Goal: Task Accomplishment & Management: Manage account settings

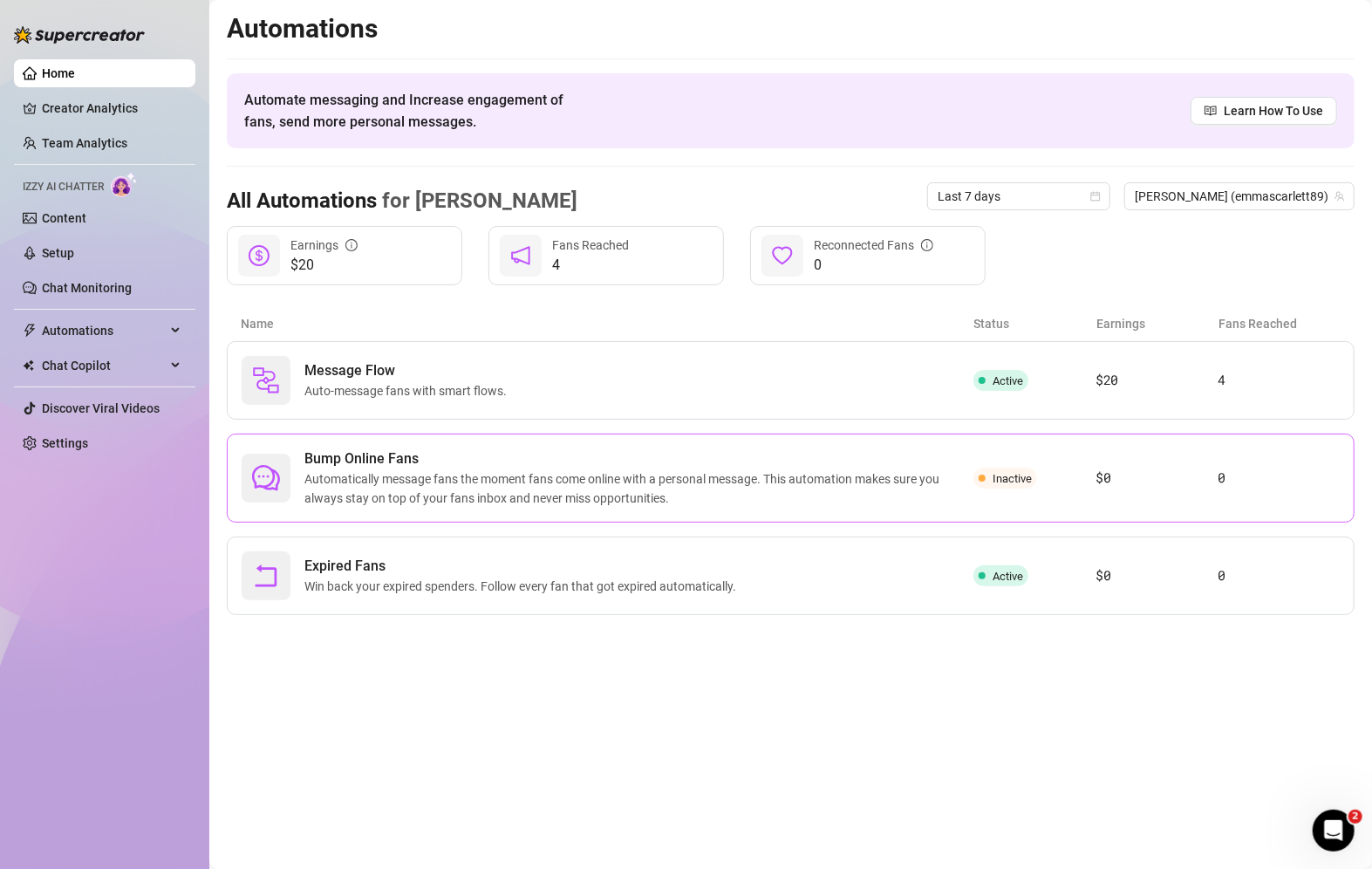
click at [995, 461] on div "Bump Online Fans Automatically message fans the moment fans come online with a …" at bounding box center [791, 477] width 1128 height 89
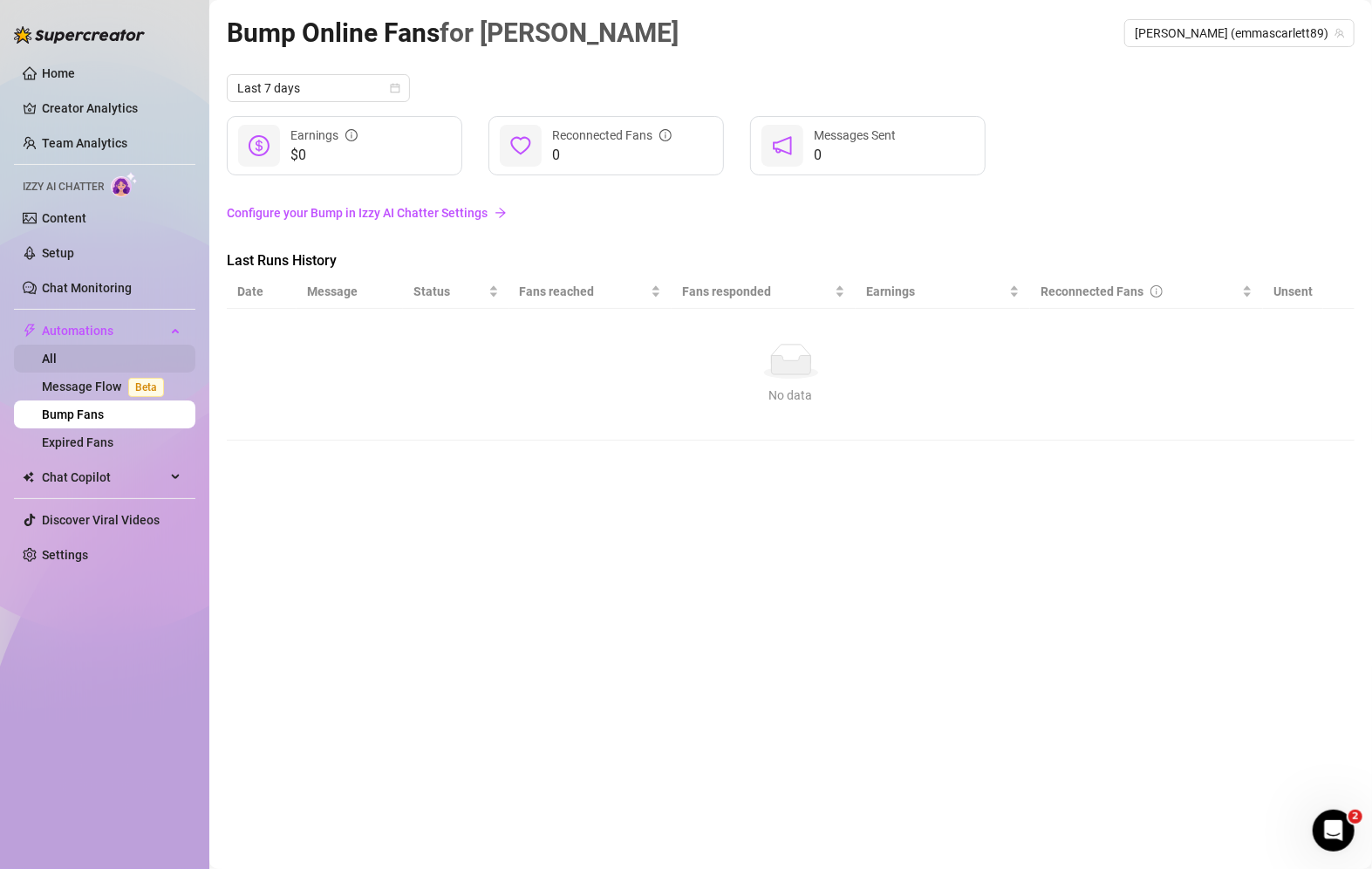
click at [57, 356] on link "All" at bounding box center [49, 358] width 15 height 14
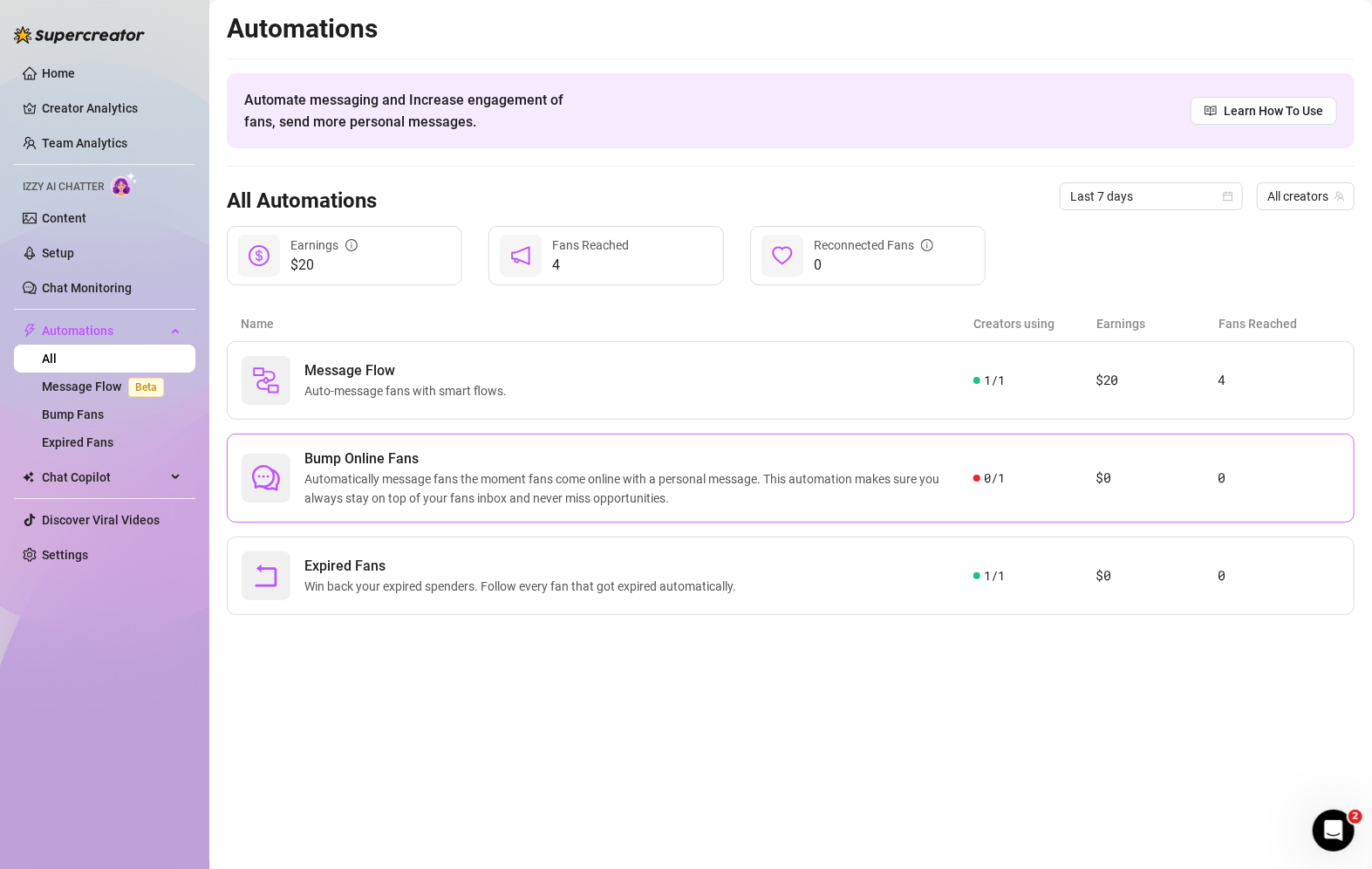
click at [668, 497] on span "Automatically message fans the moment fans come online with a personal message.…" at bounding box center [639, 488] width 669 height 38
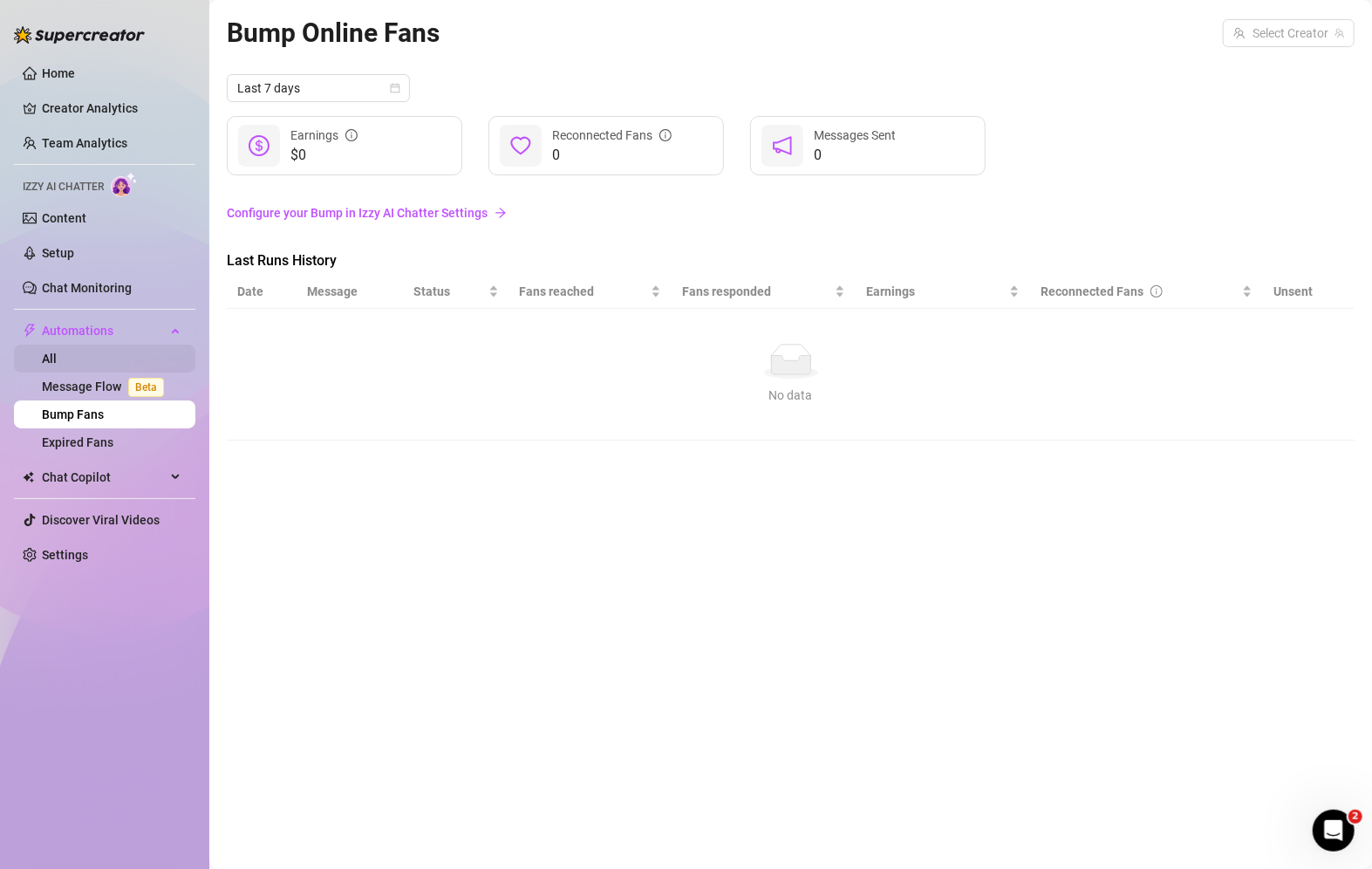
click at [57, 360] on link "All" at bounding box center [49, 358] width 15 height 14
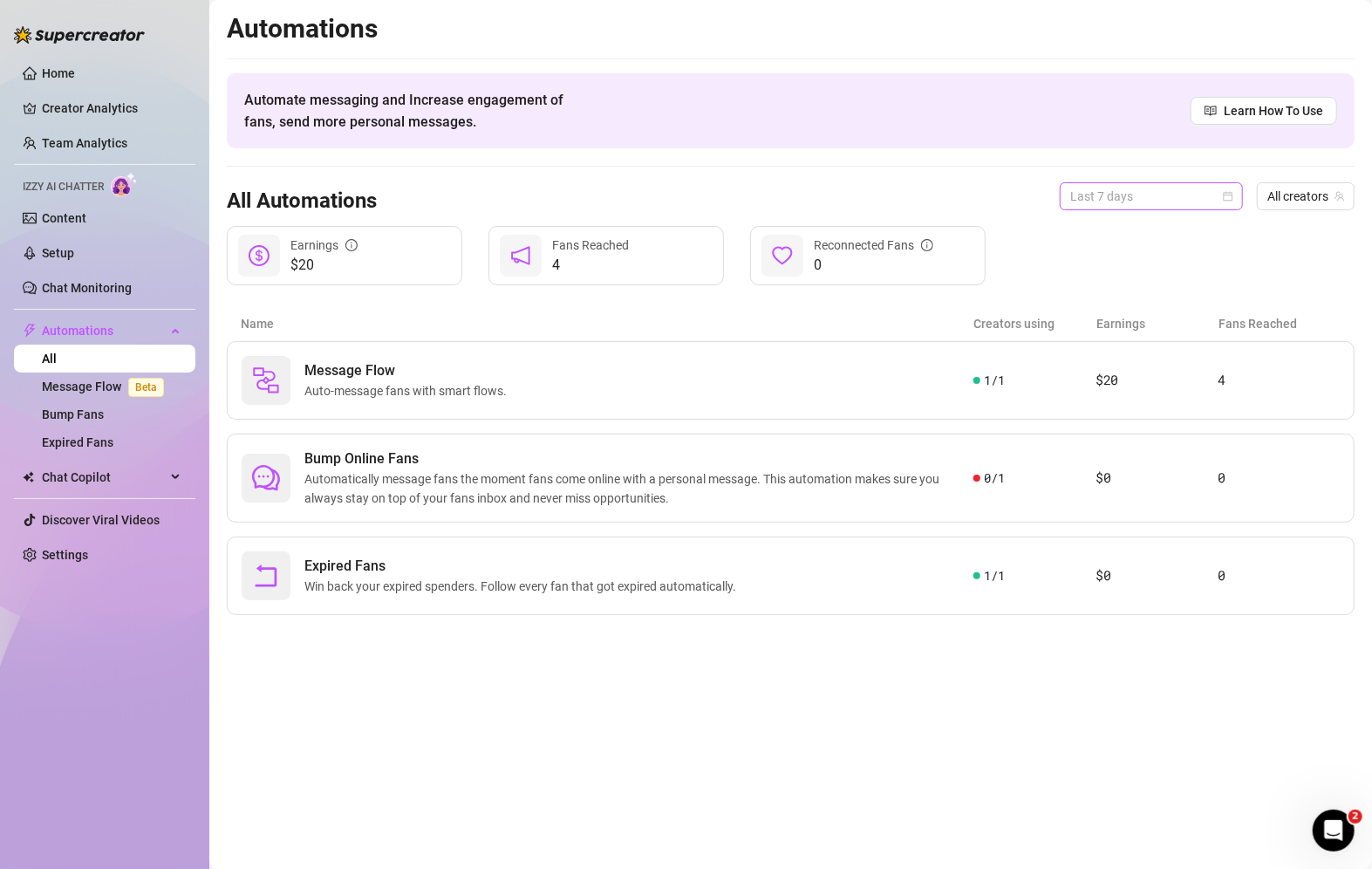
click at [1214, 195] on span "Last 7 days" at bounding box center [1152, 196] width 162 height 26
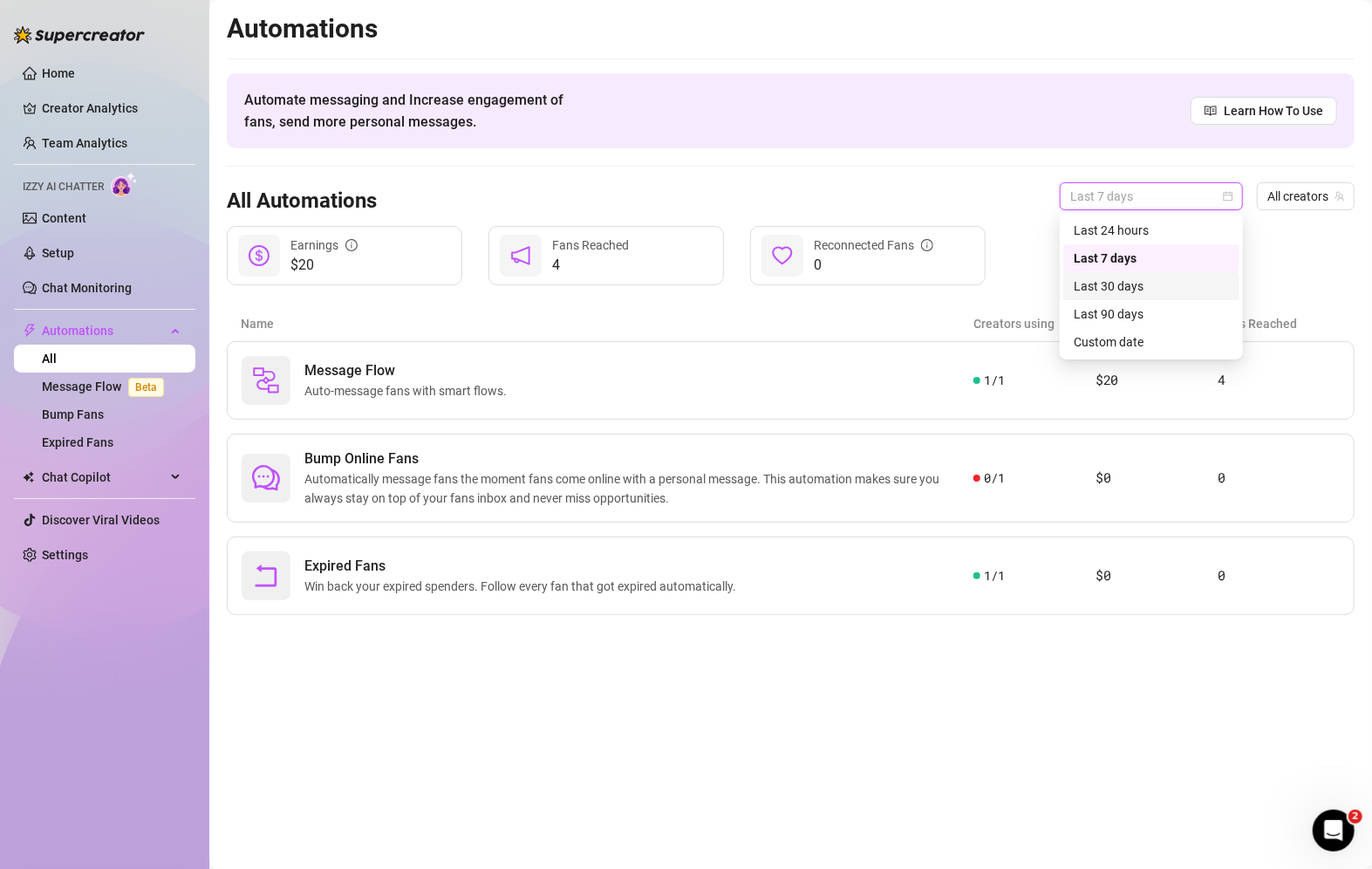
click at [1144, 297] on div "Last 30 days" at bounding box center [1151, 286] width 176 height 28
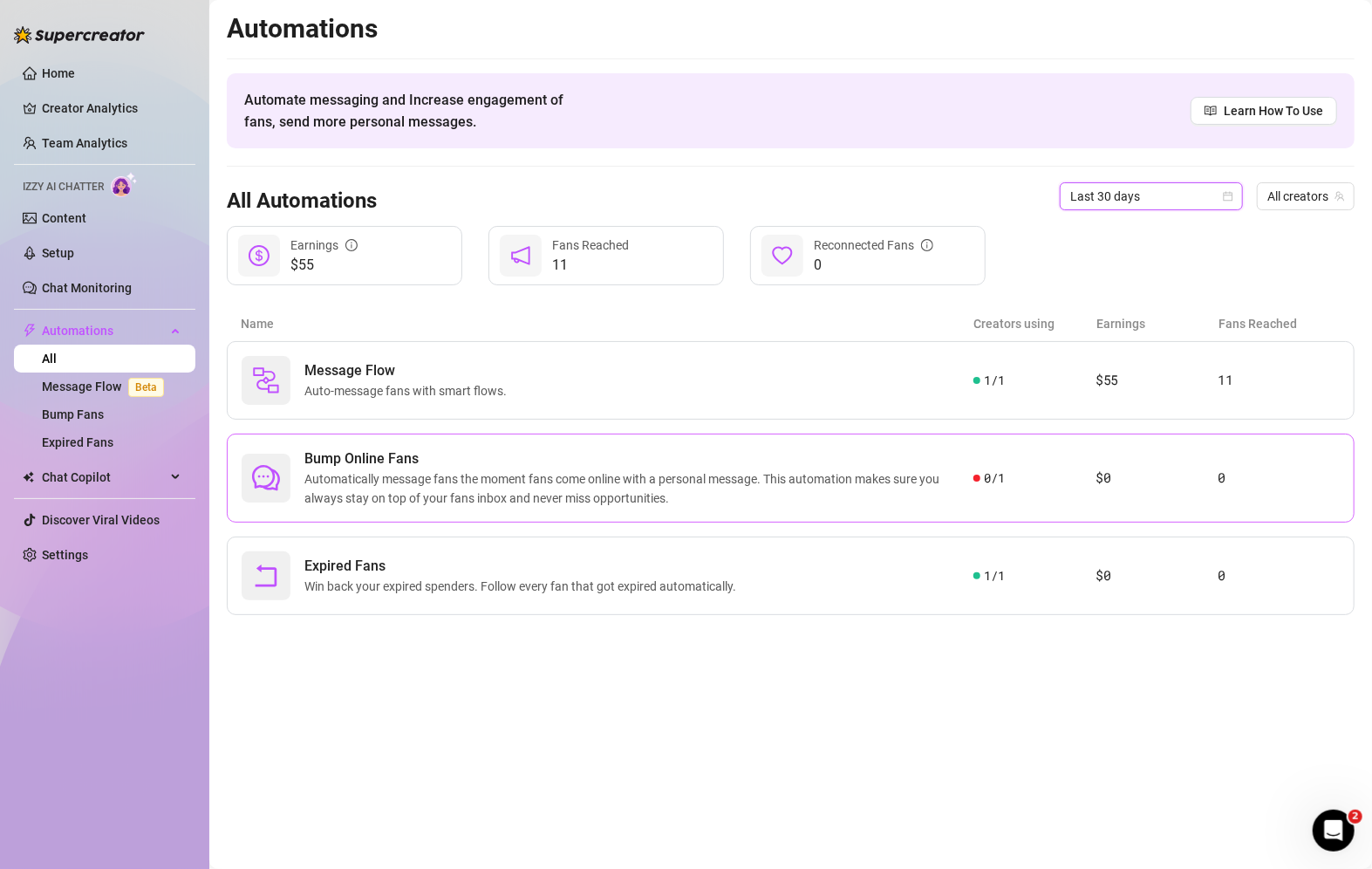
click at [768, 466] on span "Bump Online Fans" at bounding box center [639, 458] width 669 height 21
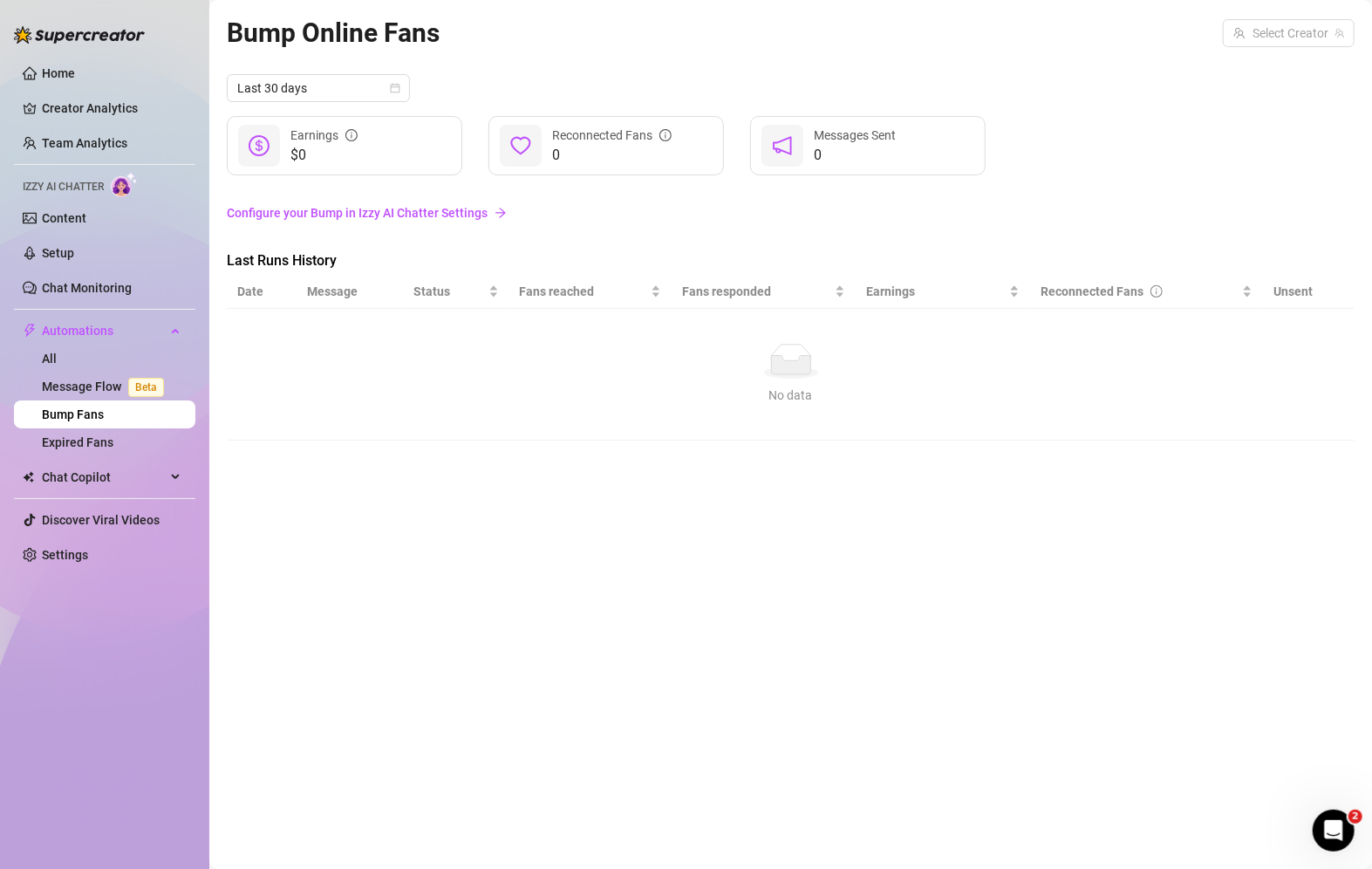
click at [466, 204] on link "Configure your Bump in Izzy AI Chatter Settings" at bounding box center [791, 213] width 1128 height 19
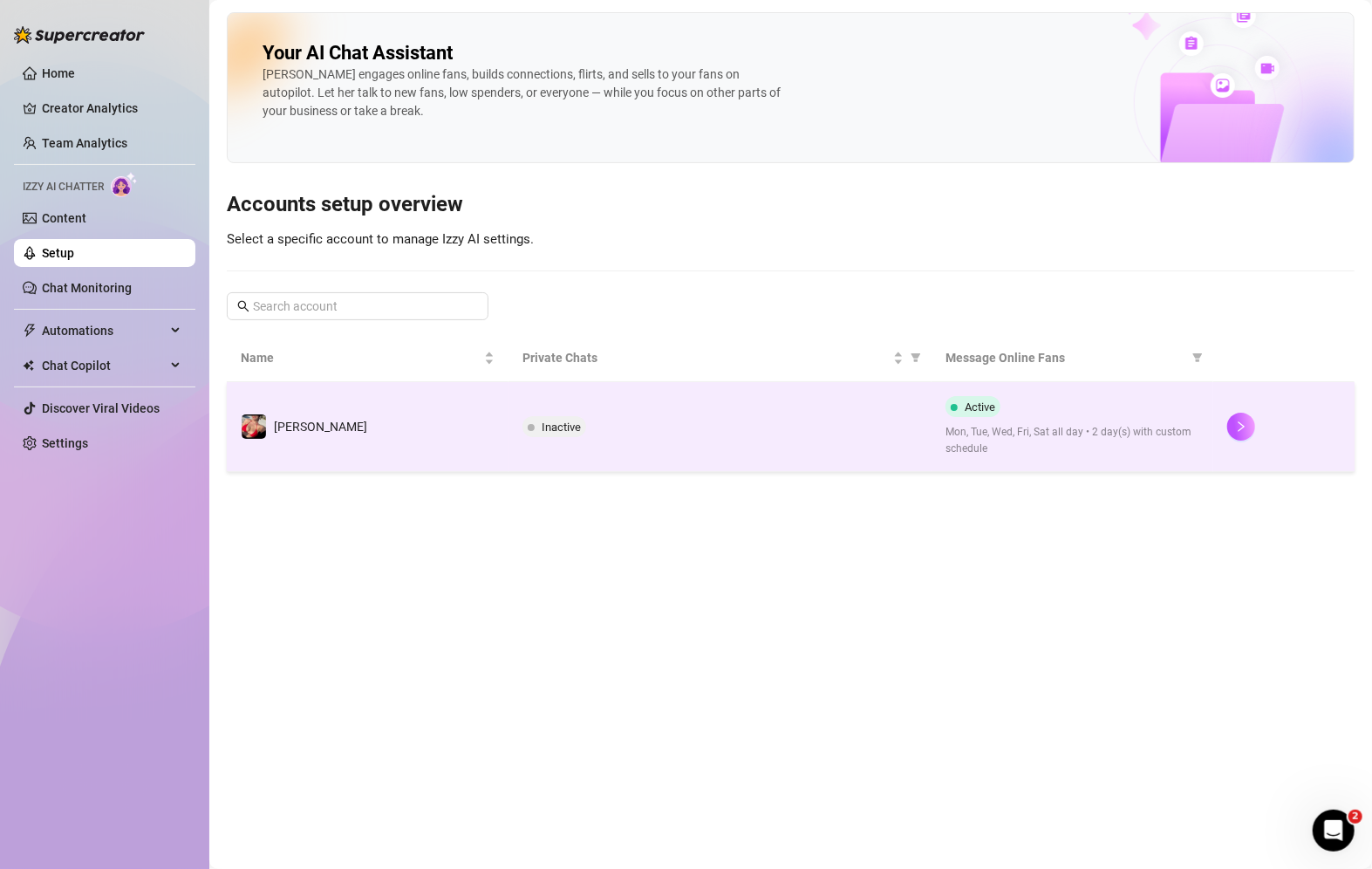
click at [516, 424] on td "Inactive" at bounding box center [720, 427] width 424 height 89
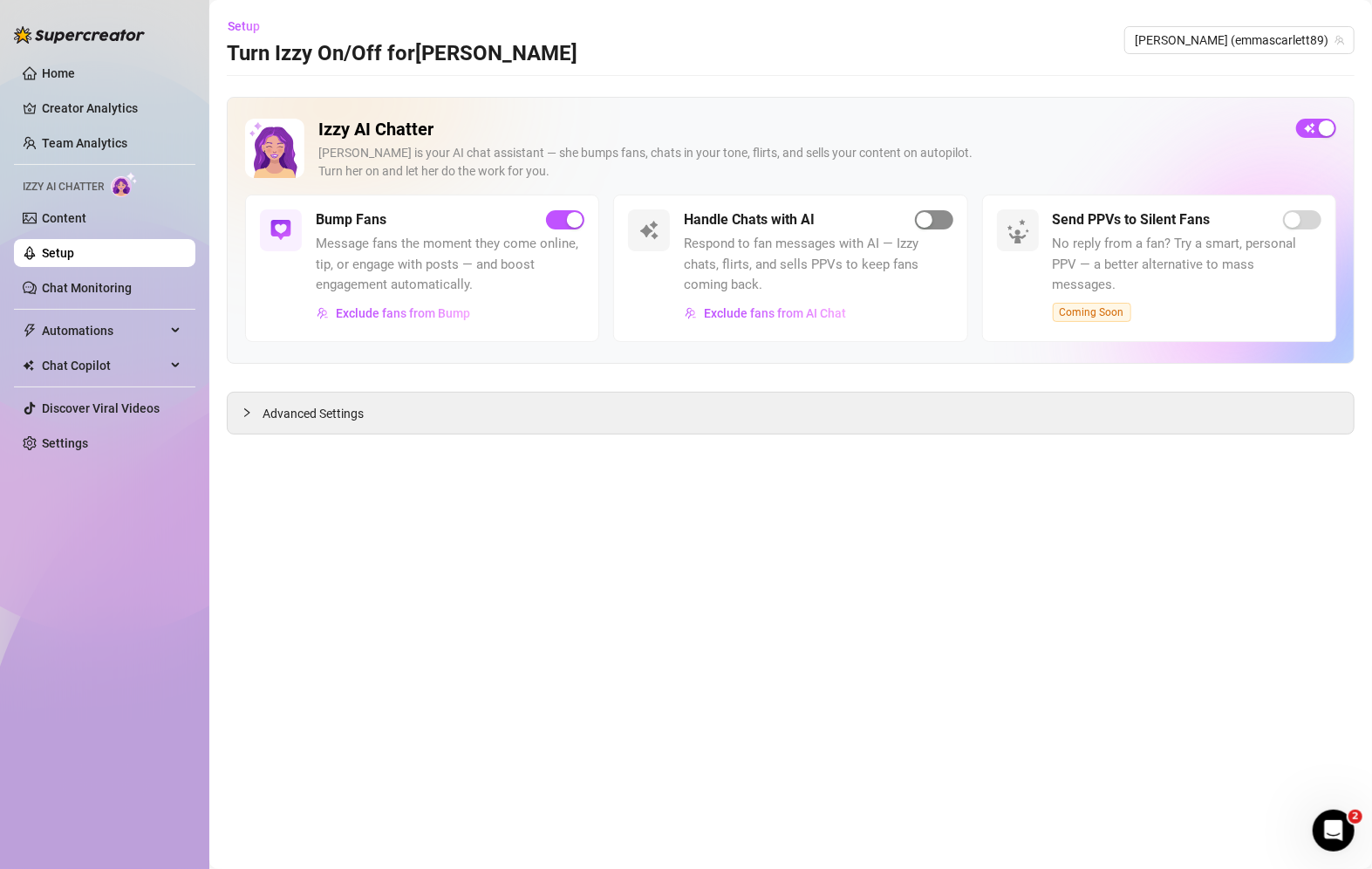
click at [941, 214] on span "button" at bounding box center [935, 219] width 38 height 19
click at [64, 220] on link "Content" at bounding box center [64, 217] width 45 height 14
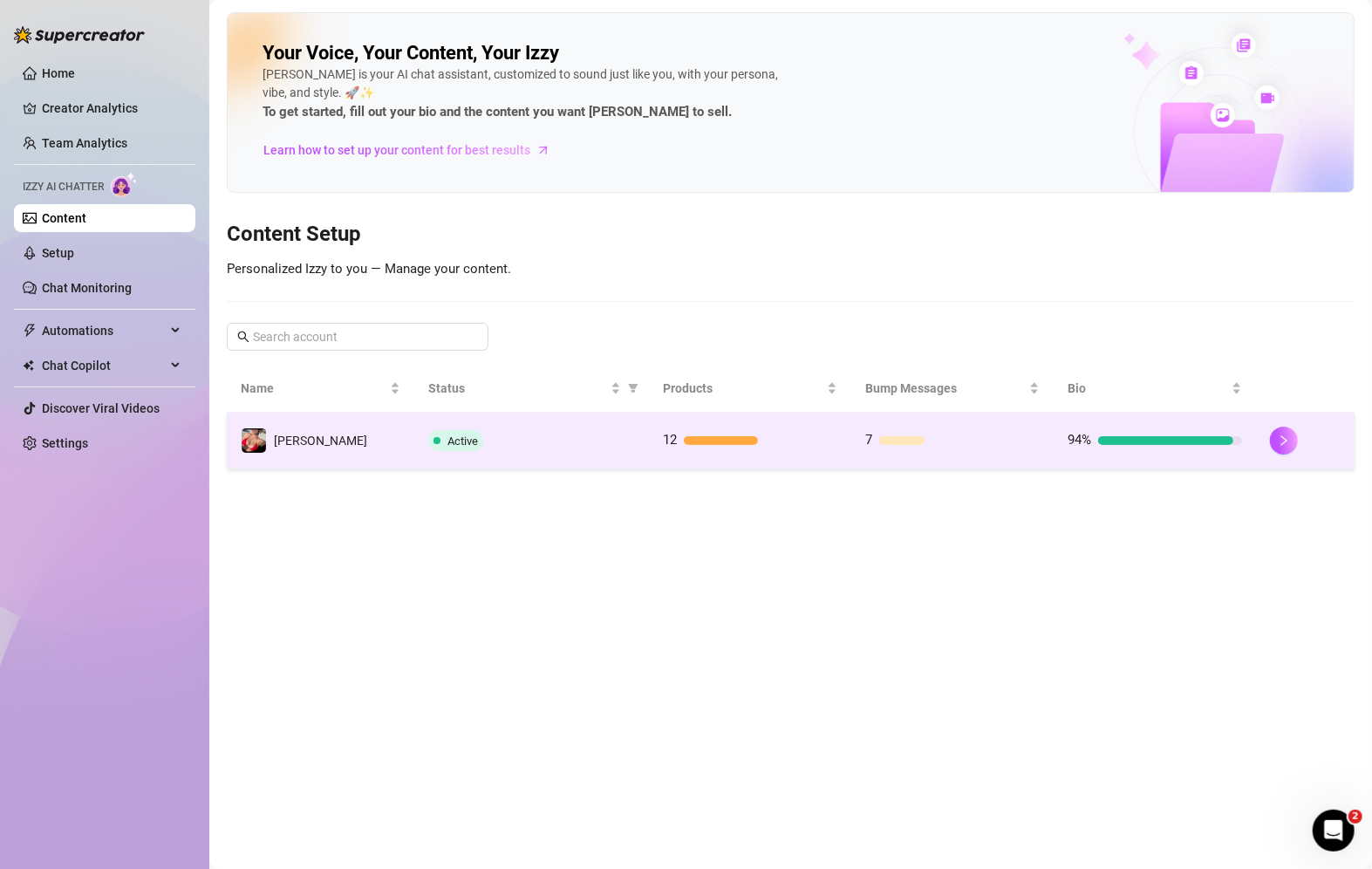
click at [1271, 445] on div at bounding box center [1305, 440] width 70 height 28
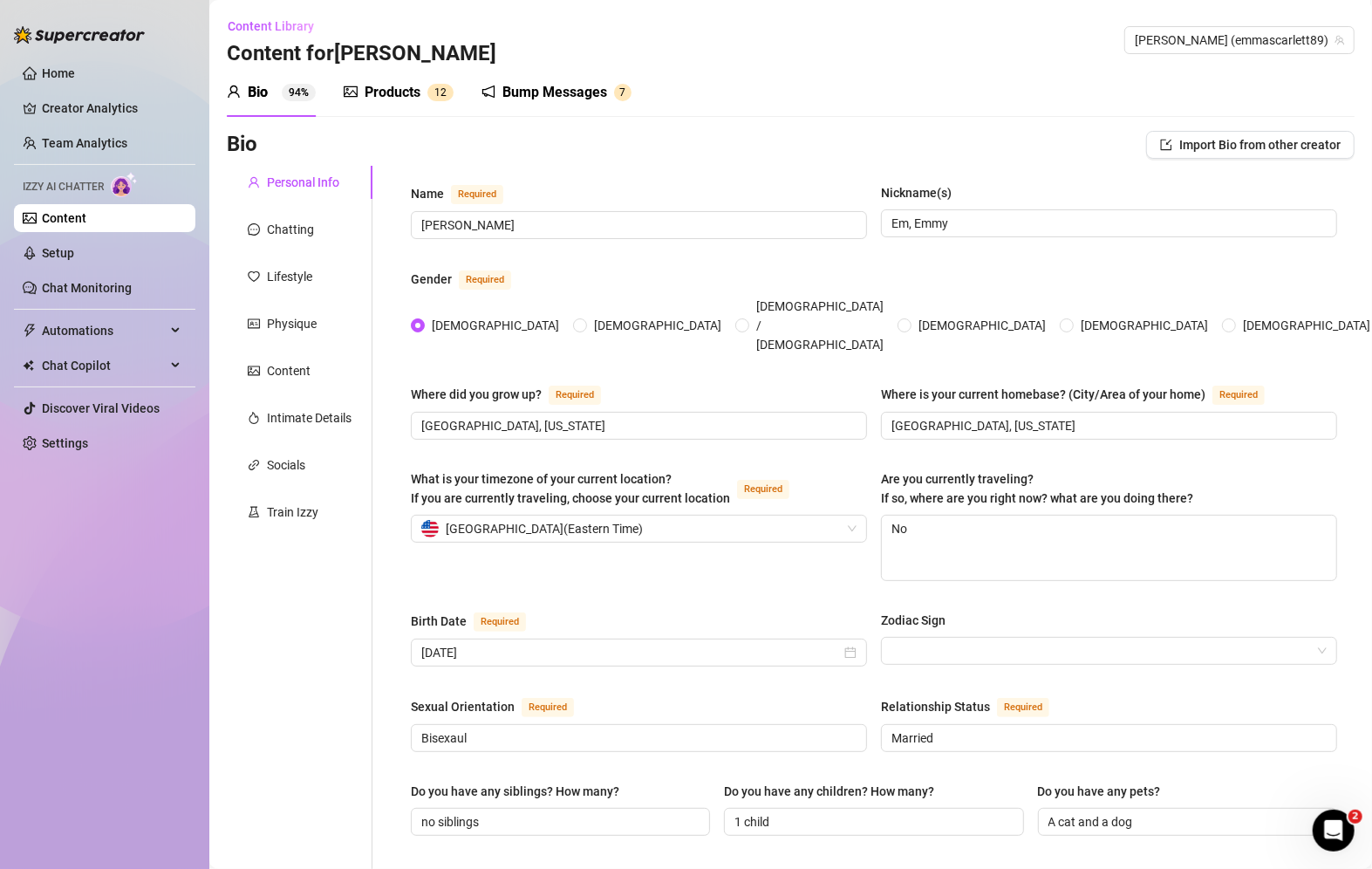
click at [393, 92] on div "Products" at bounding box center [392, 92] width 56 height 21
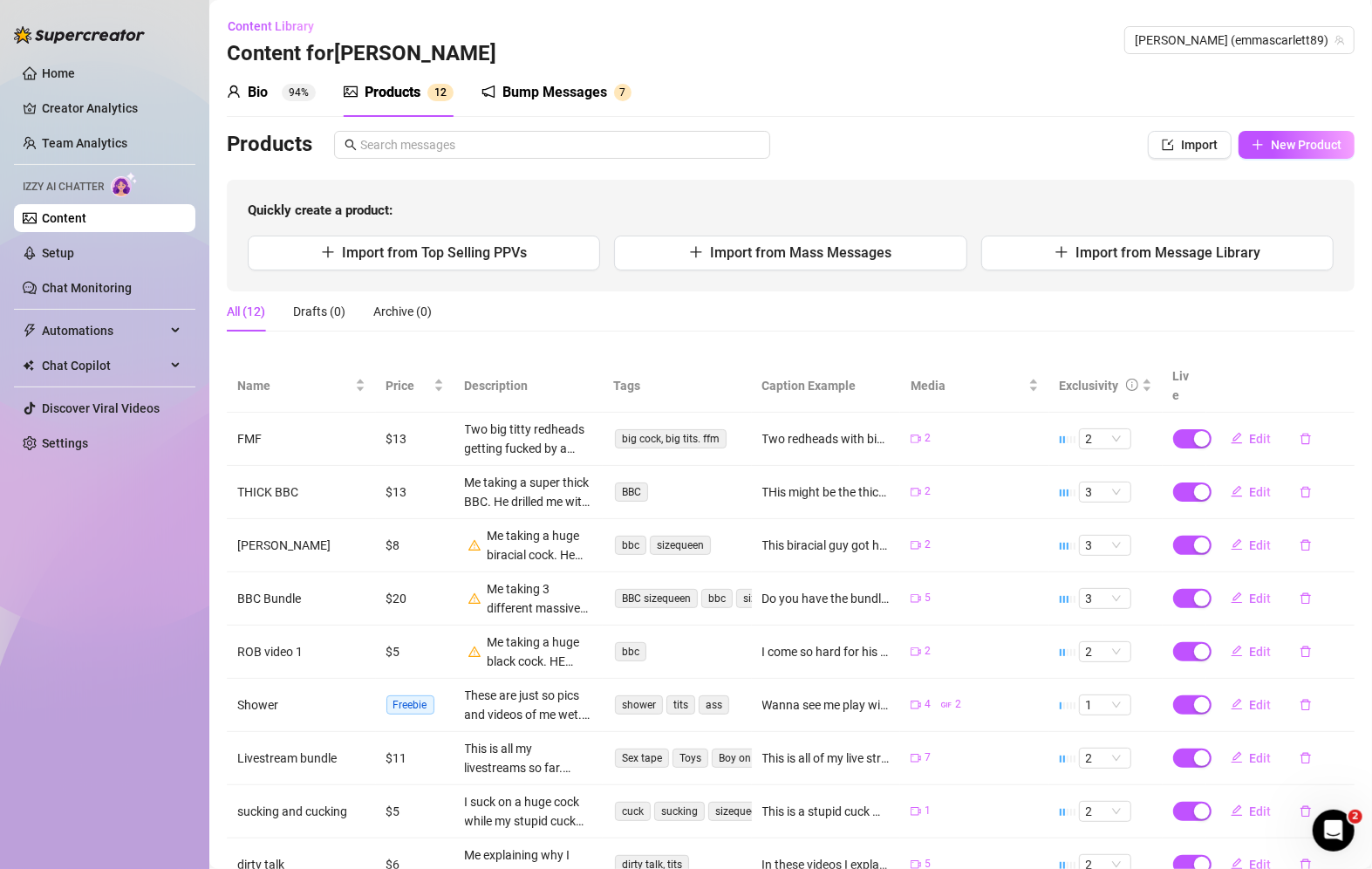
click at [544, 99] on div "Bump Messages" at bounding box center [554, 92] width 105 height 21
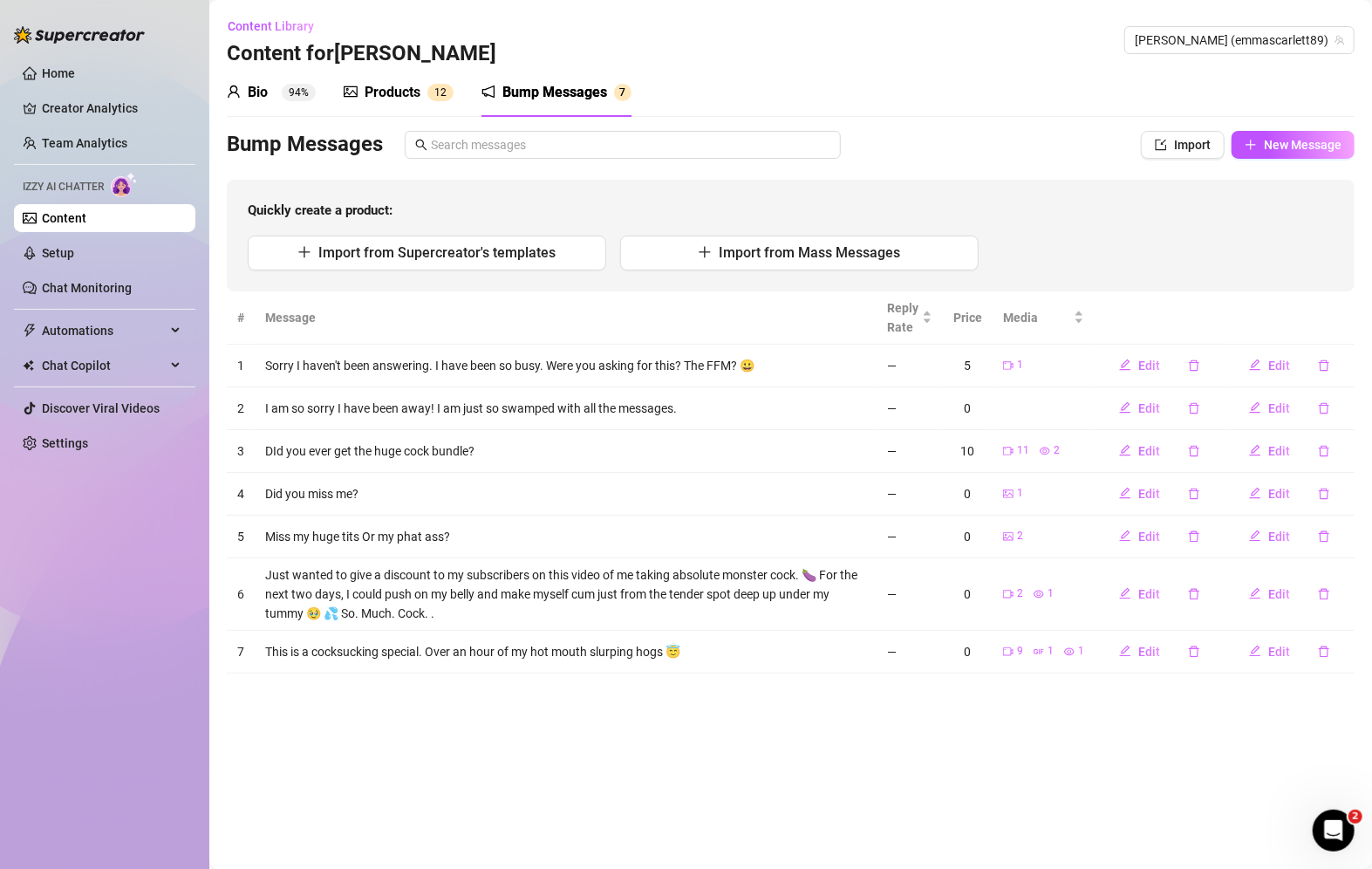
click at [404, 103] on div "Products 1 2" at bounding box center [399, 93] width 110 height 49
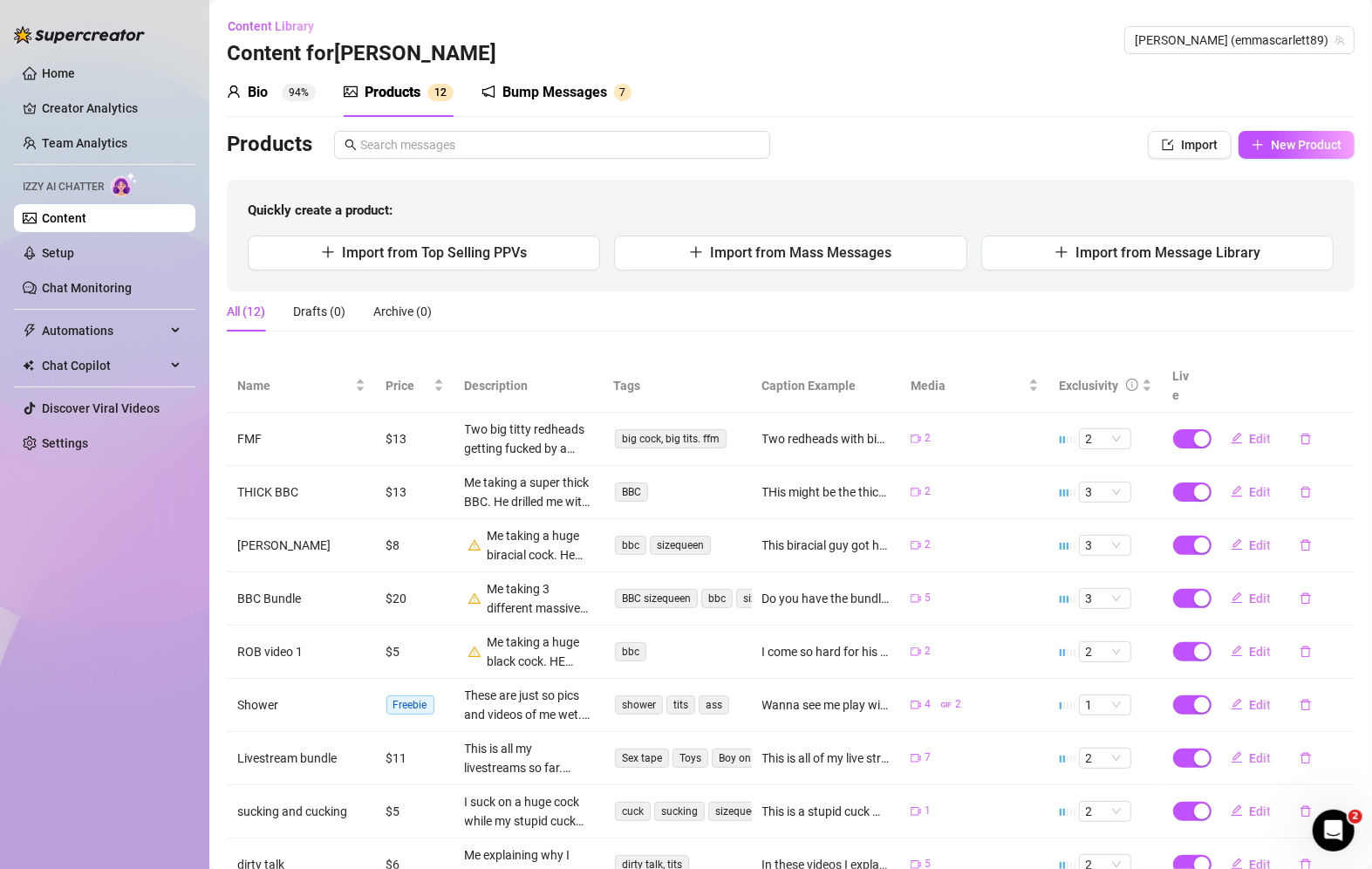
scroll to position [153, 0]
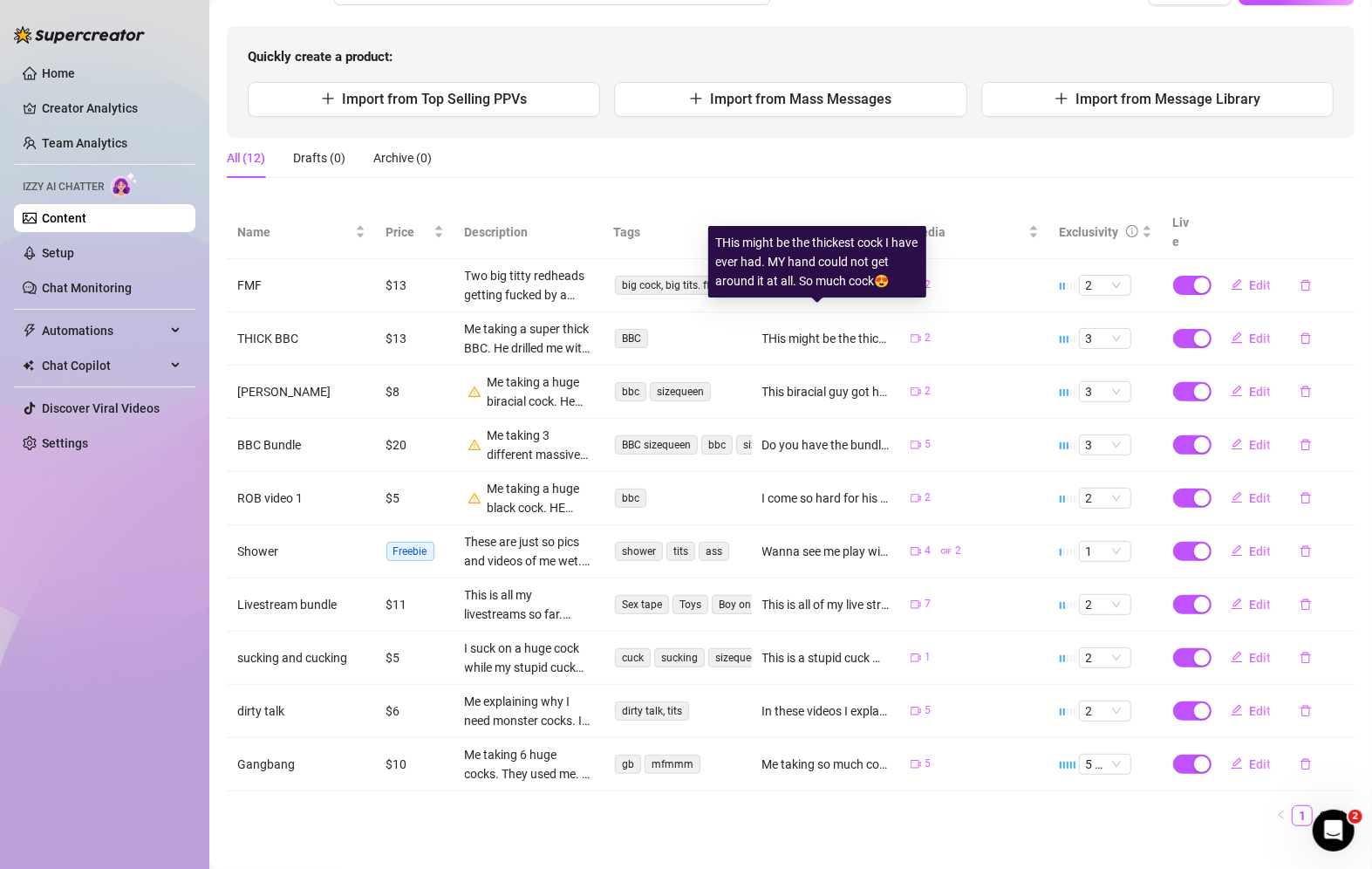
click at [836, 329] on div "THis might be the thickest cock I have ever had. MY hand could not get around i…" at bounding box center [826, 338] width 128 height 19
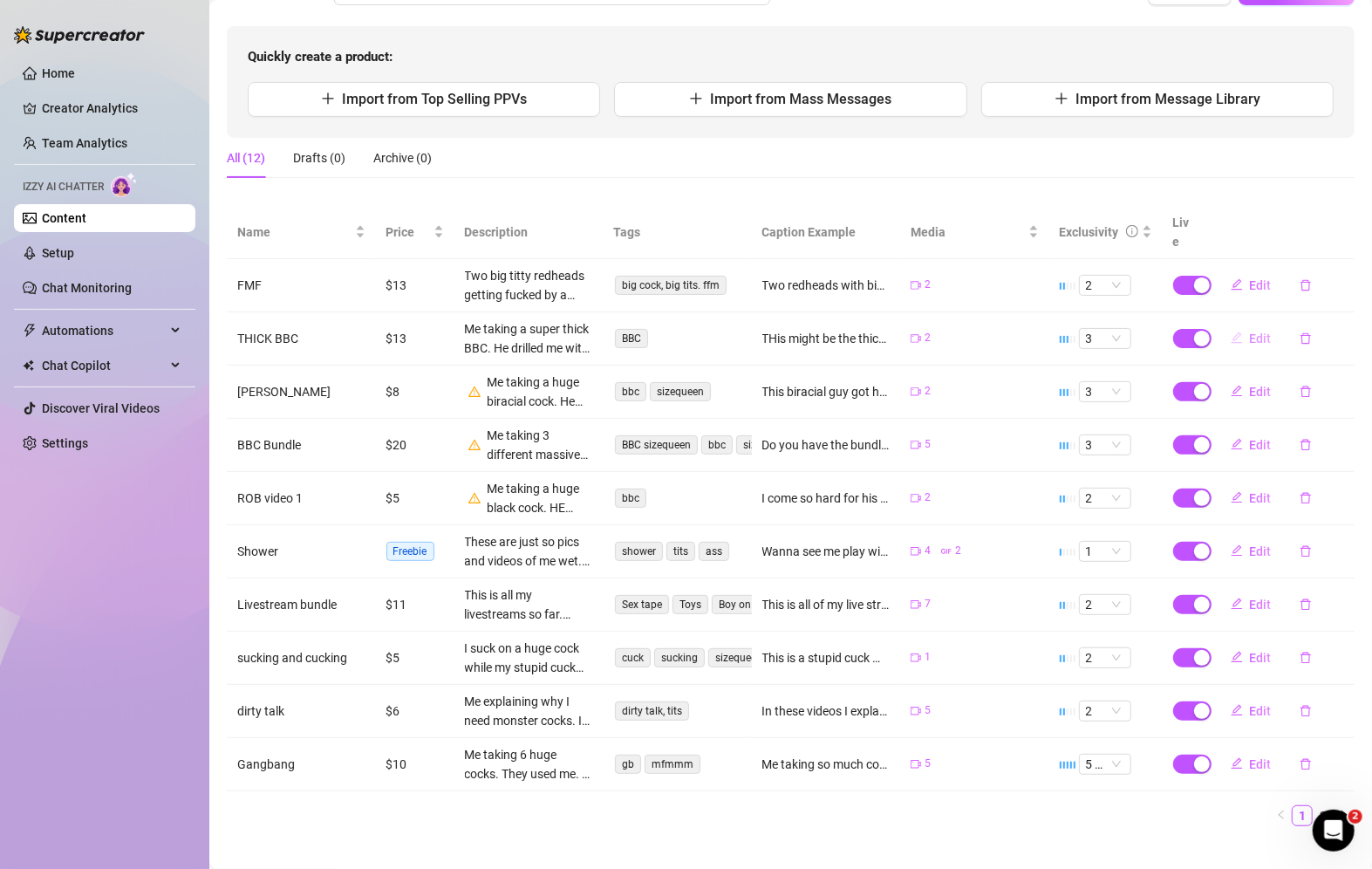
click at [1251, 331] on span "Edit" at bounding box center [1262, 338] width 22 height 14
type textarea "THis might be the thickest cock I have ever had. MY hand could not get around i…"
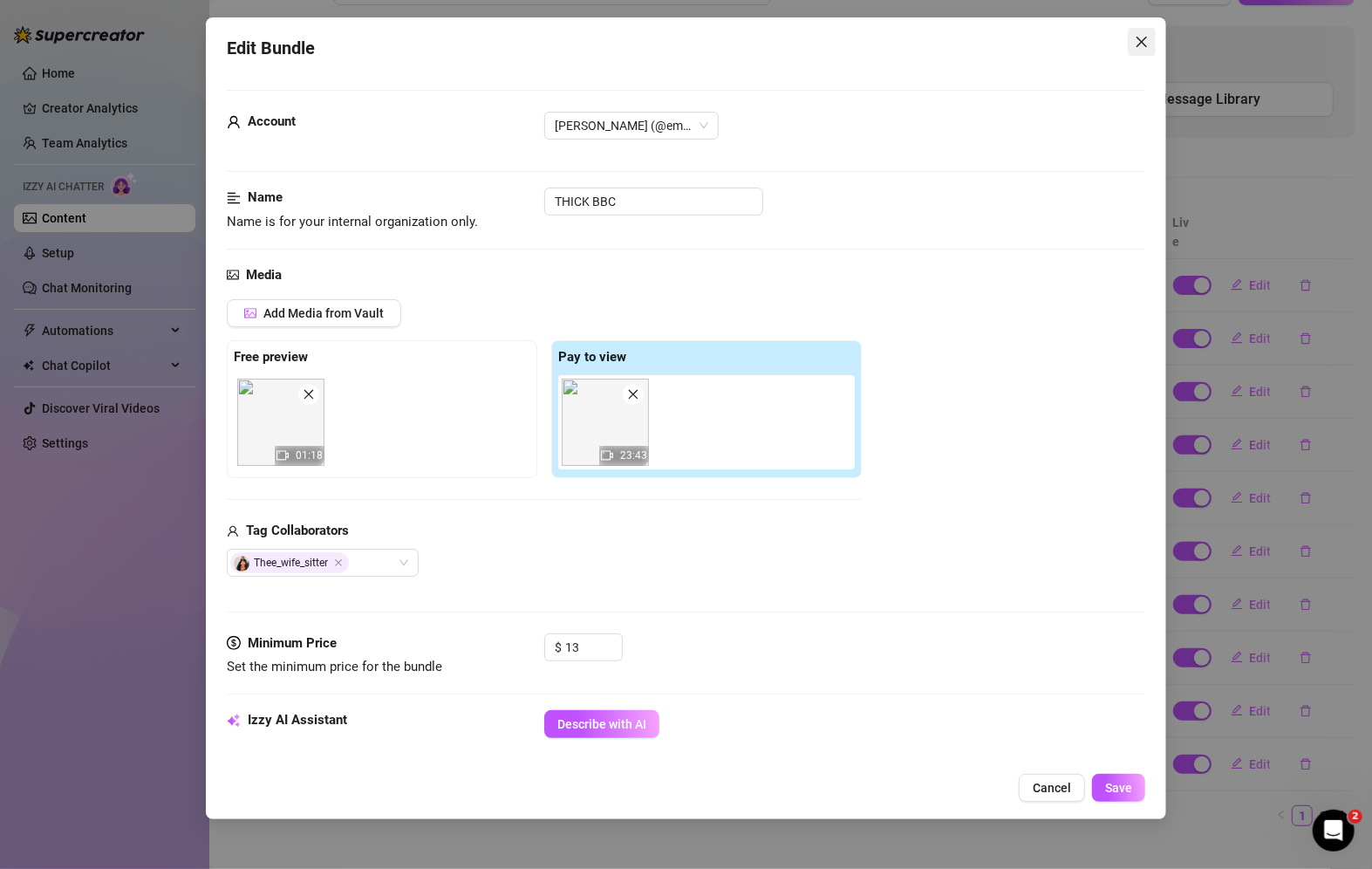
click at [1147, 40] on icon "close" at bounding box center [1141, 41] width 14 height 14
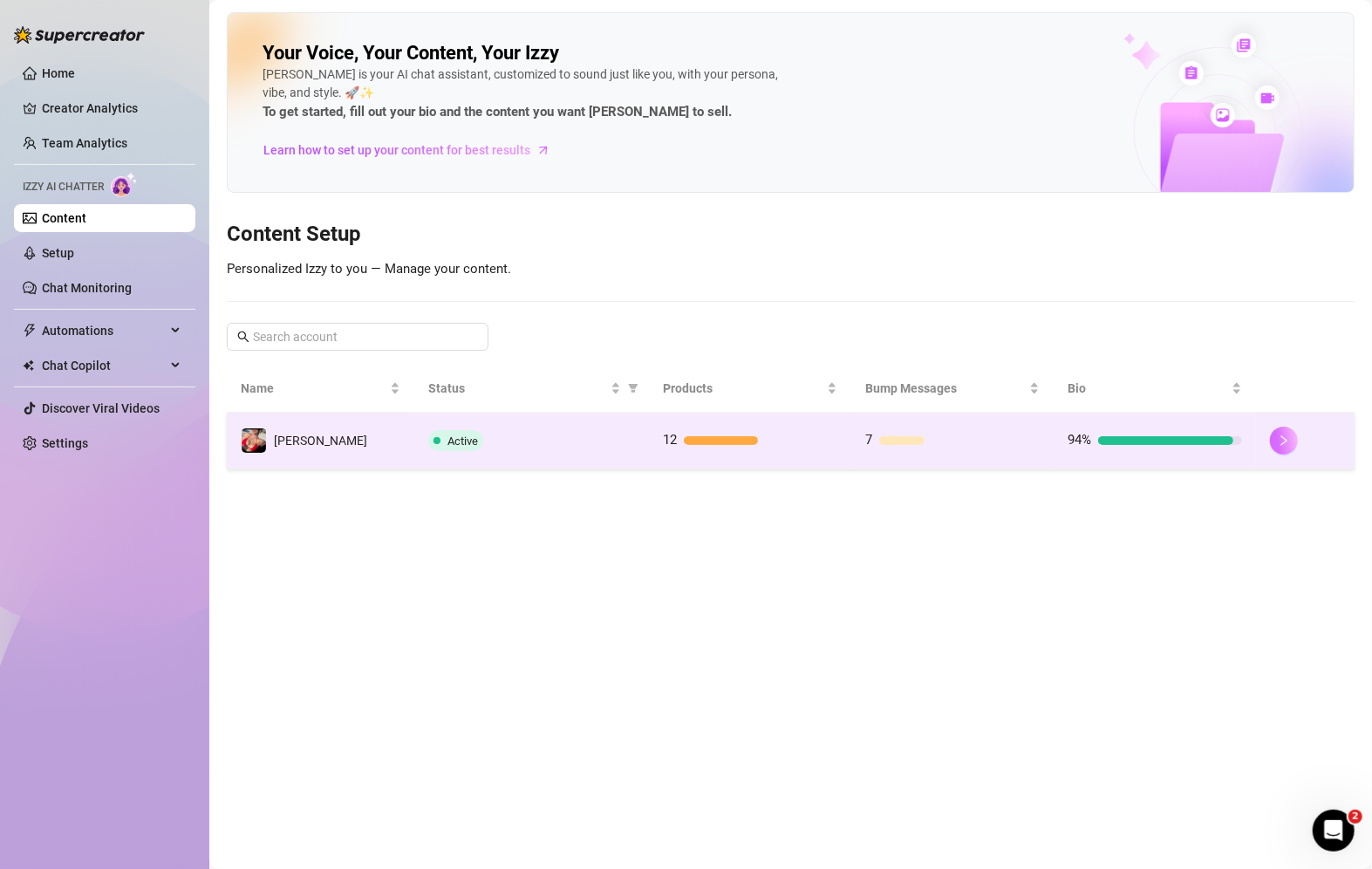
click at [1280, 431] on button "button" at bounding box center [1284, 440] width 28 height 28
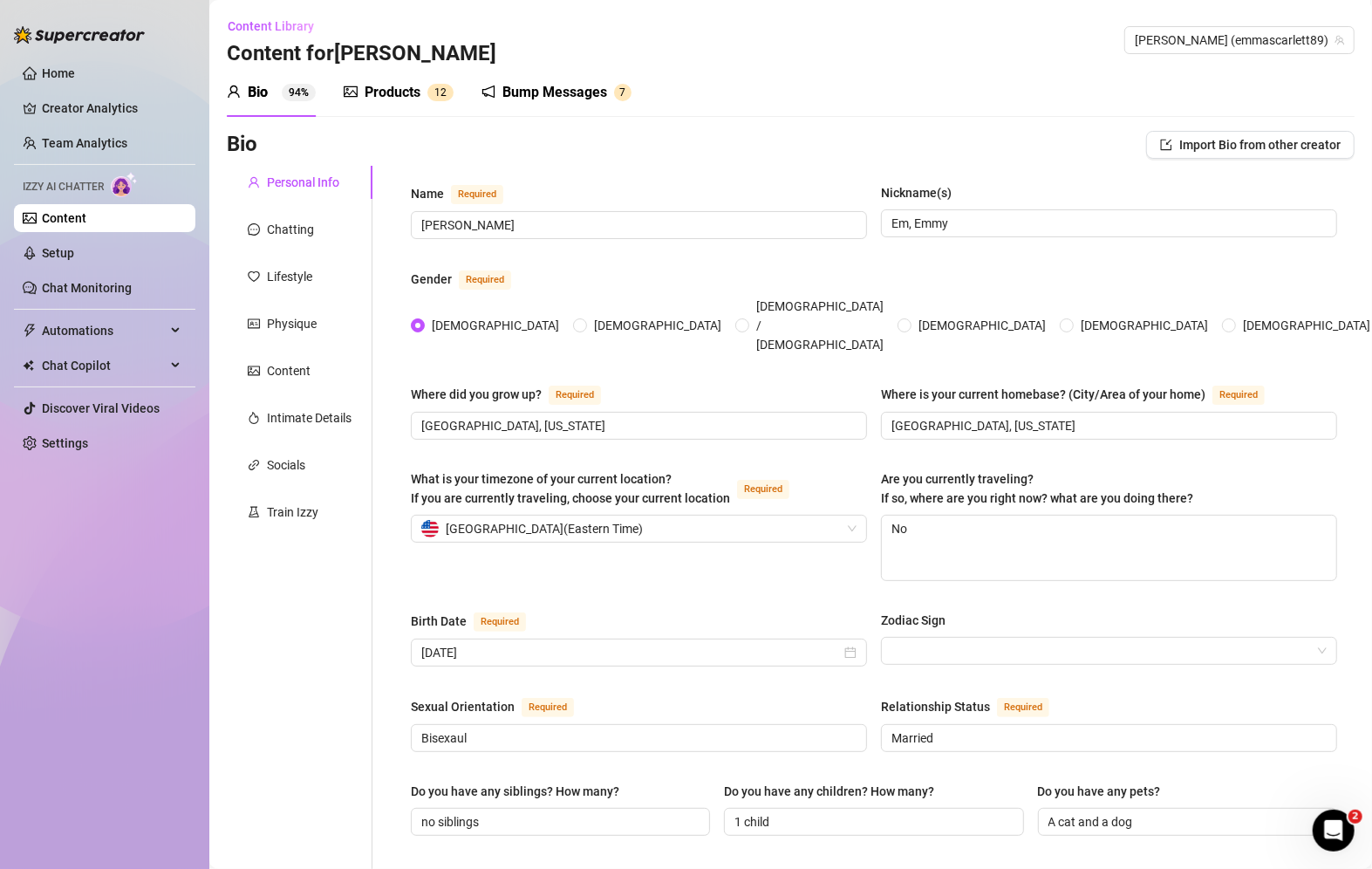
click at [560, 94] on div "Bump Messages" at bounding box center [554, 92] width 105 height 21
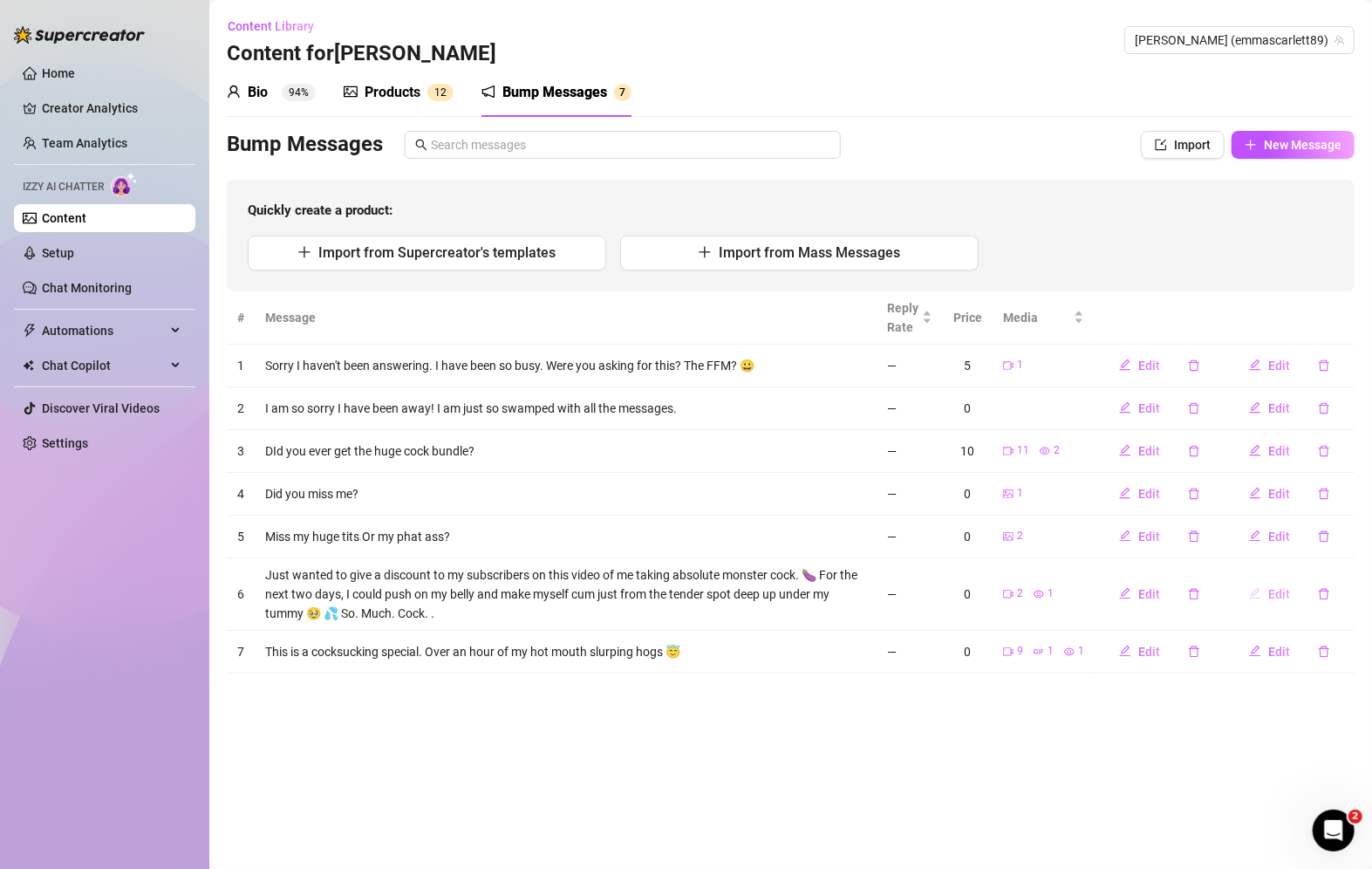
click at [1268, 590] on button "Edit" at bounding box center [1270, 594] width 69 height 28
type textarea "Just wanted to give a discount to my subscribers on this video of me taking abs…"
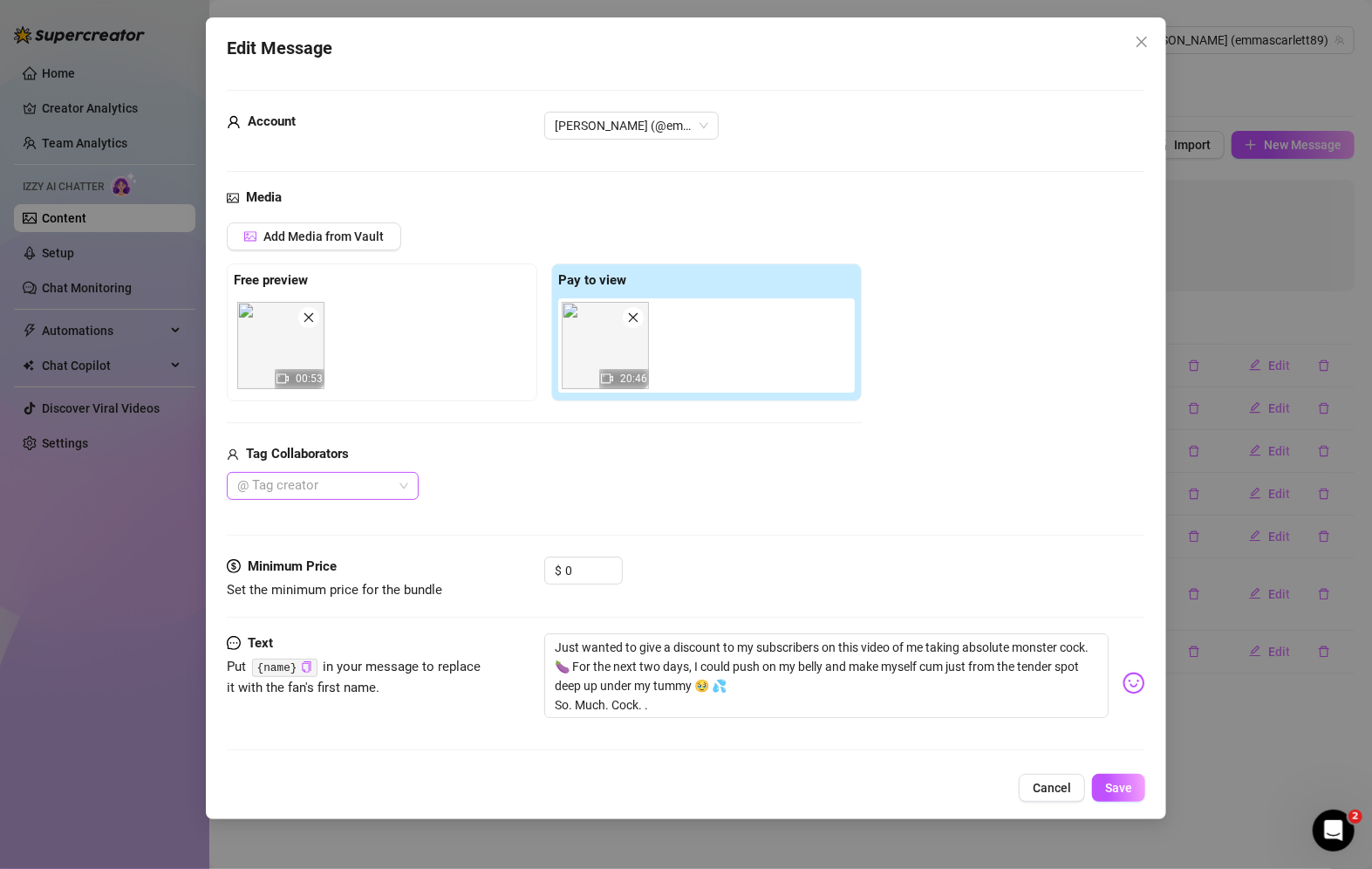
click at [309, 488] on div at bounding box center [313, 486] width 167 height 25
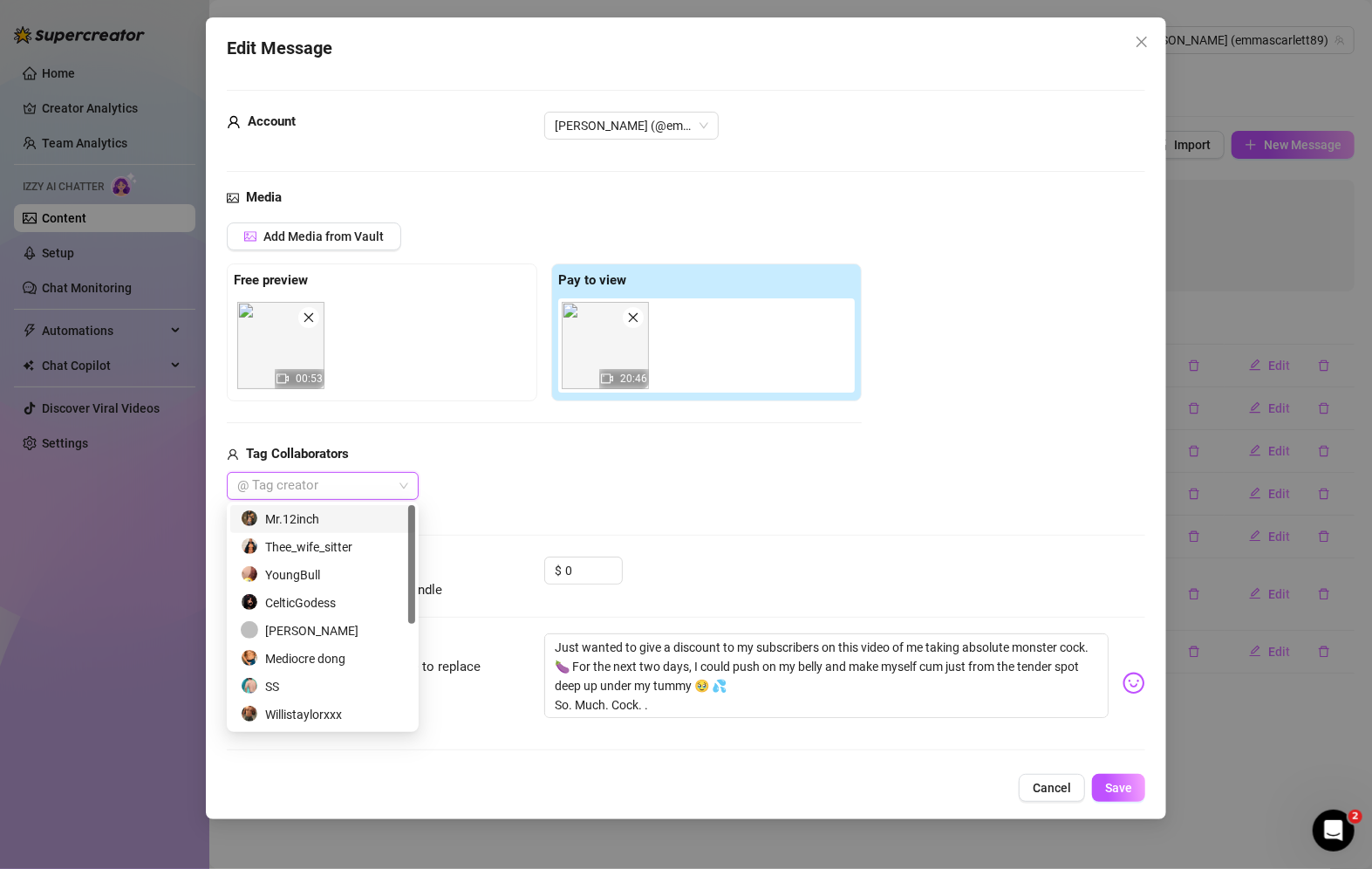
click at [310, 487] on div at bounding box center [313, 486] width 167 height 25
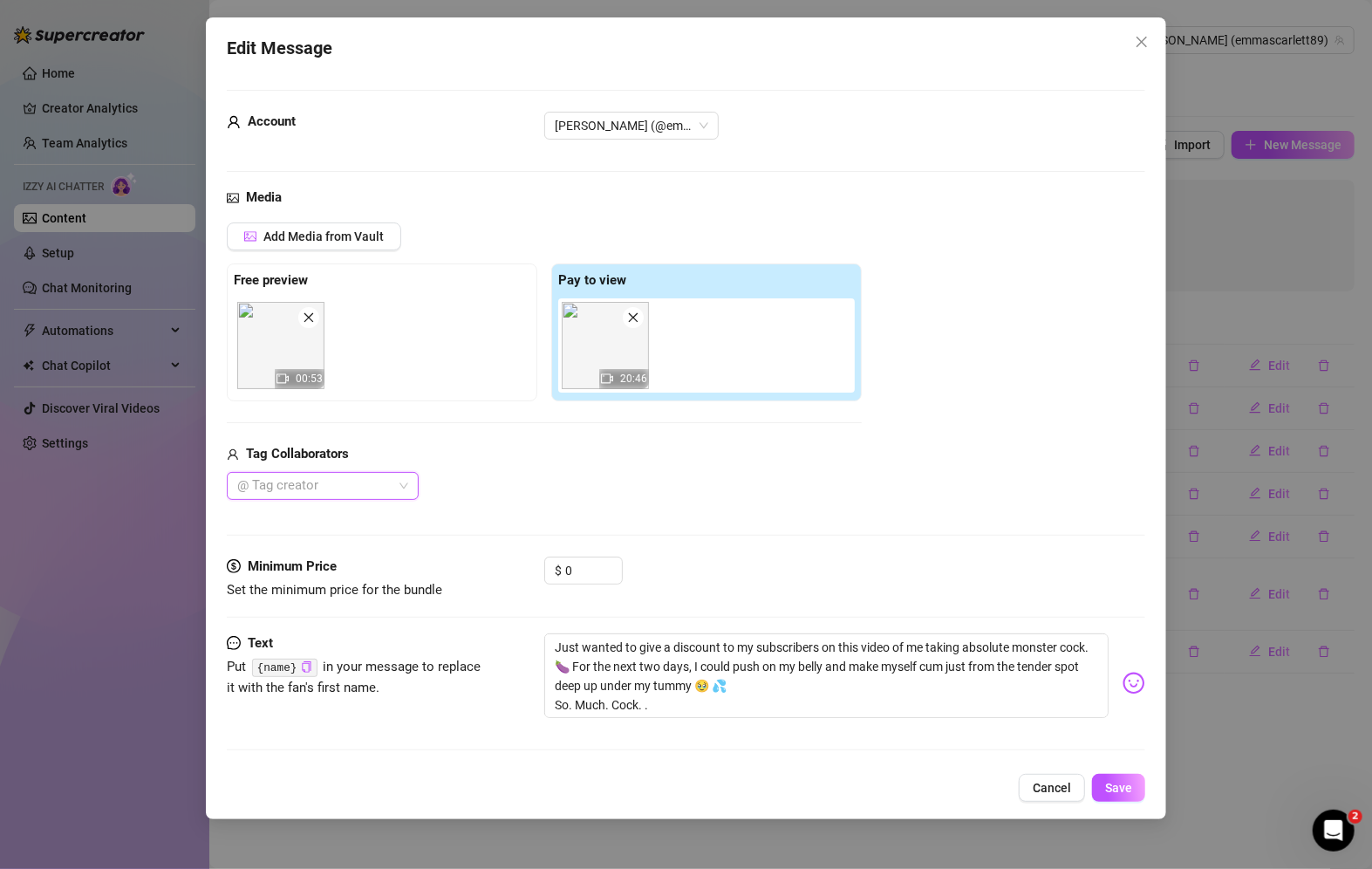
click at [308, 518] on div "Media Add Media from Vault Free preview 00:53 Pay to view 20:46 Tag Collaborato…" at bounding box center [686, 371] width 918 height 368
click at [309, 490] on div at bounding box center [313, 486] width 167 height 25
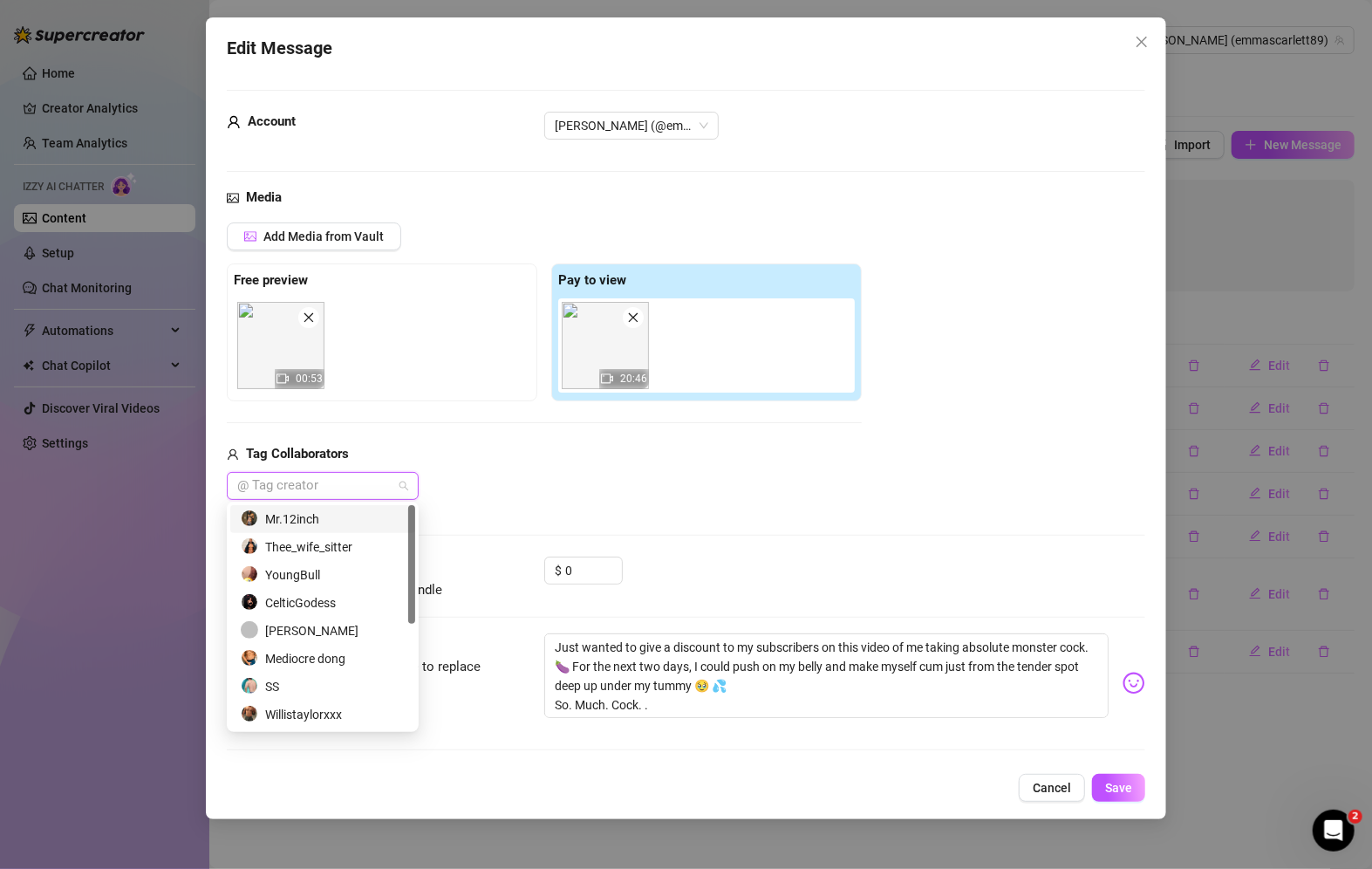
click at [308, 520] on div "Mr.12inch" at bounding box center [323, 518] width 164 height 19
click at [492, 515] on div "Media Add Media from Vault Free preview 00:53 Pay to view 20:46 Tag Collaborato…" at bounding box center [686, 371] width 918 height 368
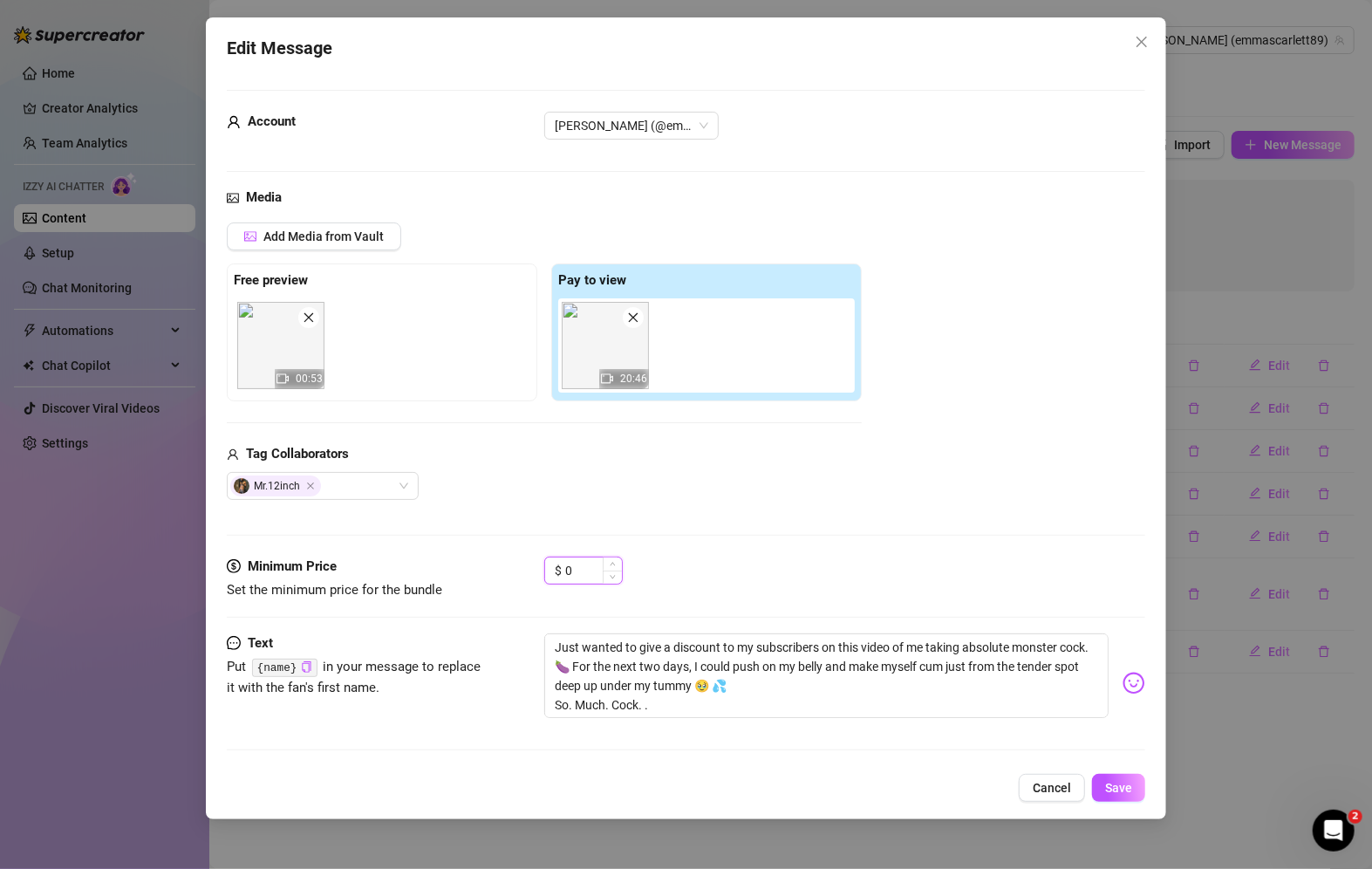
click at [589, 580] on input "0" at bounding box center [593, 571] width 57 height 26
type input "10"
click at [1125, 783] on span "Save" at bounding box center [1119, 787] width 27 height 14
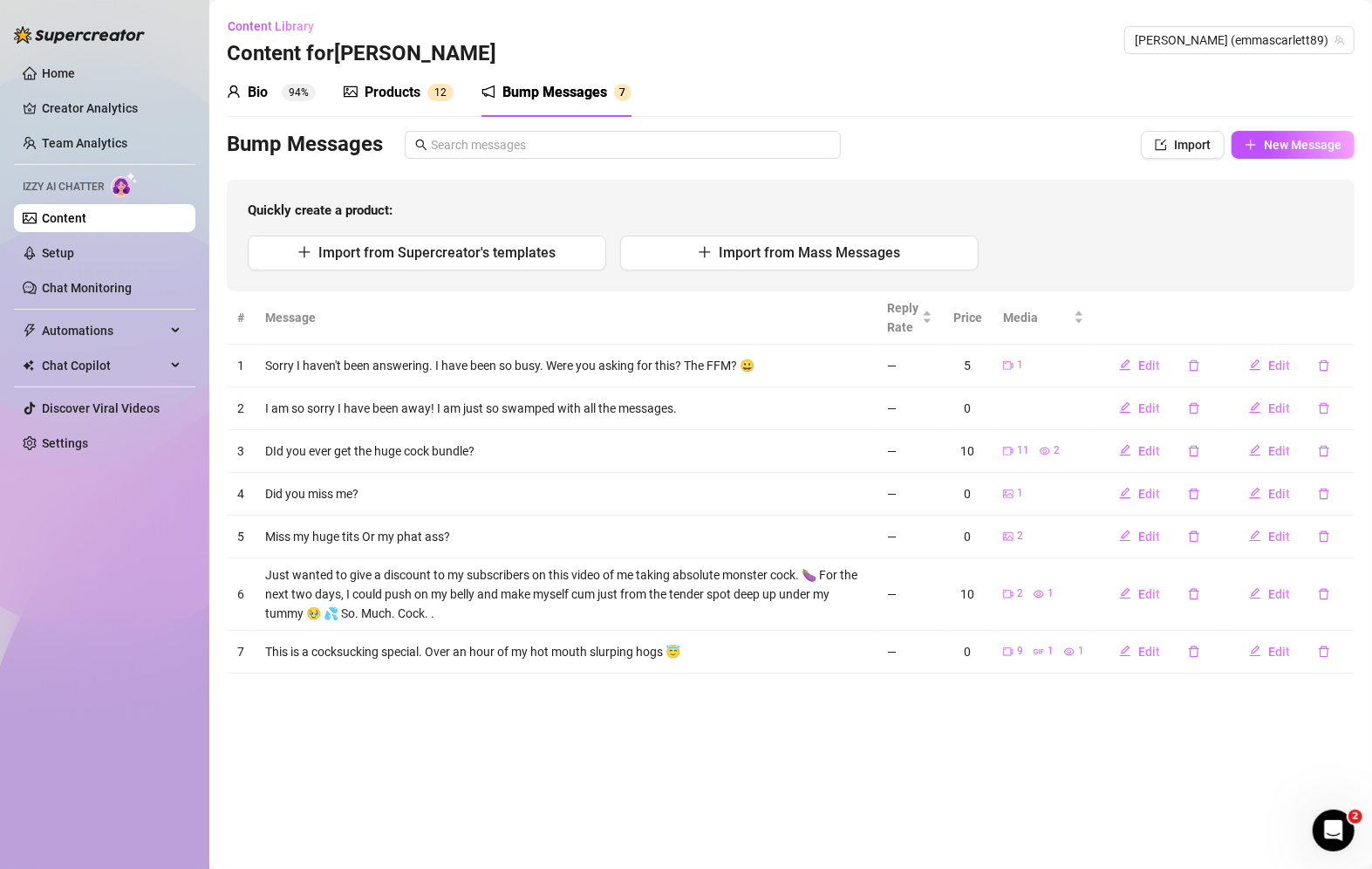
click at [403, 84] on div "Products" at bounding box center [392, 92] width 56 height 21
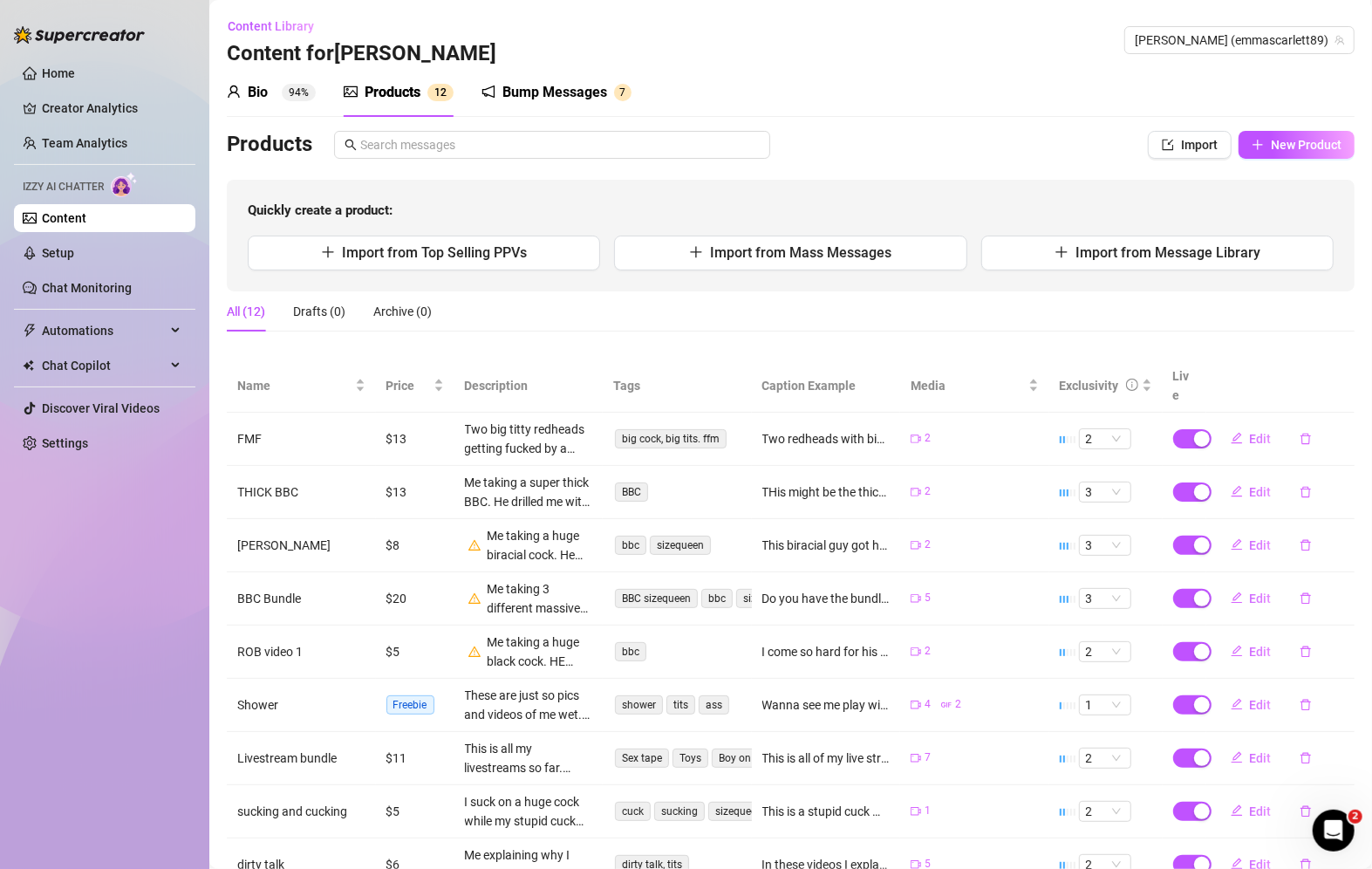
scroll to position [153, 0]
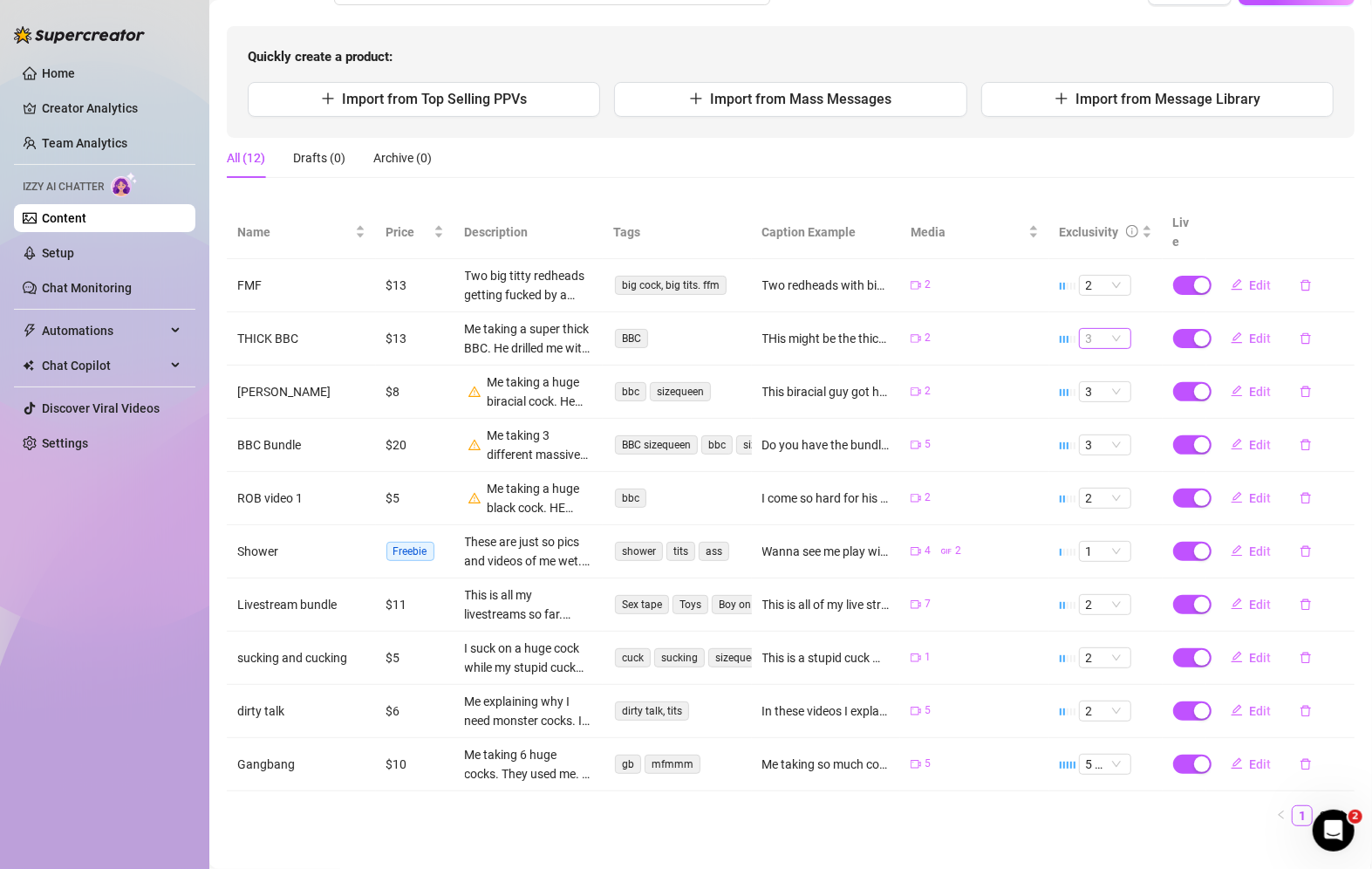
click at [1114, 328] on div "3" at bounding box center [1105, 338] width 52 height 21
click at [1092, 380] on div "2" at bounding box center [1093, 376] width 25 height 19
click at [1086, 755] on span "5 🔥" at bounding box center [1105, 764] width 38 height 19
click at [1092, 687] on div "4" at bounding box center [1093, 682] width 25 height 19
click at [1113, 754] on div "5 🔥" at bounding box center [1105, 764] width 52 height 21
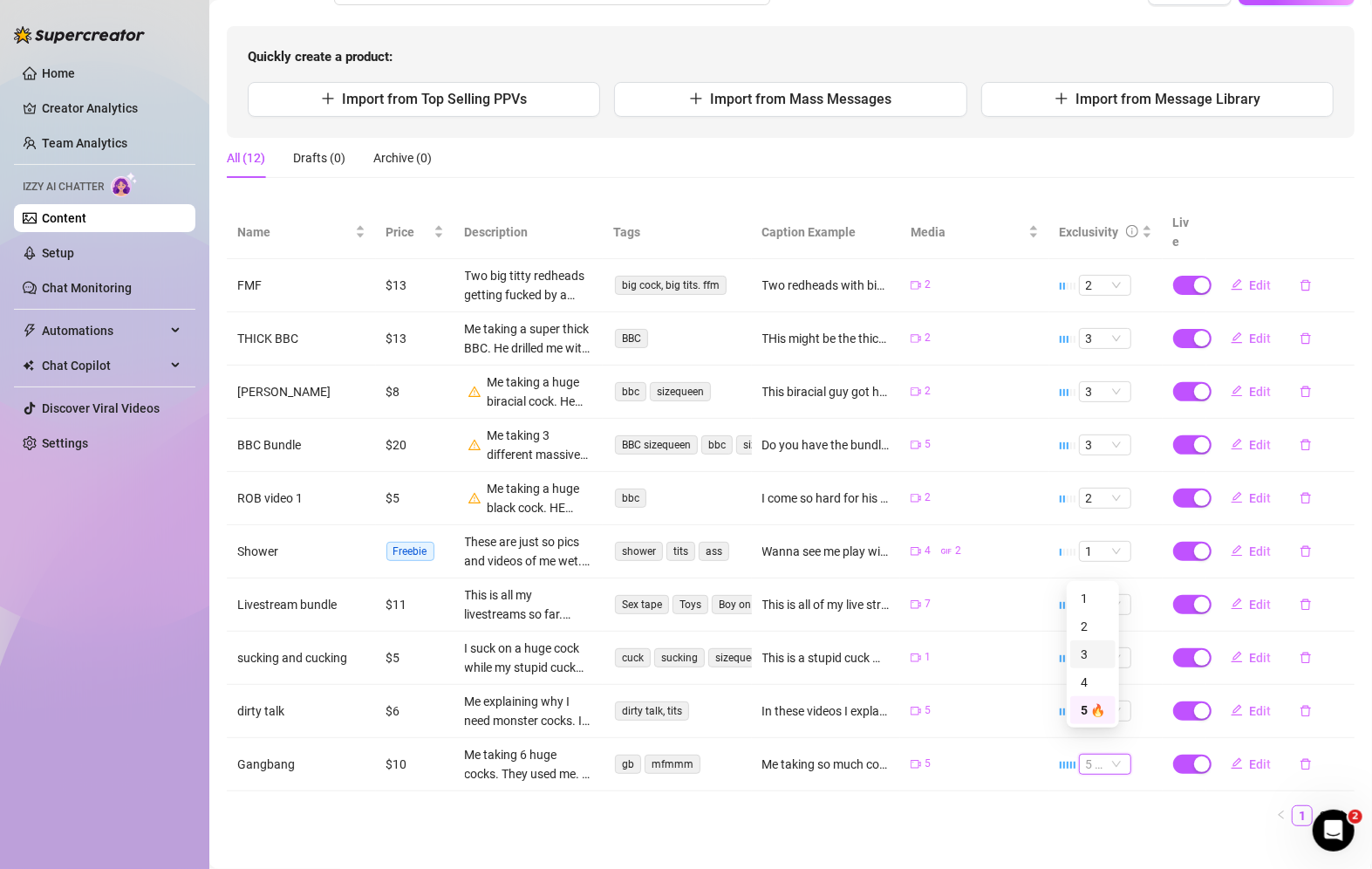
click at [1094, 649] on div "3" at bounding box center [1093, 654] width 25 height 19
click at [1100, 755] on span "5 🔥" at bounding box center [1105, 764] width 38 height 19
click at [1084, 663] on div "3" at bounding box center [1093, 654] width 25 height 19
click at [1060, 755] on div at bounding box center [1068, 764] width 17 height 19
click at [1251, 758] on span "Edit" at bounding box center [1262, 764] width 22 height 14
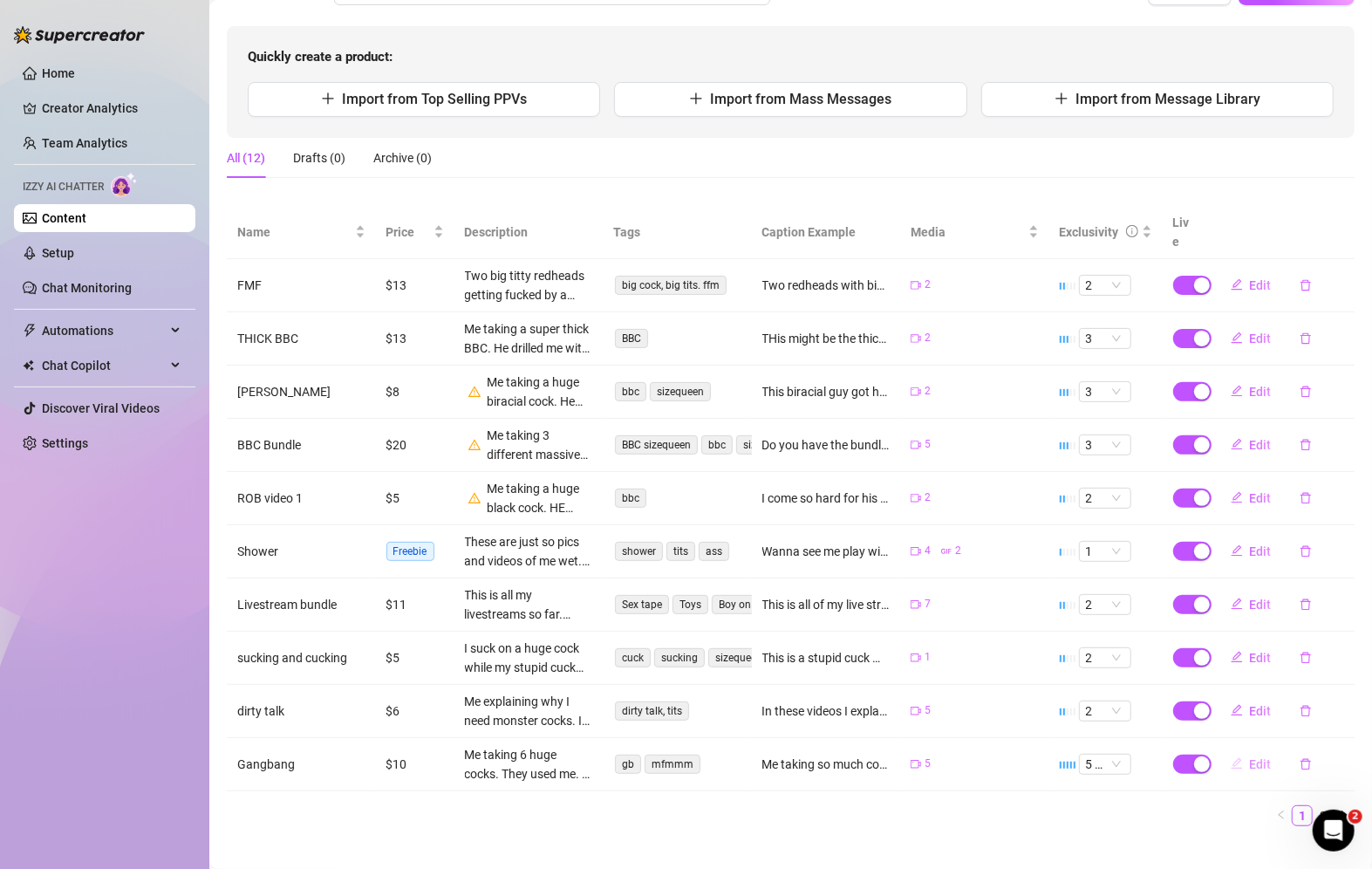
type textarea "Me taking so much cock. 😇Servicing 3 and 4 cocks at once"
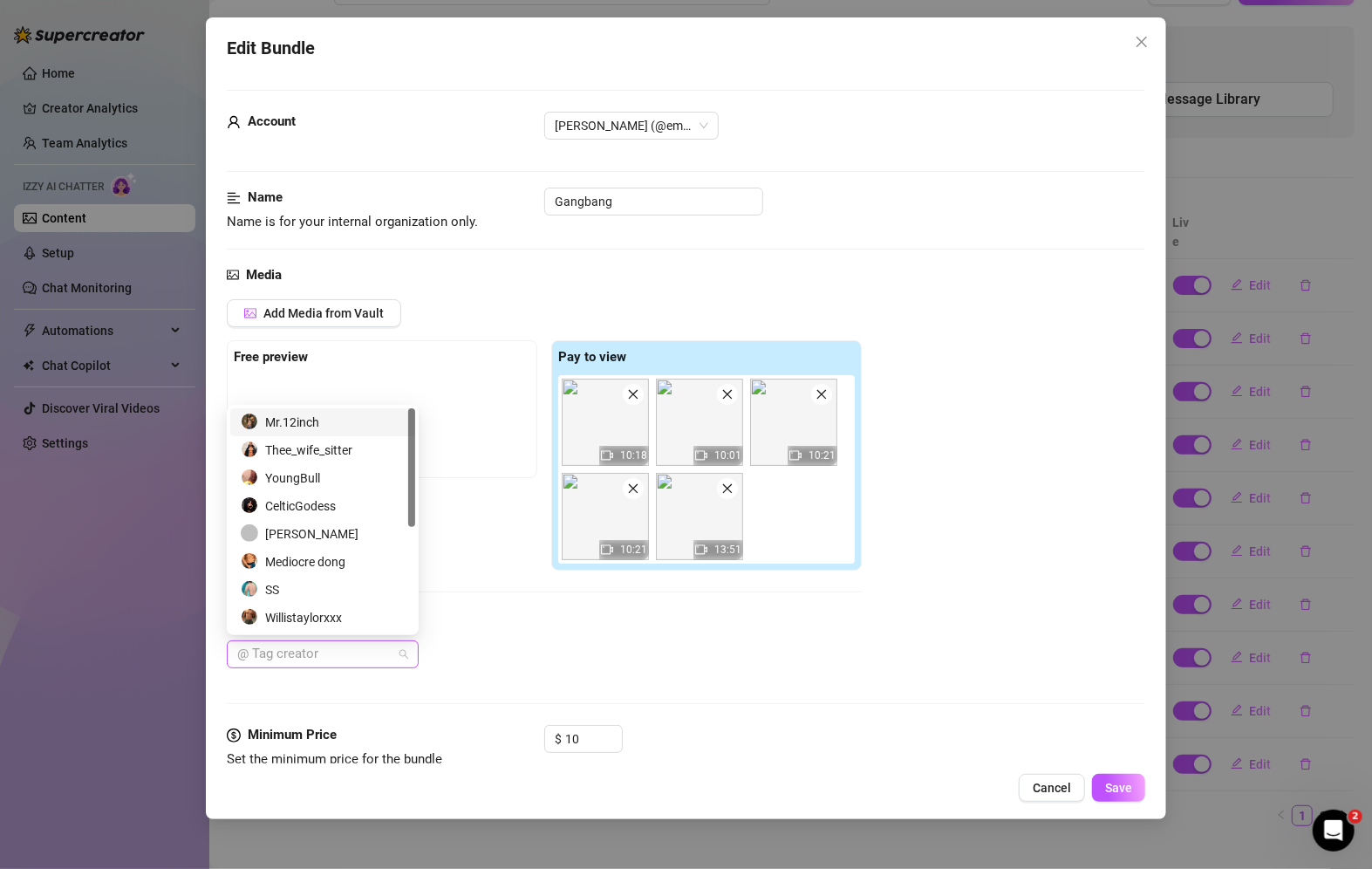
click at [345, 664] on div at bounding box center [313, 654] width 167 height 25
drag, startPoint x: 335, startPoint y: 452, endPoint x: 300, endPoint y: 461, distance: 36.1
click at [334, 452] on div "Thee_wife_sitter" at bounding box center [323, 450] width 164 height 19
click at [284, 481] on div "YoungBull" at bounding box center [323, 477] width 164 height 19
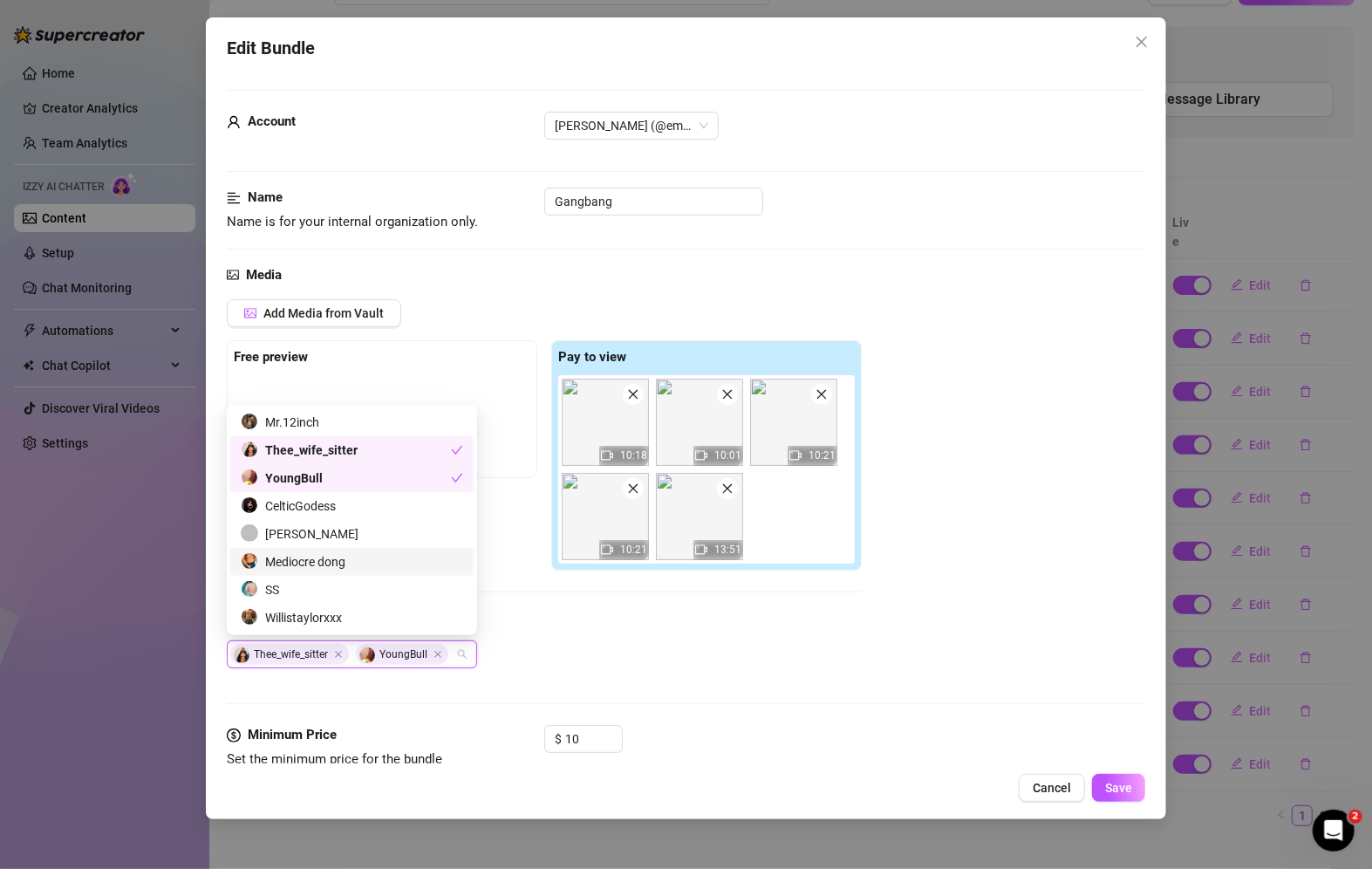
click at [315, 561] on div "Mediocre dong" at bounding box center [352, 561] width 223 height 19
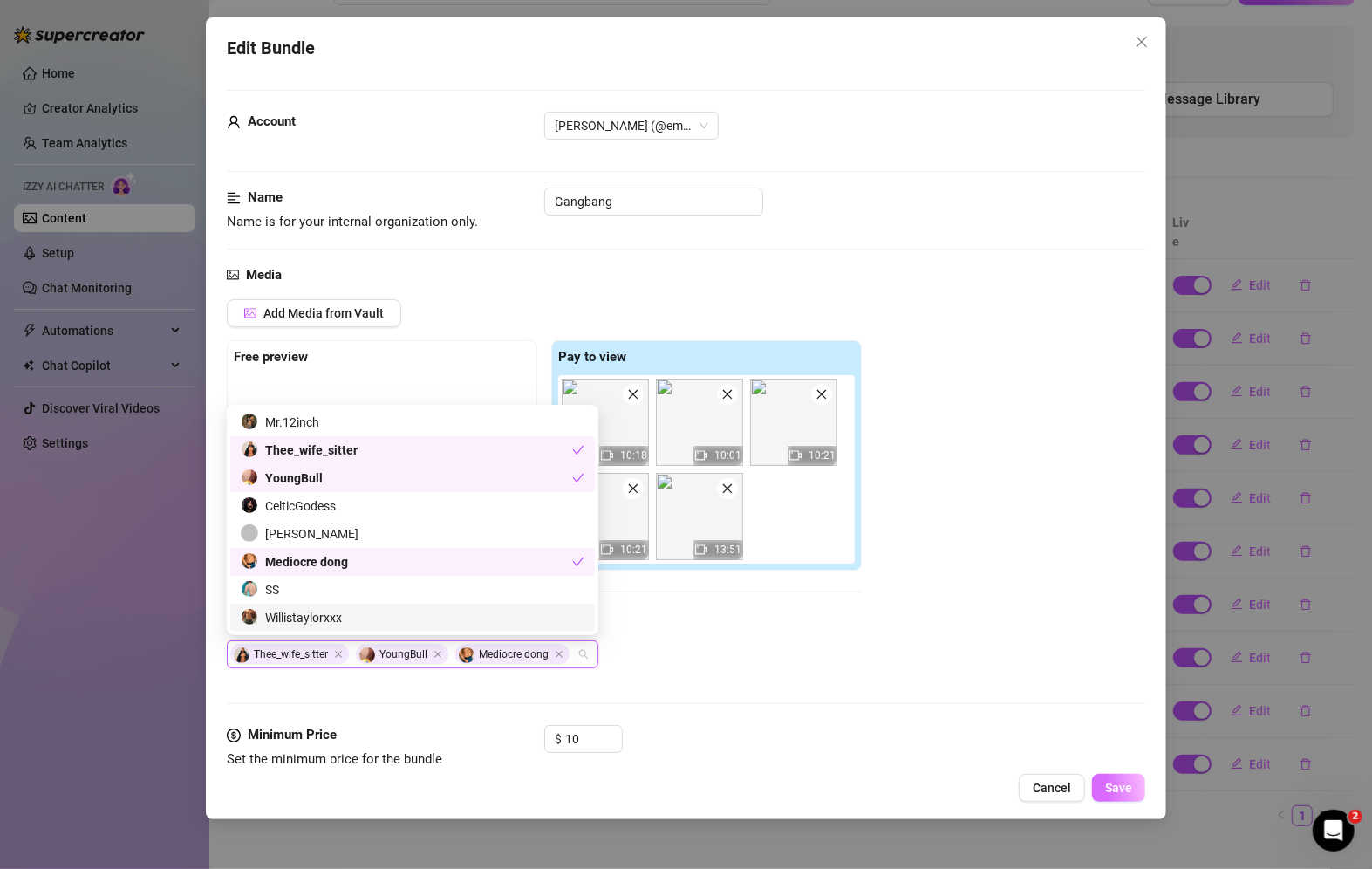
click at [1135, 794] on button "Save" at bounding box center [1119, 788] width 53 height 28
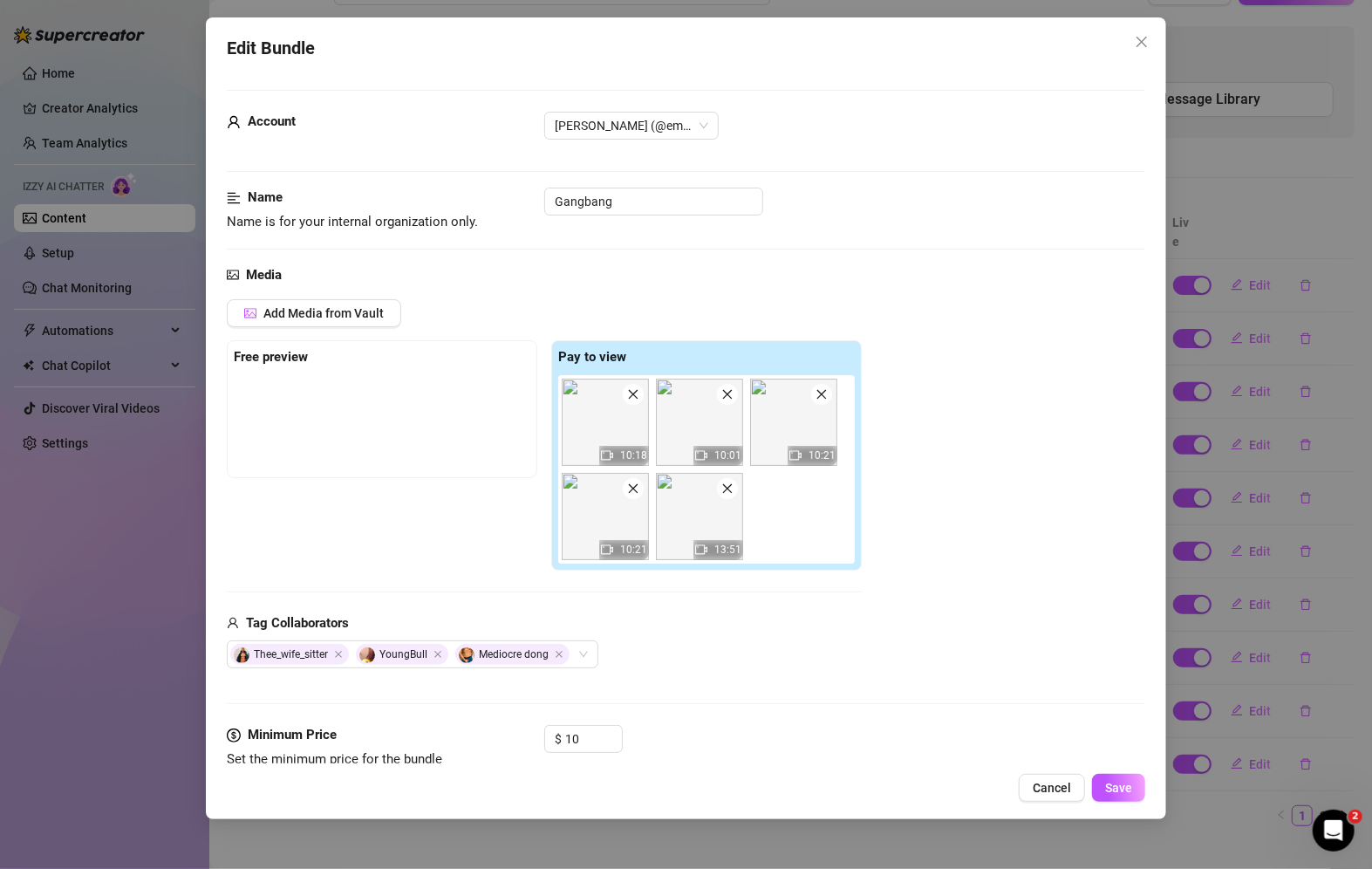
scroll to position [262, 0]
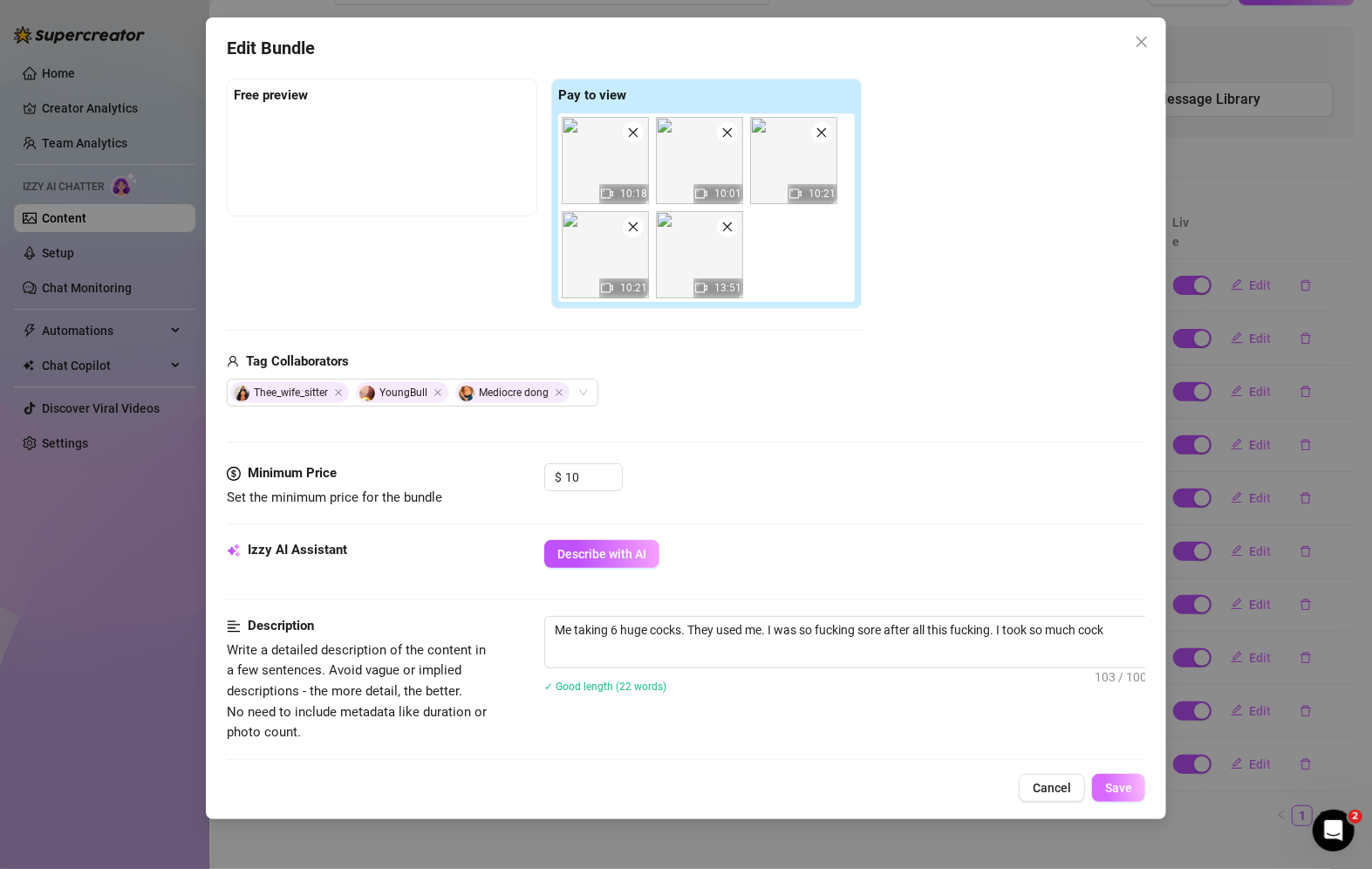
click at [1114, 792] on span "Save" at bounding box center [1119, 787] width 27 height 14
click at [1116, 796] on button "Save" at bounding box center [1119, 788] width 53 height 28
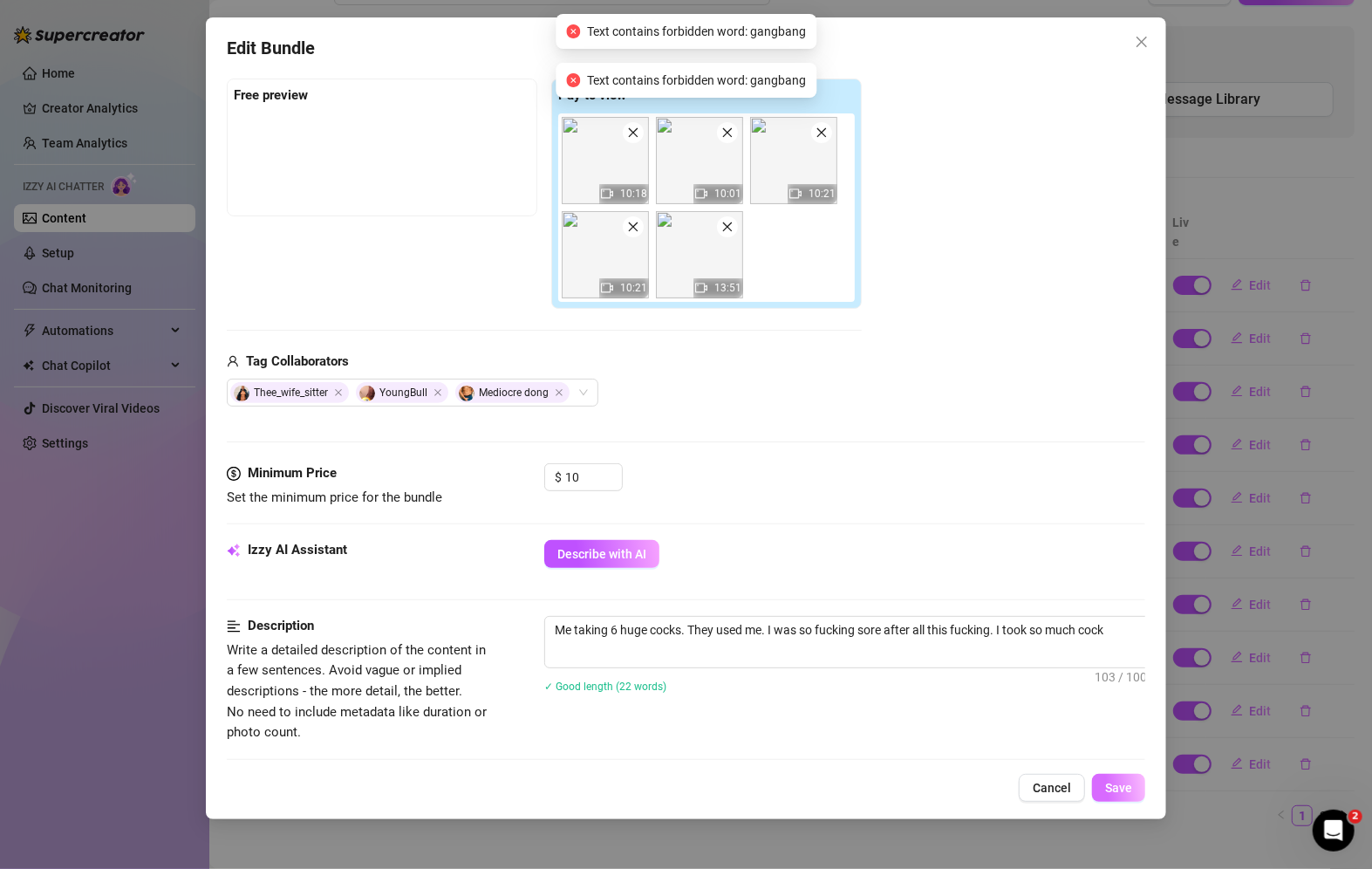
click at [1117, 790] on span "Save" at bounding box center [1119, 787] width 27 height 14
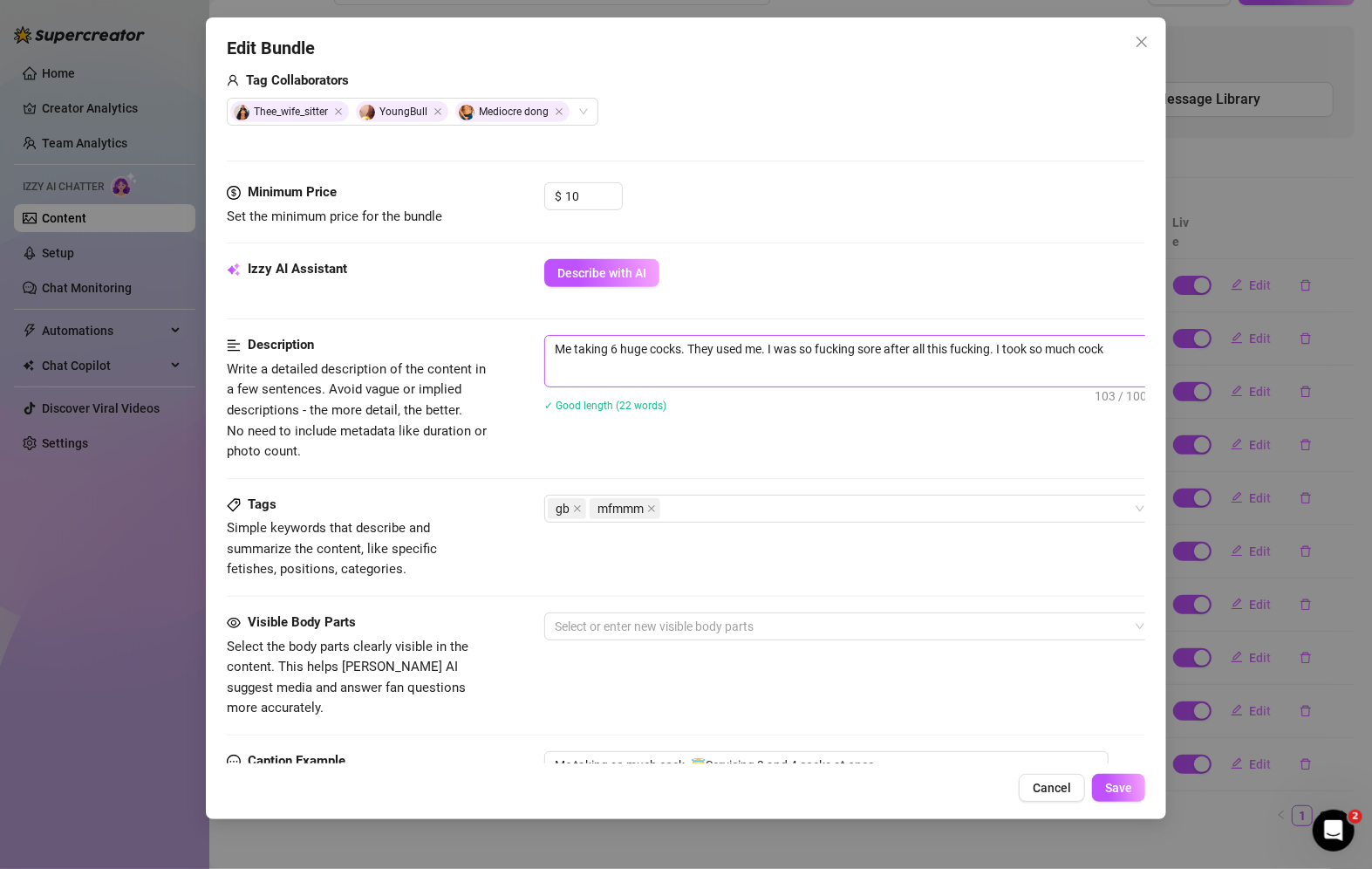
scroll to position [349, 0]
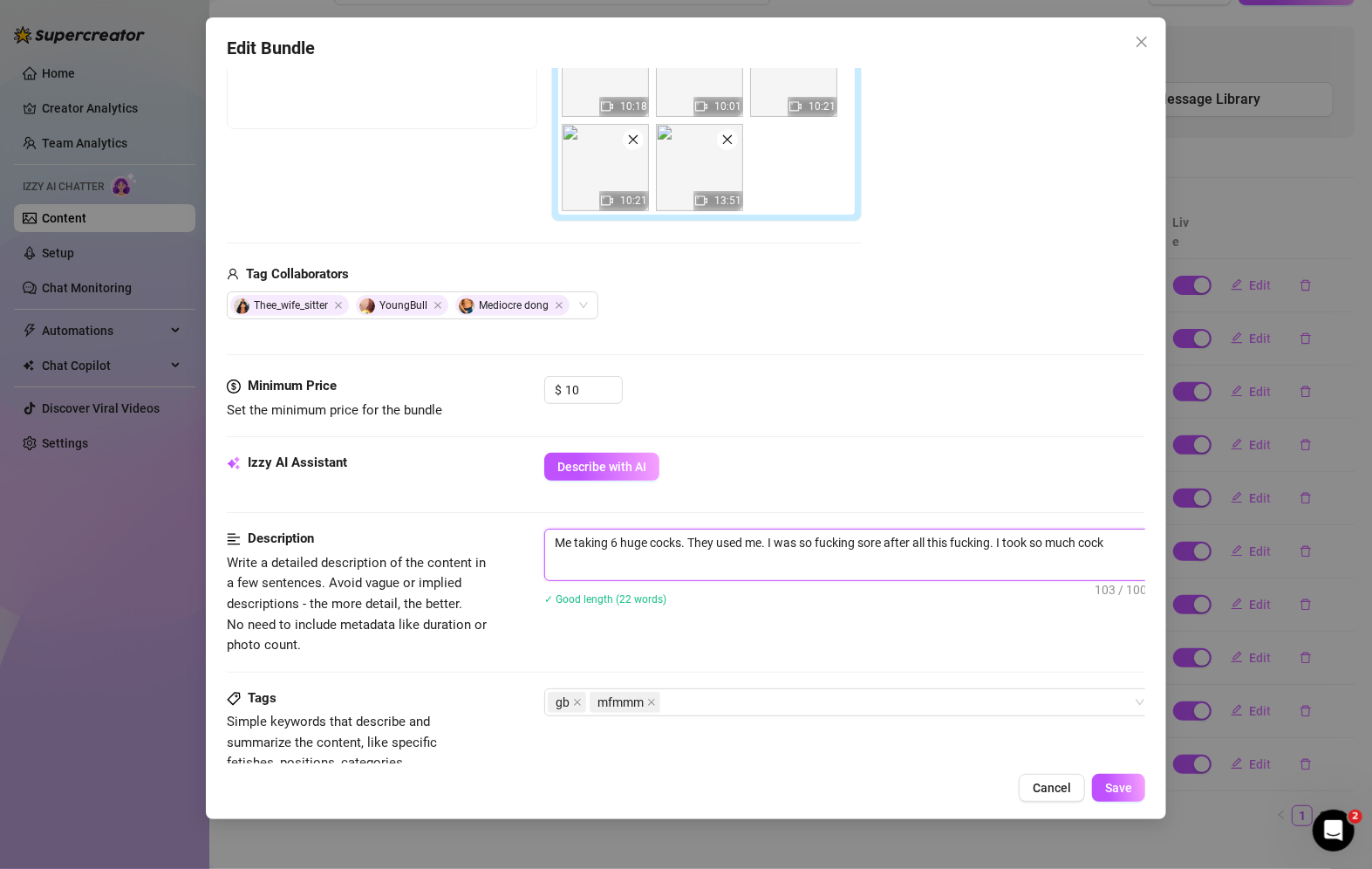
drag, startPoint x: 956, startPoint y: 551, endPoint x: 1099, endPoint y: 539, distance: 143.5
click at [1099, 539] on textarea "Me taking 6 huge cocks. They used me. I was so fucking sore after all this fuck…" at bounding box center [849, 542] width 609 height 26
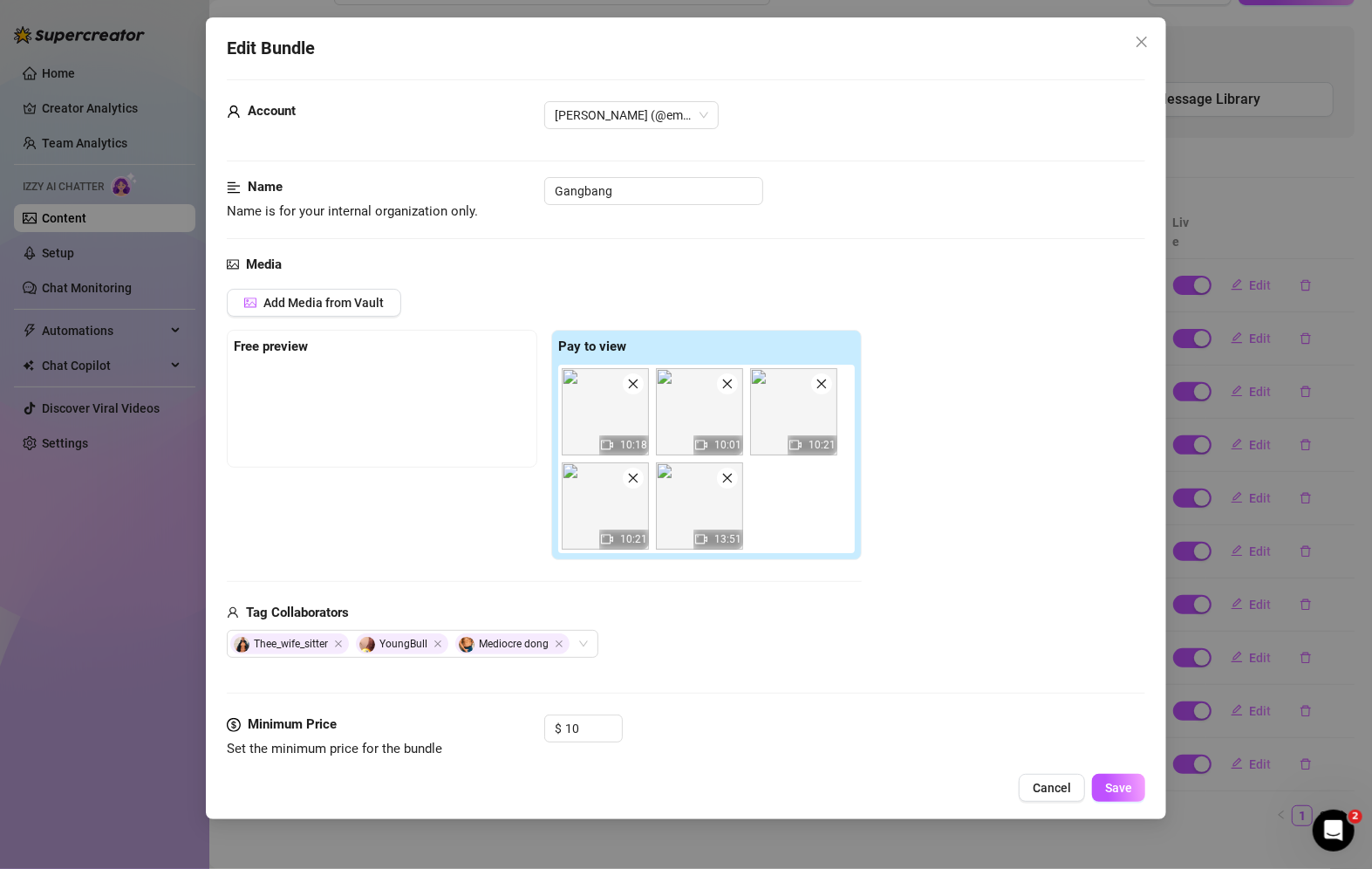
scroll to position [0, 0]
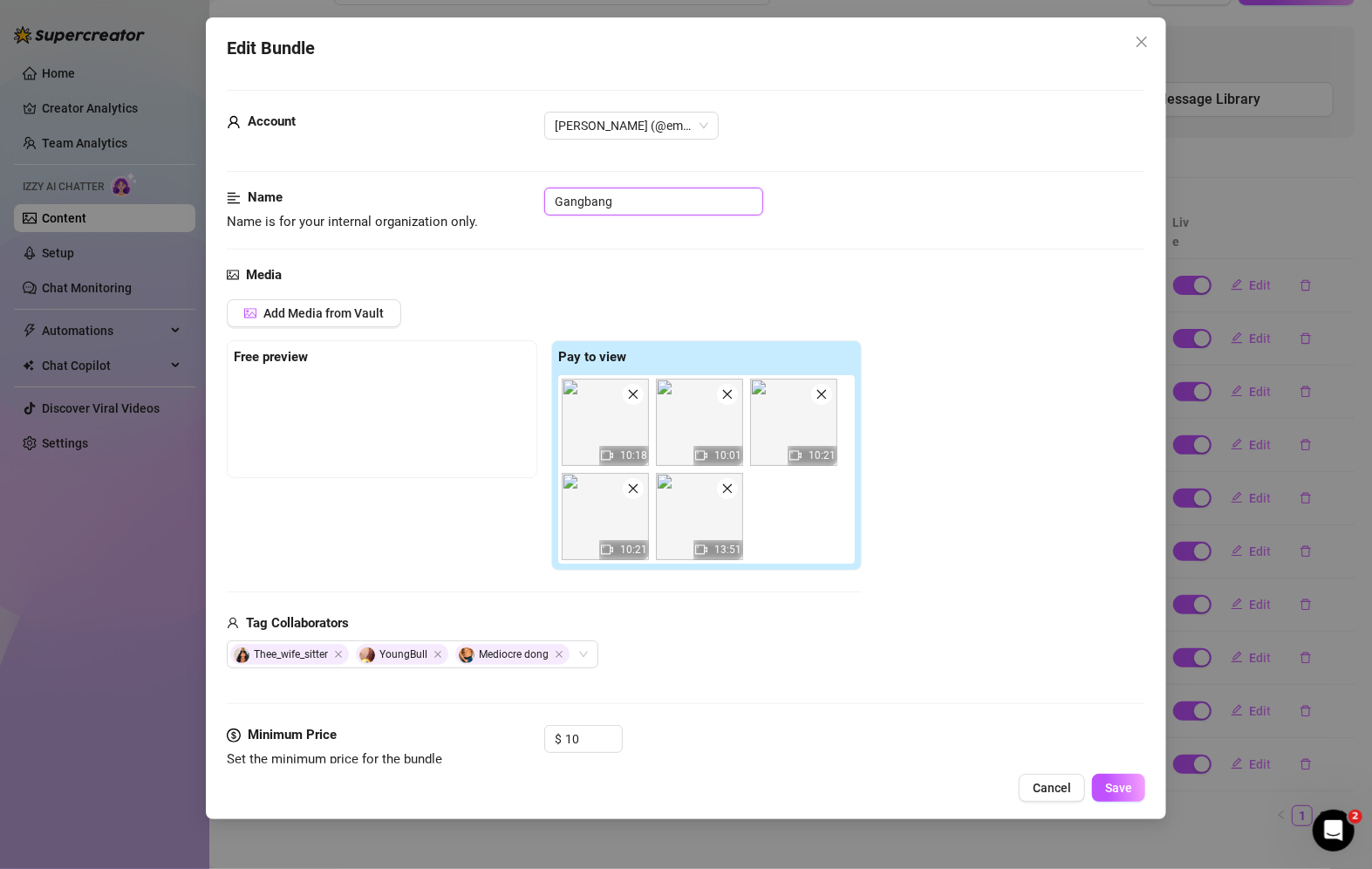
drag, startPoint x: 704, startPoint y: 188, endPoint x: 492, endPoint y: 201, distance: 212.4
click at [492, 201] on div "Name Name is for your internal organization only. Gangbang" at bounding box center [686, 209] width 918 height 45
type input ":"
click at [570, 197] on input "Bachleor Party Fun" at bounding box center [654, 201] width 219 height 28
type input "Bachelor Party Fun"
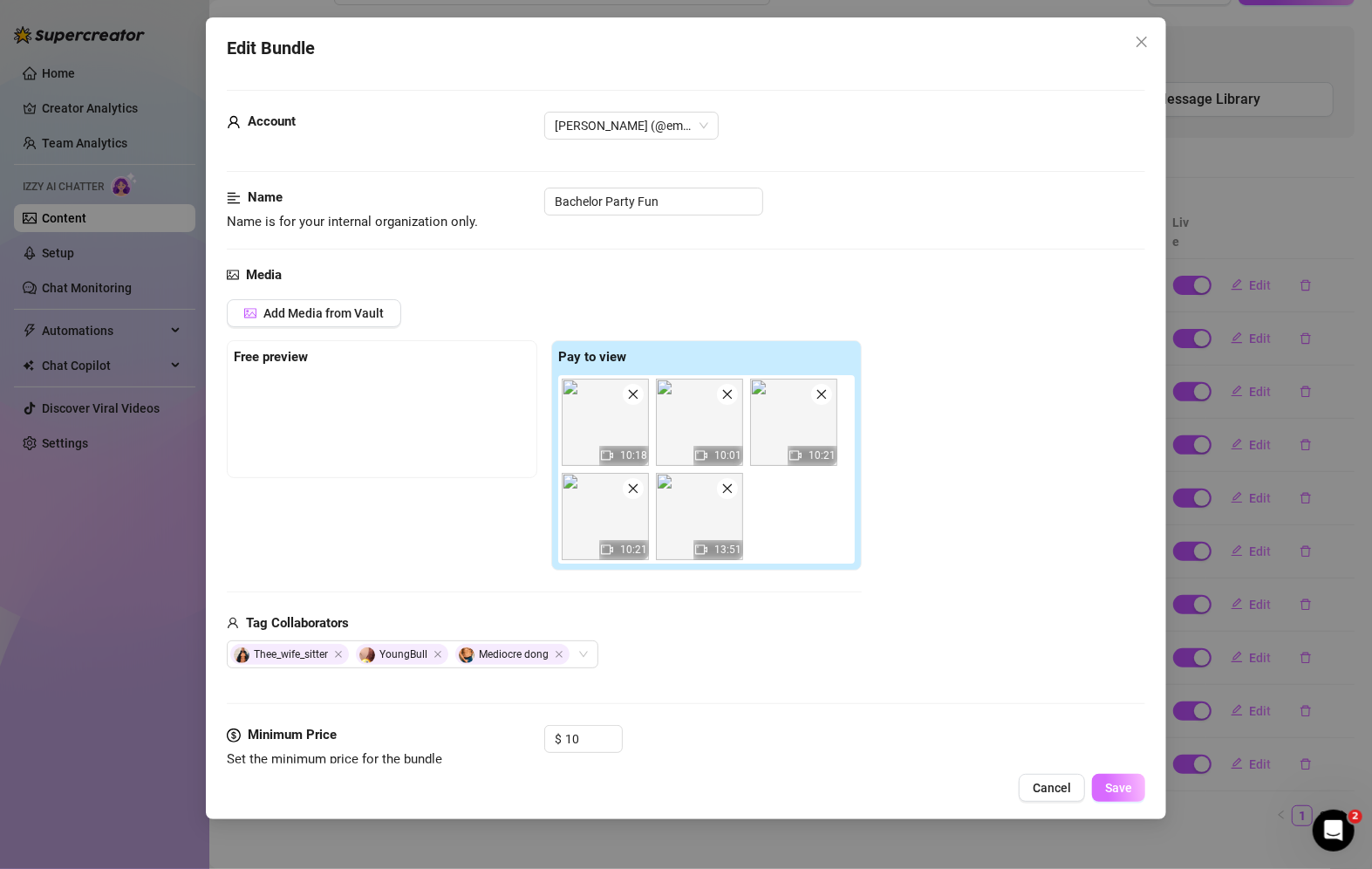
click at [1133, 790] on button "Save" at bounding box center [1119, 788] width 53 height 28
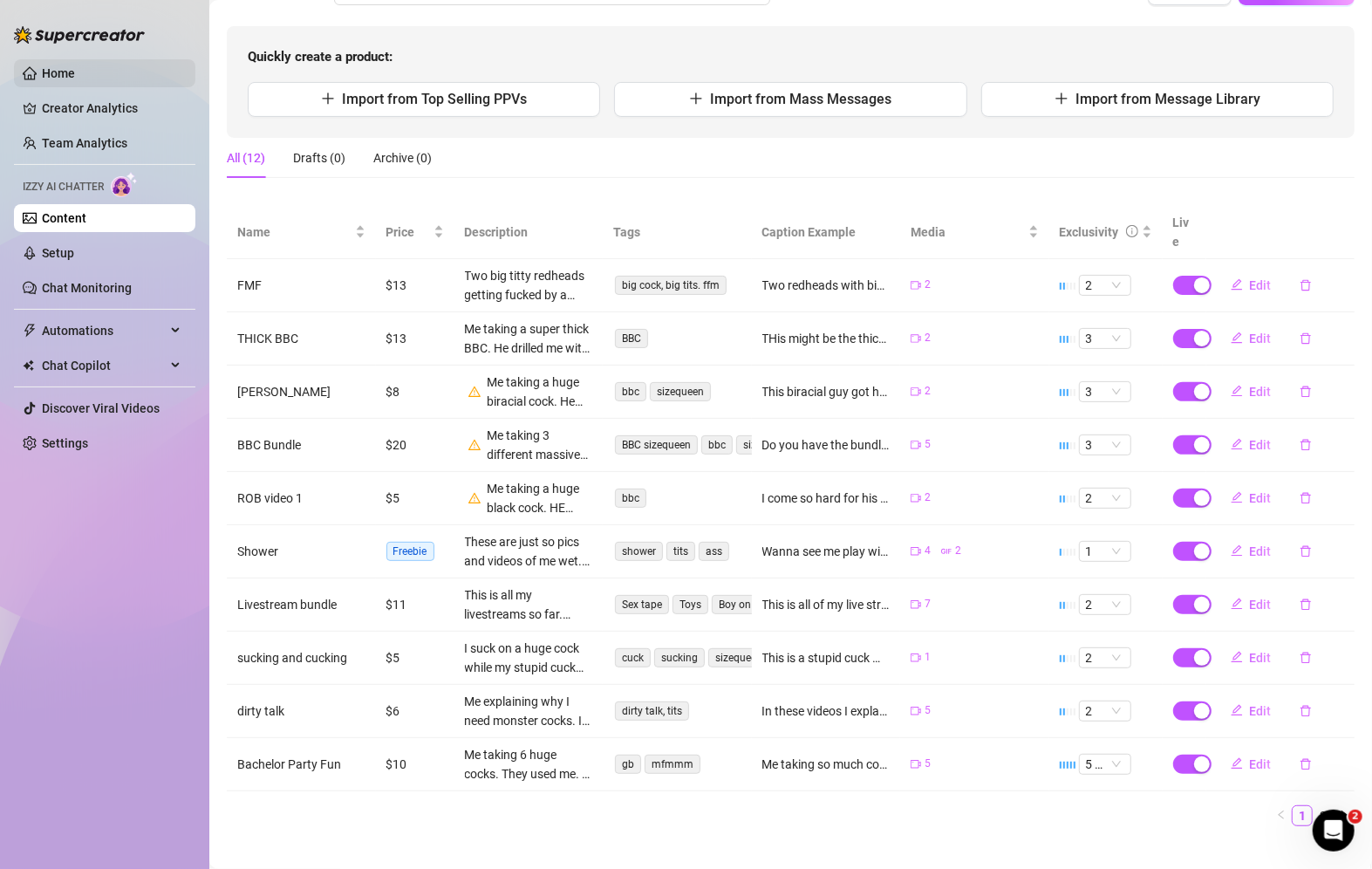
click at [75, 67] on link "Home" at bounding box center [58, 73] width 33 height 14
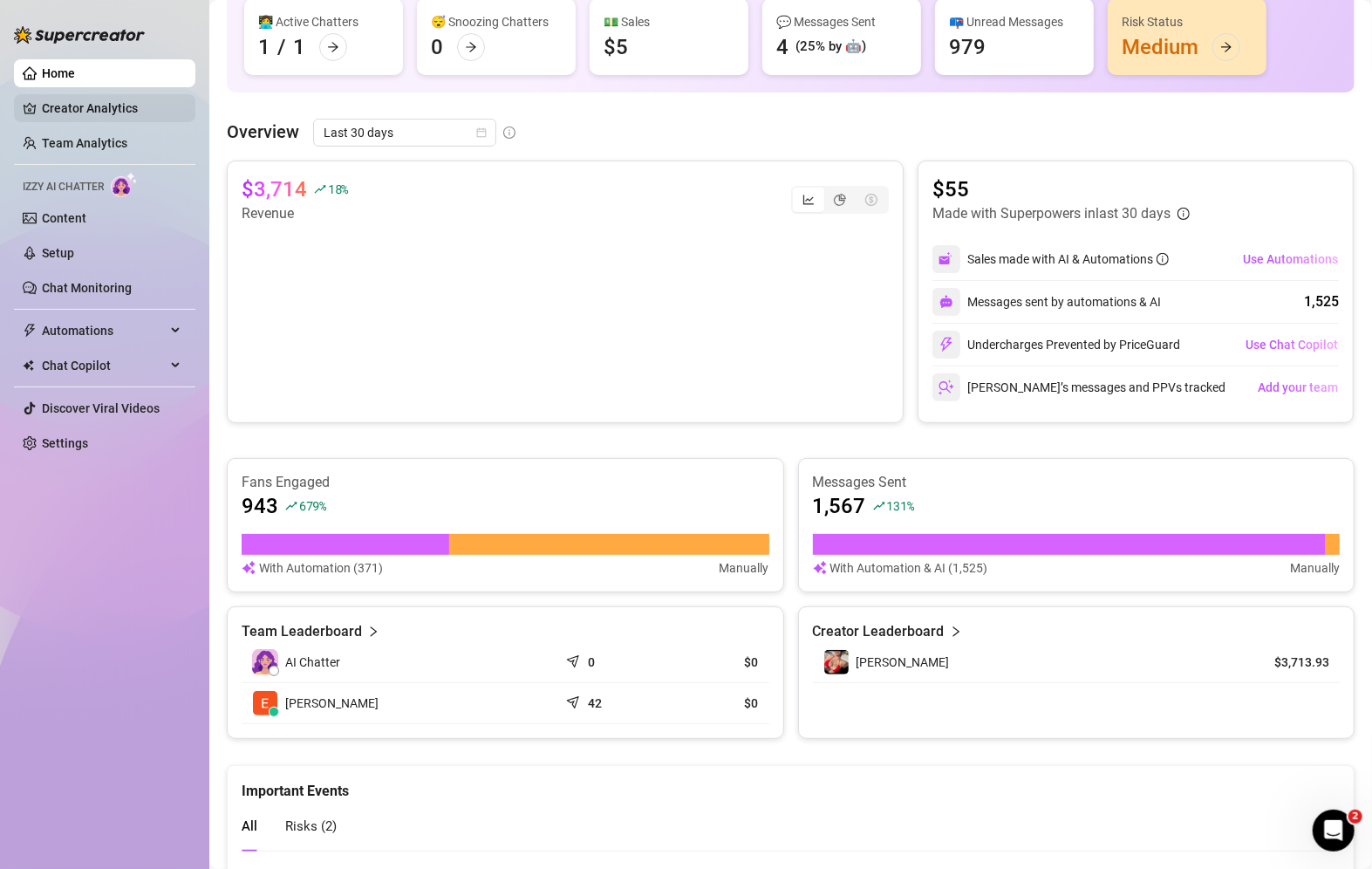
click at [127, 115] on link "Creator Analytics" at bounding box center [111, 108] width 140 height 28
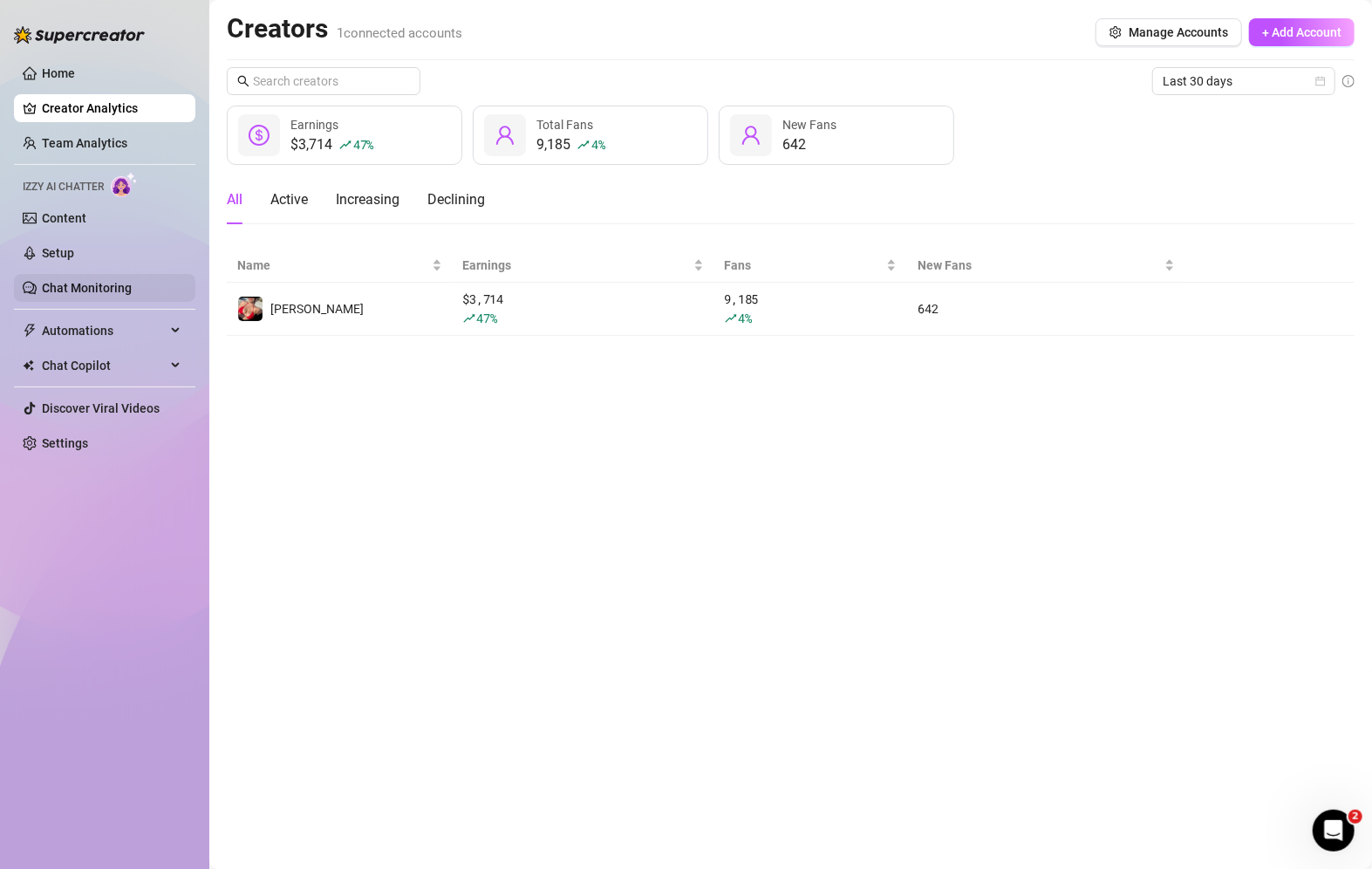
click at [104, 283] on link "Chat Monitoring" at bounding box center [87, 288] width 89 height 14
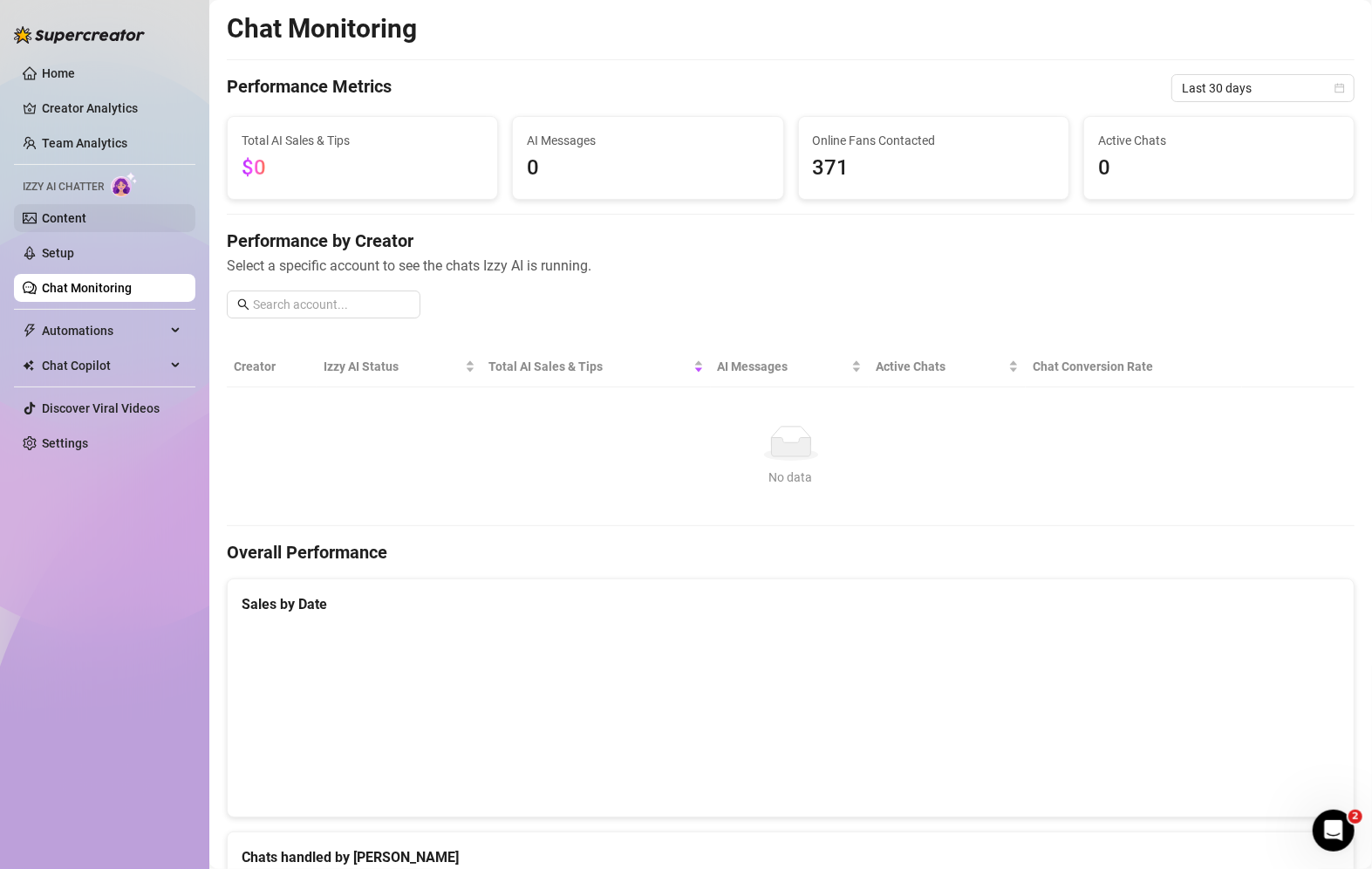
click at [75, 225] on link "Content" at bounding box center [64, 217] width 45 height 14
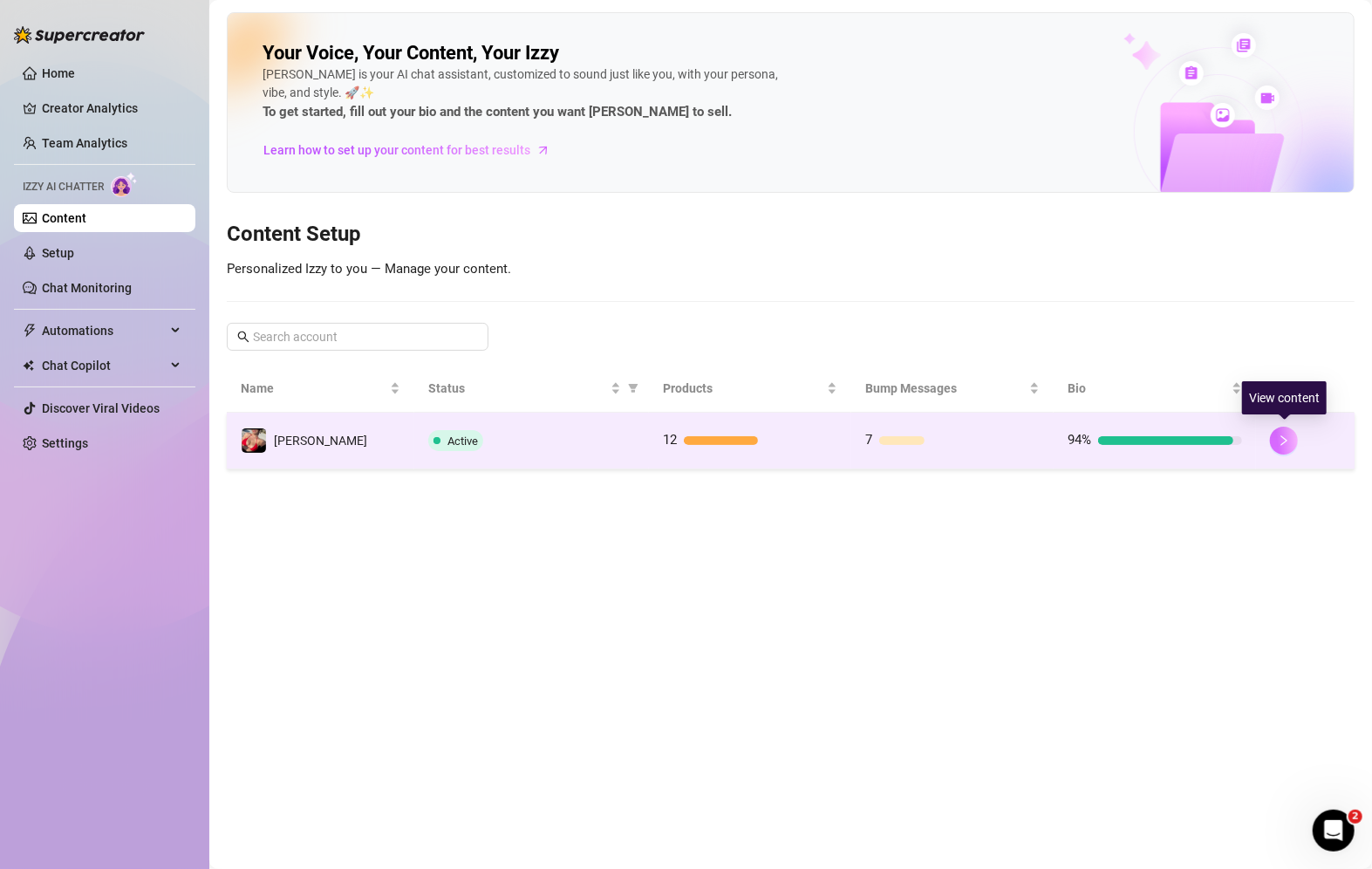
click at [1282, 438] on icon "right" at bounding box center [1283, 440] width 12 height 12
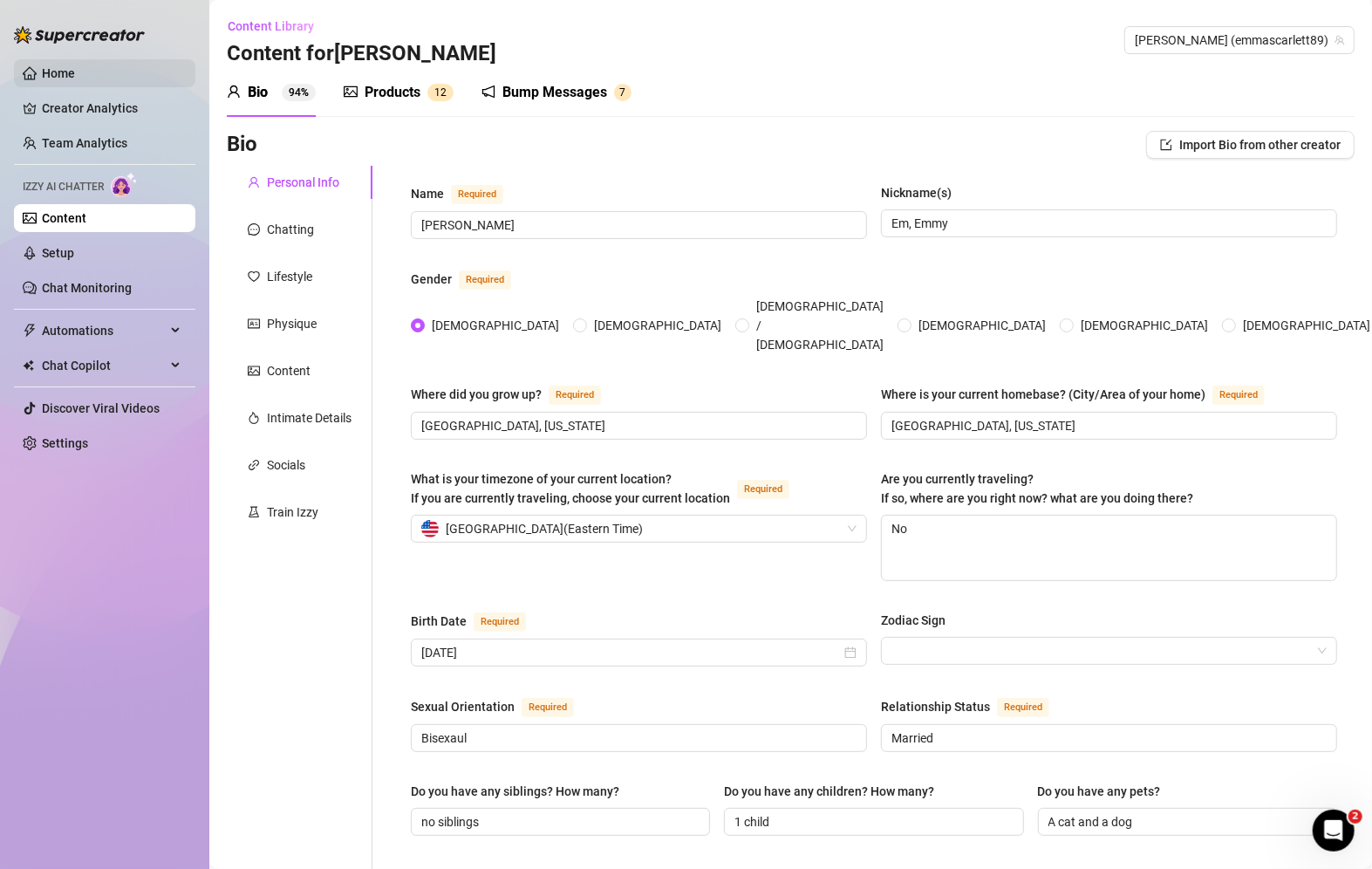
click at [52, 68] on link "Home" at bounding box center [58, 73] width 33 height 14
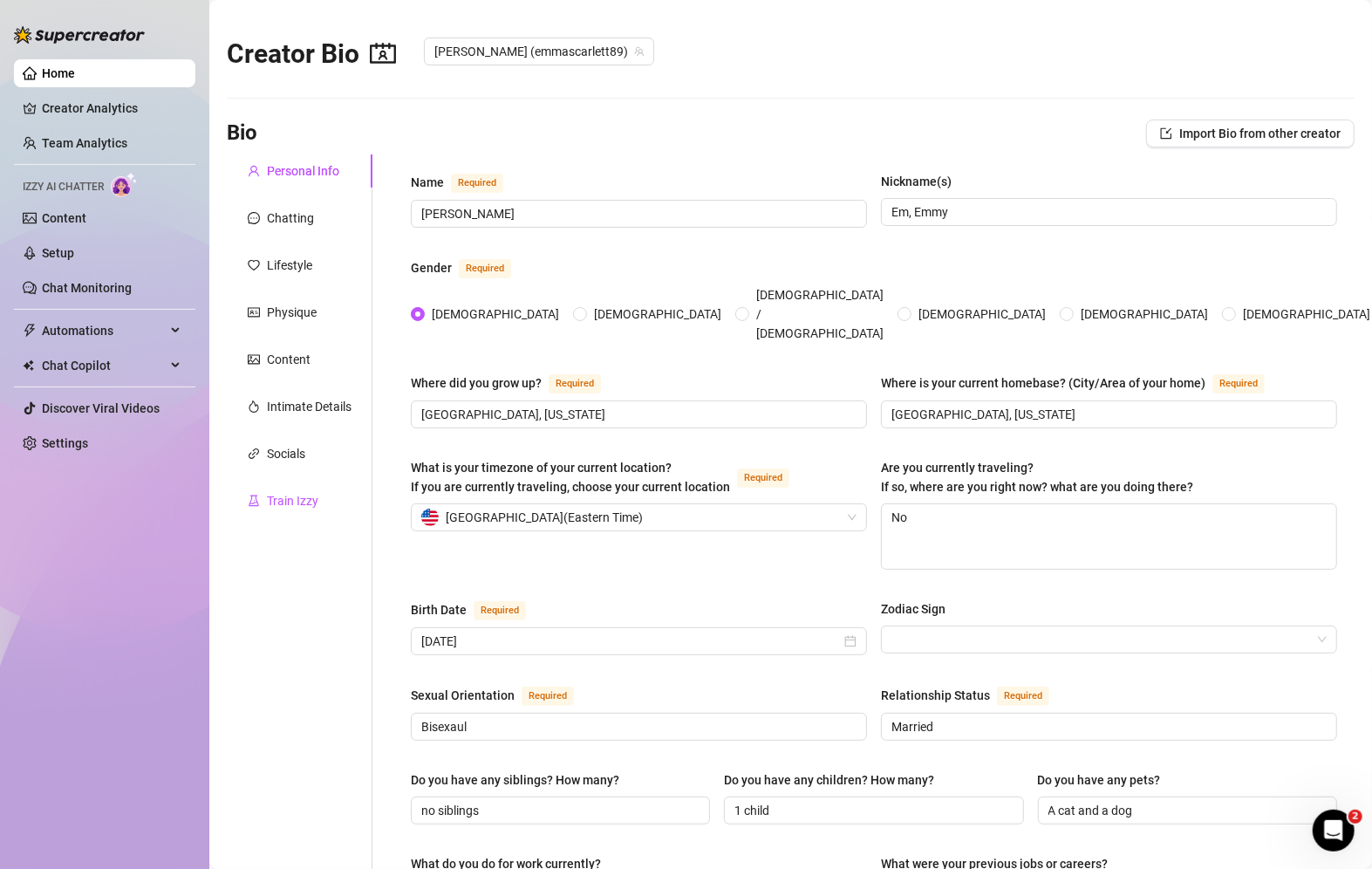
click at [291, 503] on div "Train Izzy" at bounding box center [292, 500] width 51 height 19
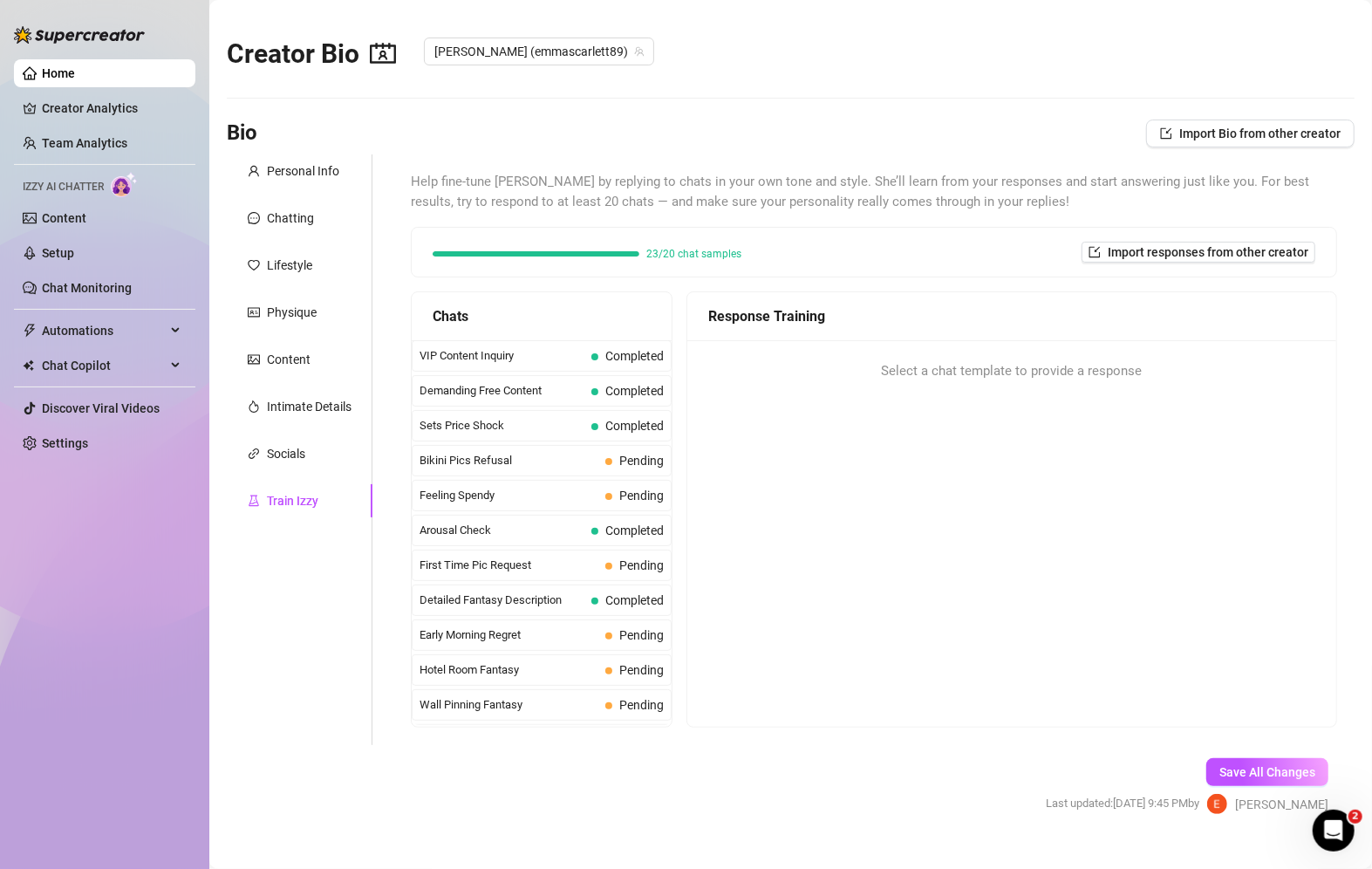
scroll to position [391, 0]
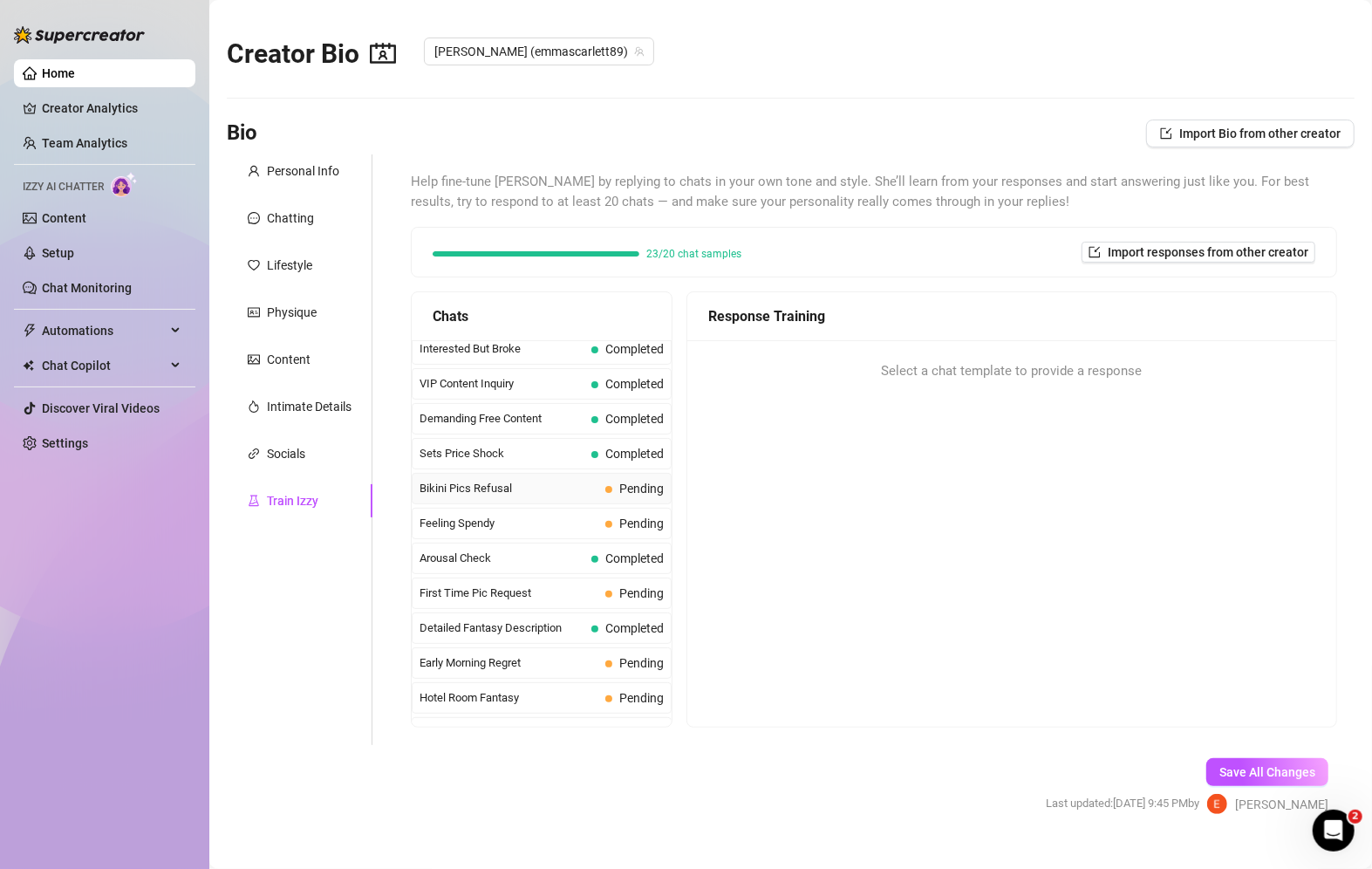
click at [518, 480] on span "Bikini Pics Refusal" at bounding box center [509, 488] width 179 height 17
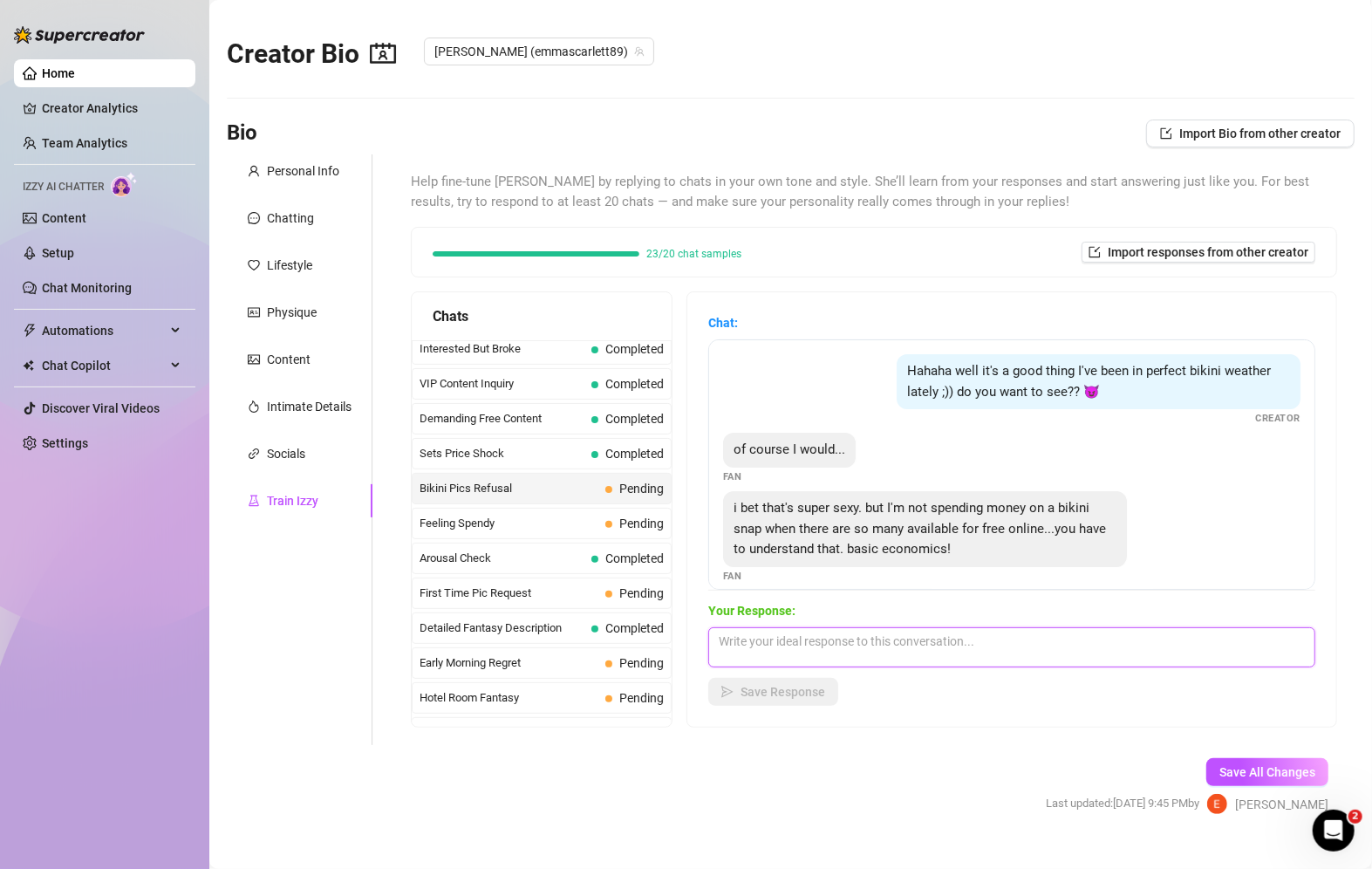
click at [827, 641] on textarea at bounding box center [1011, 647] width 607 height 40
type textarea "Right I get that, and I put a lot up. How about not just pics....? A video???"
click at [802, 703] on button "Save Response" at bounding box center [773, 692] width 130 height 28
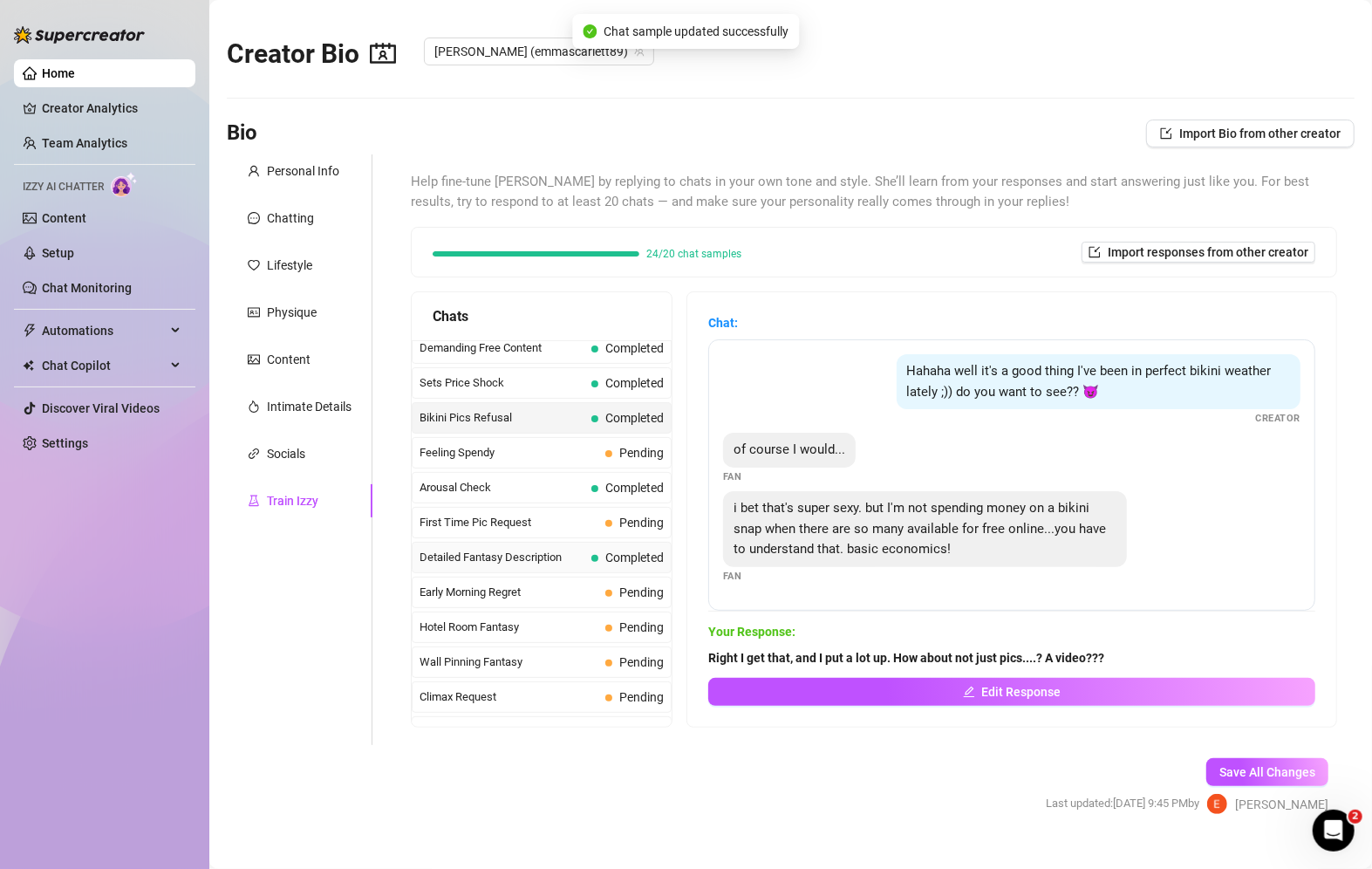
scroll to position [478, 0]
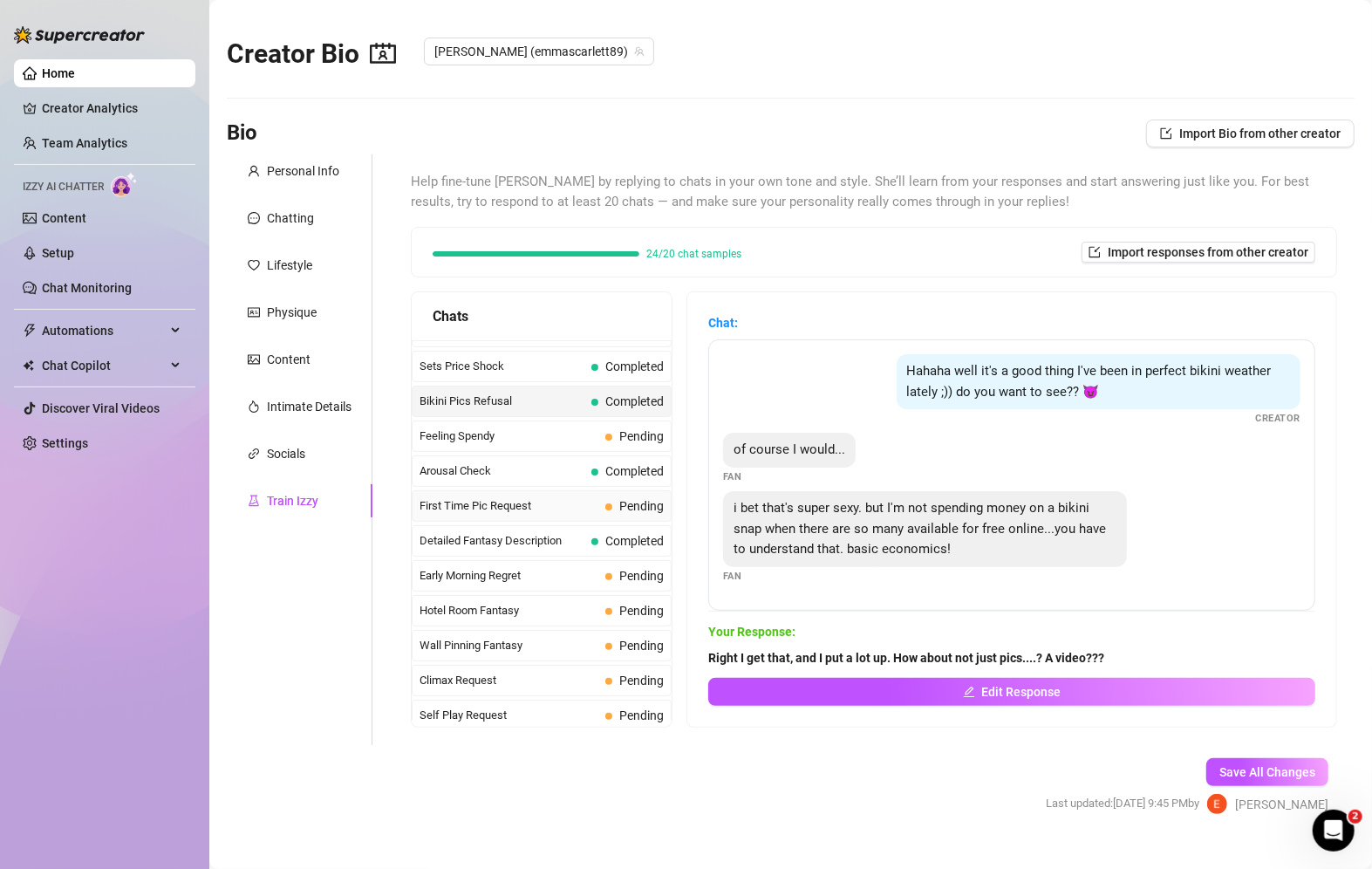
click at [545, 497] on span "First Time Pic Request" at bounding box center [509, 506] width 179 height 17
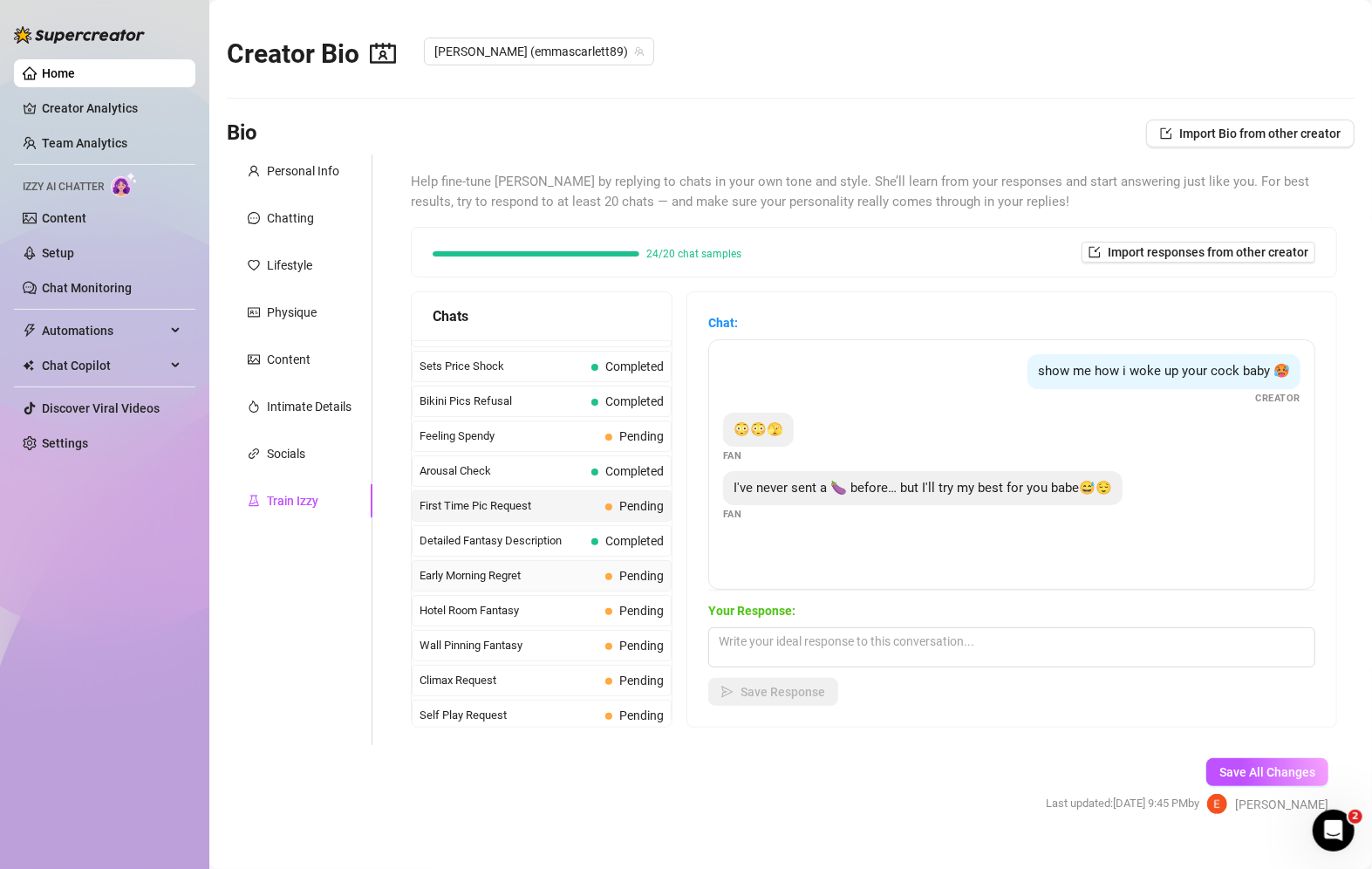
click at [535, 576] on div "Early Morning Regret Pending" at bounding box center [541, 576] width 260 height 31
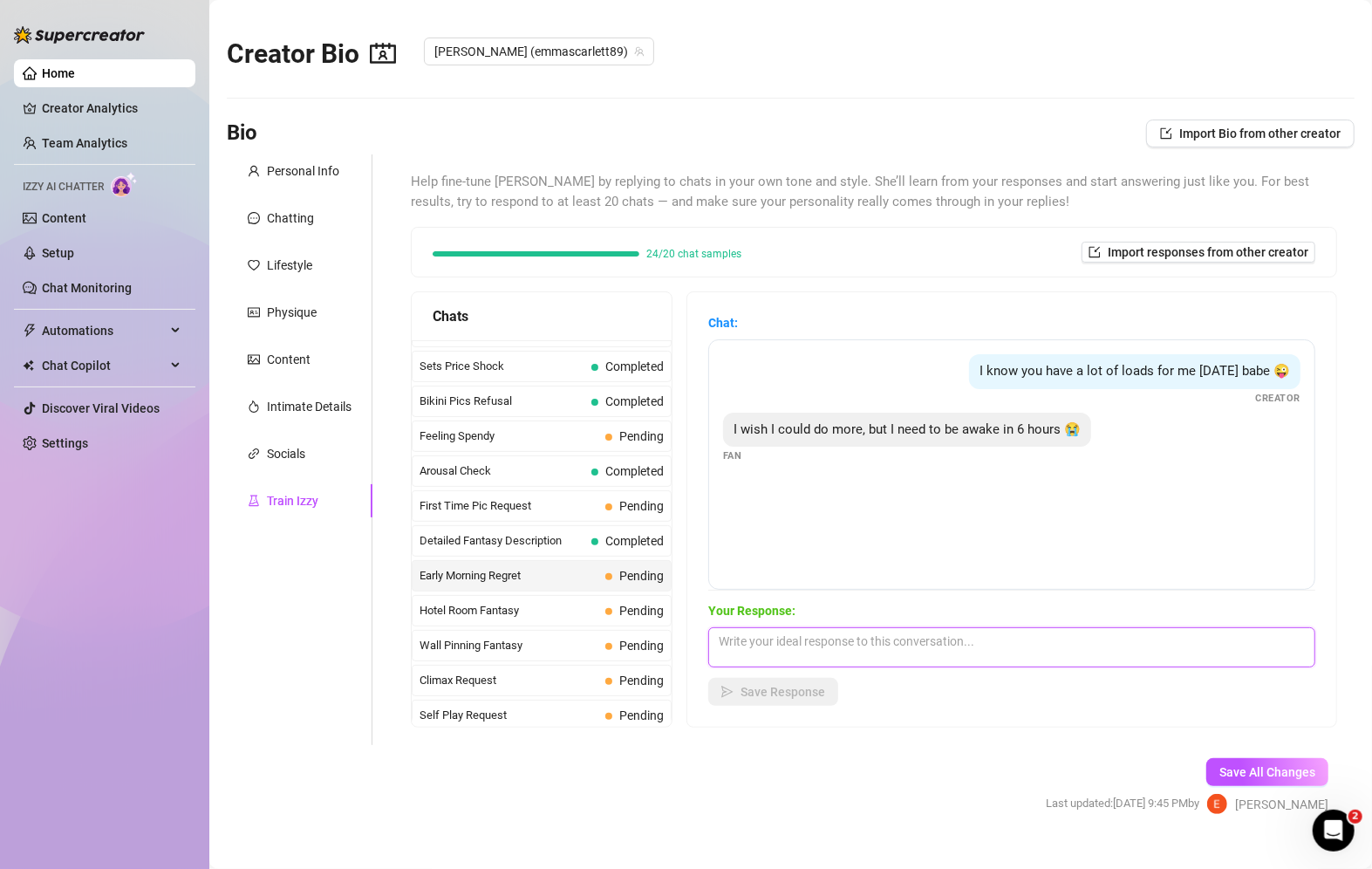
click at [809, 642] on textarea at bounding box center [1011, 647] width 607 height 40
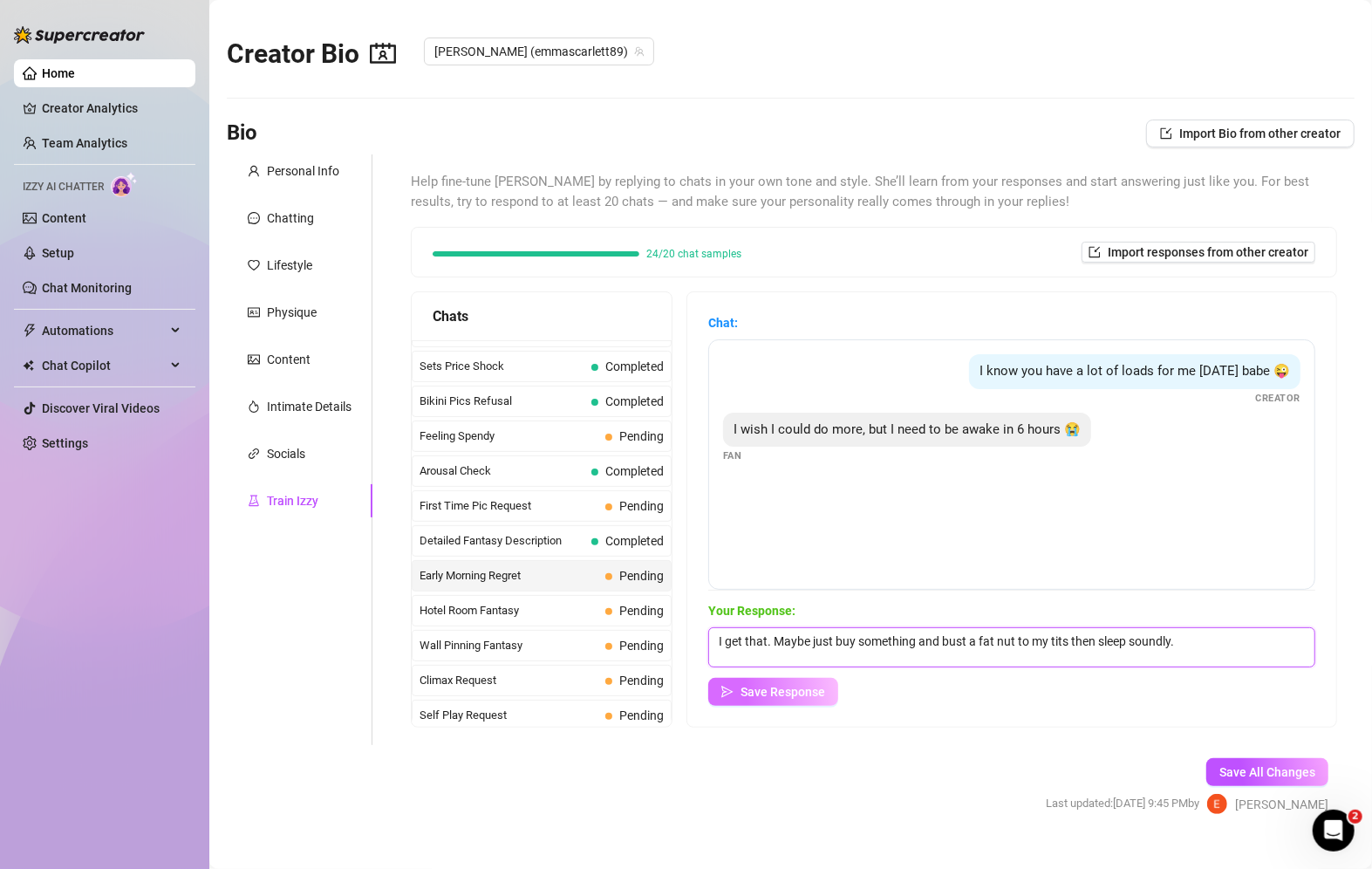
type textarea "I get that. Maybe just buy something and bust a fat nut to my tits then sleep s…"
click at [789, 700] on button "Save Response" at bounding box center [773, 692] width 130 height 28
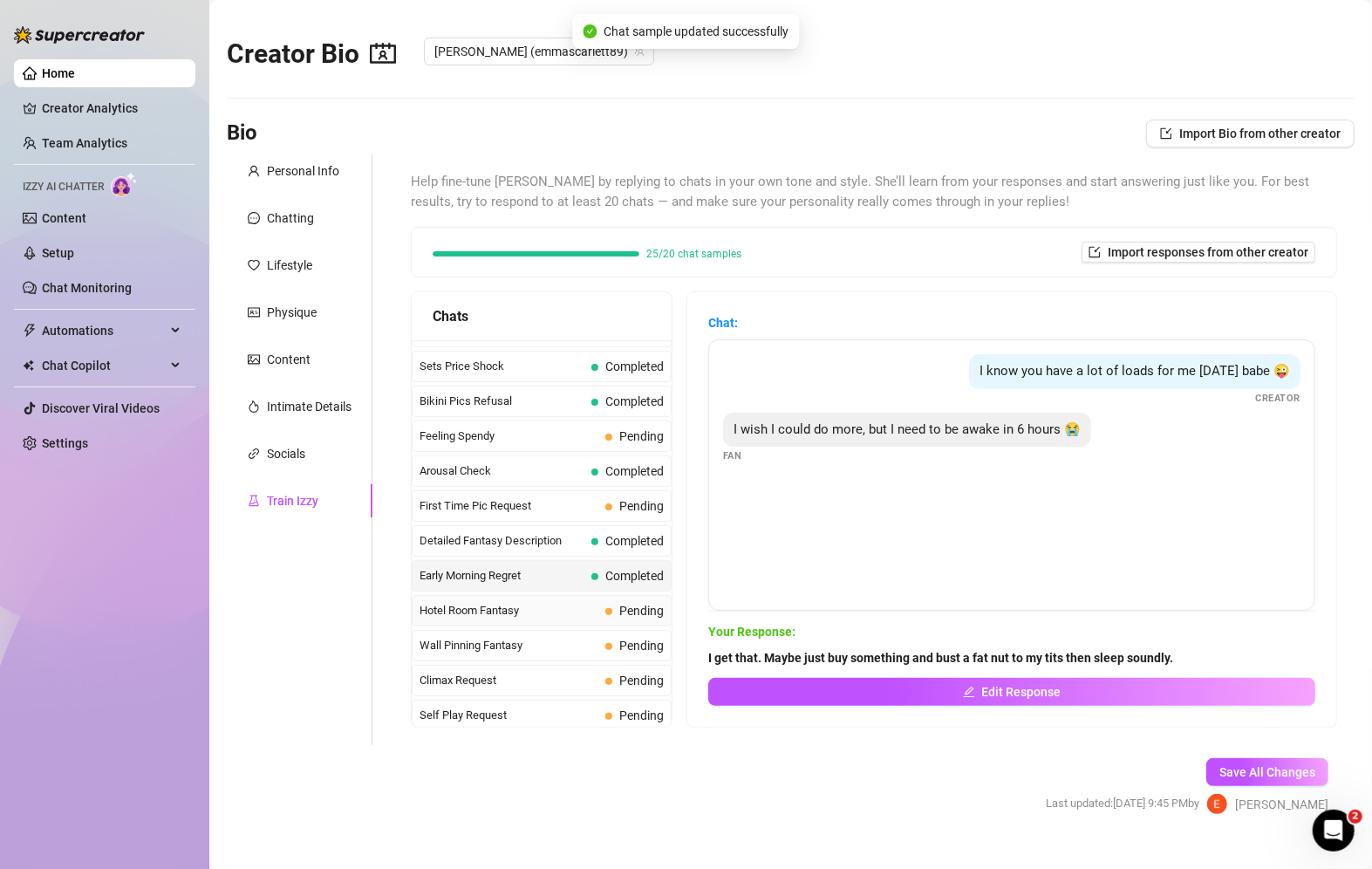
click at [525, 602] on span "Hotel Room Fantasy" at bounding box center [509, 610] width 179 height 17
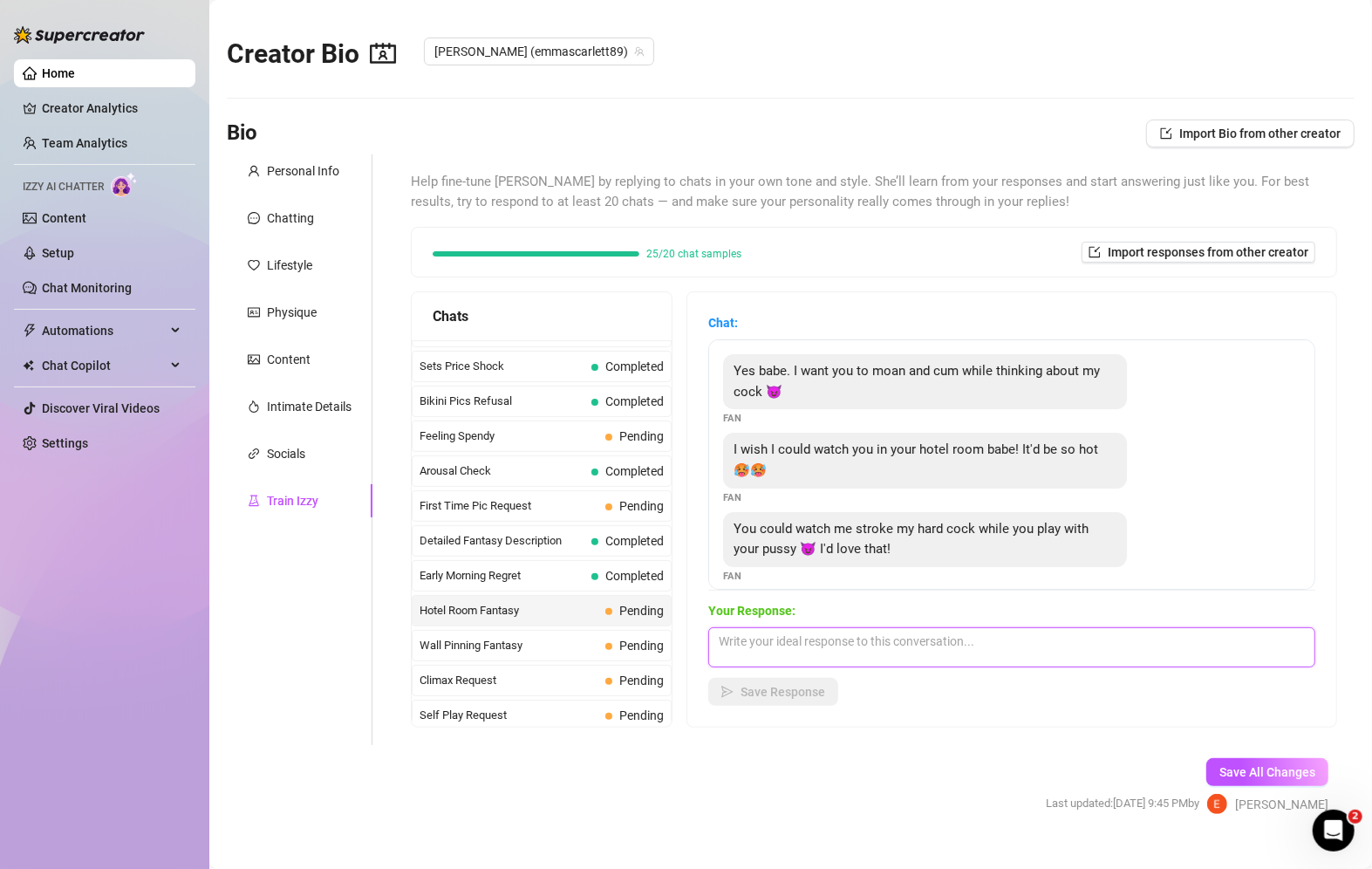
click at [832, 641] on textarea at bounding box center [1011, 647] width 607 height 40
type textarea "Yessss! But when I see a hard cock, it is so hard not to suck it."
click at [774, 712] on div "Chat: Yes babe. I want you to moan and cum while thinking about my cock 😈 Fan I…" at bounding box center [1011, 509] width 649 height 434
click at [799, 699] on button "Save Response" at bounding box center [773, 692] width 130 height 28
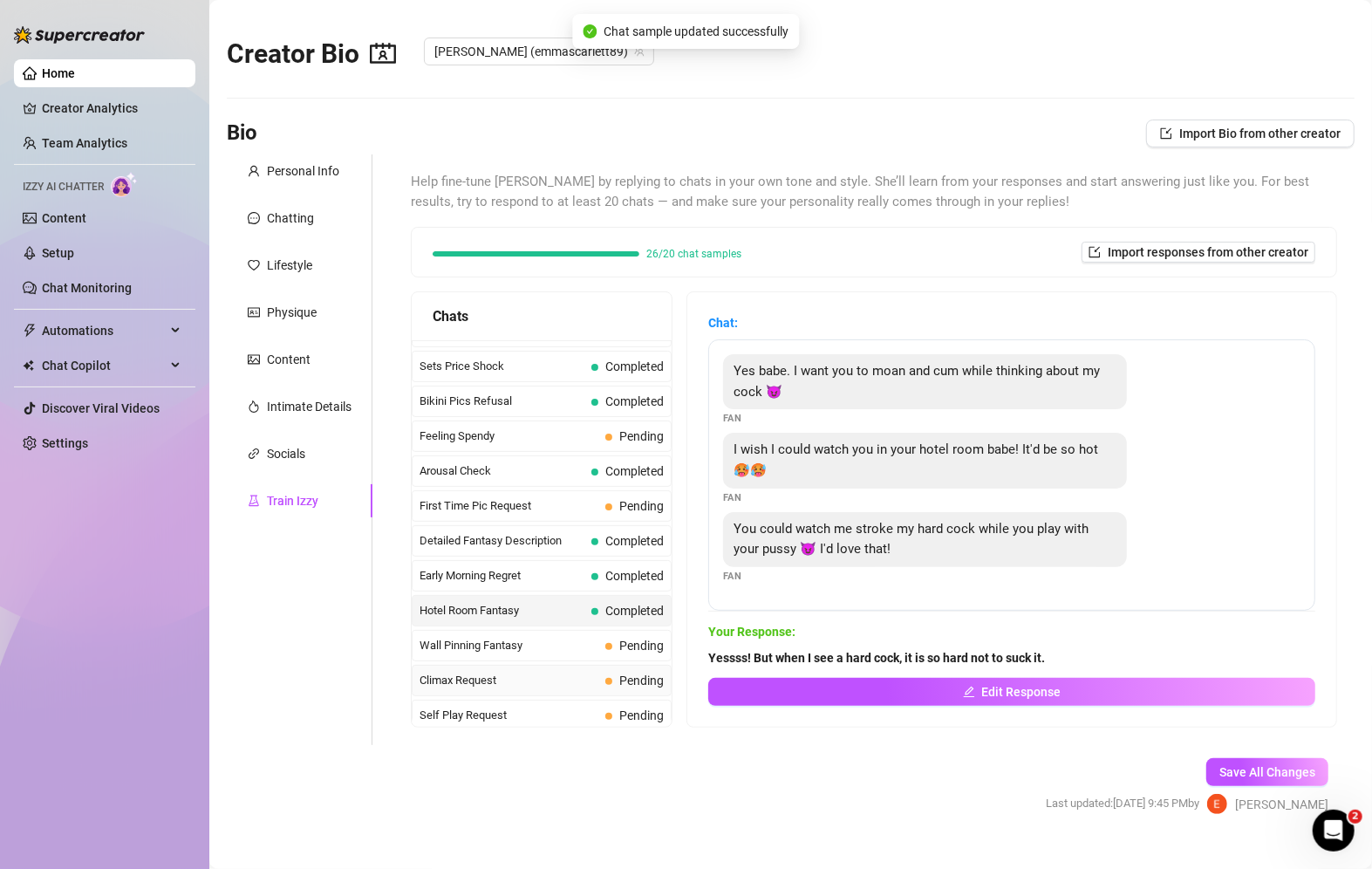
click at [476, 672] on span "Climax Request" at bounding box center [509, 680] width 179 height 17
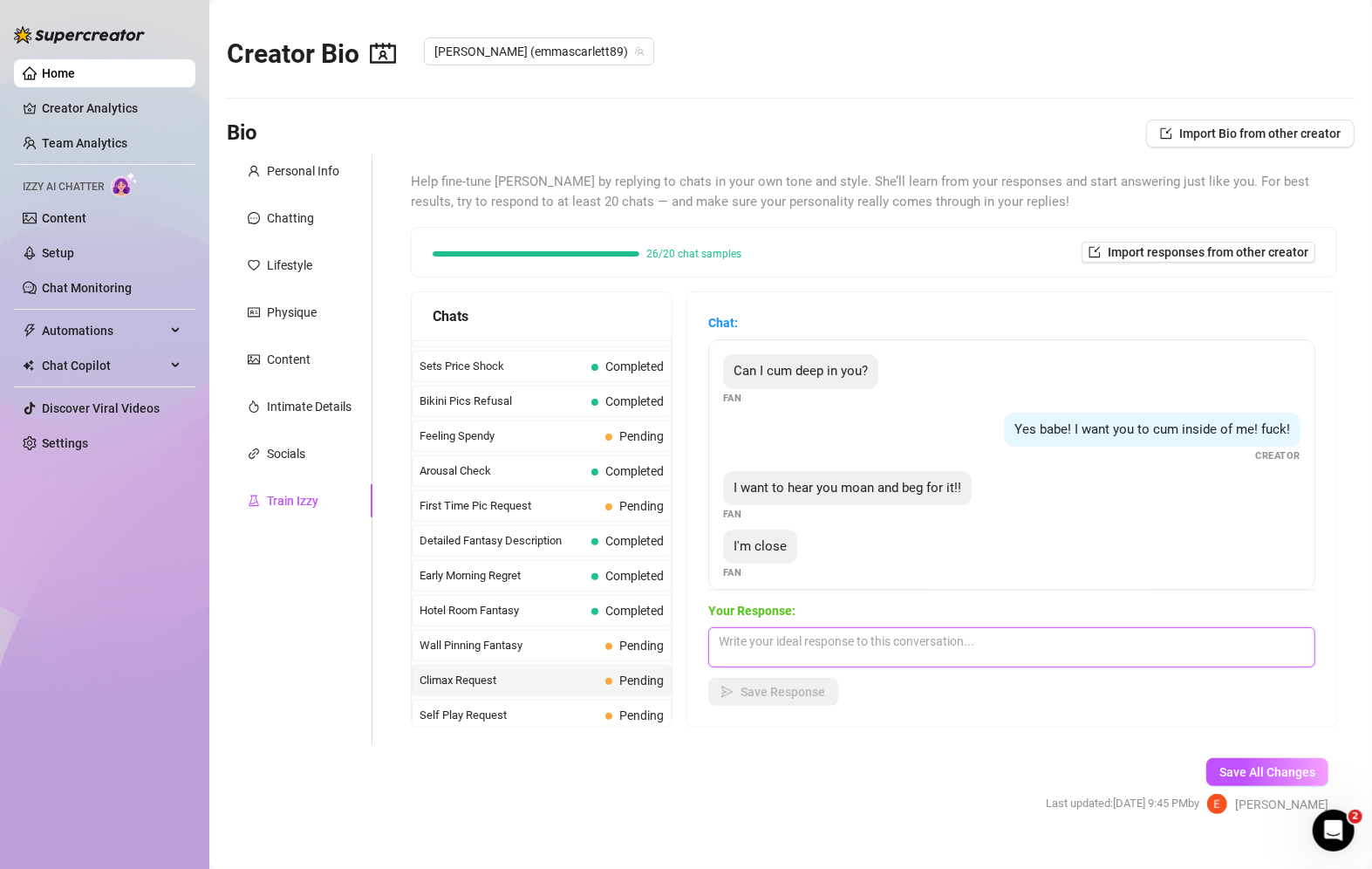
click at [793, 652] on textarea at bounding box center [1011, 647] width 607 height 40
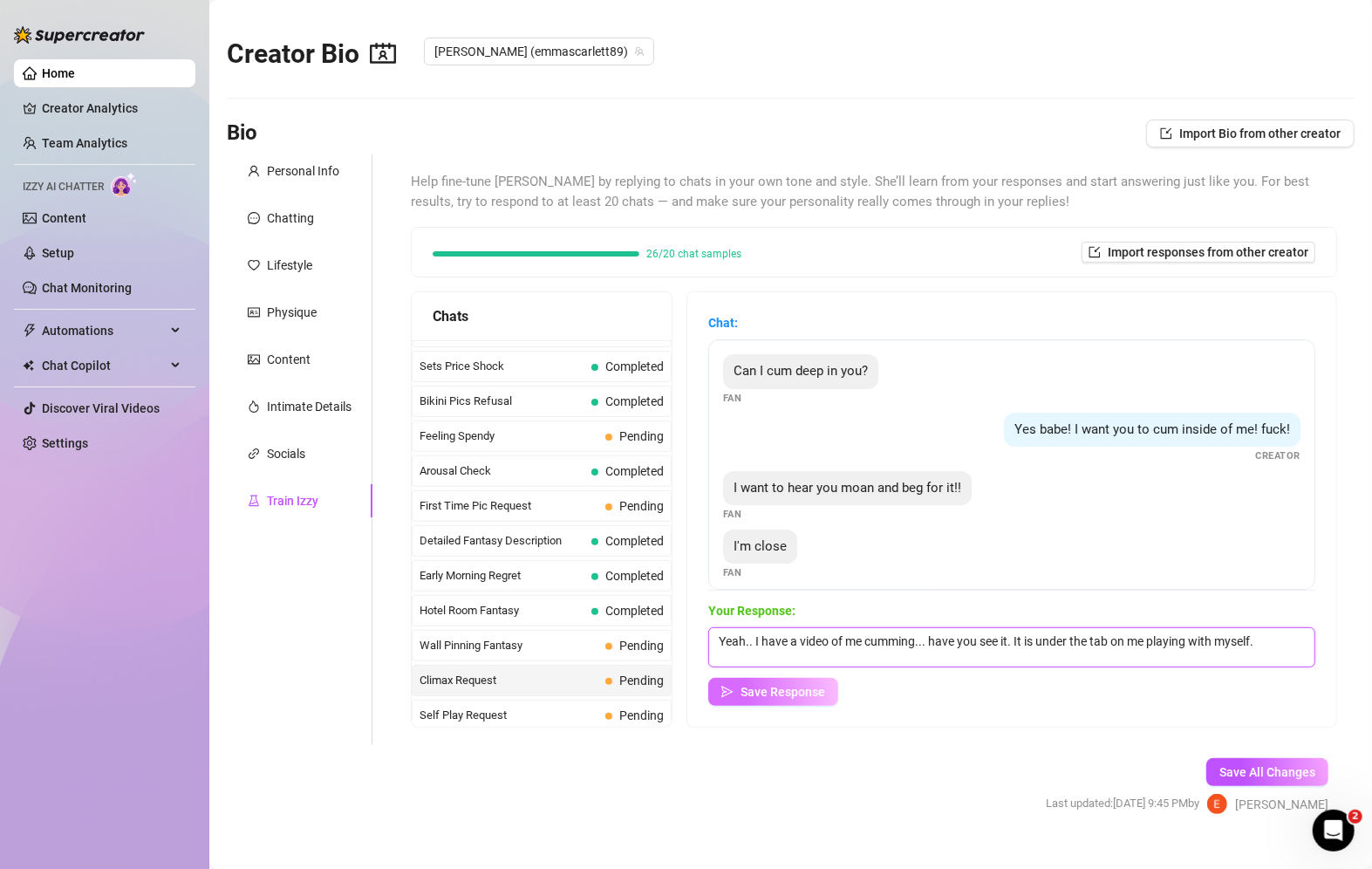
type textarea "Yeah.. I have a video of me cumming... have you see it. It is under the tab on …"
click at [772, 693] on span "Save Response" at bounding box center [782, 691] width 85 height 14
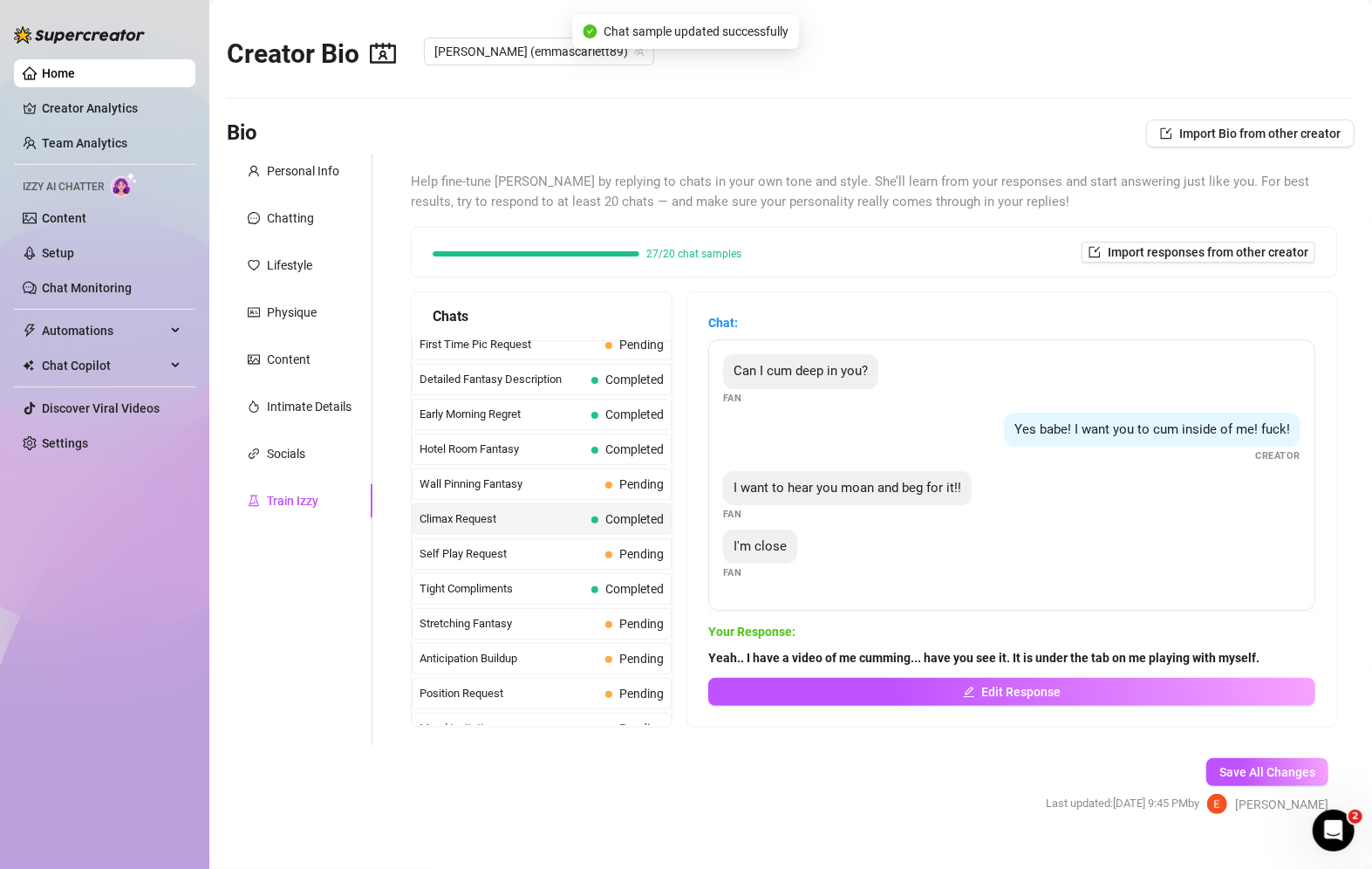
scroll to position [653, 0]
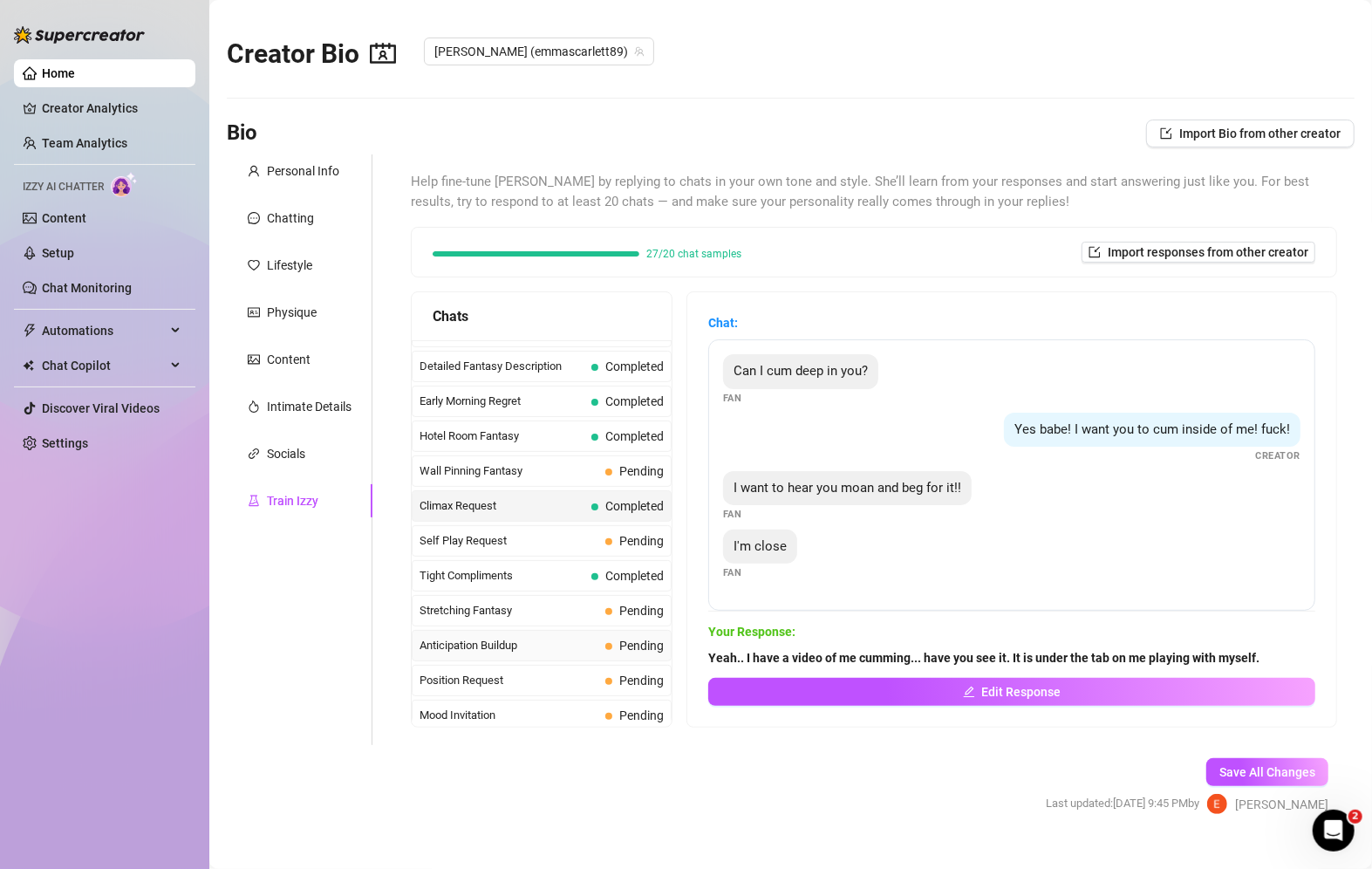
click at [487, 637] on span "Anticipation Buildup" at bounding box center [509, 645] width 179 height 17
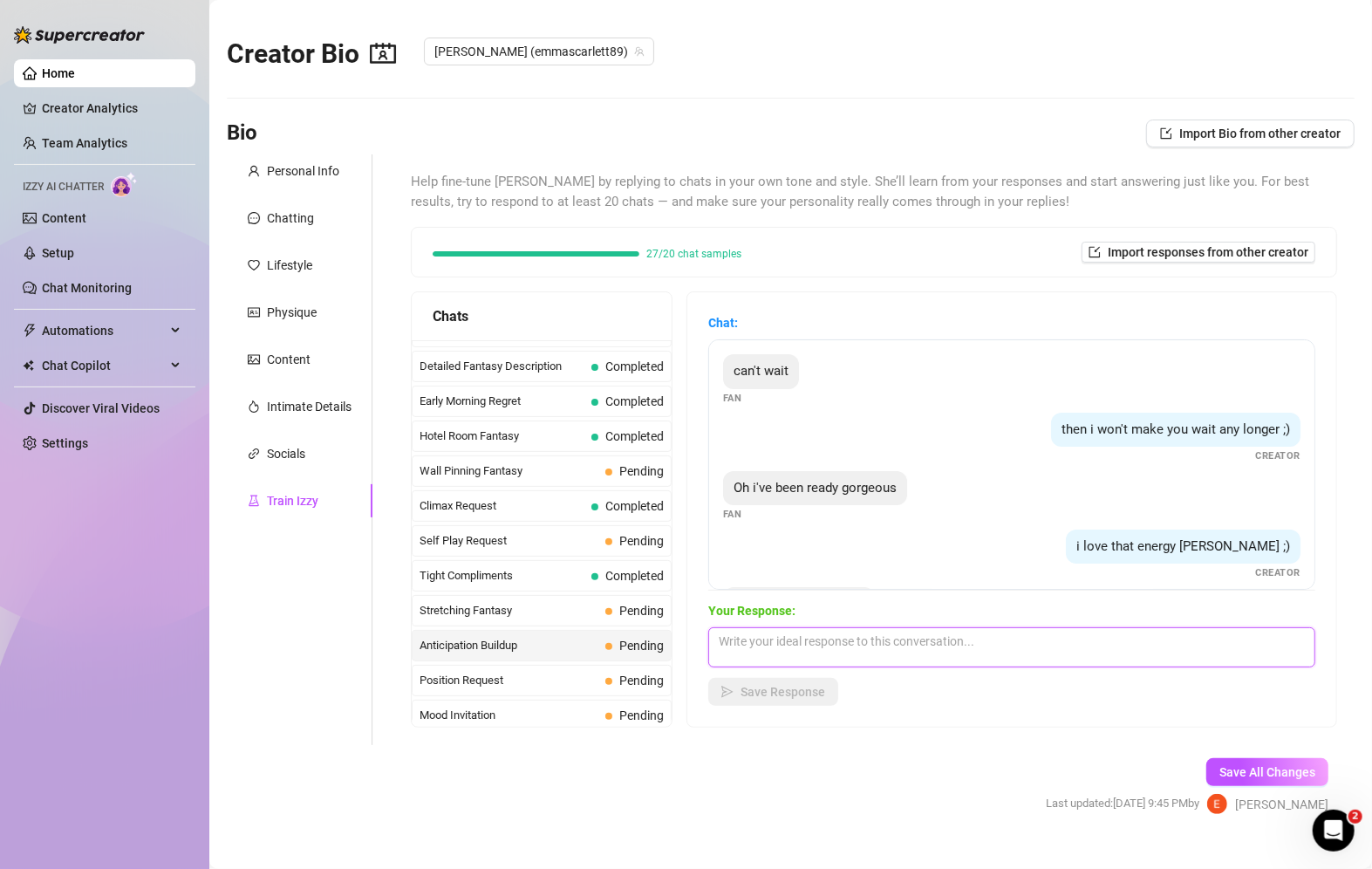
click at [847, 645] on textarea at bounding box center [1011, 647] width 607 height 40
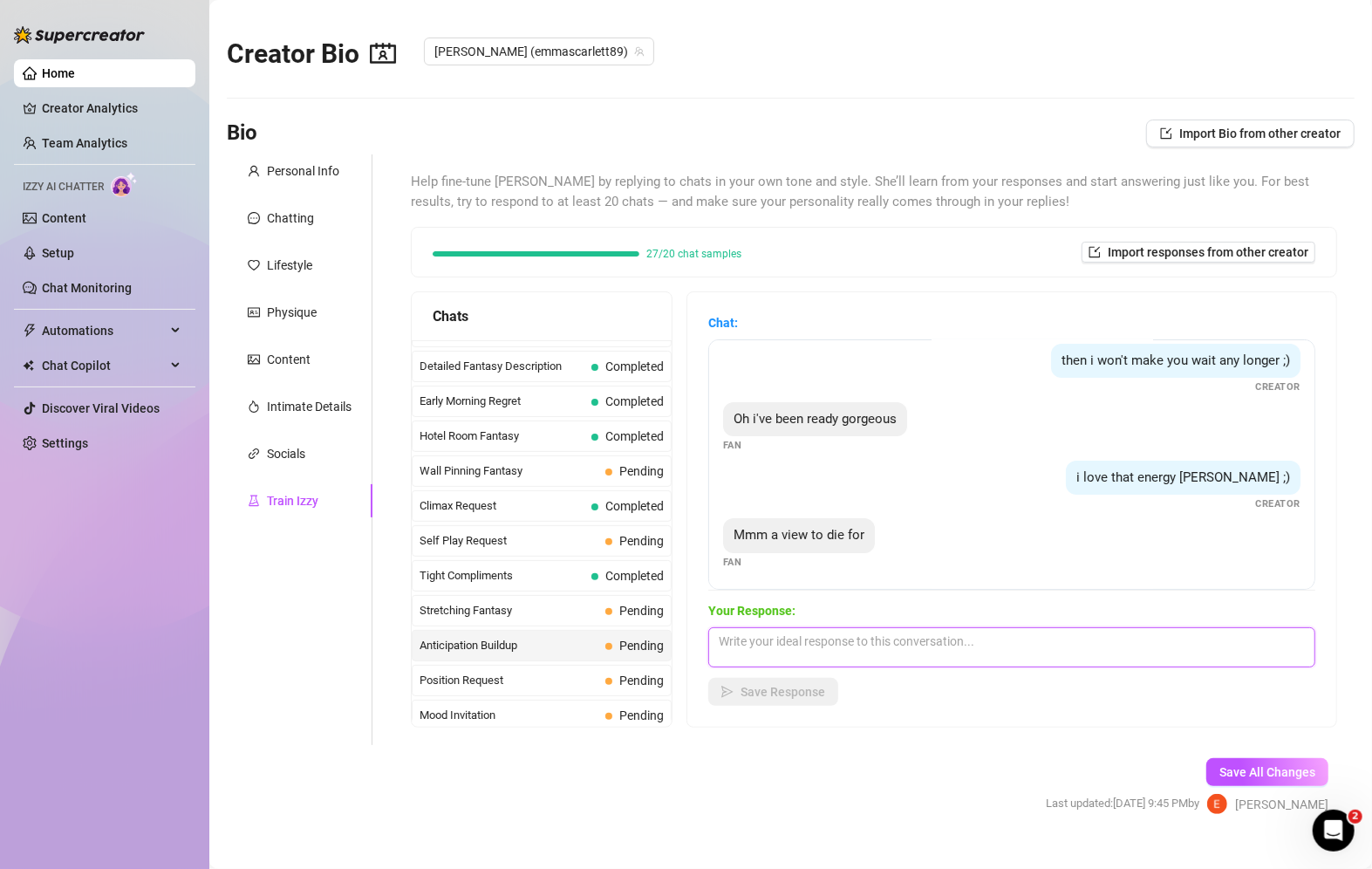
click at [829, 640] on textarea at bounding box center [1011, 647] width 607 height 40
type textarea "T"
type textarea "Yeah? ready to nut for this ass and tits...?"
click at [779, 707] on div "Chat: can't wait Fan then i won't make you wait any longer ;) Creator Oh i've b…" at bounding box center [1011, 509] width 649 height 434
click at [767, 697] on span "Save Response" at bounding box center [782, 691] width 85 height 14
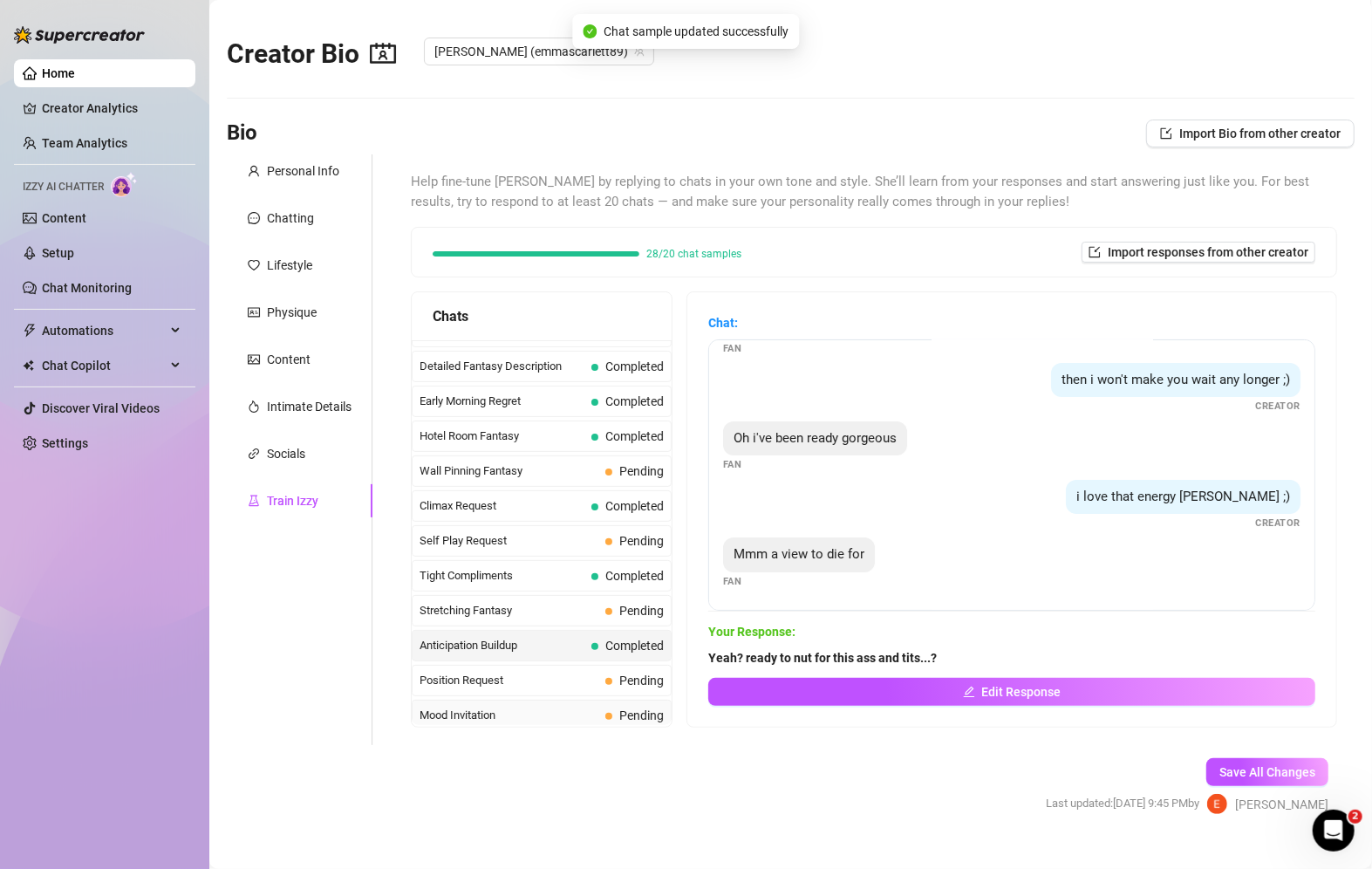
scroll to position [48, 0]
click at [474, 707] on span "Mood Invitation" at bounding box center [509, 715] width 179 height 17
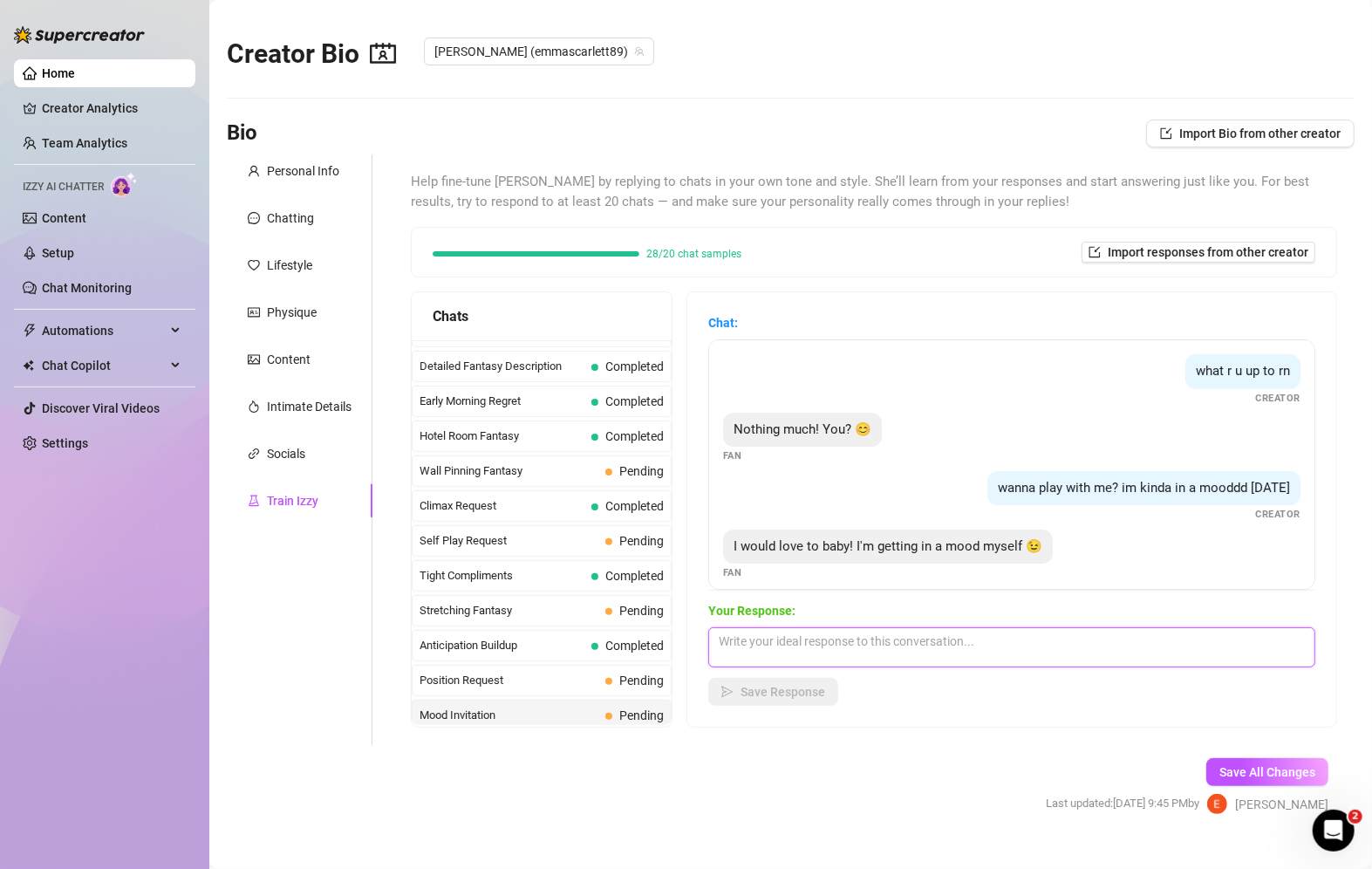
click at [936, 629] on textarea at bounding box center [1011, 647] width 607 height 40
type textarea "Yeah???? Mood for some heavy tits or fat ass?"
click at [770, 699] on button "Save Response" at bounding box center [773, 692] width 130 height 28
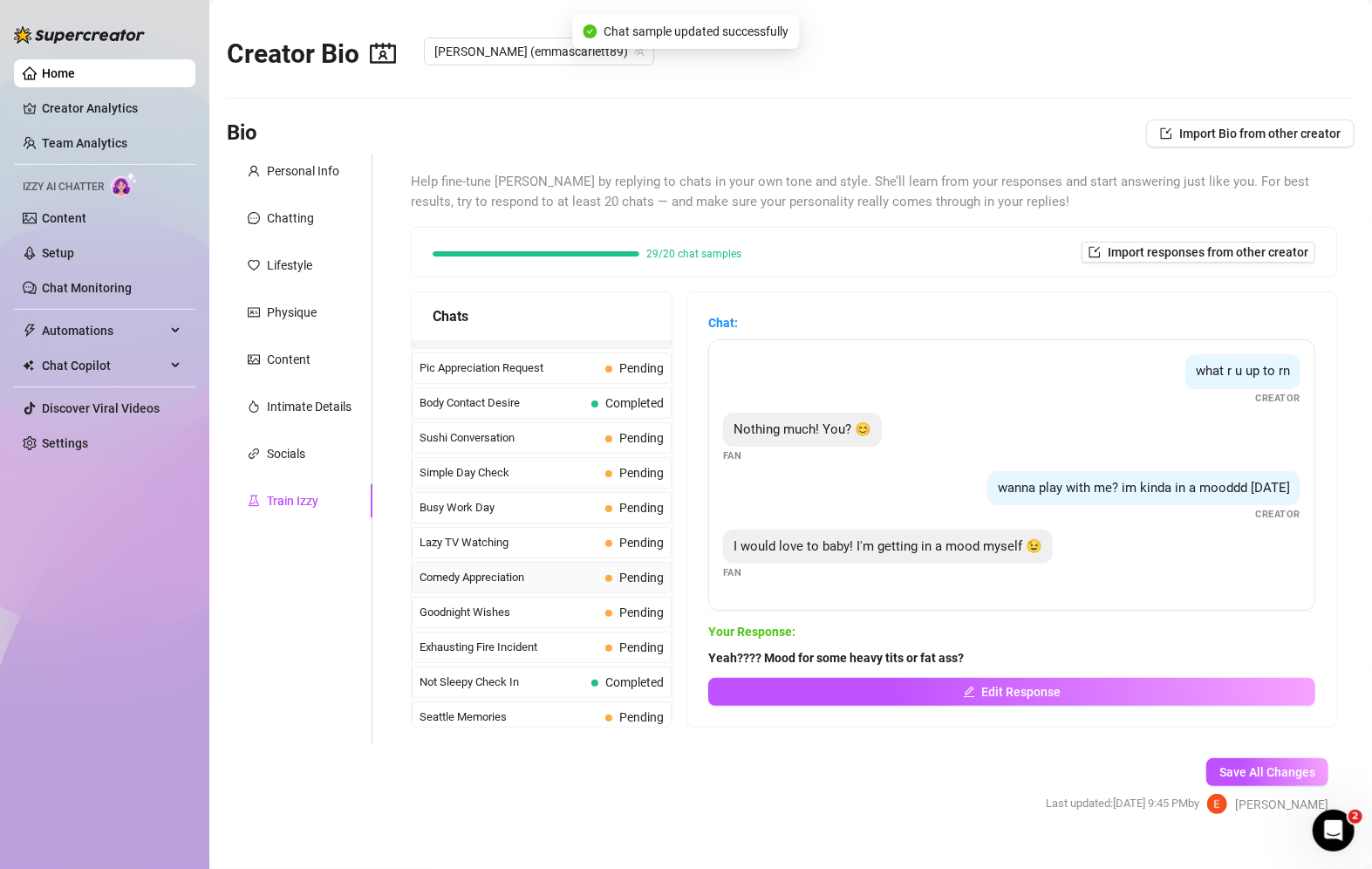
scroll to position [1089, 0]
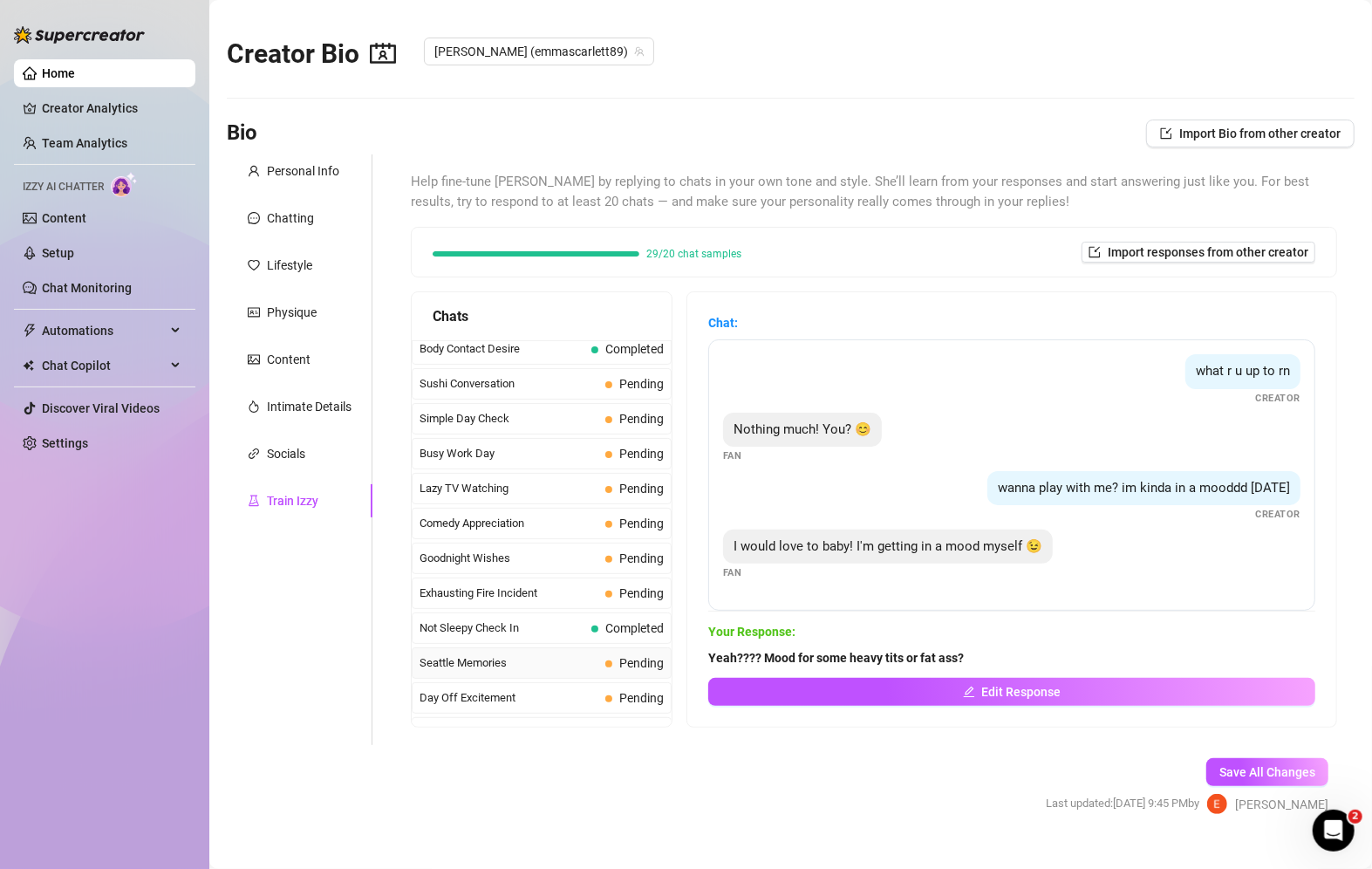
click at [517, 654] on span "Seattle Memories" at bounding box center [509, 663] width 179 height 17
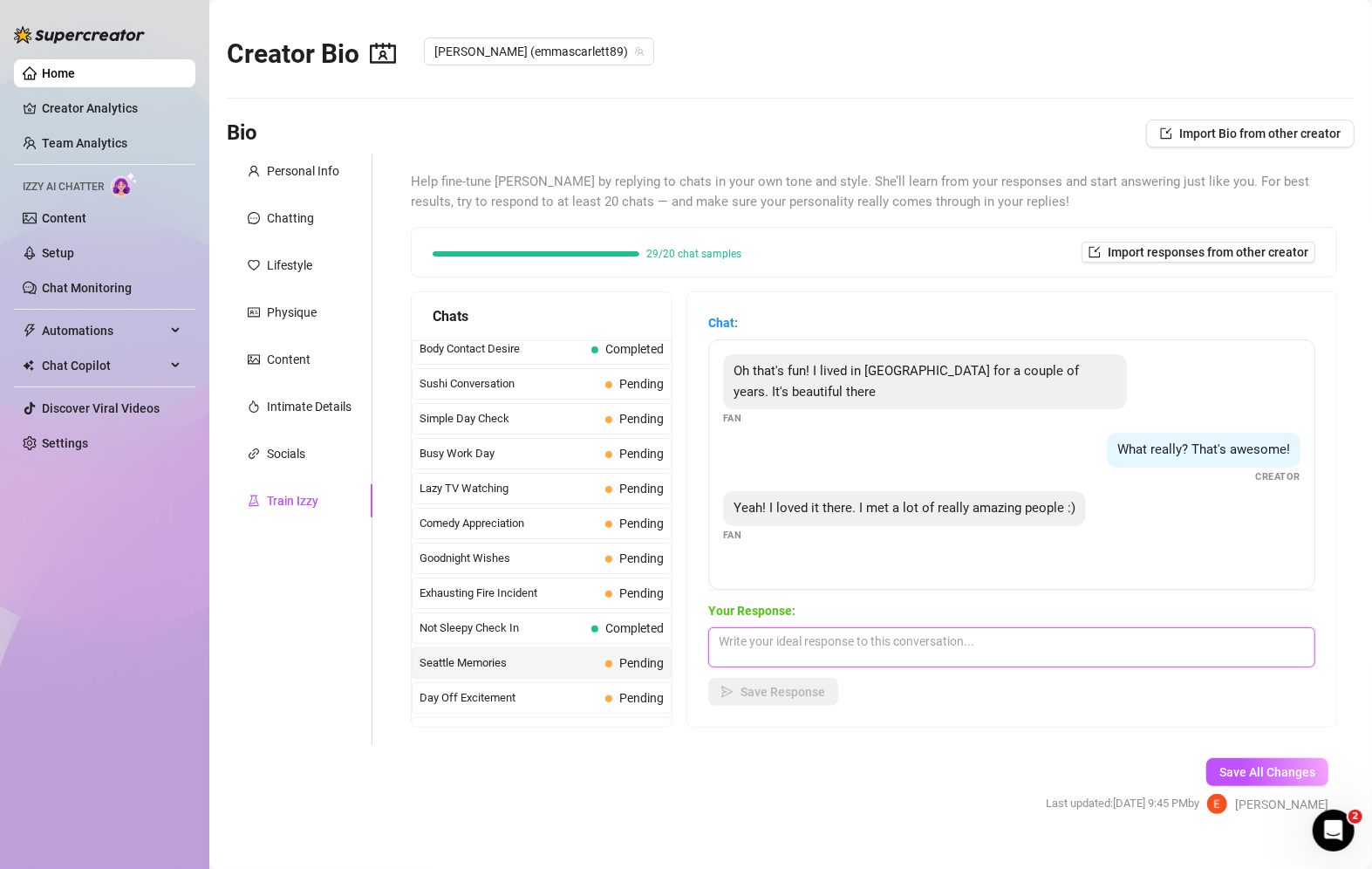
click at [830, 652] on textarea at bounding box center [1011, 647] width 607 height 40
type textarea "I have been once. I really loved the Asian food!"
click at [782, 716] on div "Chat: Oh that's fun! I lived in [GEOGRAPHIC_DATA] for a couple of years. It's b…" at bounding box center [1011, 509] width 649 height 434
click at [778, 695] on span "Save Response" at bounding box center [782, 691] width 85 height 14
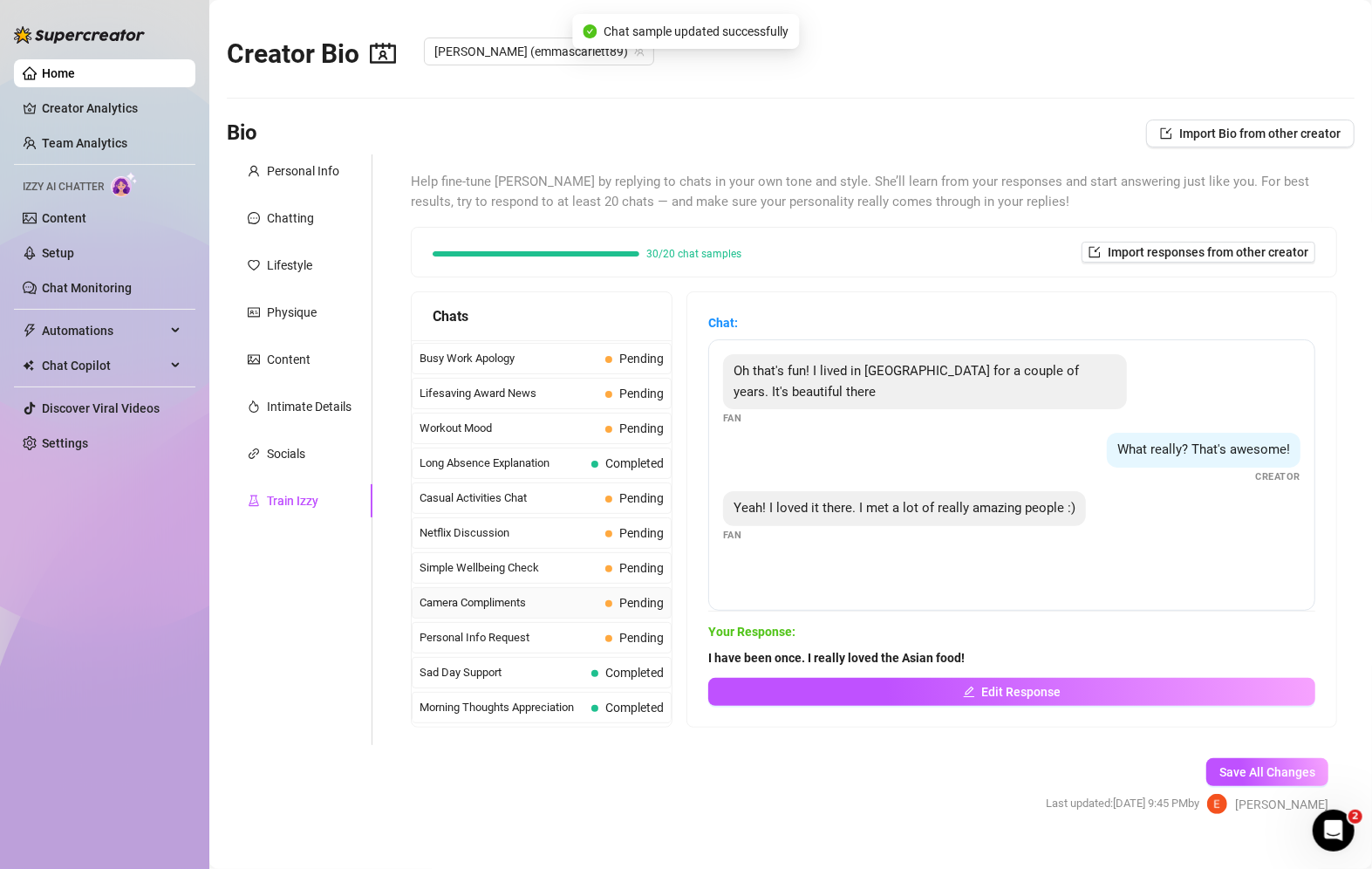
scroll to position [1525, 0]
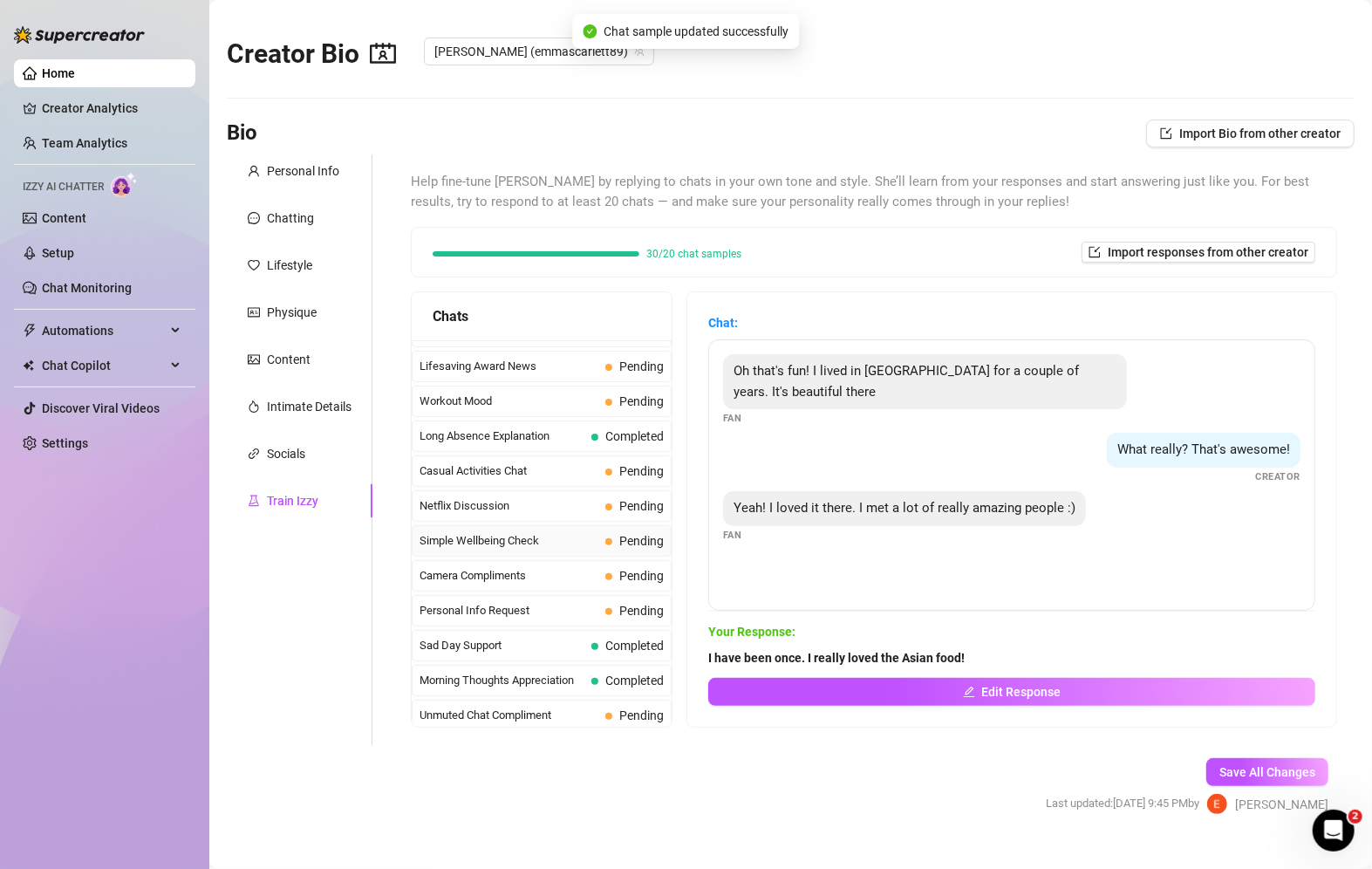
click at [526, 532] on span "Simple Wellbeing Check" at bounding box center [509, 540] width 179 height 17
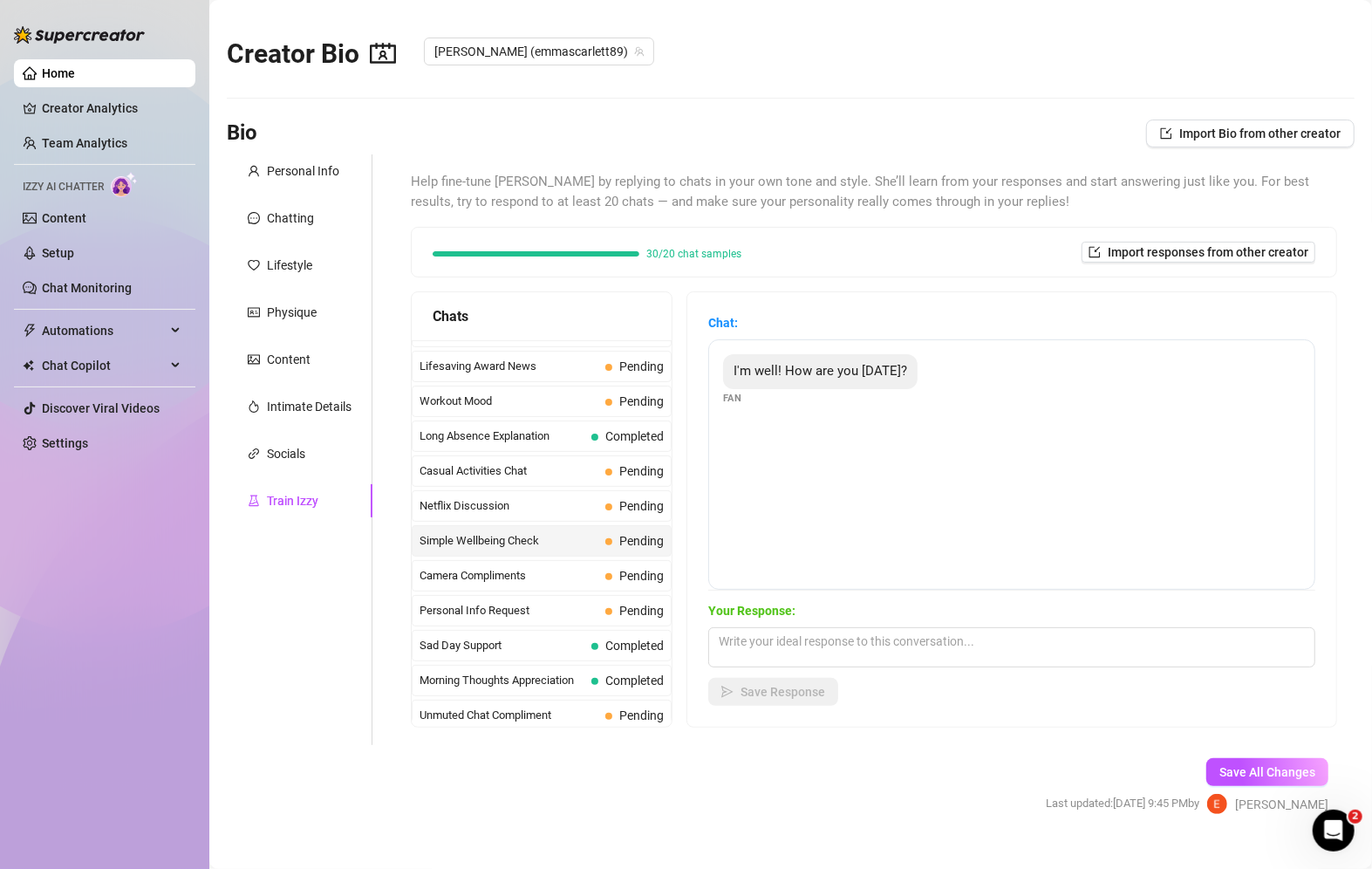
click at [525, 532] on span "Simple Wellbeing Check" at bounding box center [509, 540] width 179 height 17
click at [821, 640] on textarea at bounding box center [1011, 647] width 607 height 40
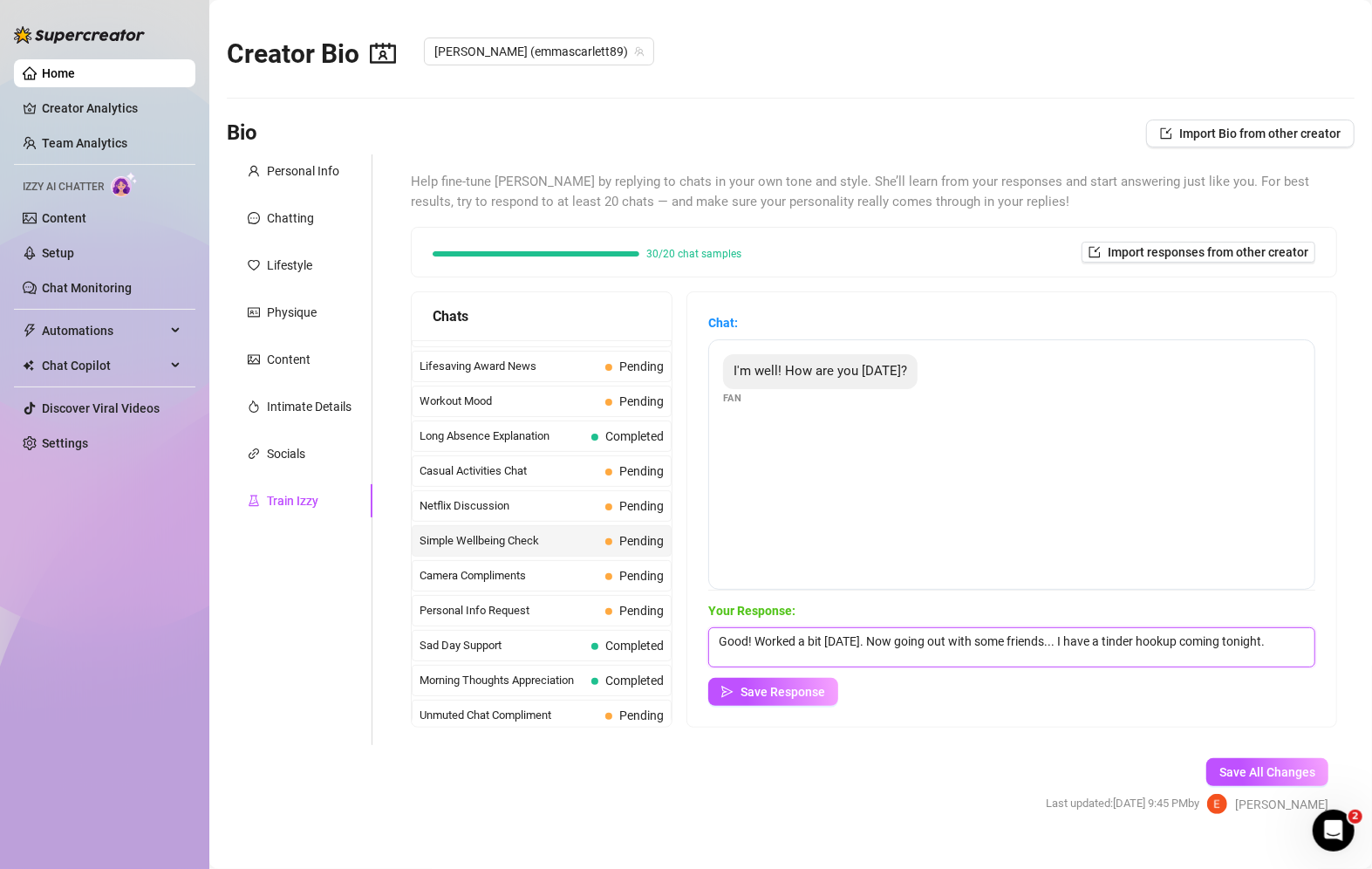
type textarea "Good! Worked a bit [DATE]. Now going out with some friends... I have a tinder h…"
click at [798, 705] on button "Save Response" at bounding box center [773, 692] width 130 height 28
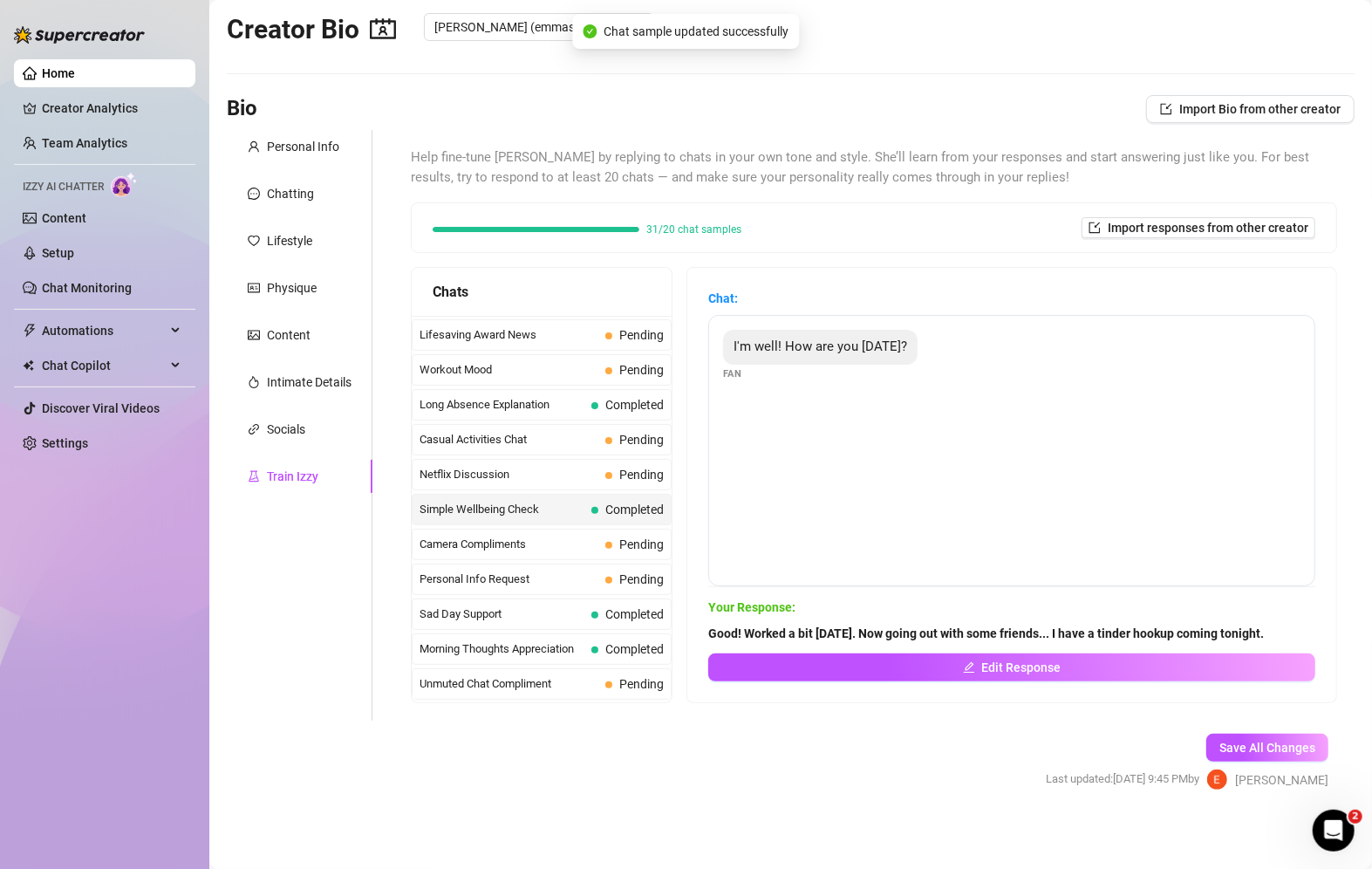
scroll to position [28, 0]
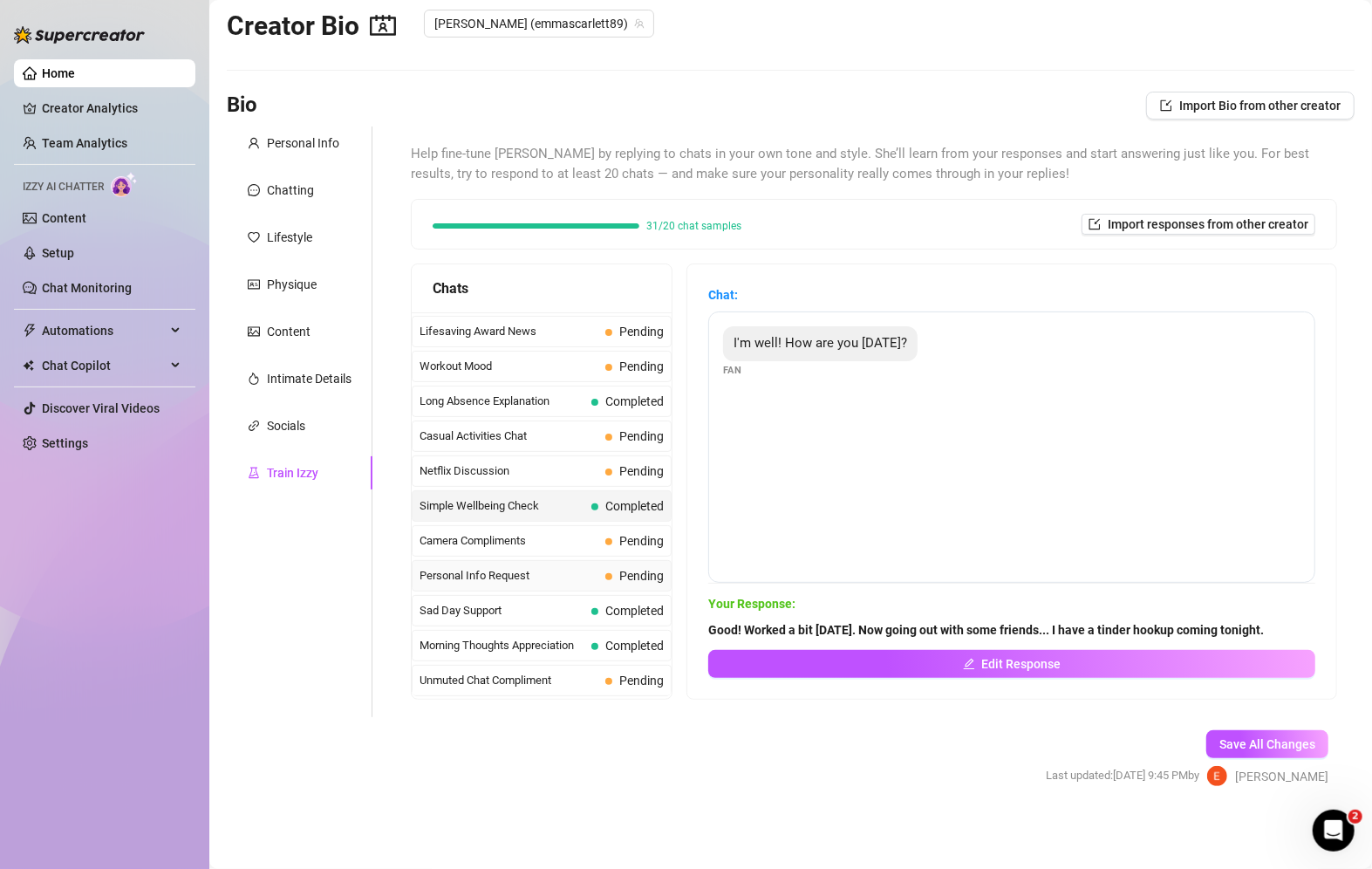
click at [531, 567] on span "Personal Info Request" at bounding box center [509, 575] width 179 height 17
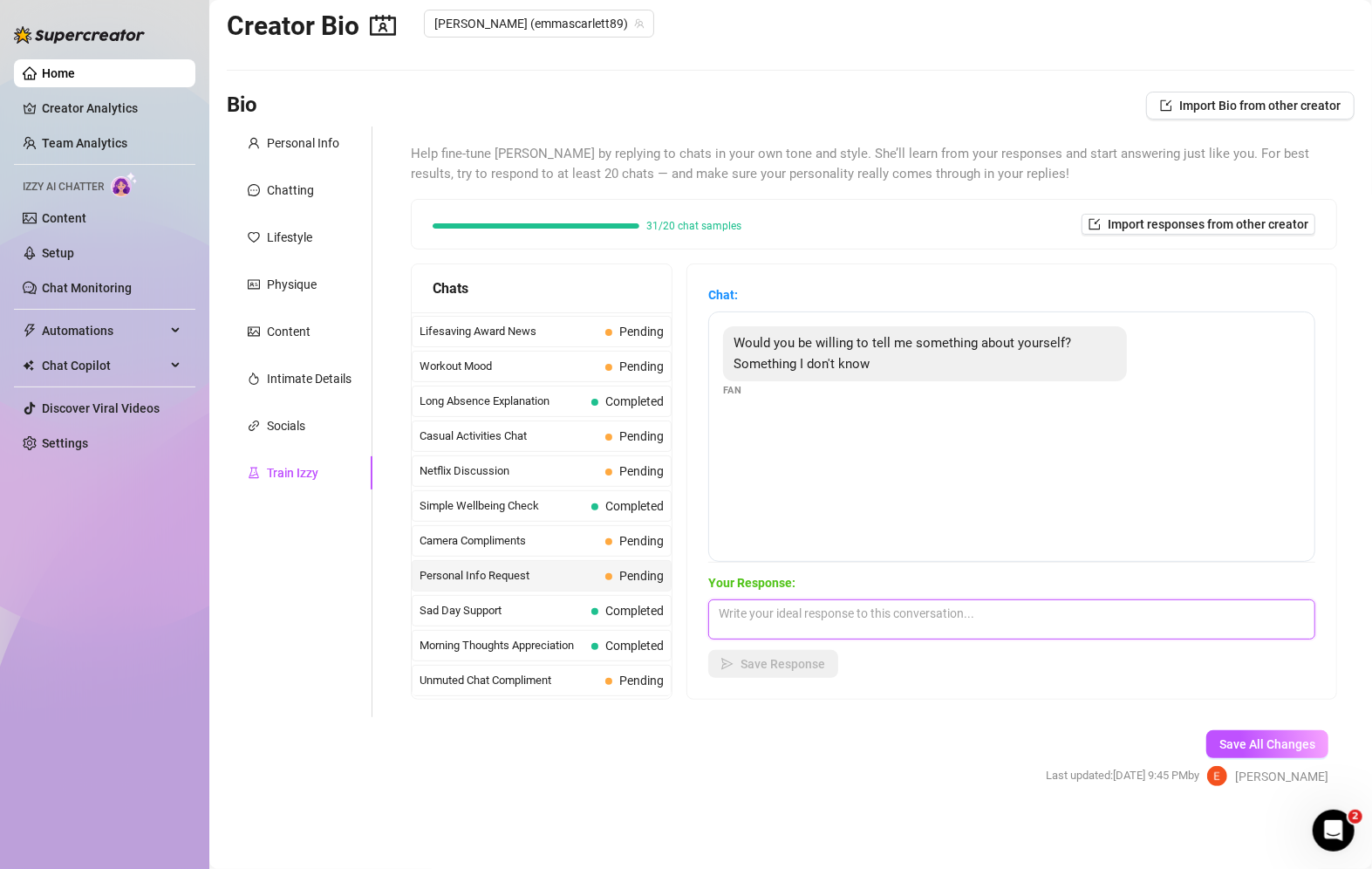
click at [818, 639] on textarea at bounding box center [1011, 620] width 607 height 40
type textarea "Hmm... I have a LOT of [MEDICAL_DATA]. It is SOOOO annoying!"
click at [811, 657] on span "Save Response" at bounding box center [782, 664] width 85 height 14
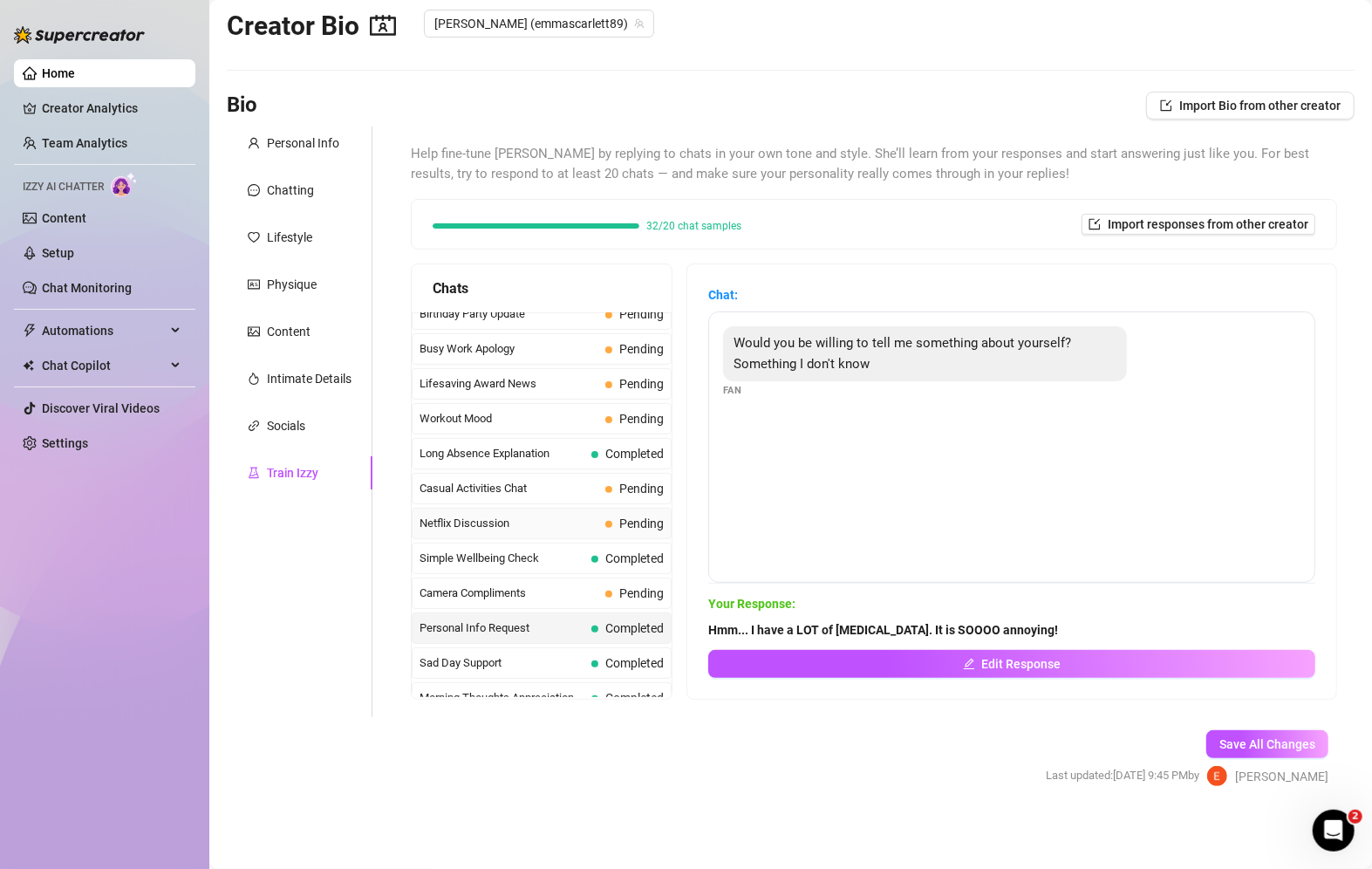
scroll to position [1532, 0]
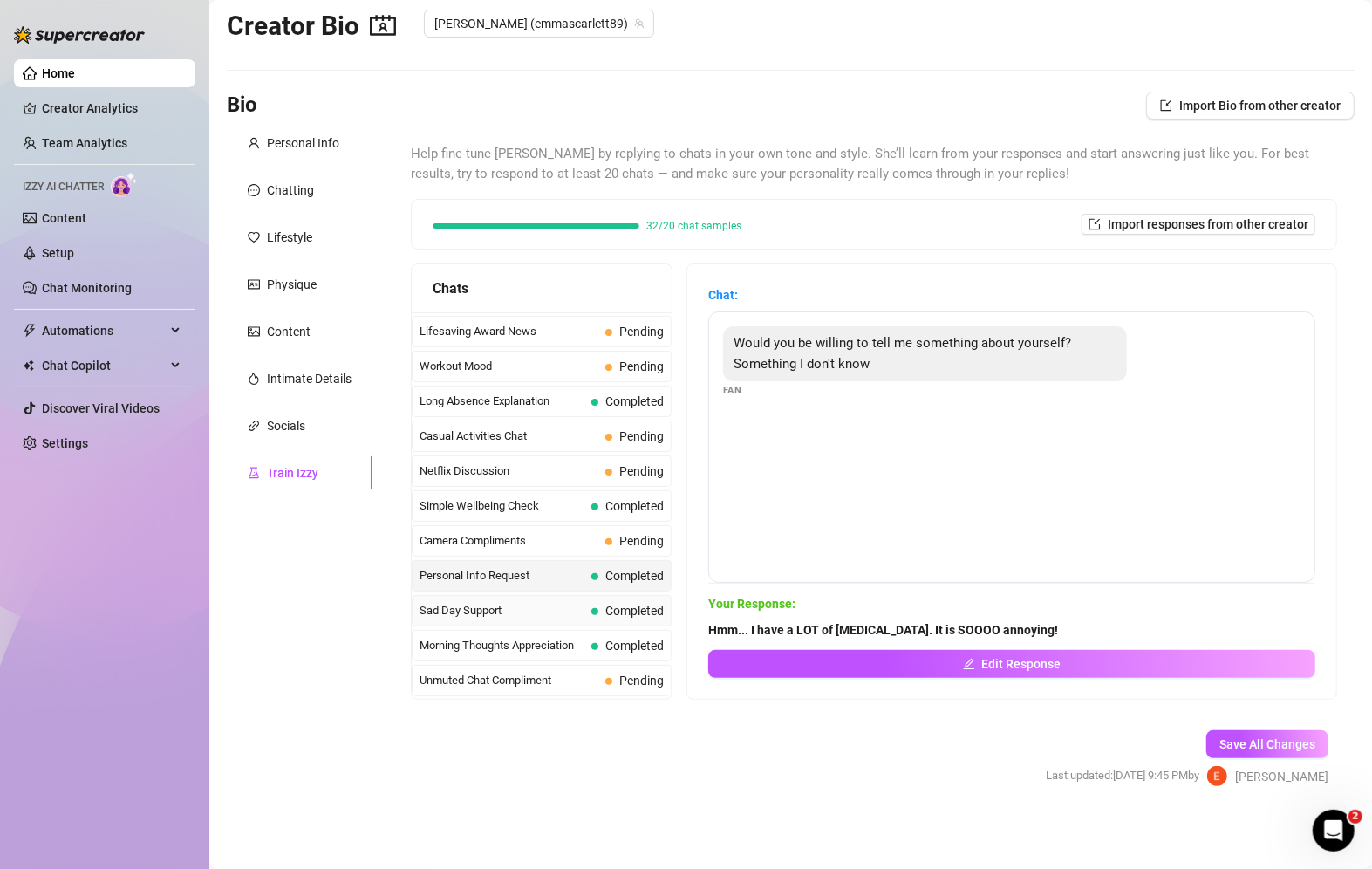
click at [487, 602] on span "Sad Day Support" at bounding box center [502, 610] width 165 height 17
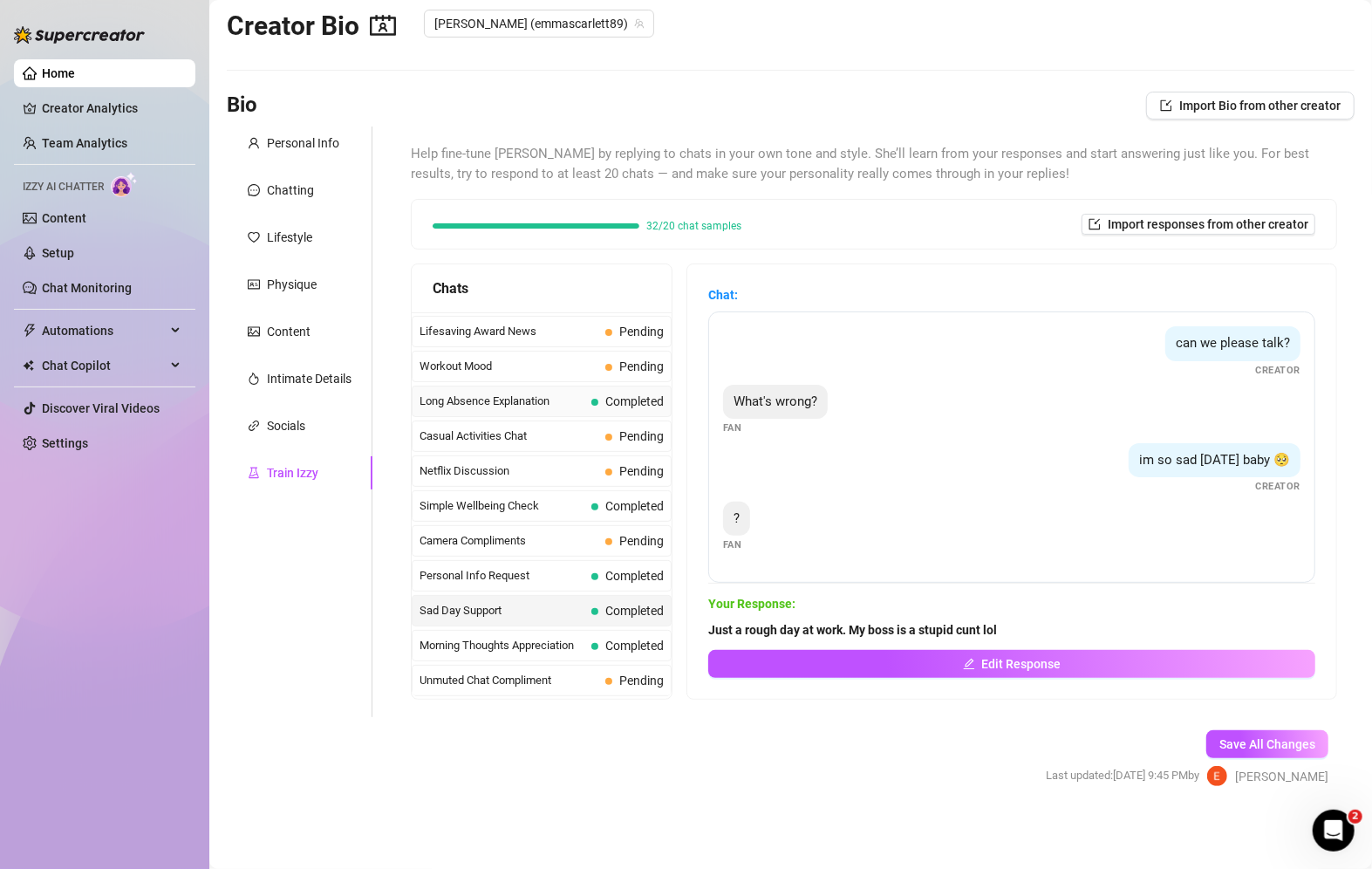
scroll to position [1357, 0]
click at [578, 427] on span "Birthday Party Update" at bounding box center [509, 435] width 179 height 17
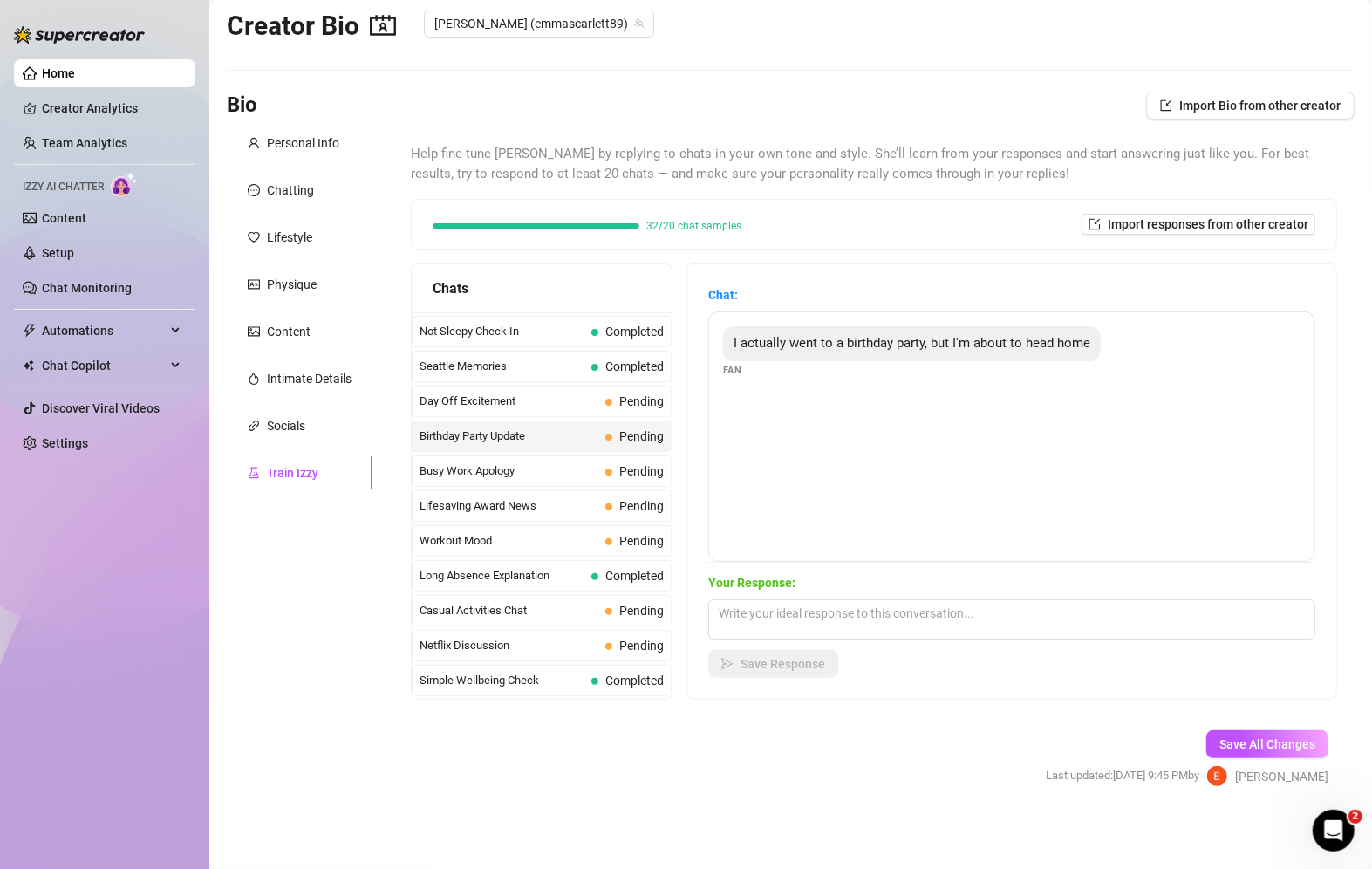
scroll to position [0, 0]
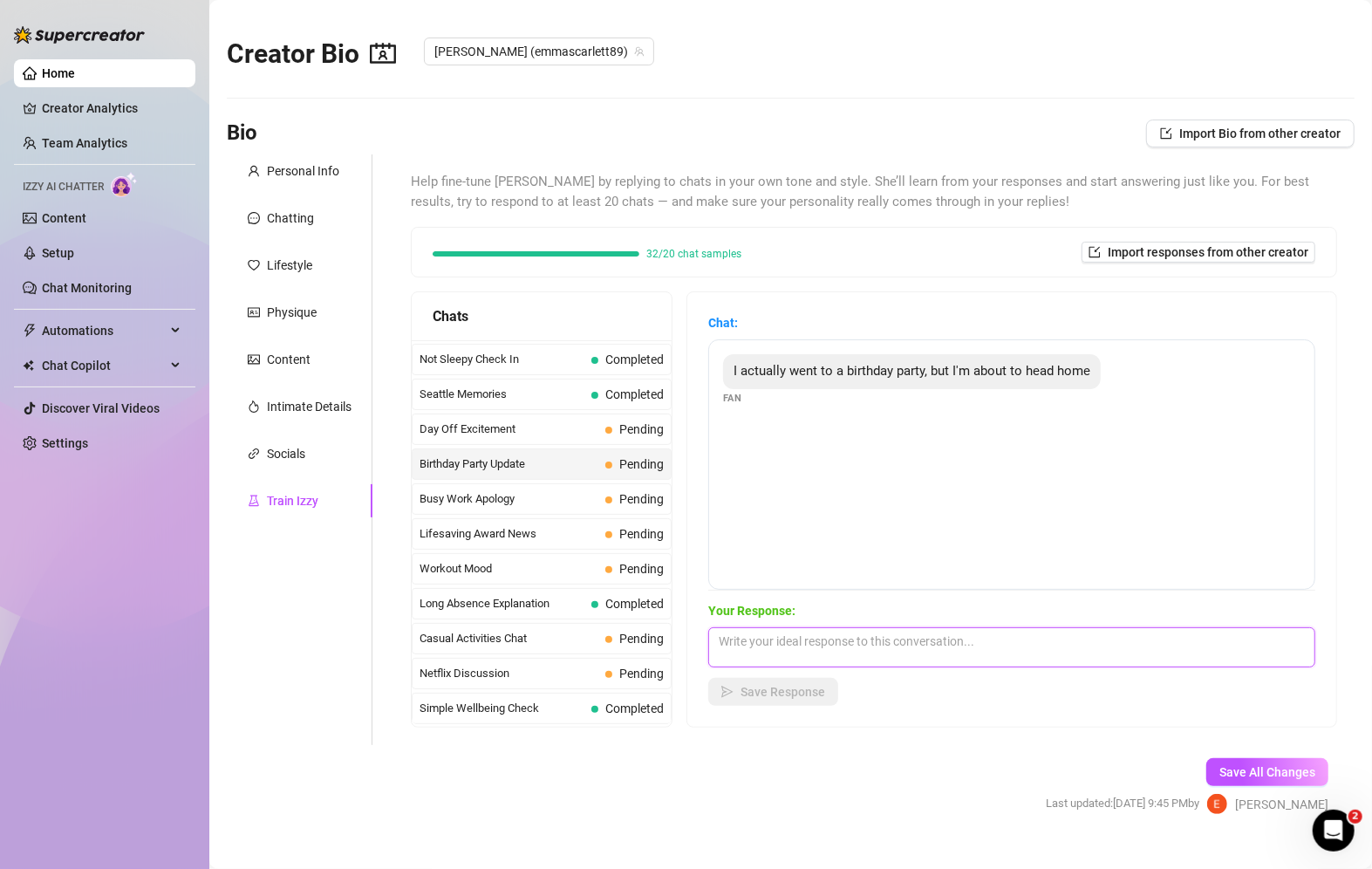
click at [837, 653] on textarea at bounding box center [1011, 647] width 607 height 40
type textarea "Yeah? How was the party? Gonna cum for me when you get home???"
click at [789, 679] on button "Save Response" at bounding box center [773, 692] width 130 height 28
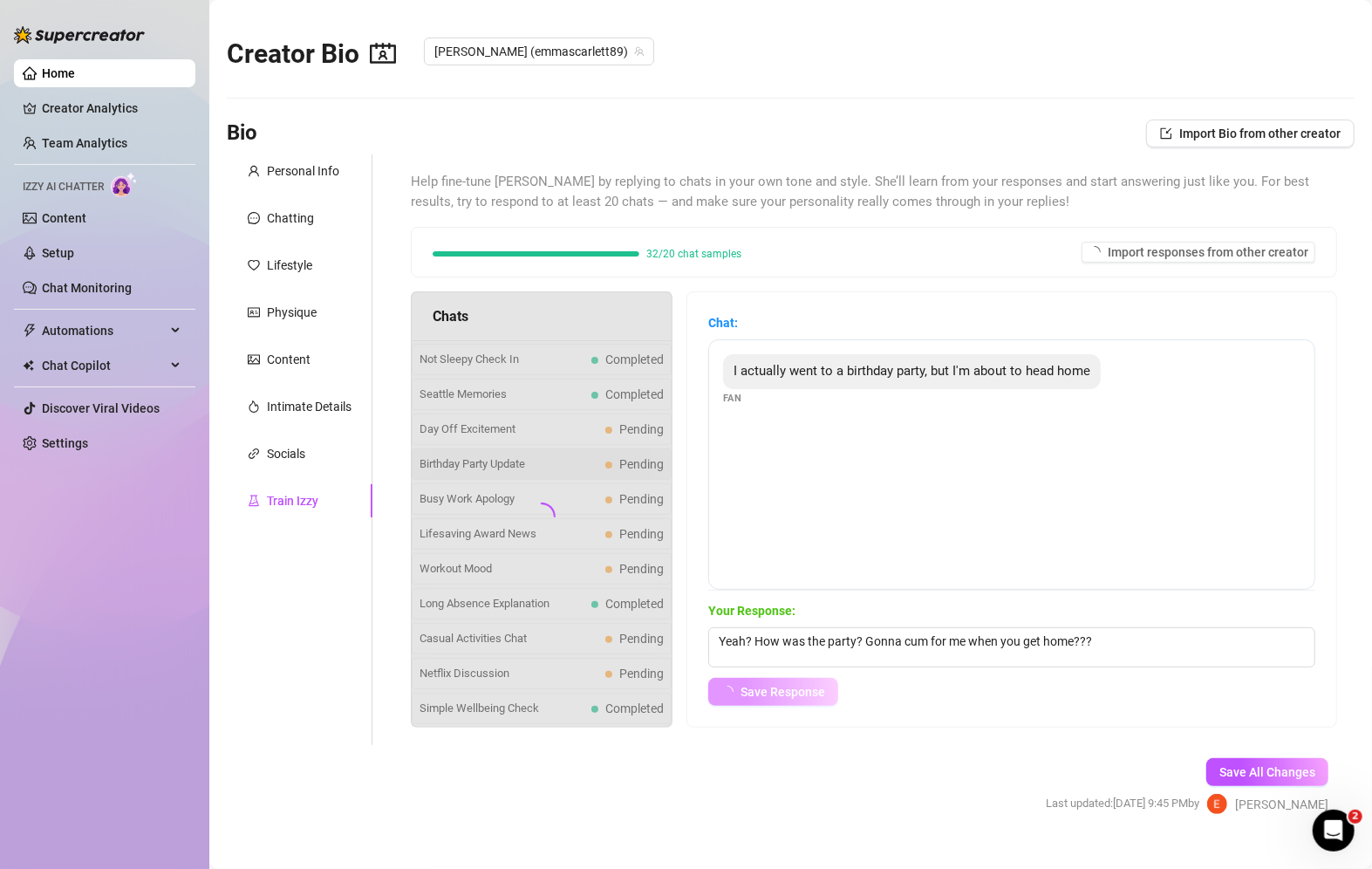
click at [781, 687] on span "Save Response" at bounding box center [782, 691] width 85 height 14
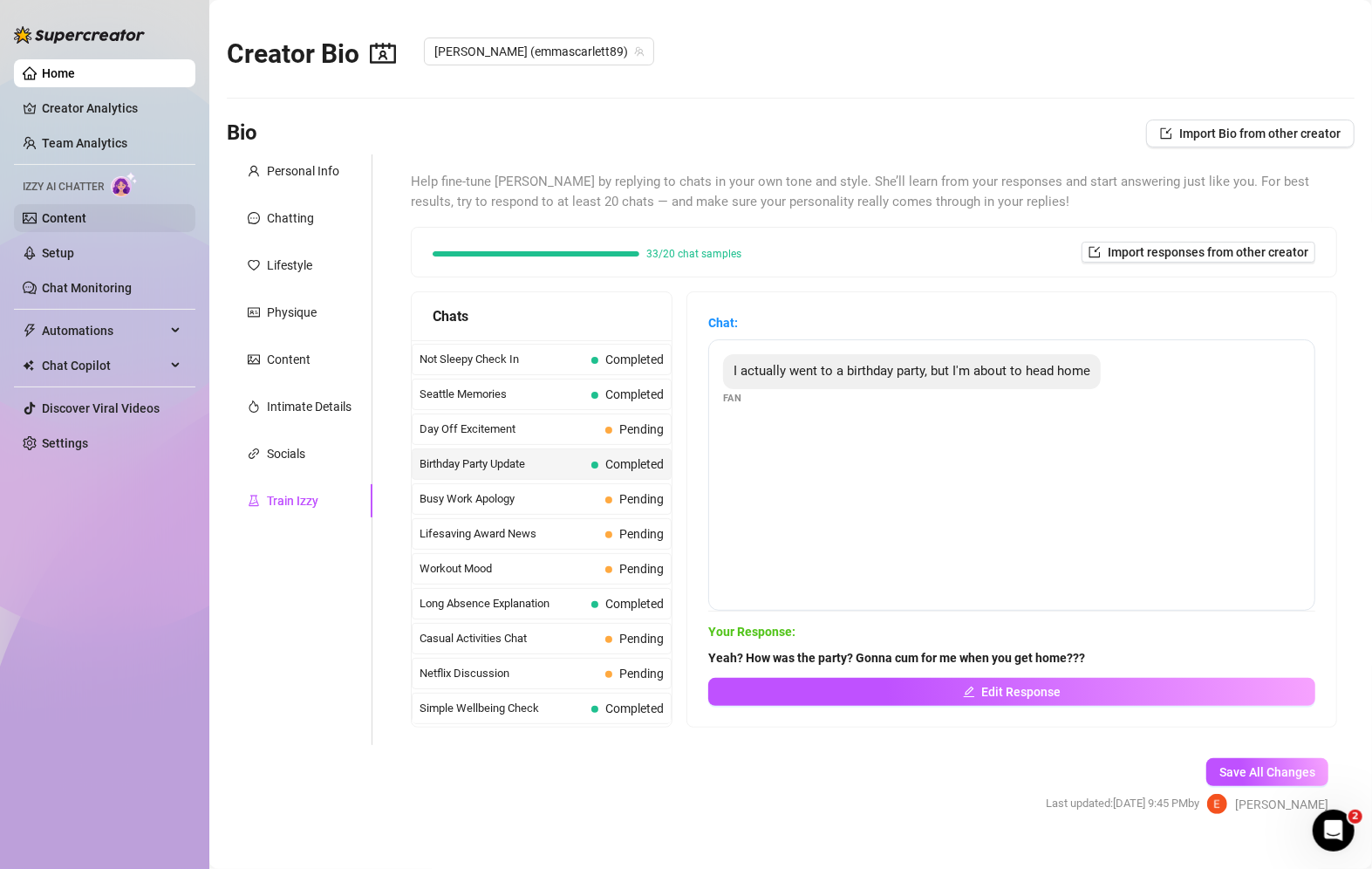
click at [61, 211] on link "Content" at bounding box center [64, 217] width 45 height 14
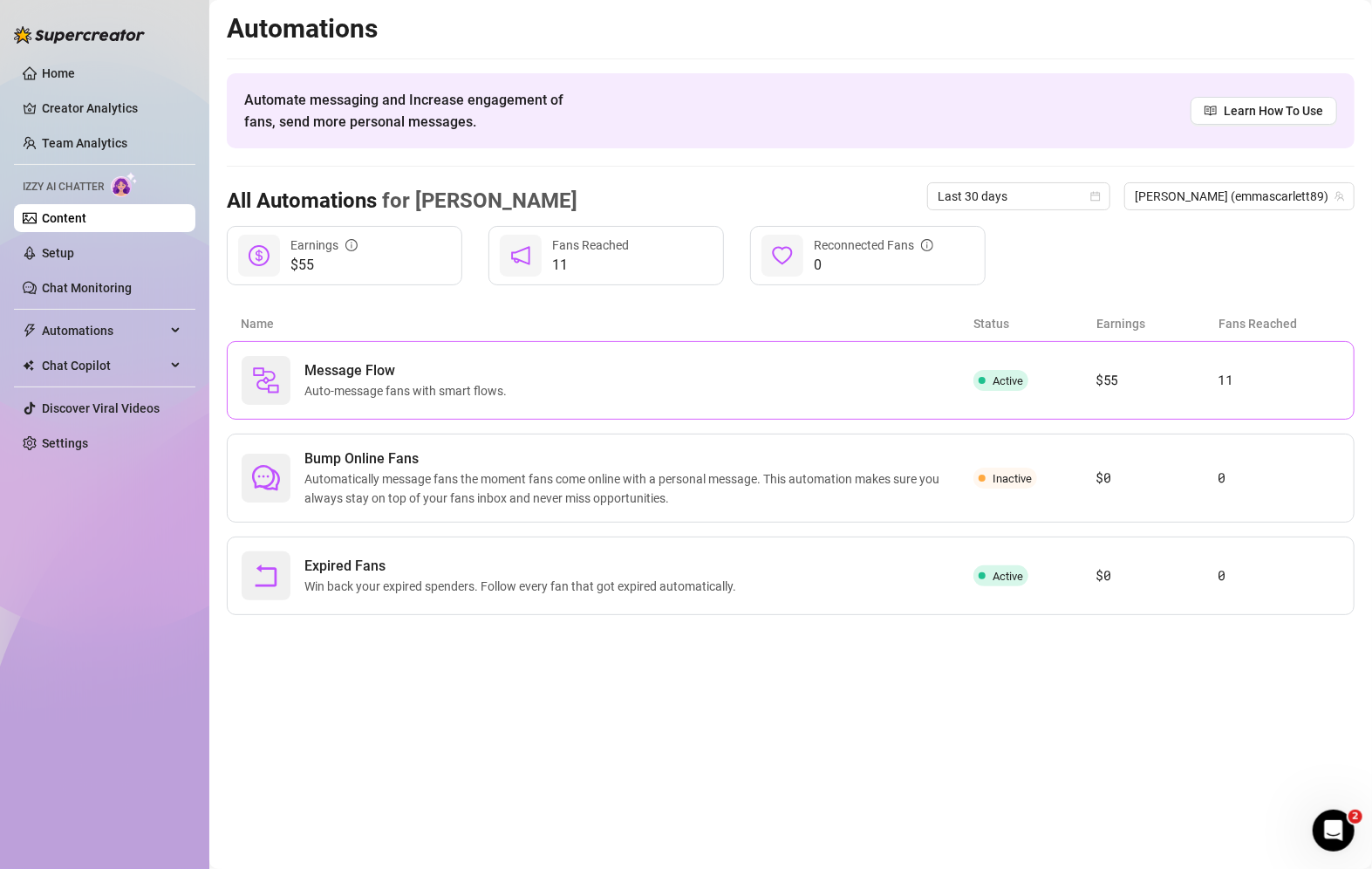
click at [707, 396] on div "Message Flow Auto-message fans with smart flows." at bounding box center [608, 381] width 732 height 49
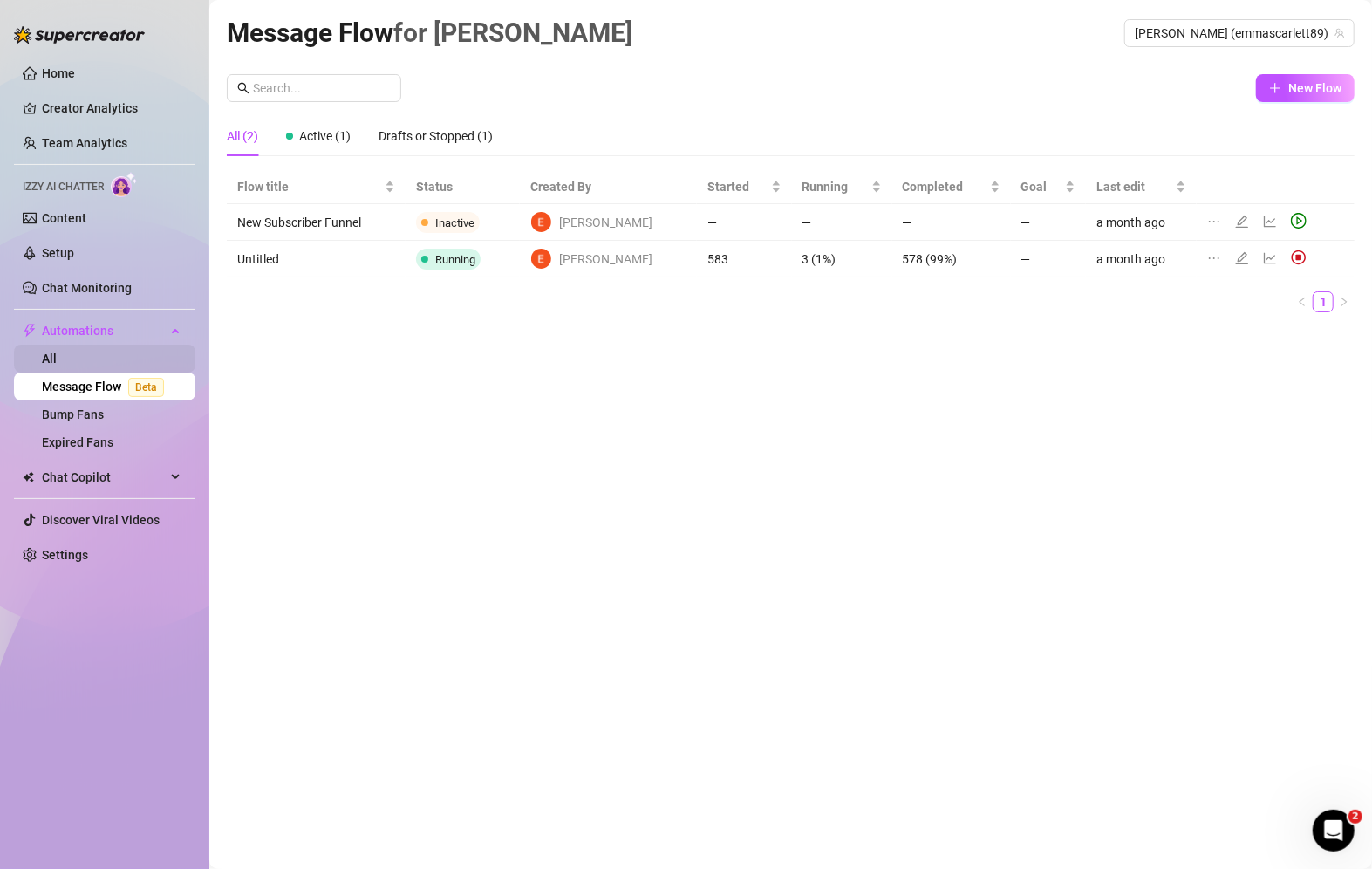
click at [57, 352] on link "All" at bounding box center [49, 358] width 15 height 14
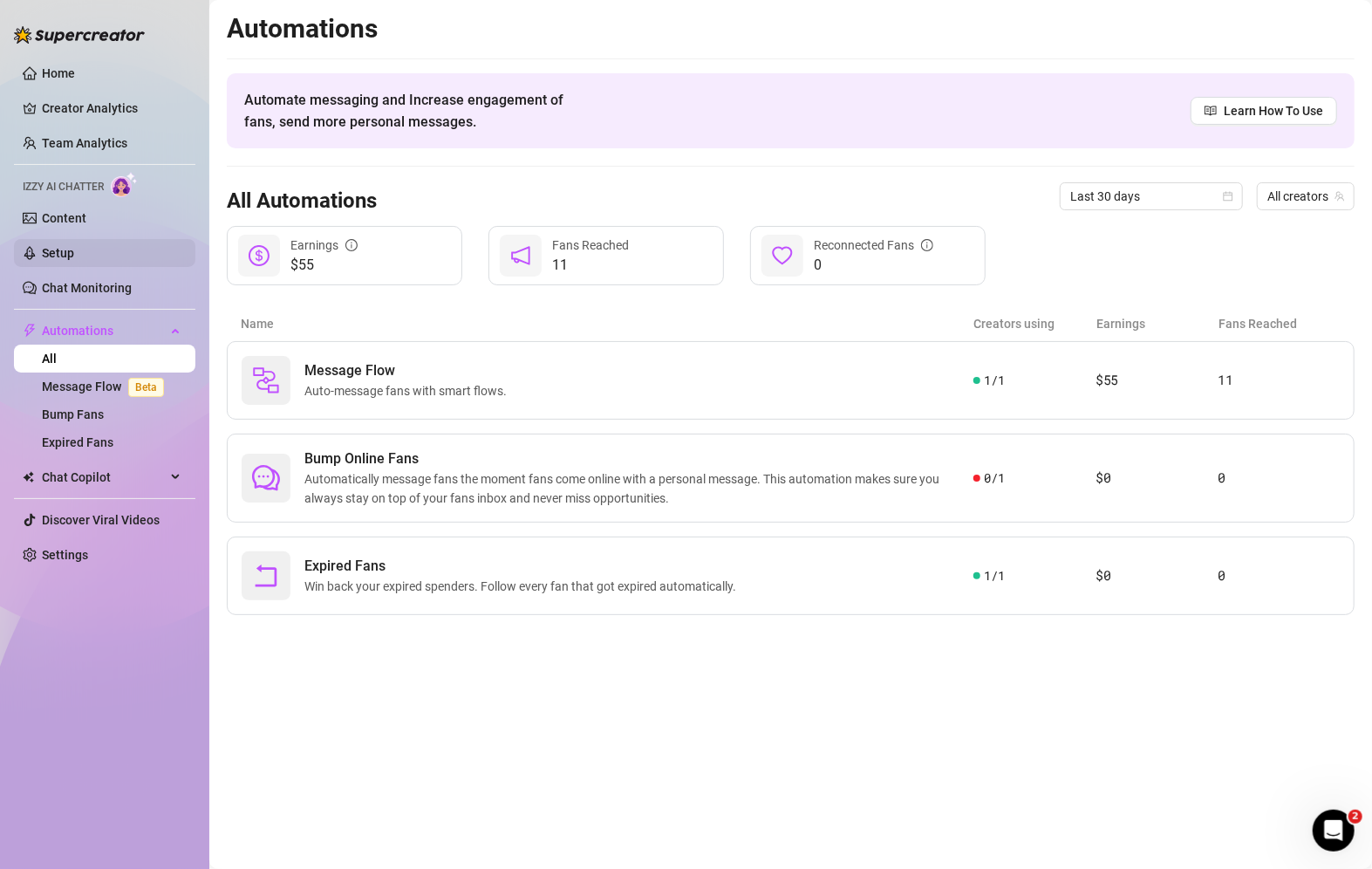
click at [73, 246] on link "Setup" at bounding box center [58, 253] width 32 height 14
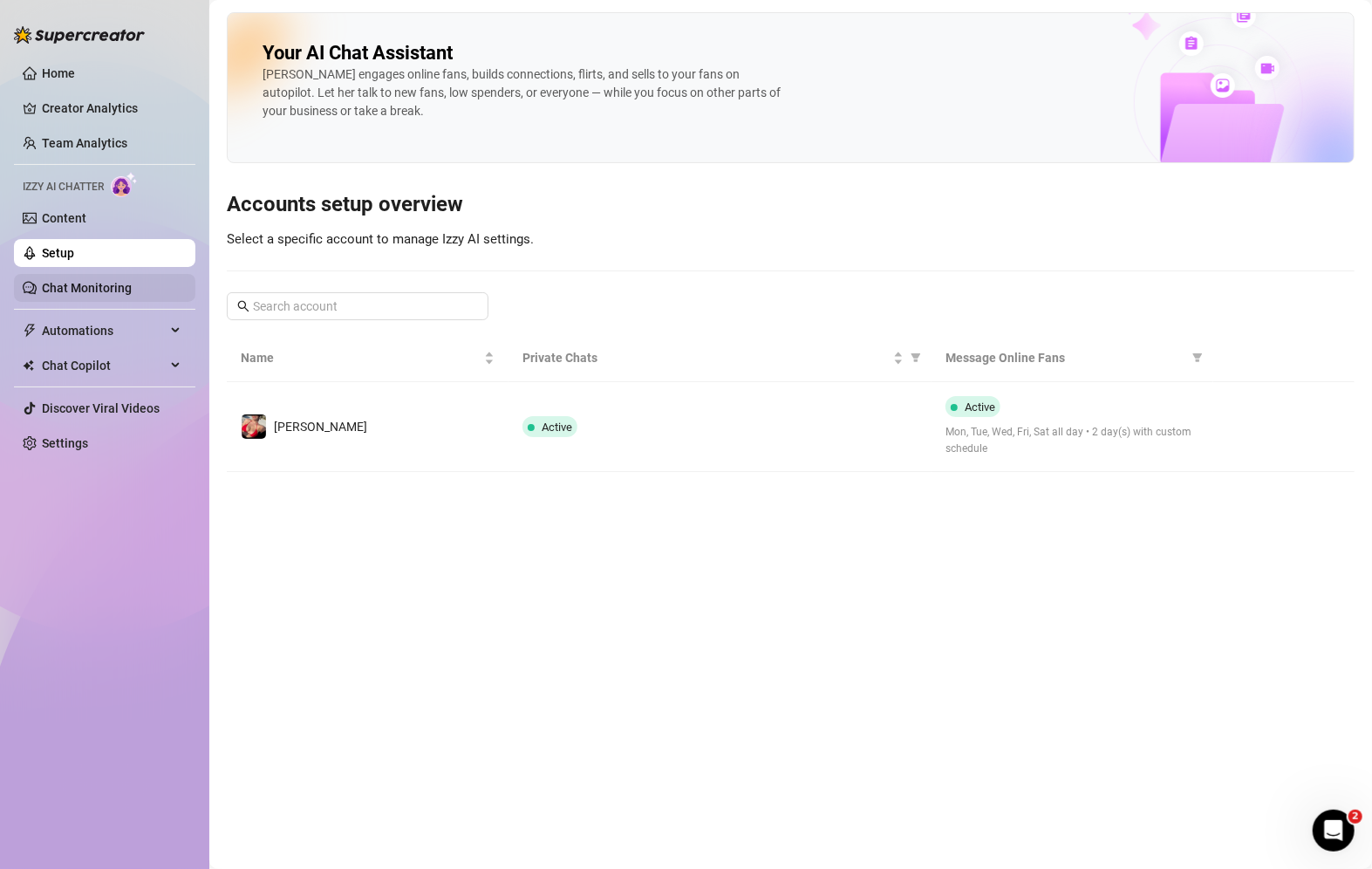
click at [99, 289] on link "Chat Monitoring" at bounding box center [87, 288] width 89 height 14
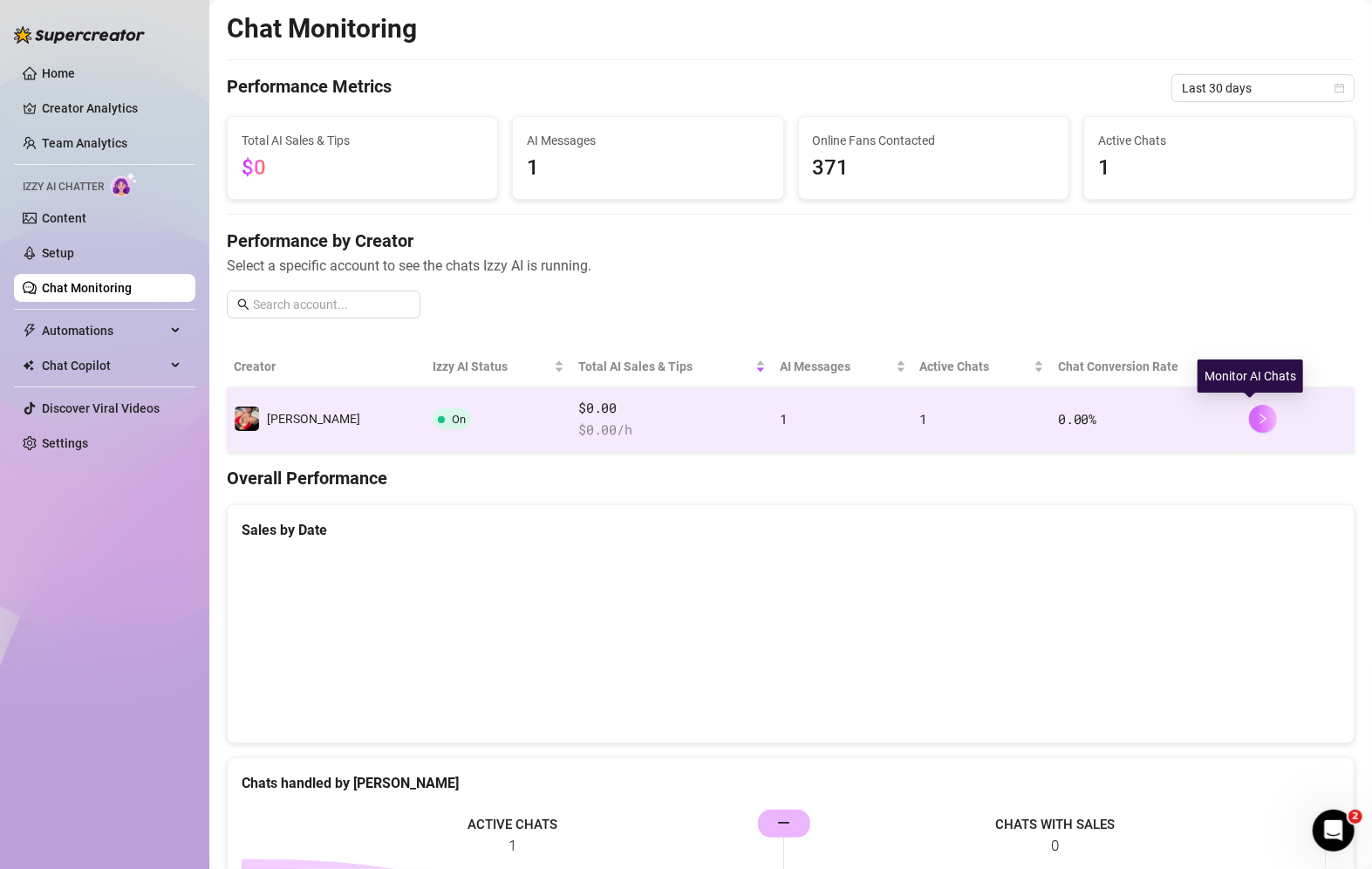
click at [1257, 415] on icon "right" at bounding box center [1262, 418] width 12 height 12
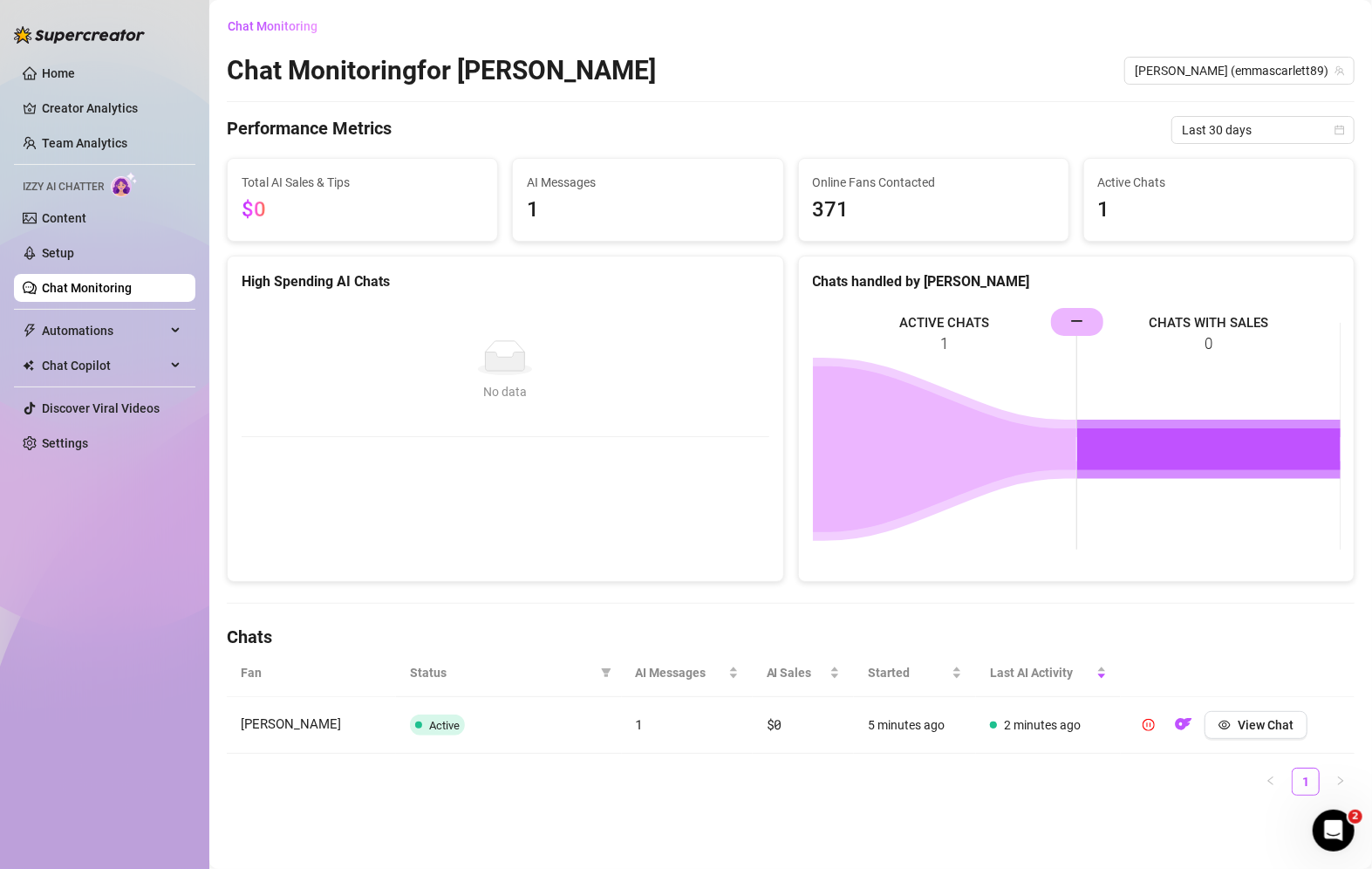
drag, startPoint x: 1063, startPoint y: 316, endPoint x: 1146, endPoint y: 321, distance: 83.2
click at [1146, 321] on rect at bounding box center [1077, 436] width 528 height 262
drag, startPoint x: 1146, startPoint y: 321, endPoint x: 889, endPoint y: 346, distance: 258.2
click at [891, 346] on rect at bounding box center [1077, 436] width 528 height 262
click at [87, 211] on link "Content" at bounding box center [64, 217] width 45 height 14
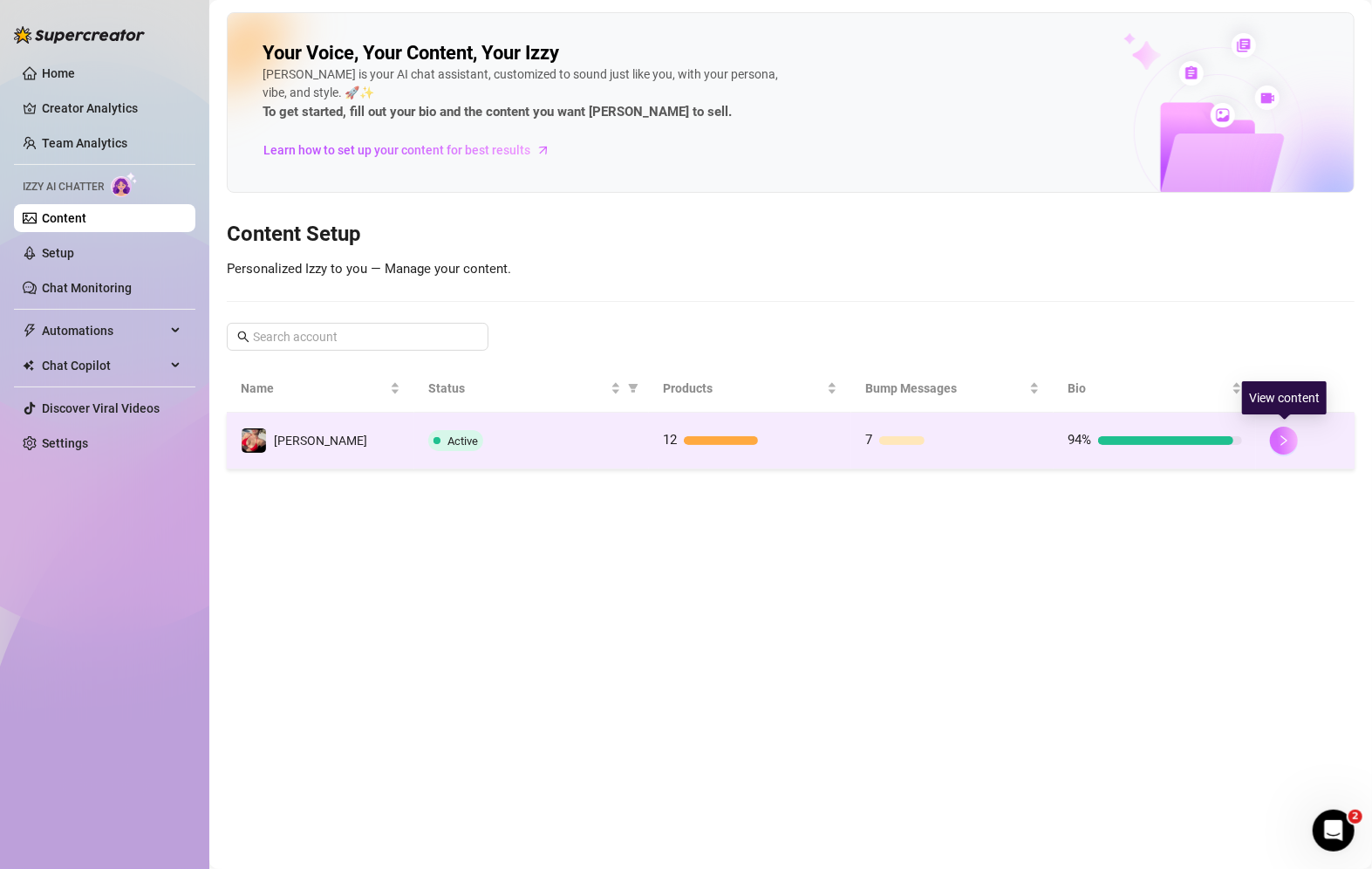
click at [1284, 443] on icon "right" at bounding box center [1283, 440] width 12 height 12
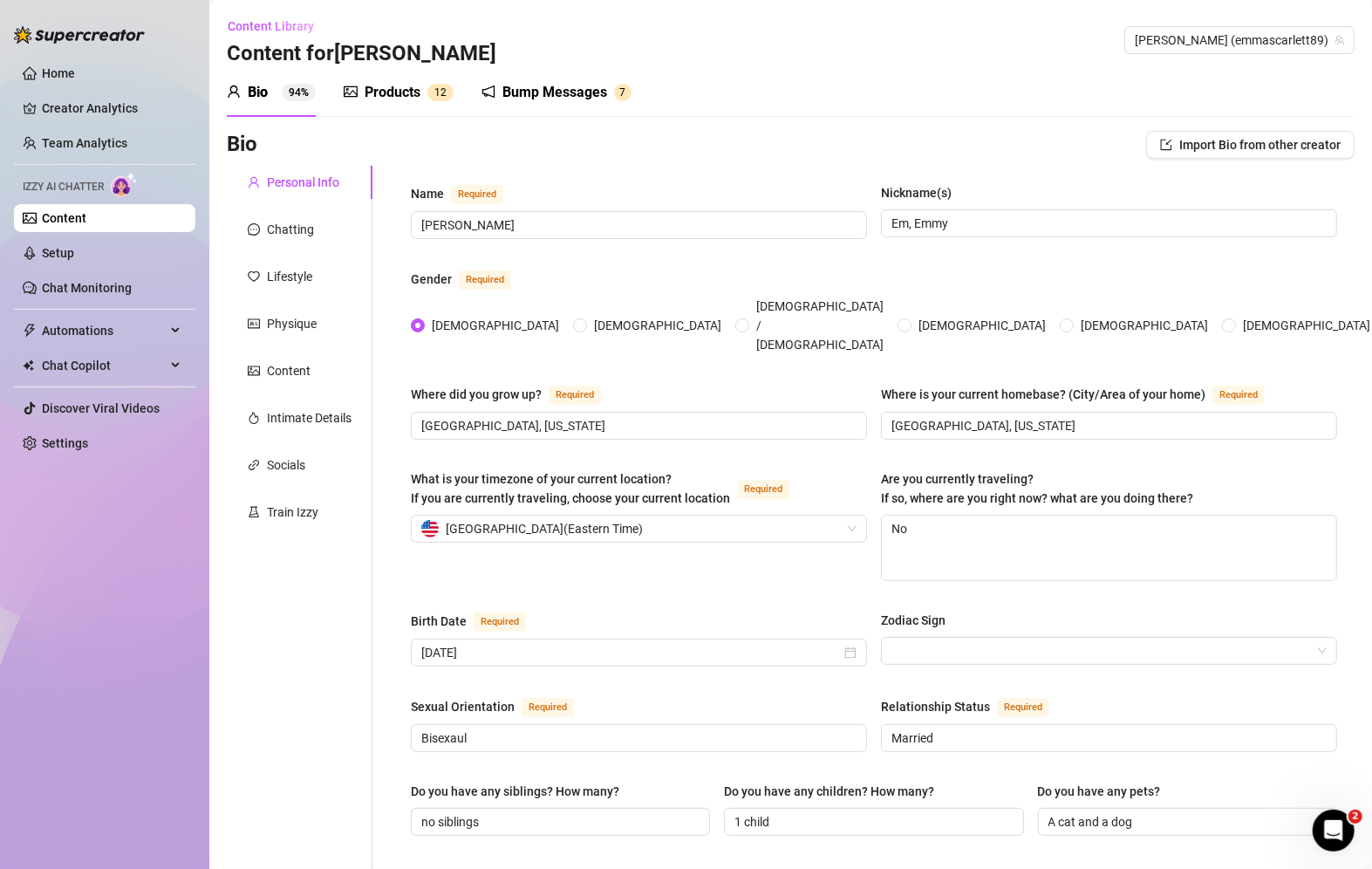
click at [393, 96] on div "Products" at bounding box center [392, 92] width 56 height 21
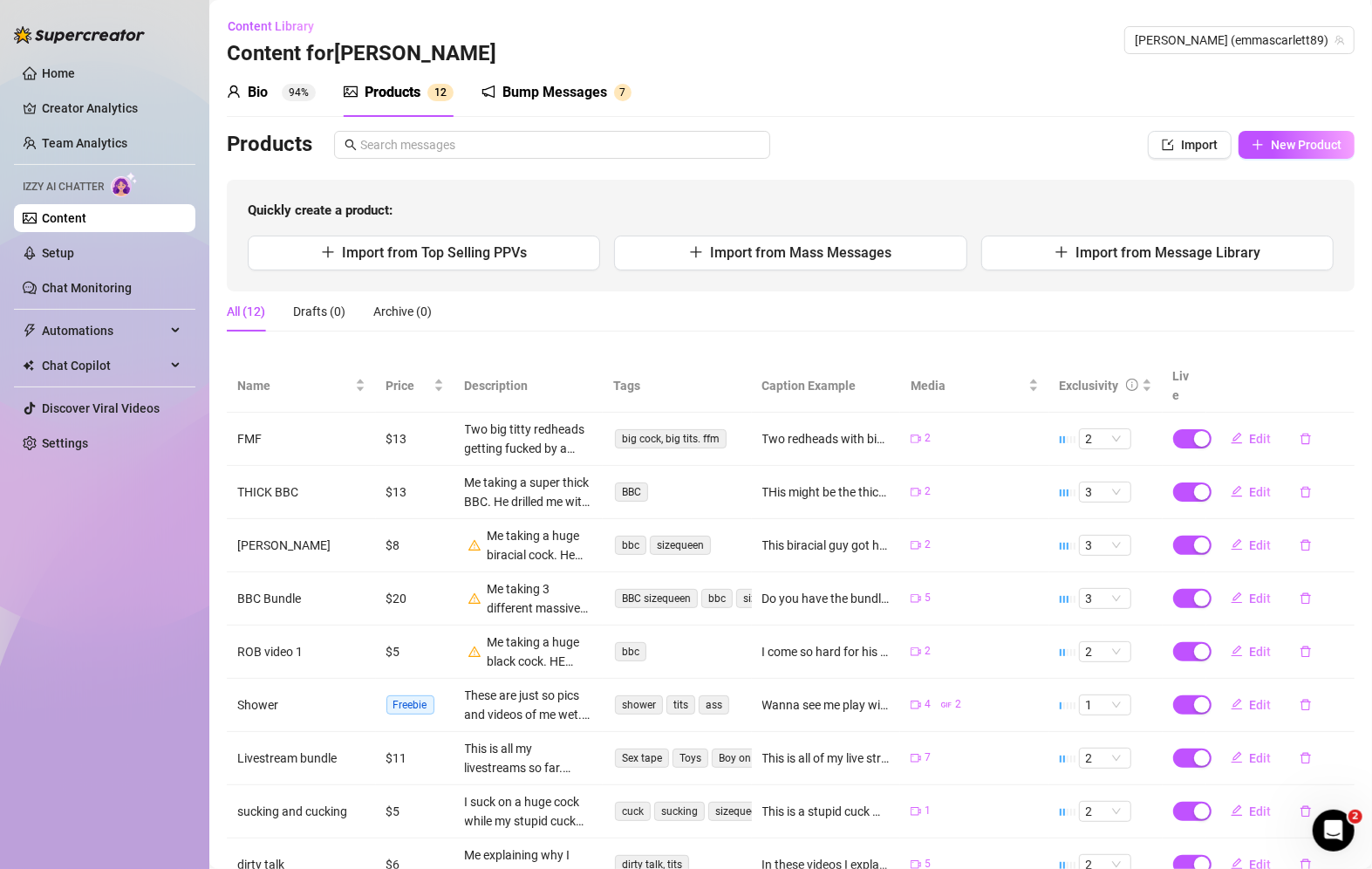
click at [544, 89] on div "Bump Messages" at bounding box center [554, 92] width 105 height 21
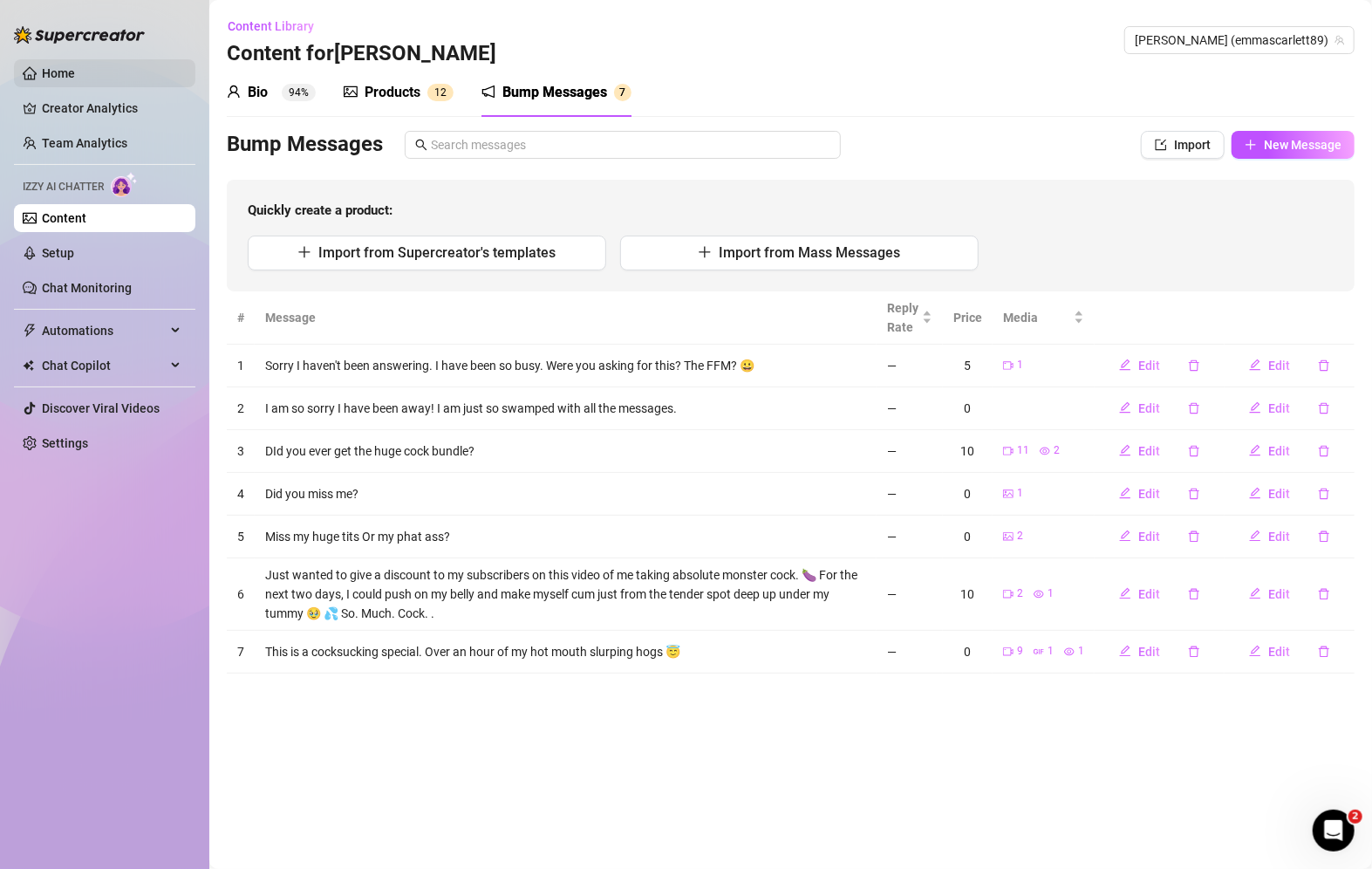
click at [66, 67] on link "Home" at bounding box center [58, 73] width 33 height 14
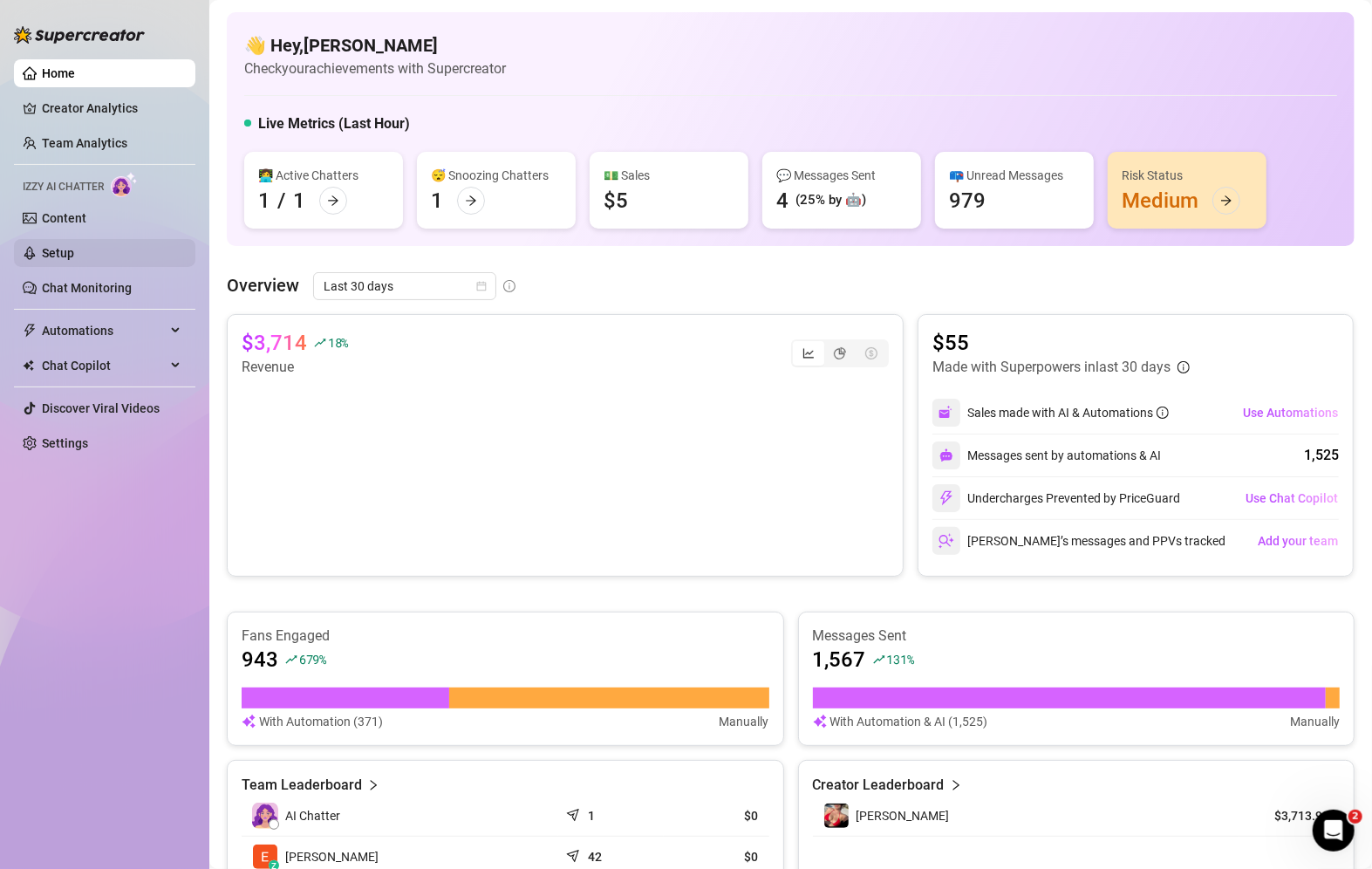
click at [74, 246] on link "Setup" at bounding box center [58, 253] width 32 height 14
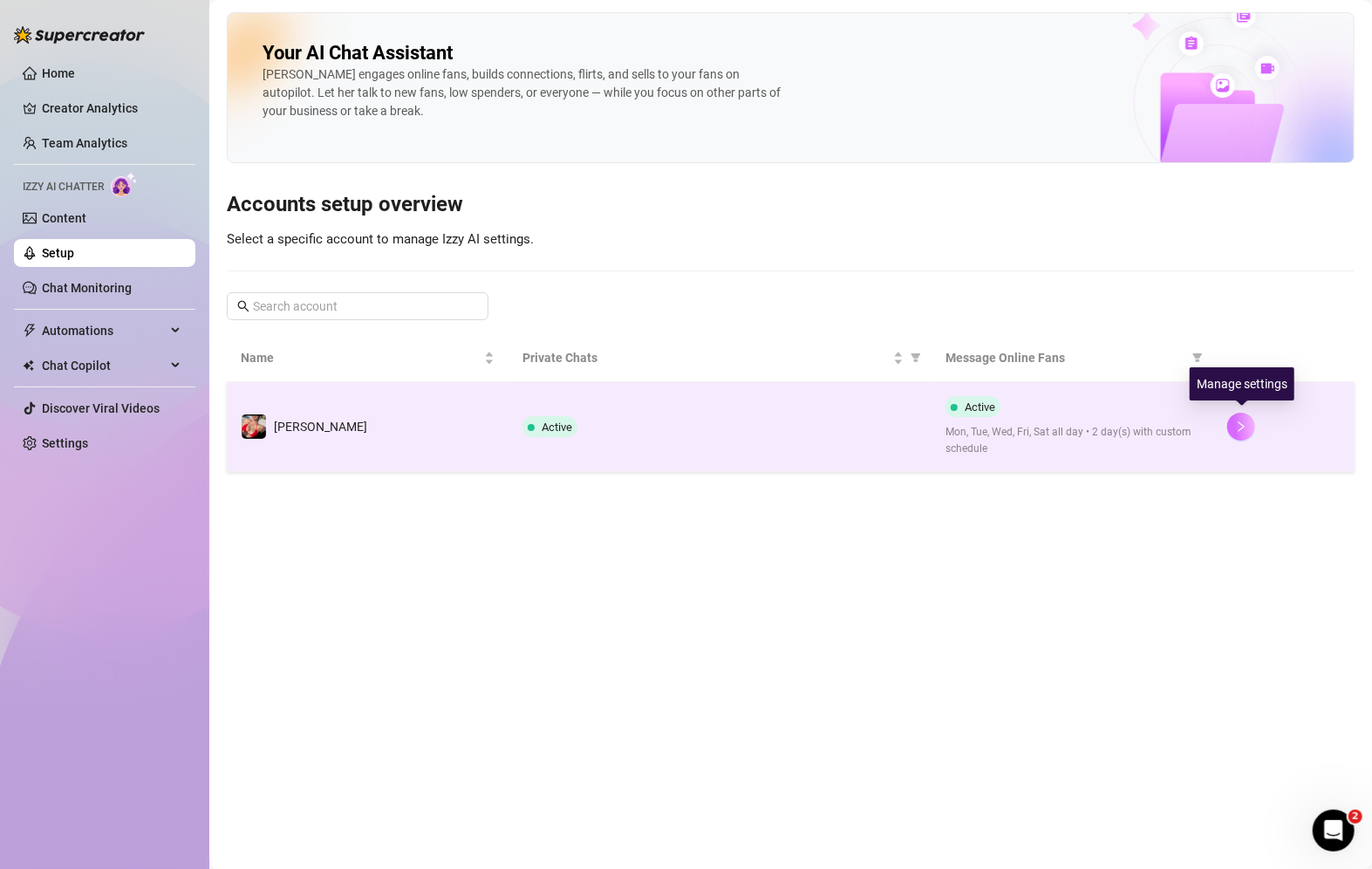
click at [1247, 424] on icon "right" at bounding box center [1241, 426] width 12 height 12
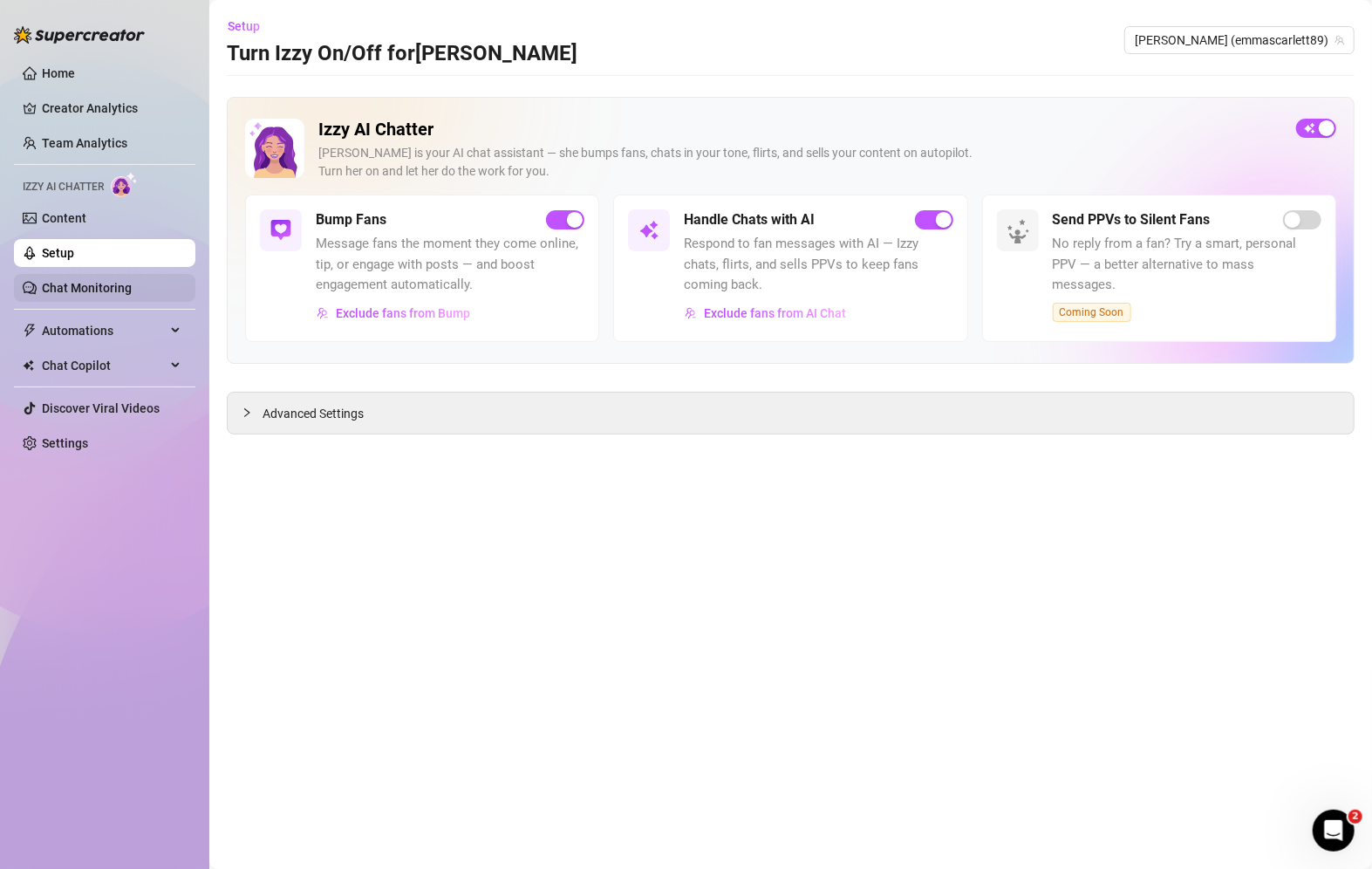
click at [82, 292] on link "Chat Monitoring" at bounding box center [87, 288] width 89 height 14
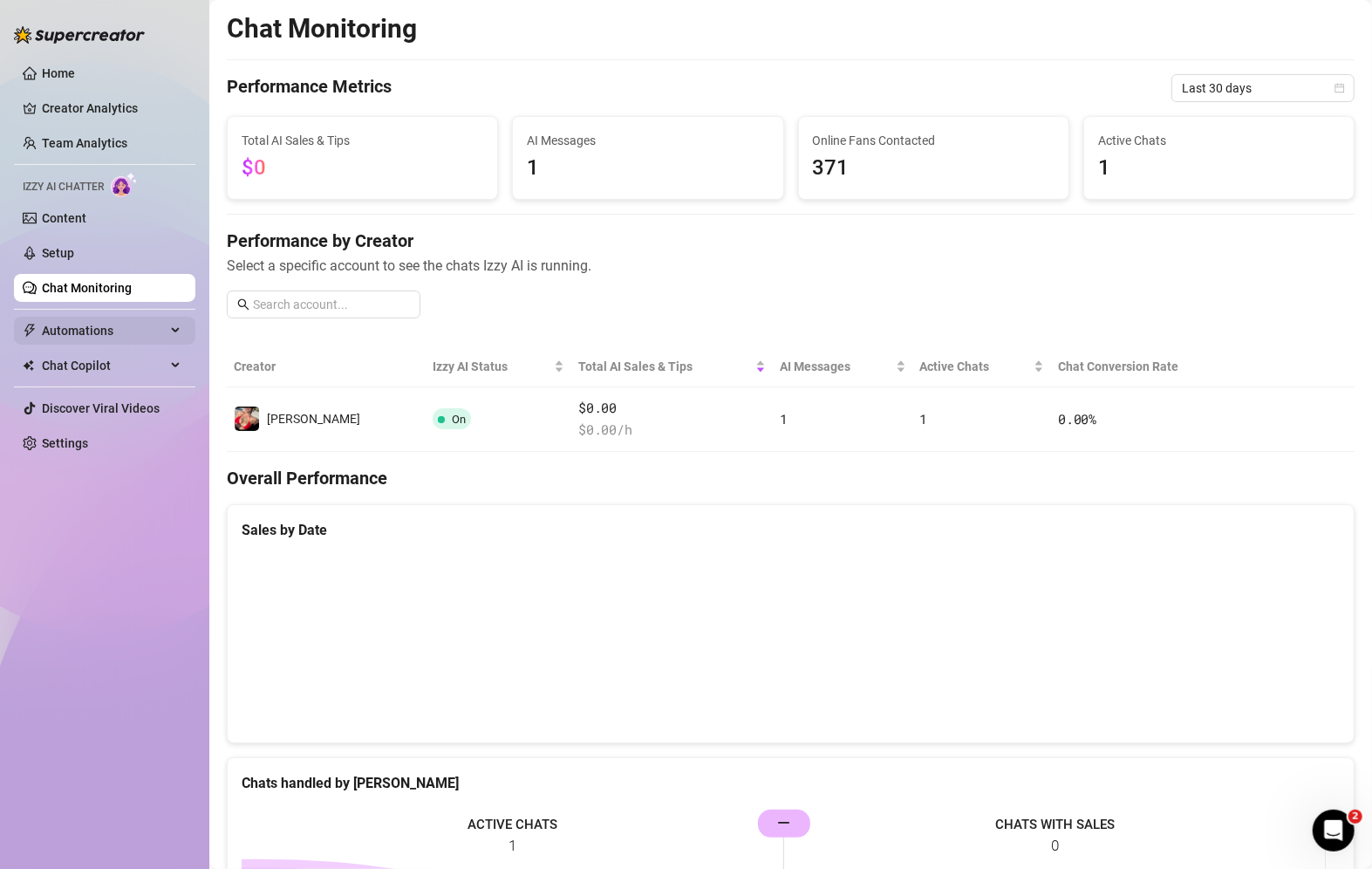
click at [79, 331] on span "Automations" at bounding box center [104, 330] width 124 height 28
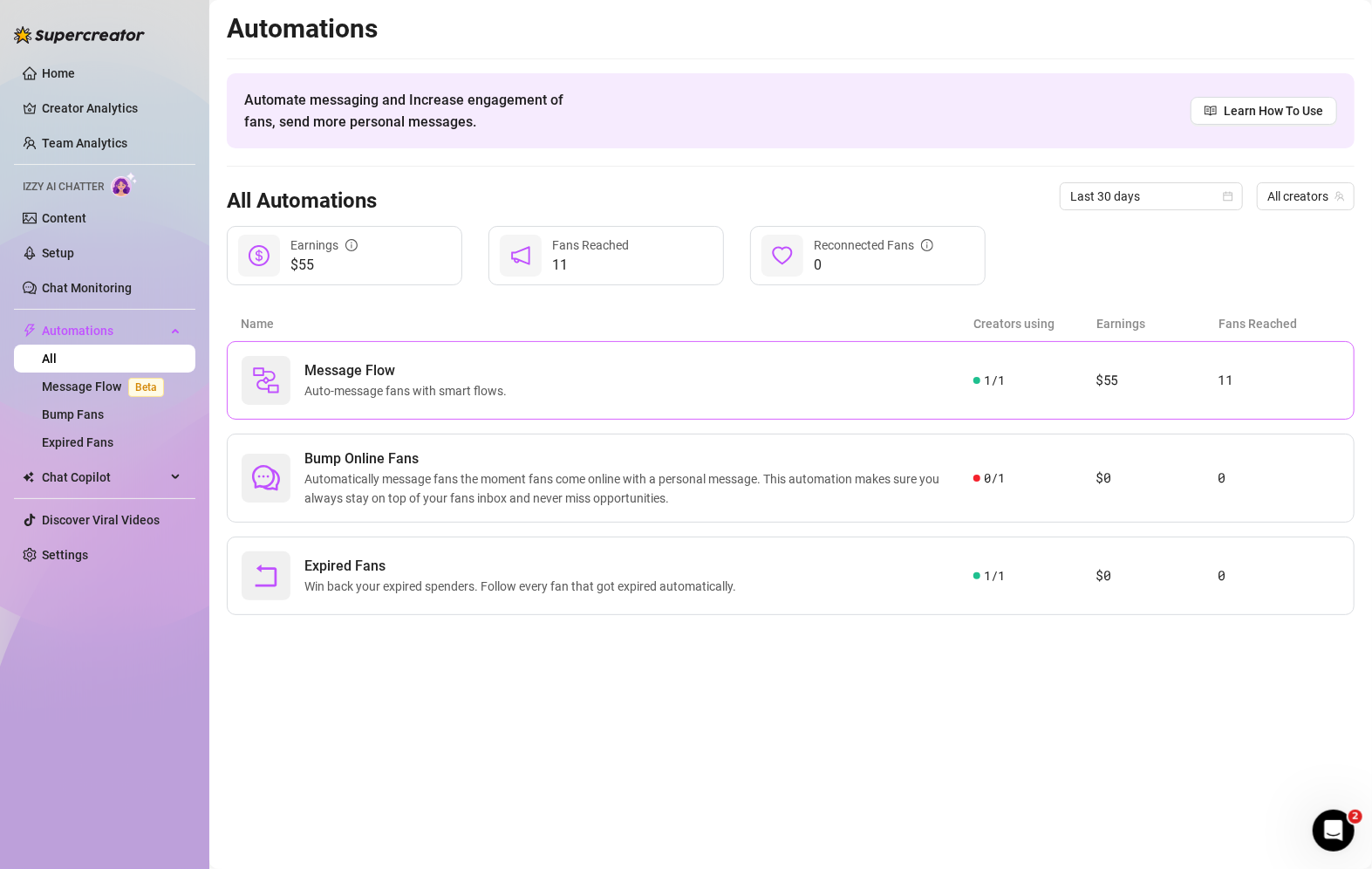
click at [424, 369] on span "Message Flow" at bounding box center [409, 371] width 209 height 21
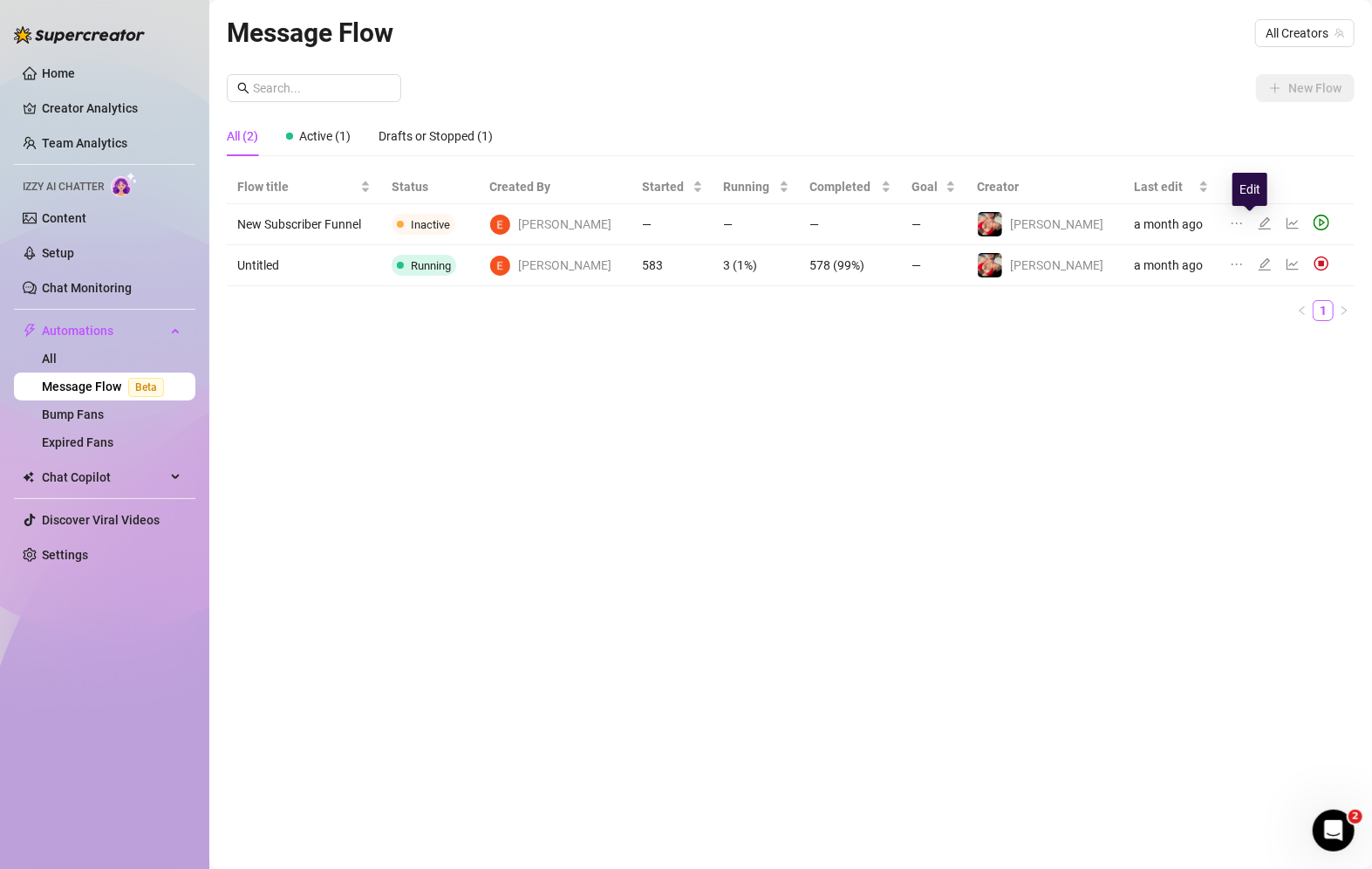
click at [1258, 220] on icon "edit" at bounding box center [1263, 223] width 12 height 12
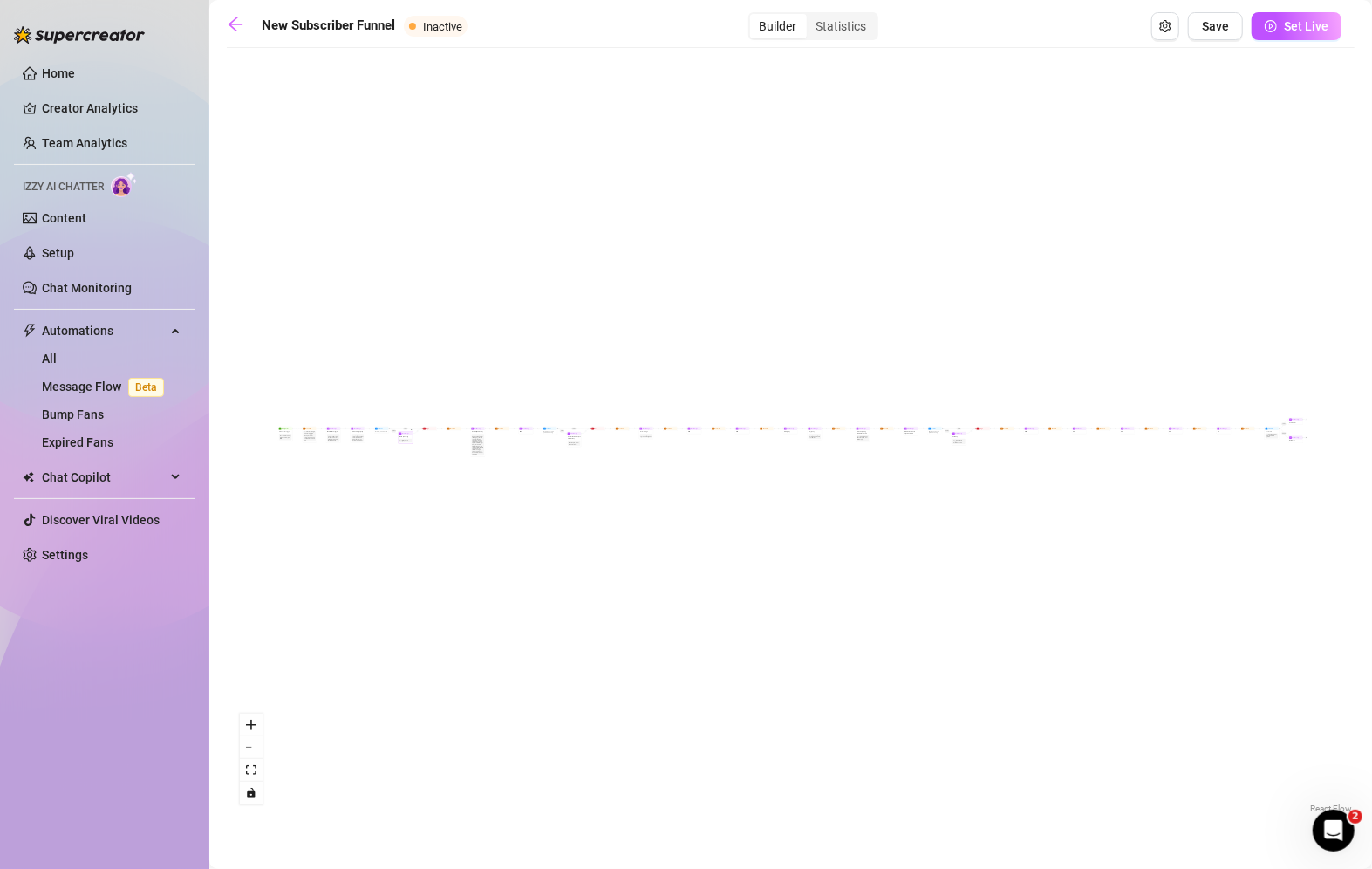
click at [404, 442] on div "Note: Nudge fans to message you" at bounding box center [405, 441] width 12 height 4
type textarea "/"
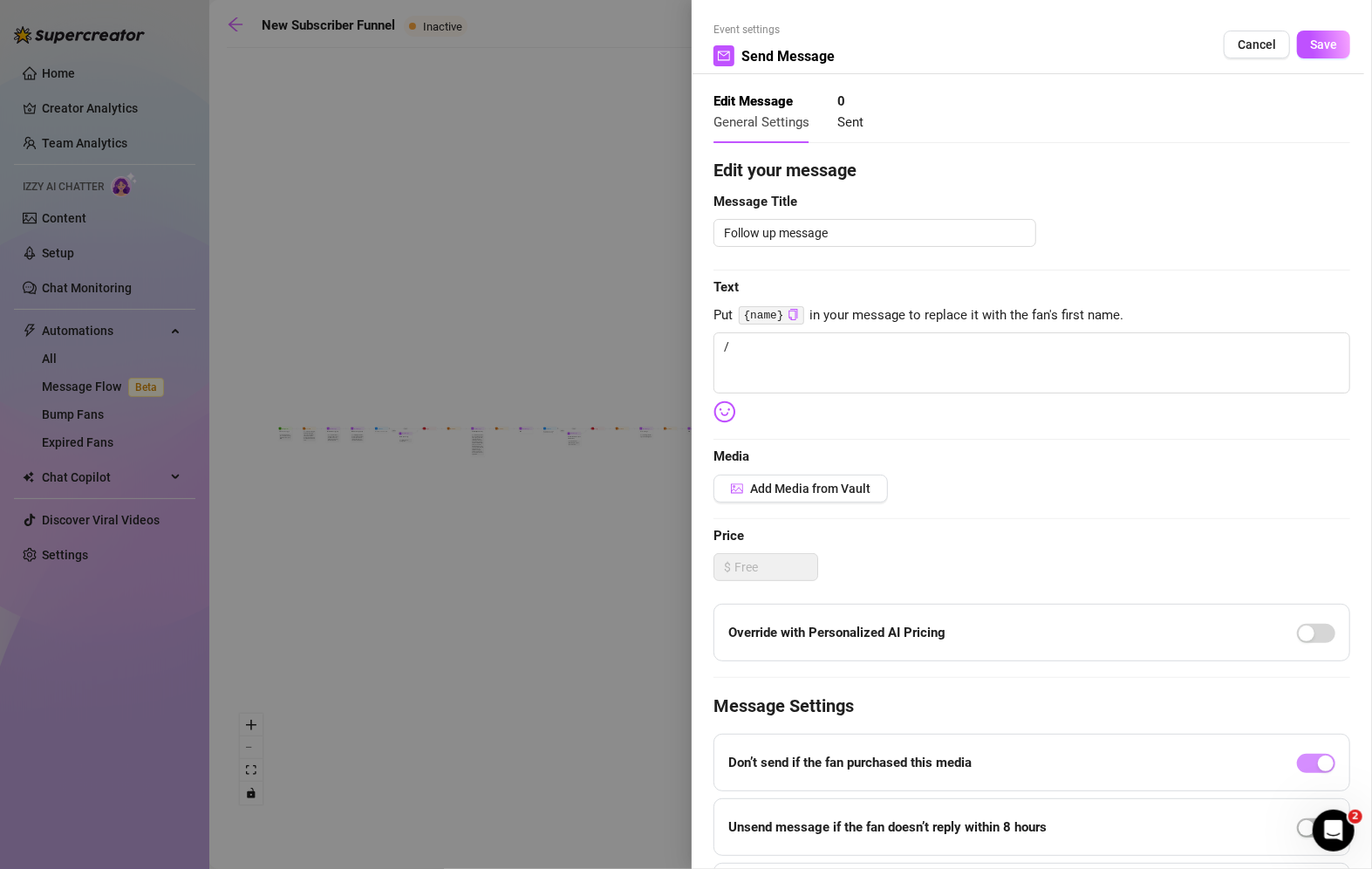
click at [428, 490] on div at bounding box center [686, 434] width 1372 height 869
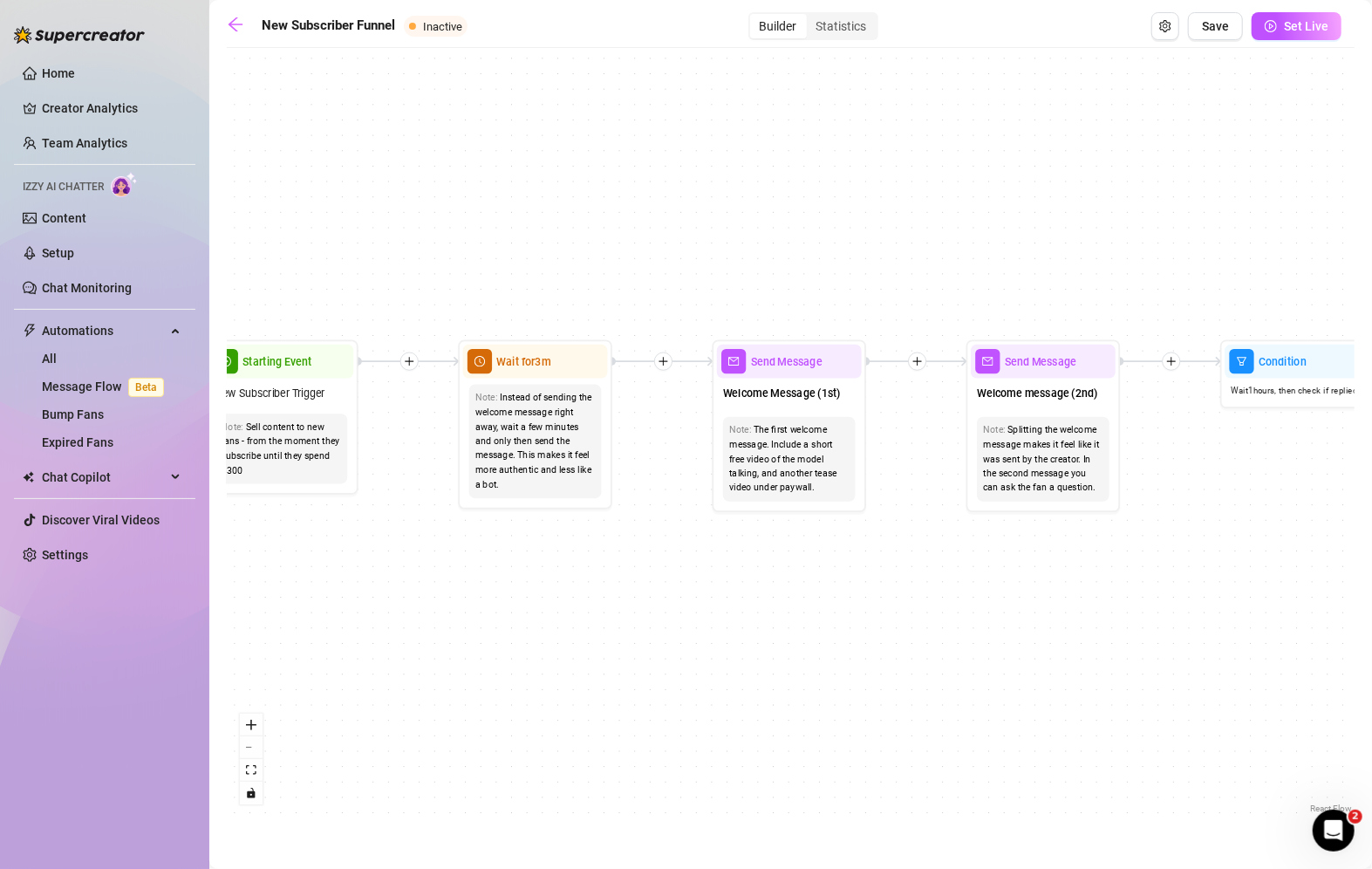
drag, startPoint x: 434, startPoint y: 478, endPoint x: 1358, endPoint y: 815, distance: 983.5
click at [1358, 815] on body "Home Creator Analytics Team Analytics Izzy AI Chatter Content Setup Chat Monito…" at bounding box center [686, 434] width 1372 height 869
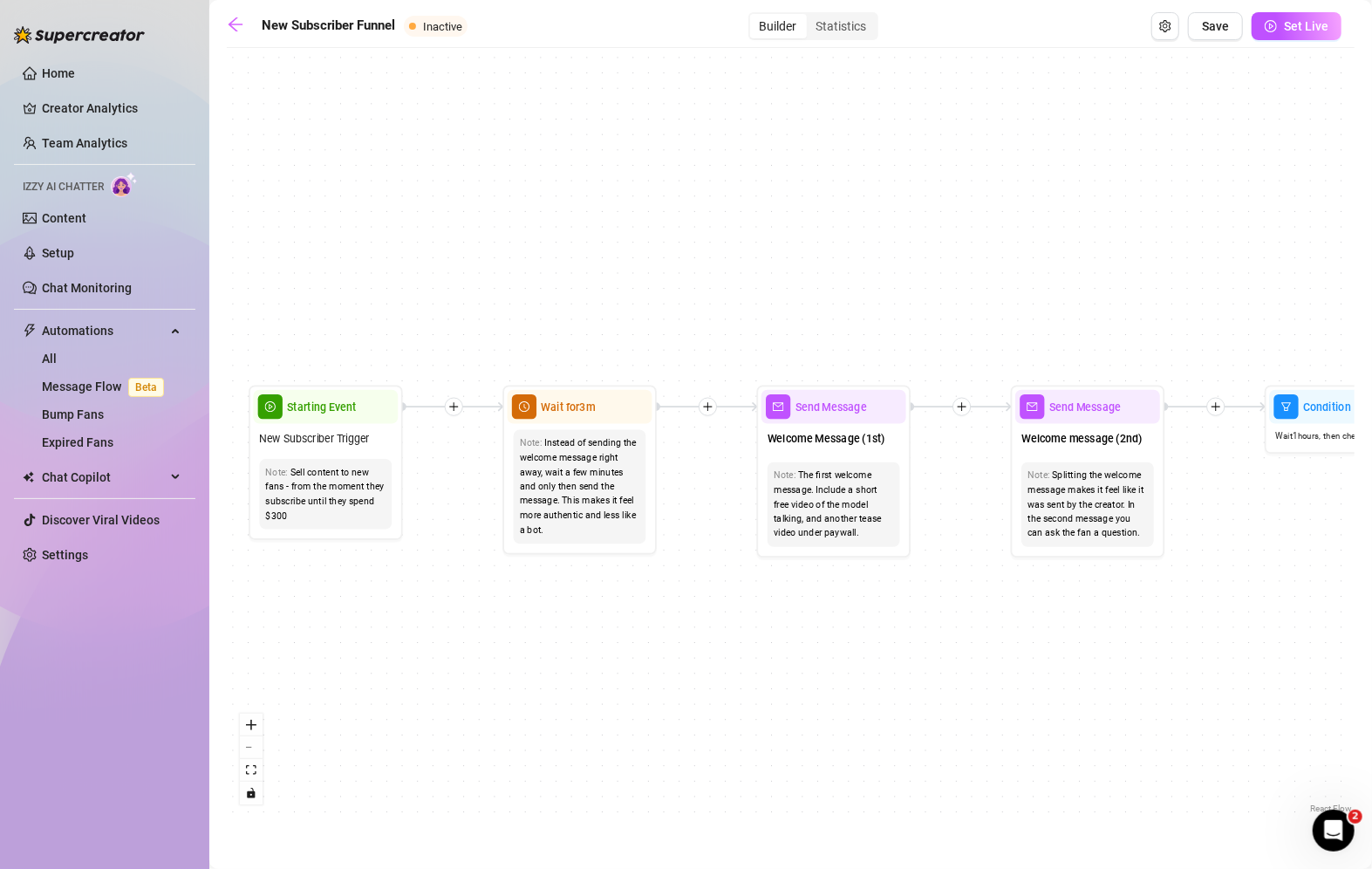
drag, startPoint x: 282, startPoint y: 661, endPoint x: 321, endPoint y: 707, distance: 60.3
click at [321, 707] on div "If True If True If True If False If False If False If True If False Merge Merge…" at bounding box center [791, 436] width 1128 height 760
click at [238, 29] on icon "arrow-left" at bounding box center [235, 24] width 17 height 17
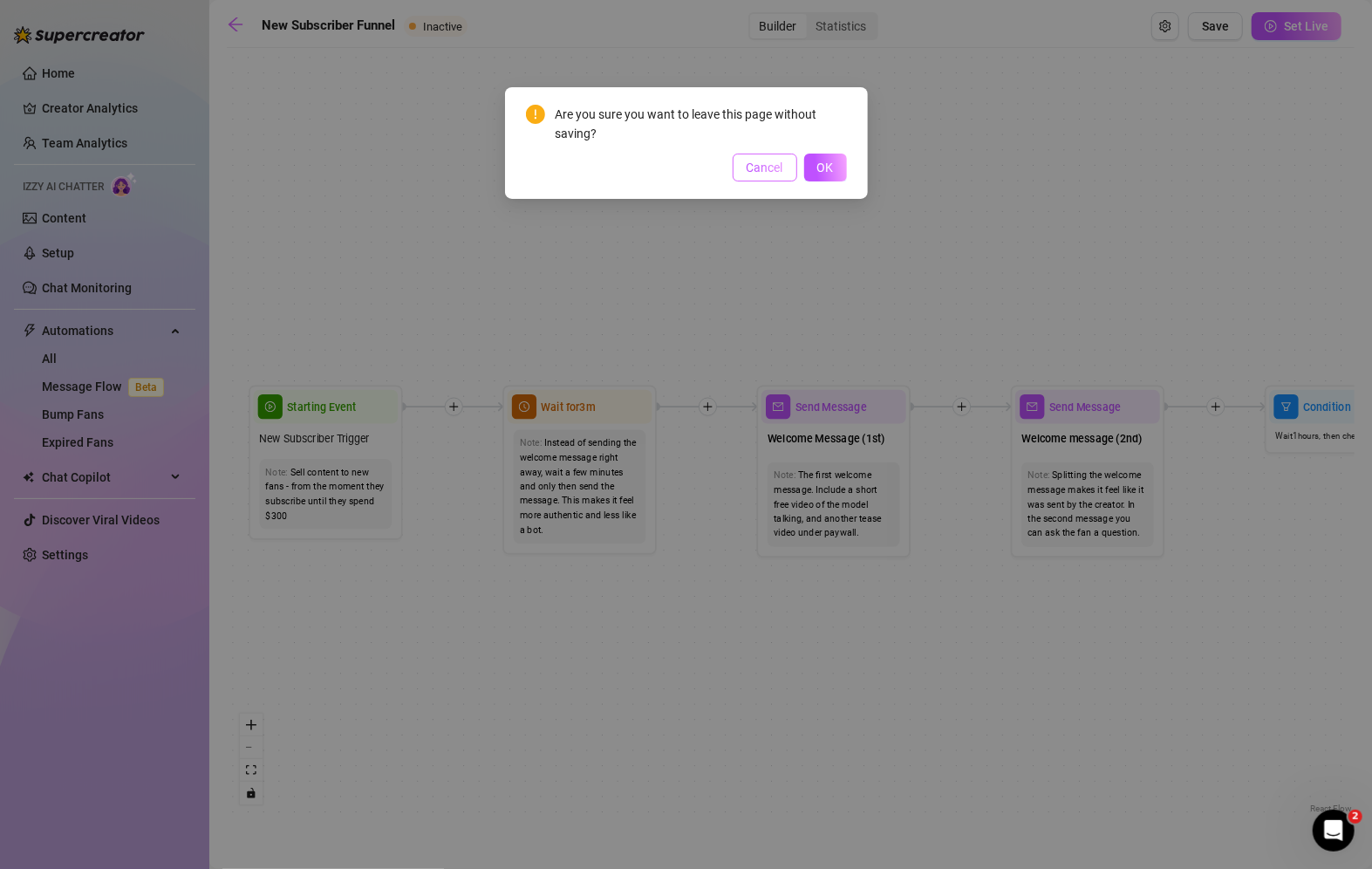
click at [746, 164] on button "Cancel" at bounding box center [765, 167] width 65 height 28
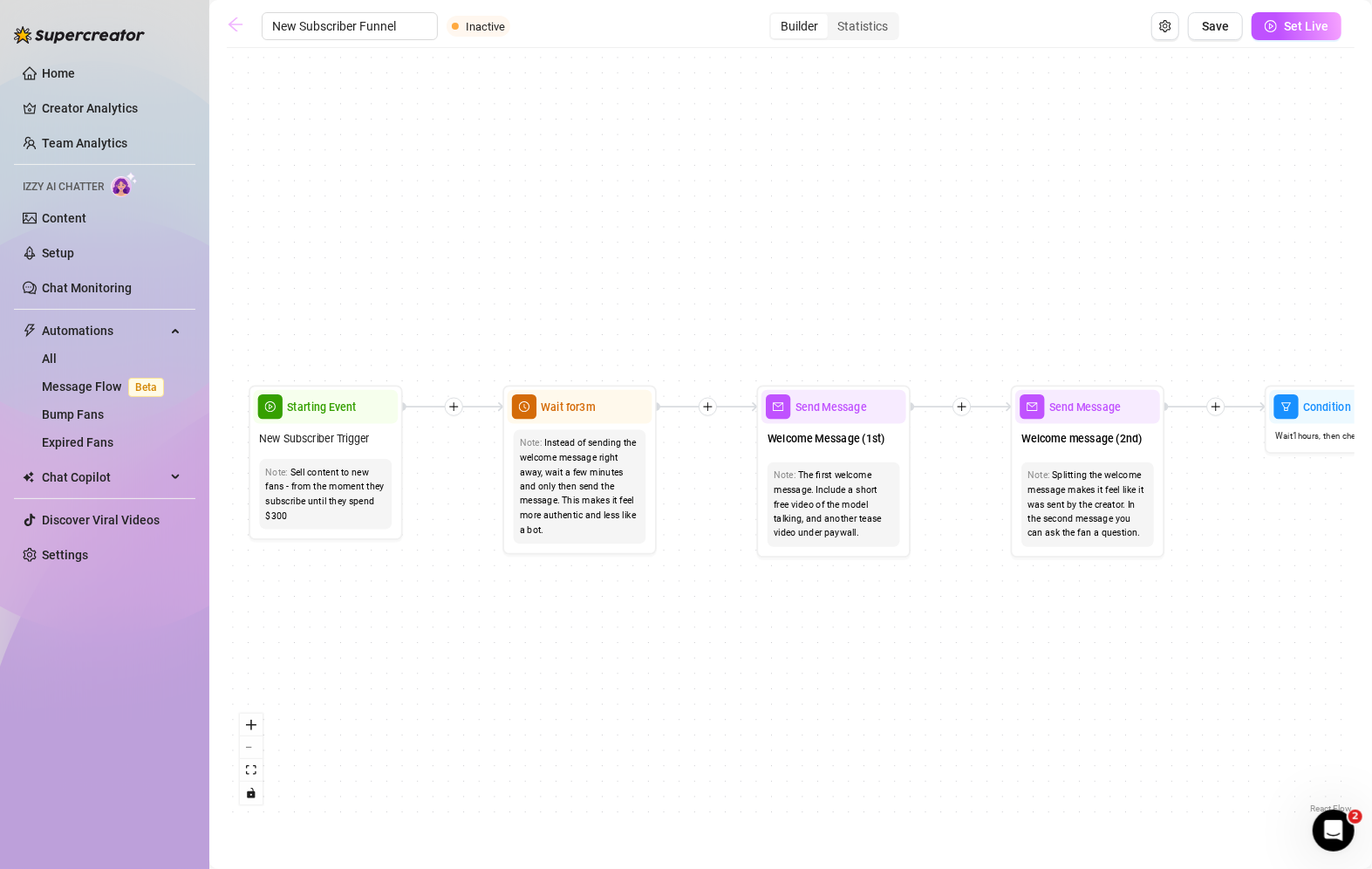
click at [233, 26] on icon "arrow-left" at bounding box center [235, 24] width 17 height 17
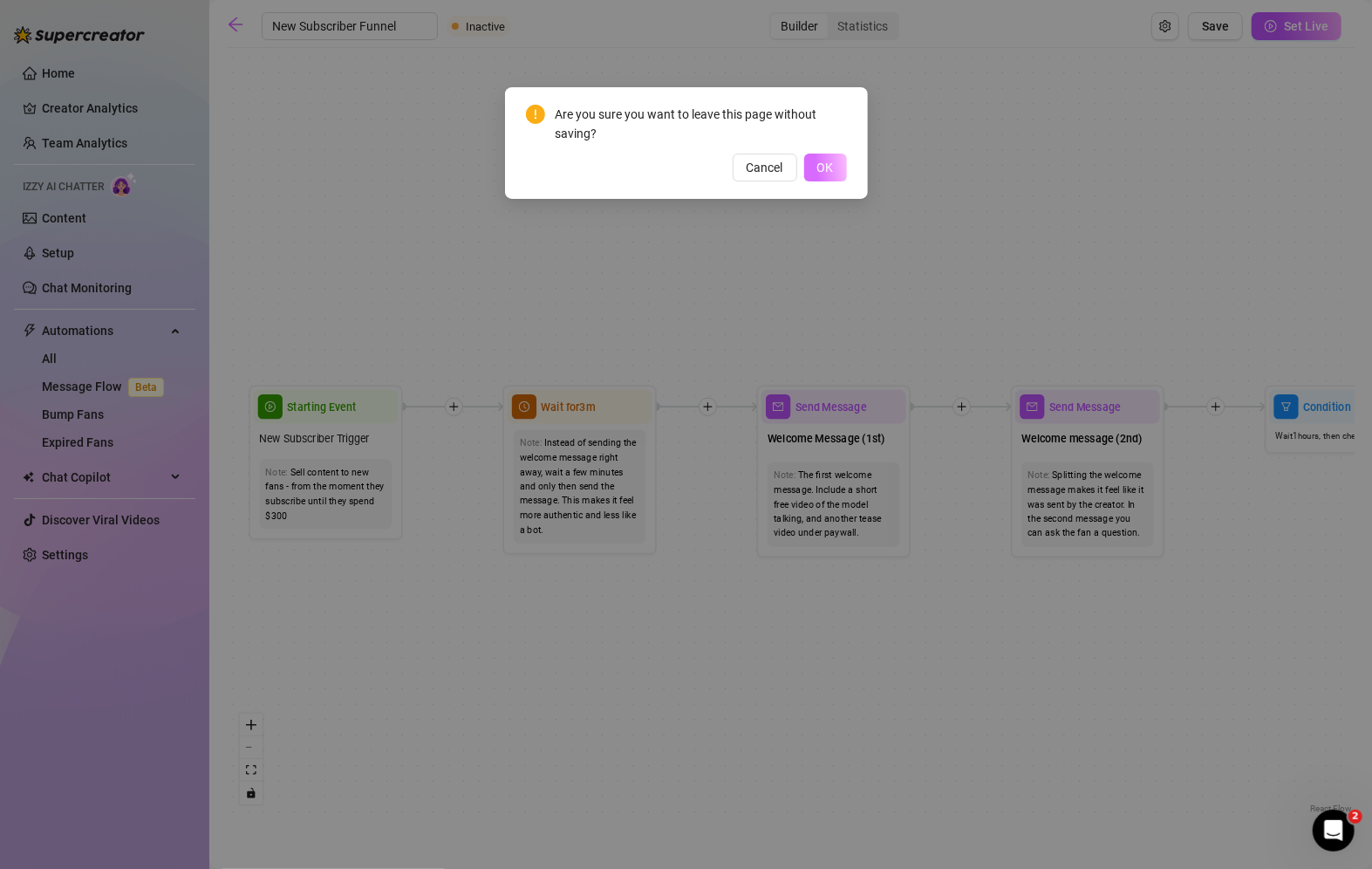
click at [828, 171] on span "OK" at bounding box center [826, 167] width 16 height 14
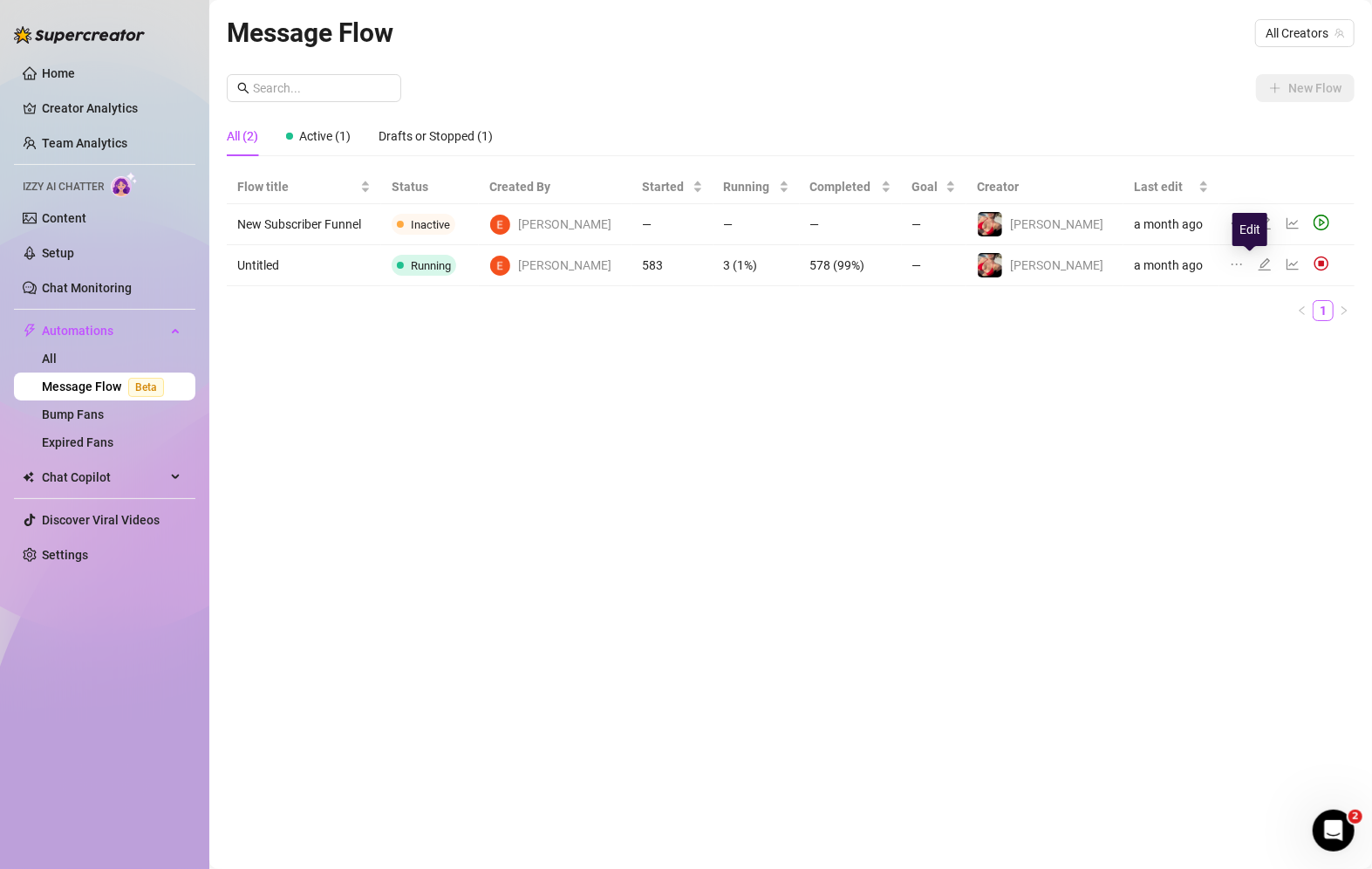
click at [1258, 270] on icon "edit" at bounding box center [1264, 264] width 14 height 14
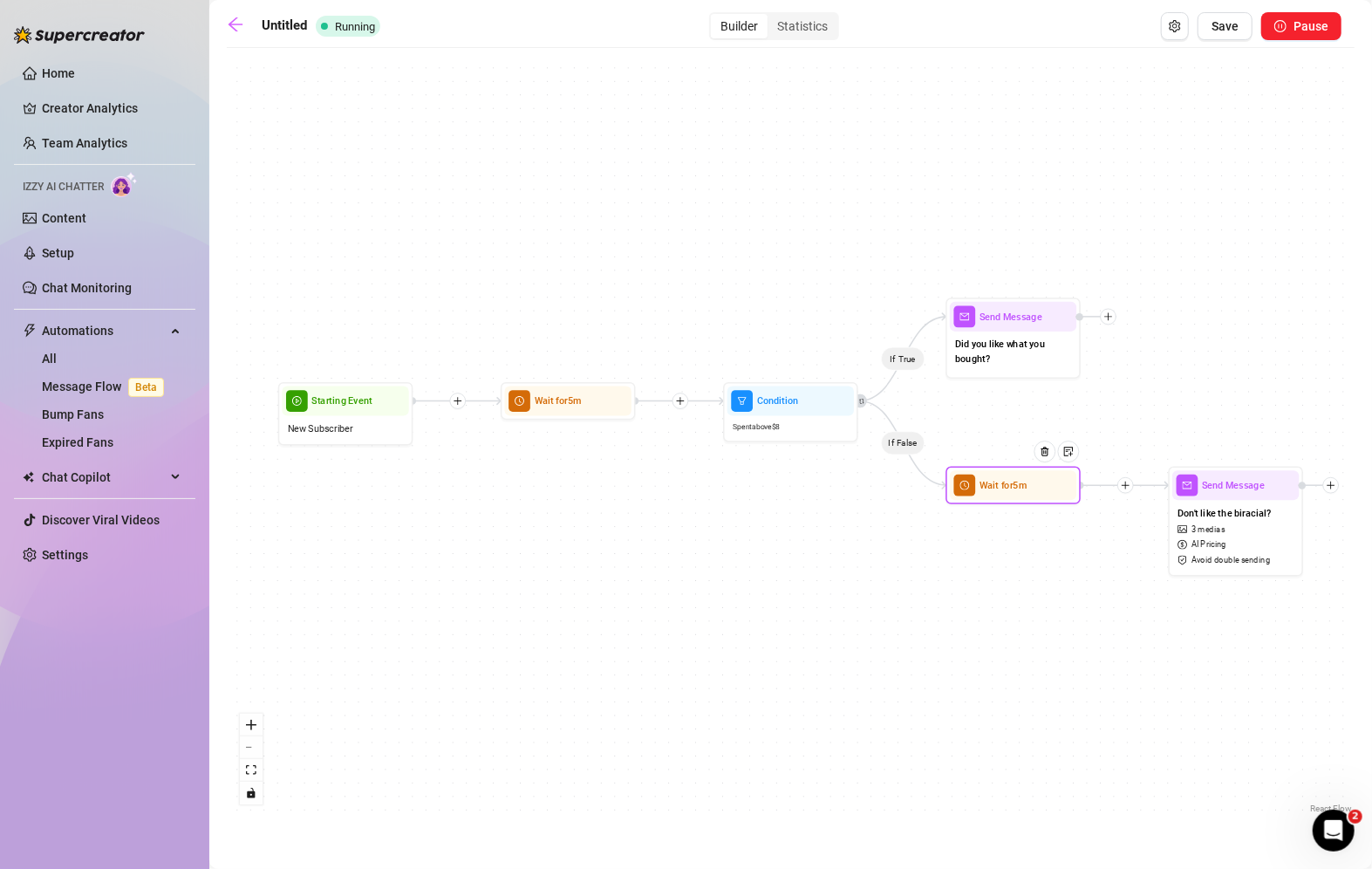
click at [1050, 487] on div at bounding box center [1050, 462] width 58 height 69
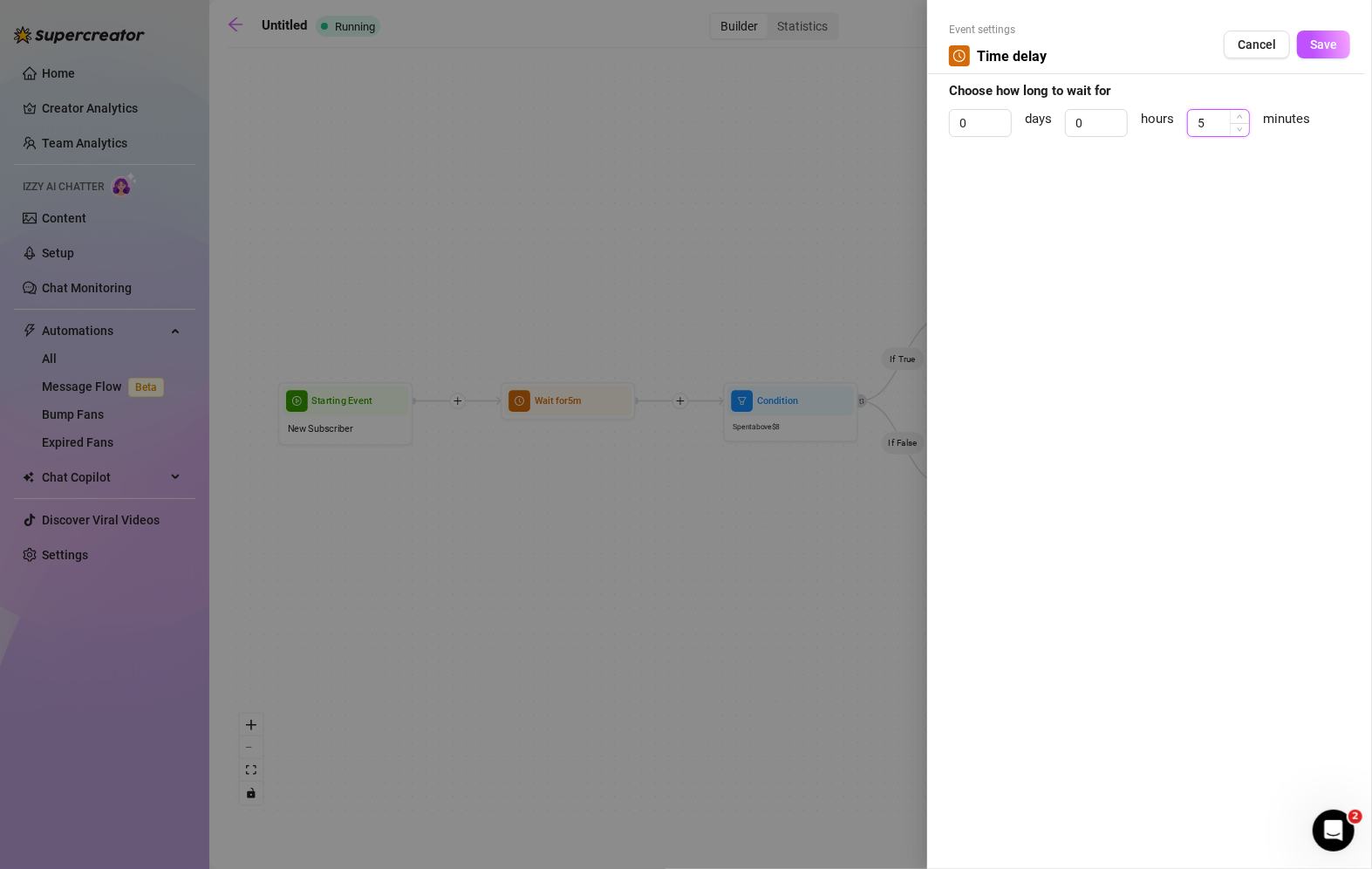
type input "6"
click at [1193, 126] on div "6" at bounding box center [1219, 122] width 63 height 28
type input "3"
click at [1311, 42] on span "Save" at bounding box center [1324, 44] width 27 height 14
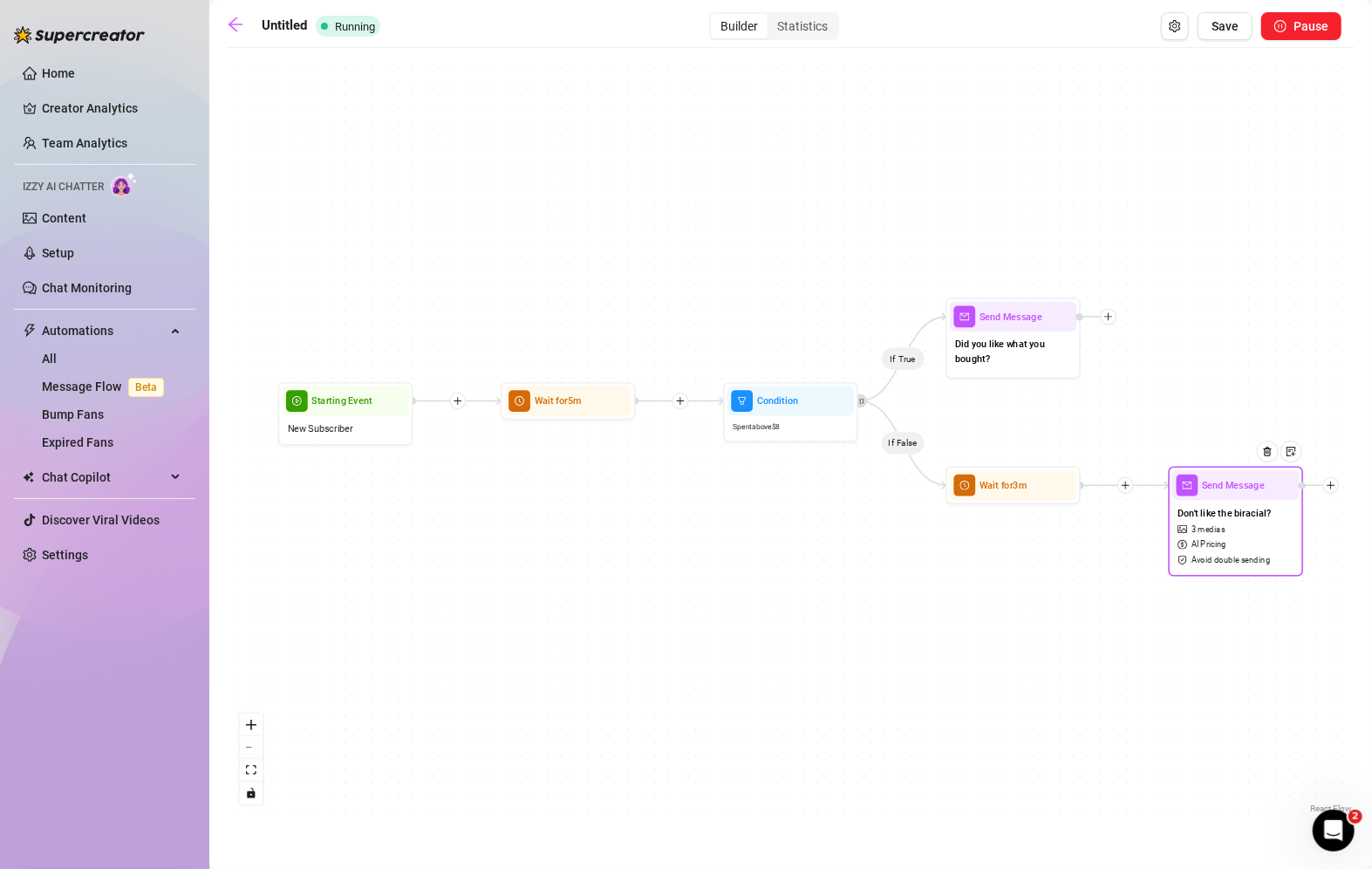
click at [1220, 533] on span "3 medias" at bounding box center [1209, 529] width 34 height 13
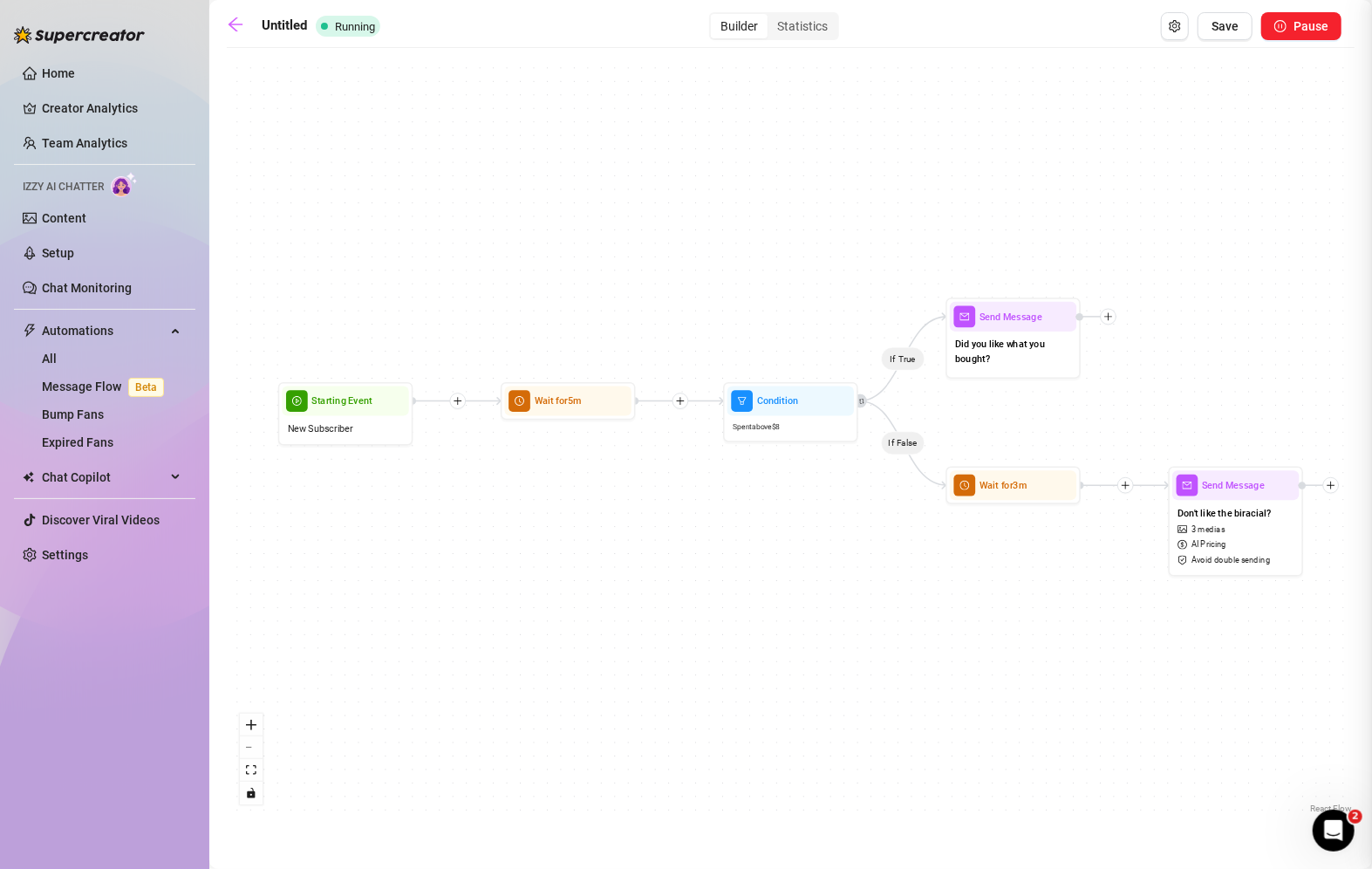
type textarea "If that video with huge Biracial cock isn't your thing, let me know what is! Ma…"
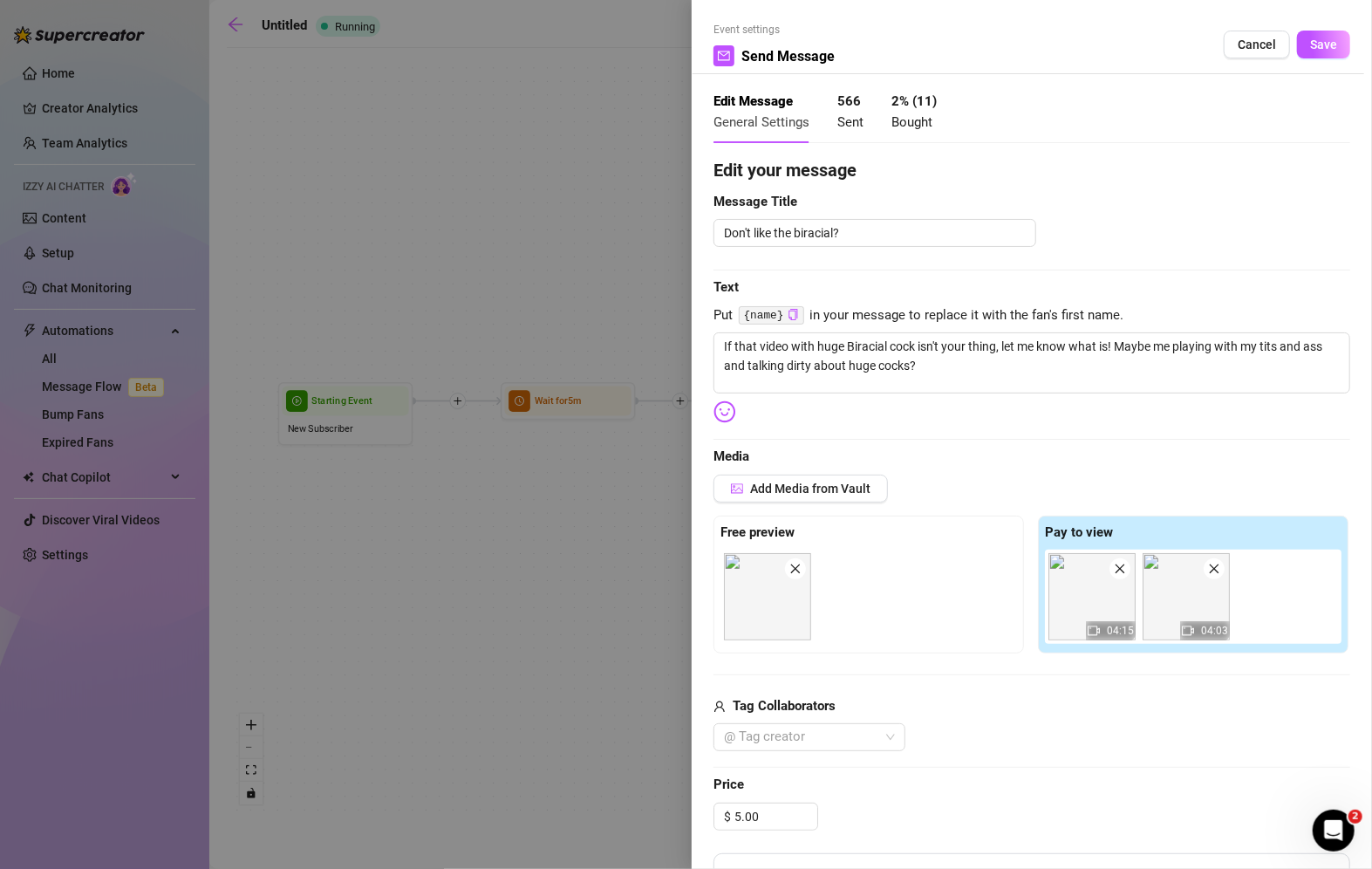
click at [836, 719] on div "Tag Collaborators @ Tag creator" at bounding box center [1032, 724] width 637 height 56
click at [832, 739] on div at bounding box center [801, 737] width 167 height 25
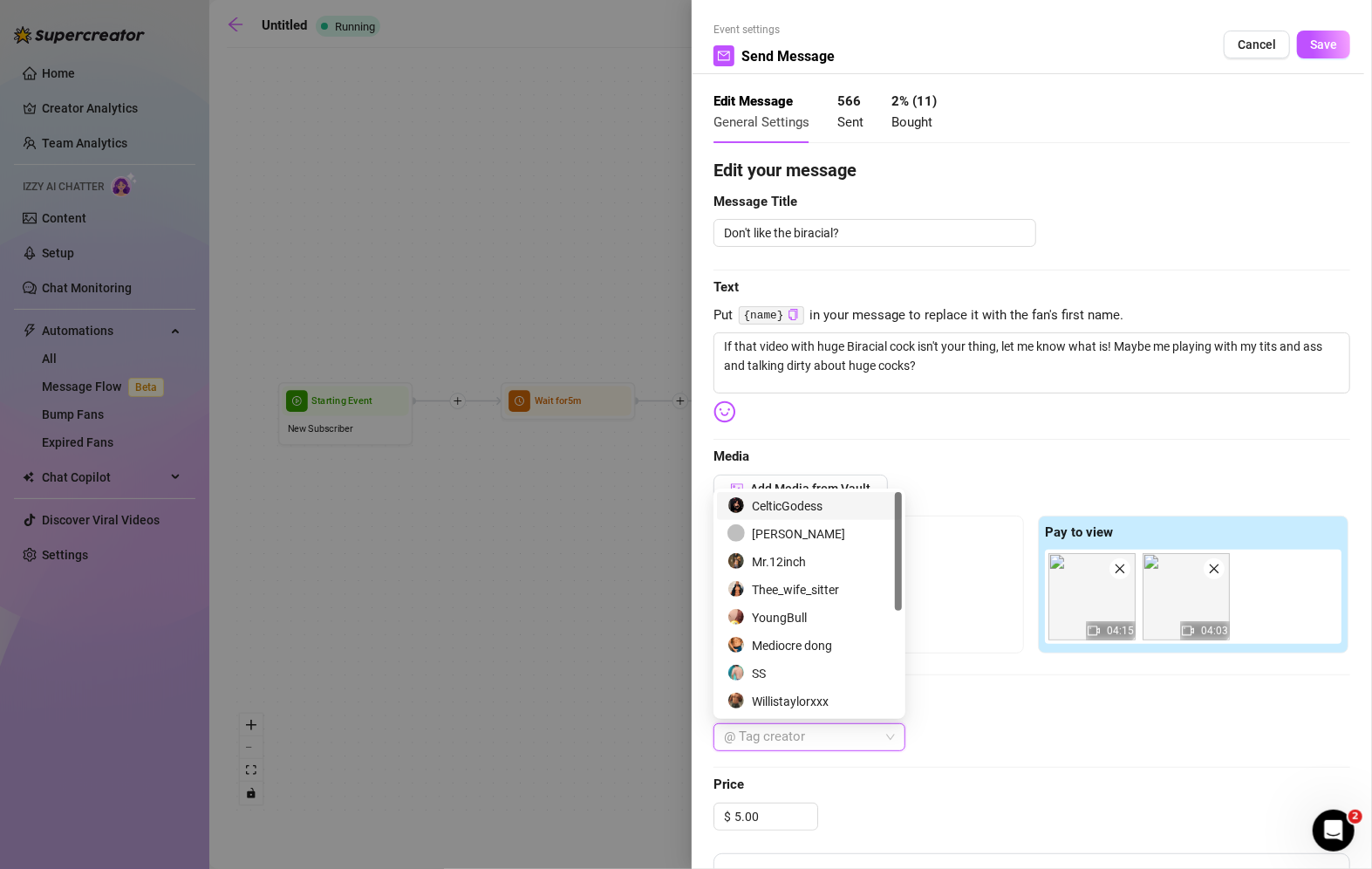
click at [923, 732] on div "@ Tag creator" at bounding box center [1032, 737] width 637 height 28
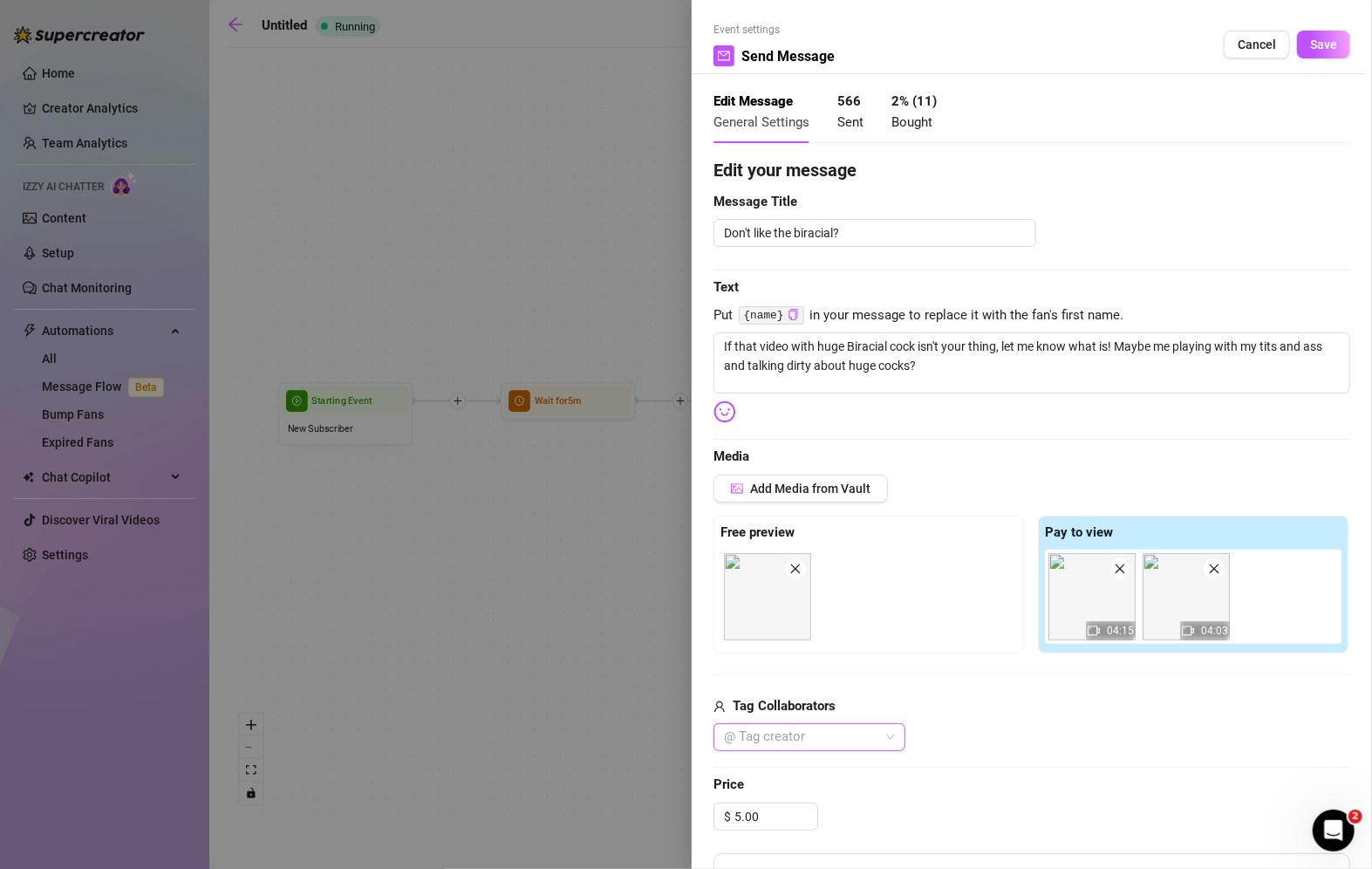
click at [814, 738] on div at bounding box center [801, 737] width 167 height 25
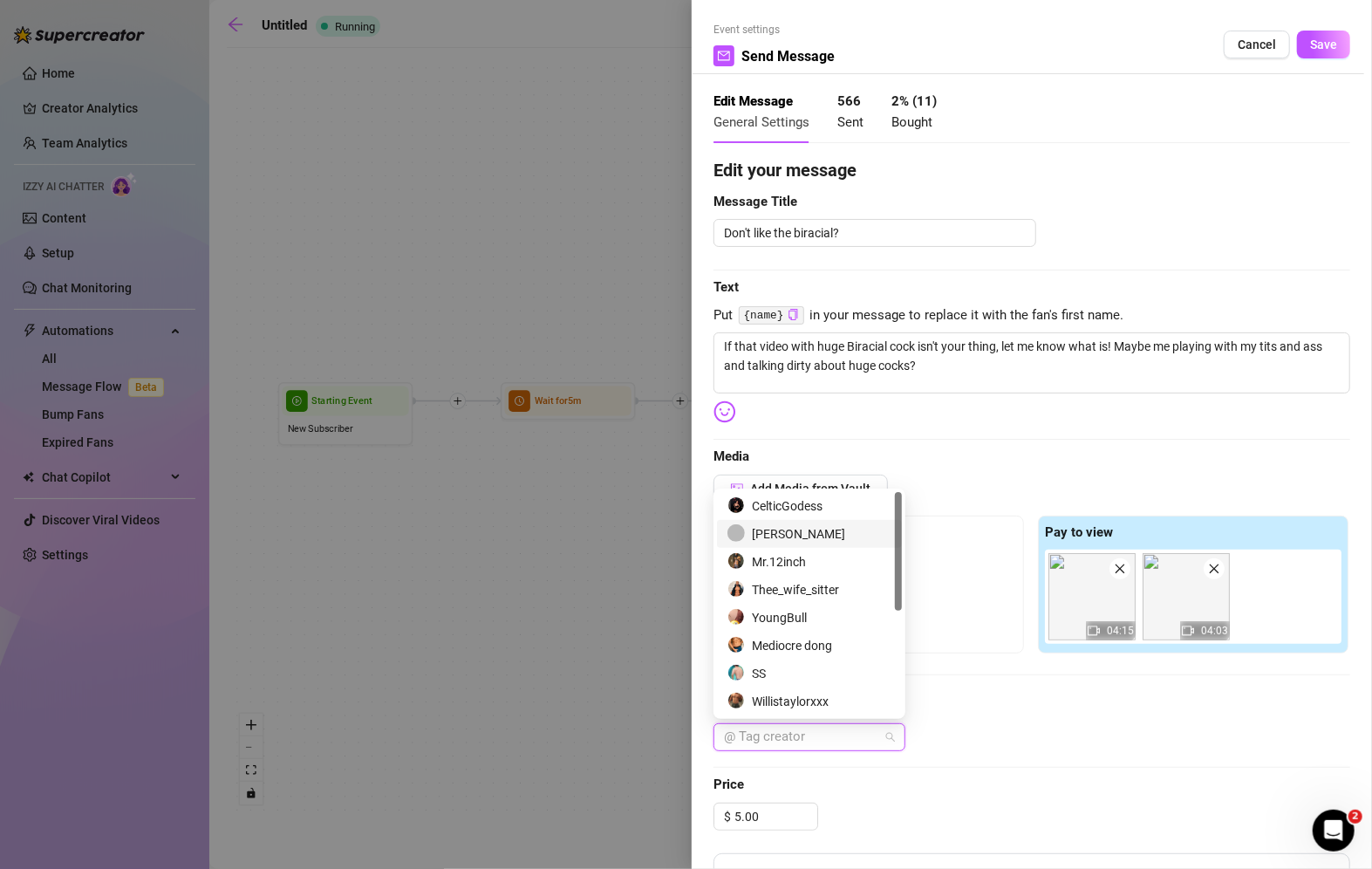
click at [816, 529] on div "[PERSON_NAME]" at bounding box center [810, 533] width 164 height 19
click at [782, 667] on div "SS" at bounding box center [810, 673] width 164 height 19
click at [1310, 46] on span "Save" at bounding box center [1324, 44] width 27 height 14
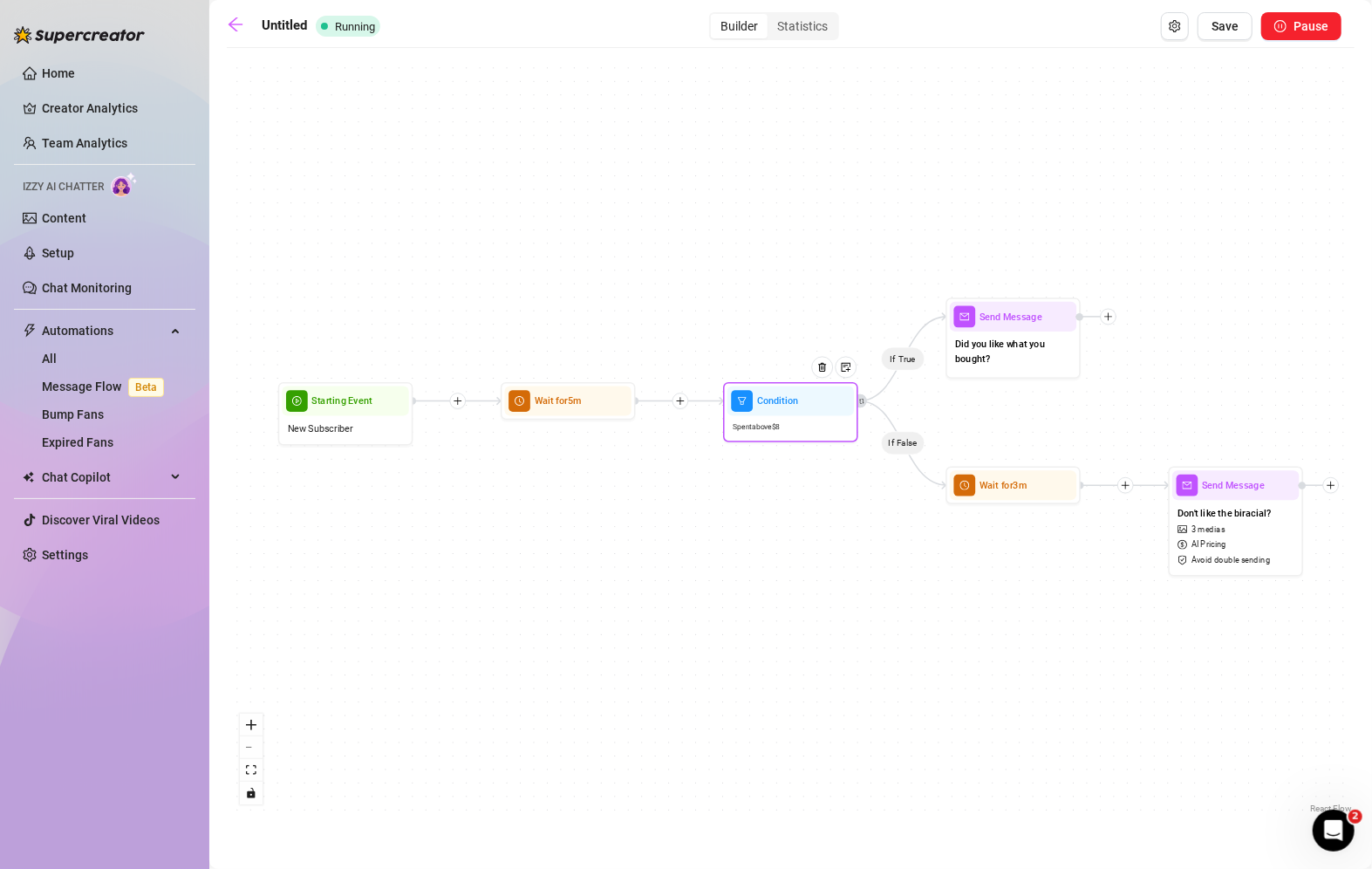
click at [799, 423] on div "Spent above $ 8" at bounding box center [791, 427] width 127 height 23
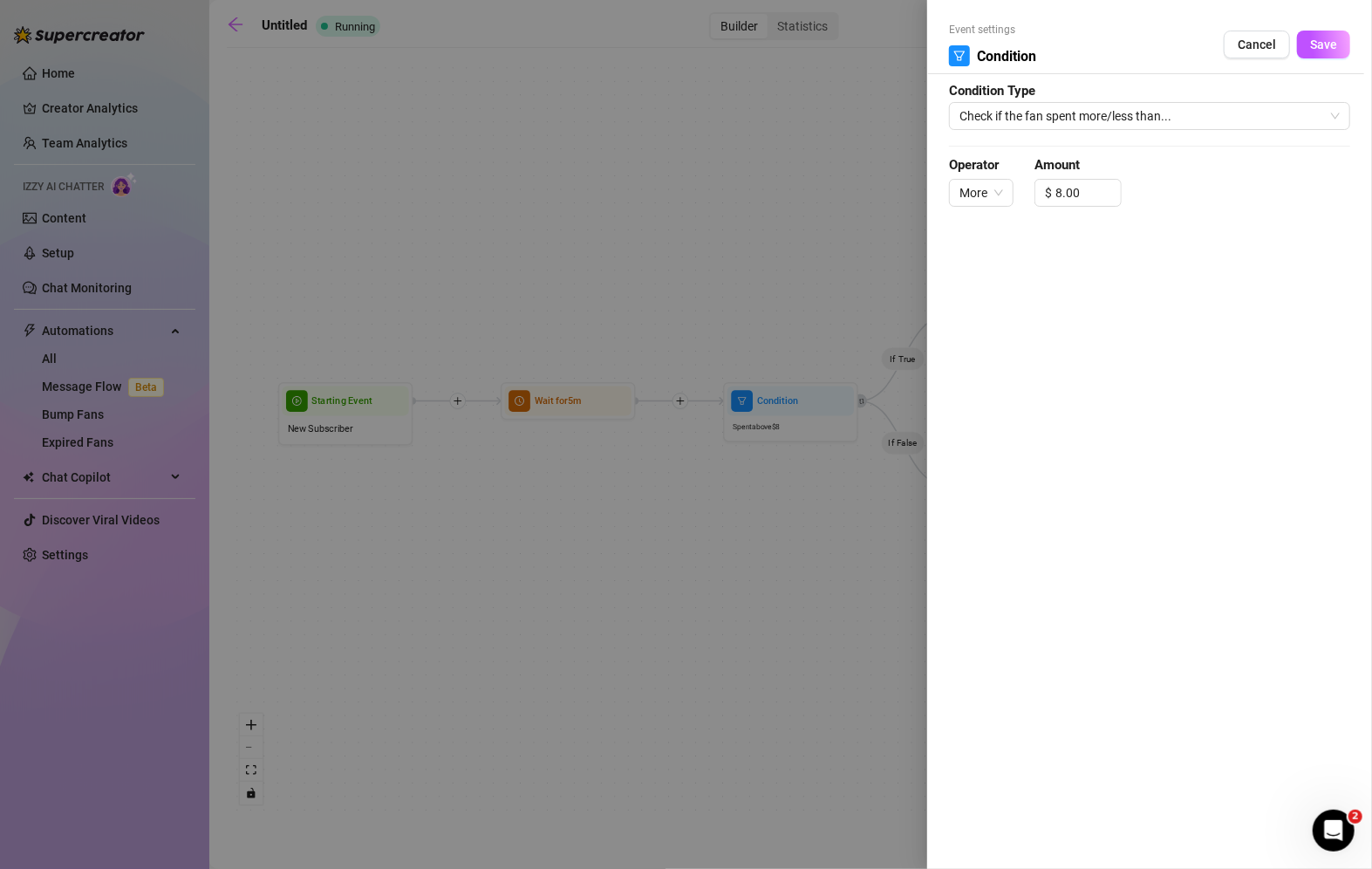
click at [834, 204] on div at bounding box center [686, 434] width 1372 height 869
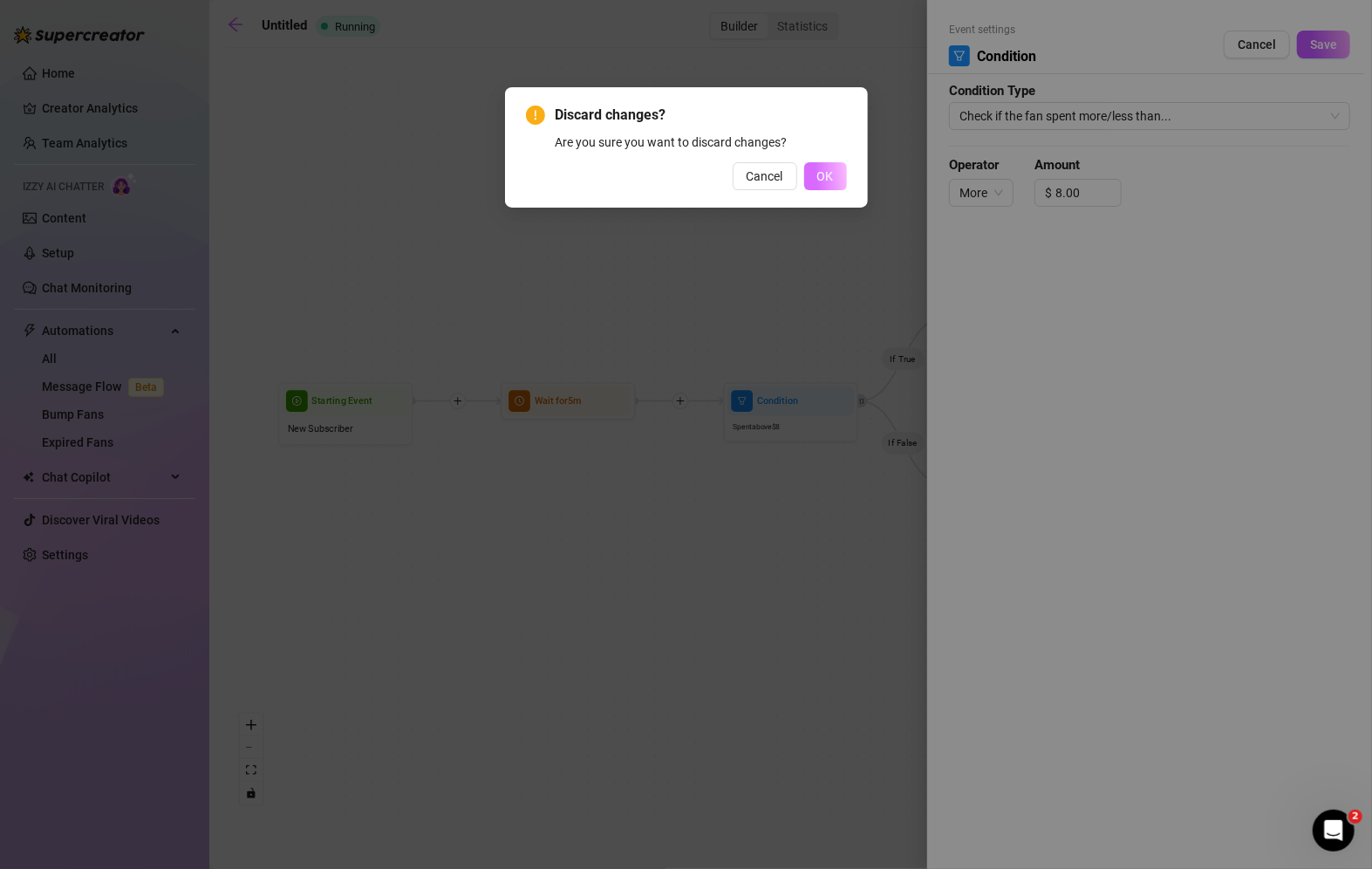
click at [843, 181] on button "OK" at bounding box center [825, 176] width 43 height 28
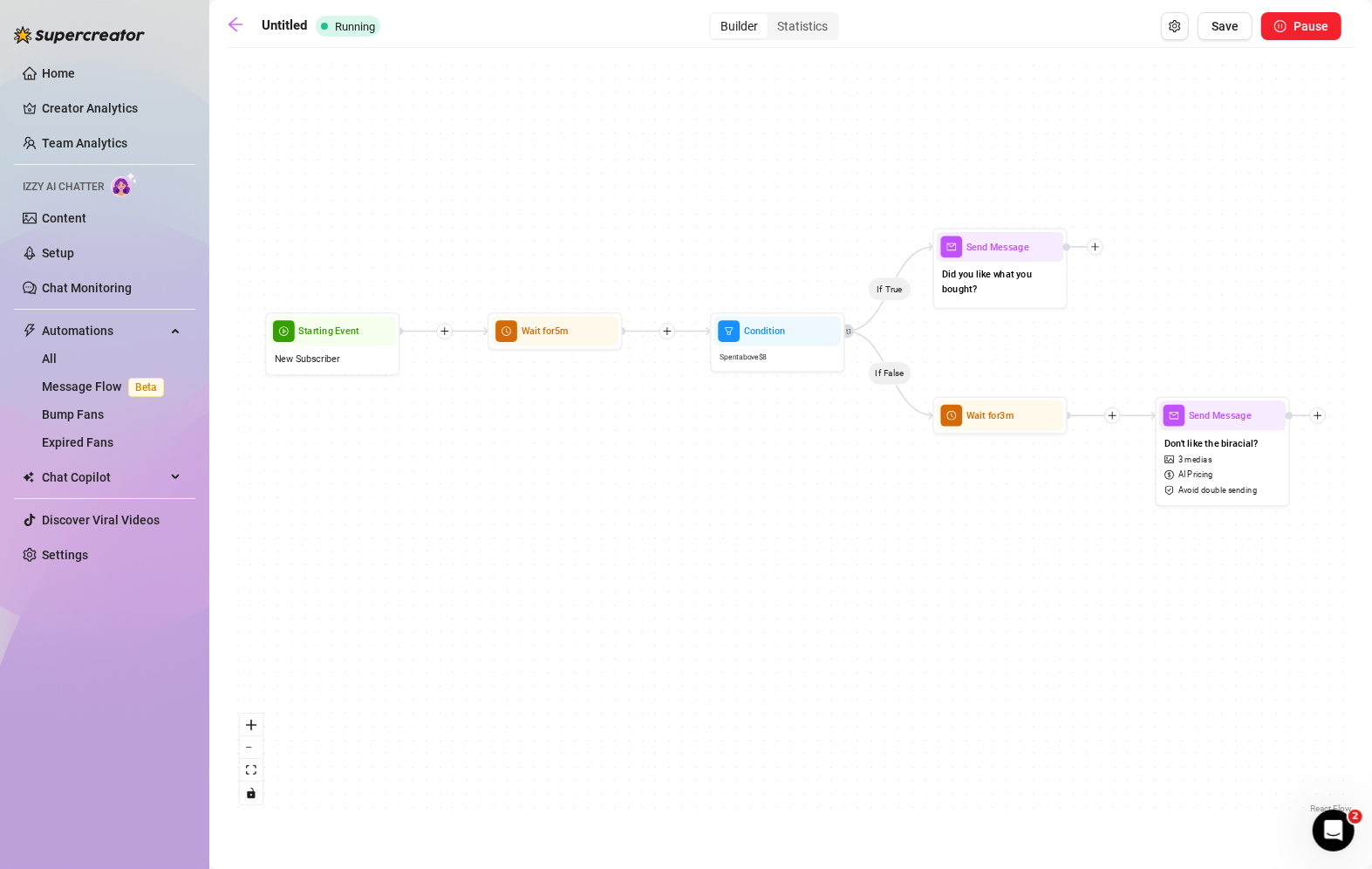
drag, startPoint x: 1240, startPoint y: 677, endPoint x: 1227, endPoint y: 607, distance: 71.2
click at [1227, 607] on div "If True If False Send Message Don't like the biracial? 3 medias AI Pricing Avoi…" at bounding box center [791, 436] width 1128 height 760
click at [559, 340] on div "Wait for 5m" at bounding box center [555, 331] width 127 height 29
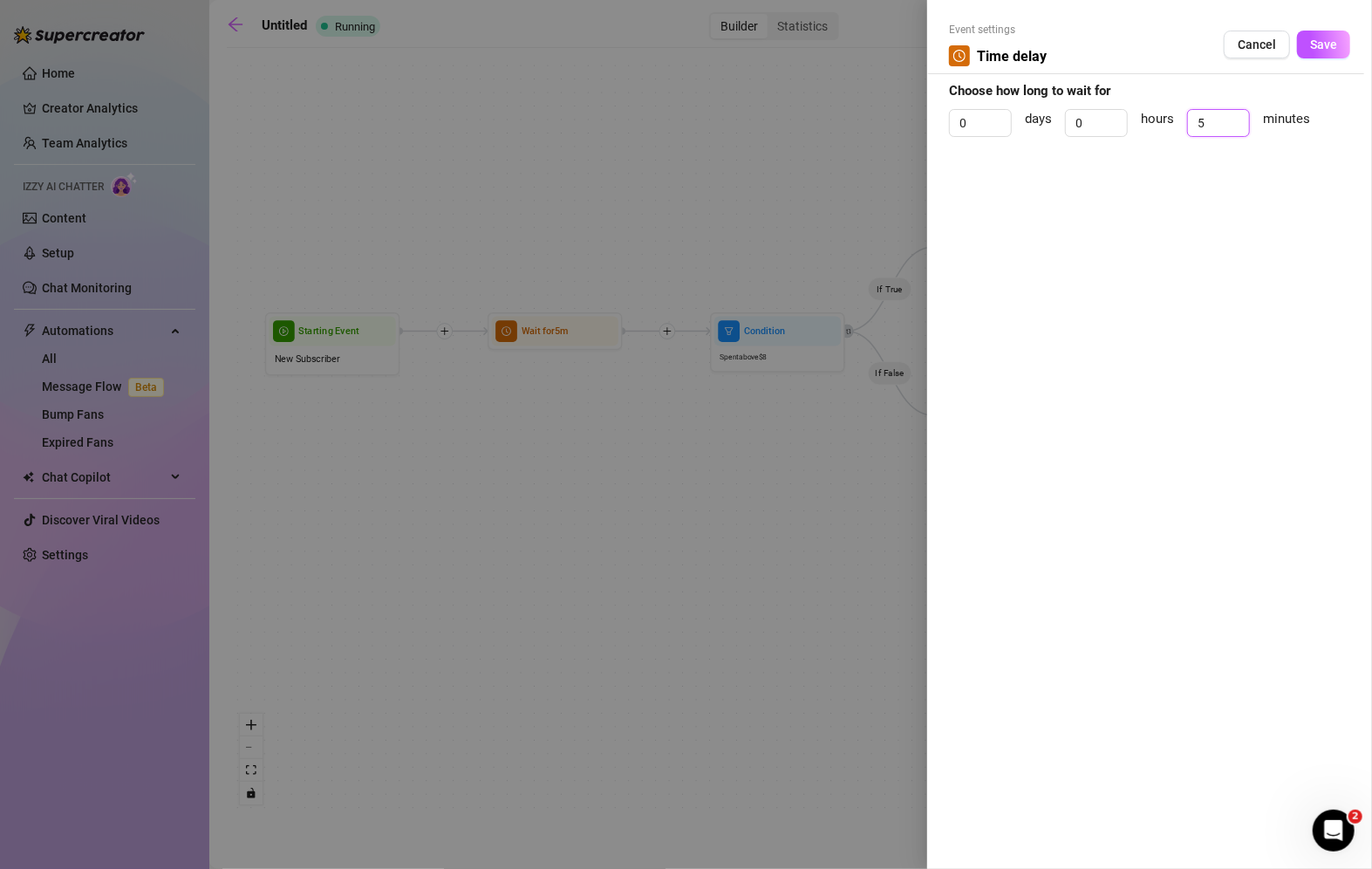
drag, startPoint x: 1210, startPoint y: 123, endPoint x: 1166, endPoint y: 120, distance: 44.1
click at [1166, 120] on div "0 days 0 hours 5 minutes" at bounding box center [1150, 131] width 402 height 44
type input "3"
click at [1313, 45] on span "Save" at bounding box center [1324, 44] width 27 height 14
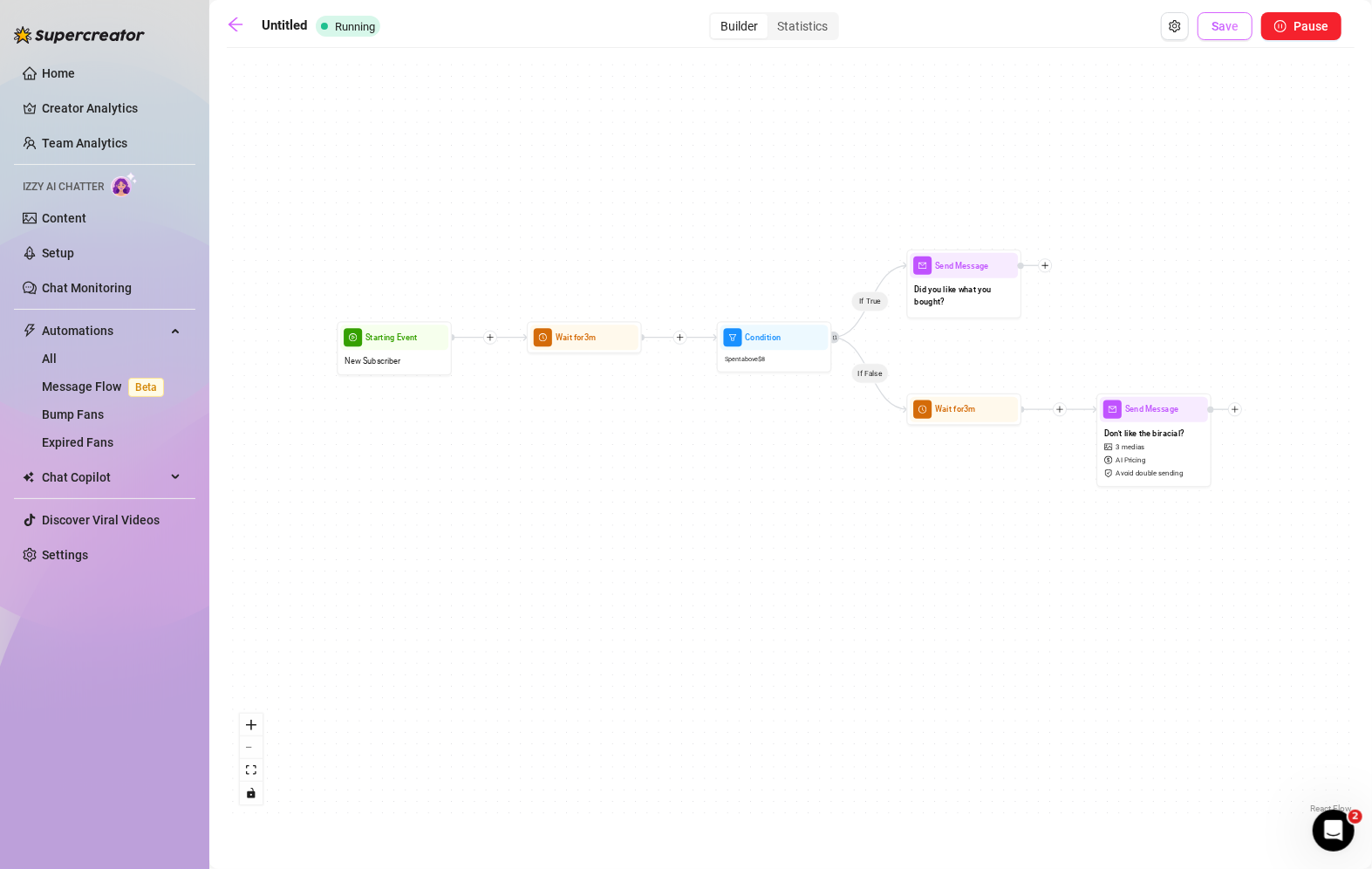
click at [1219, 31] on span "Save" at bounding box center [1226, 26] width 27 height 14
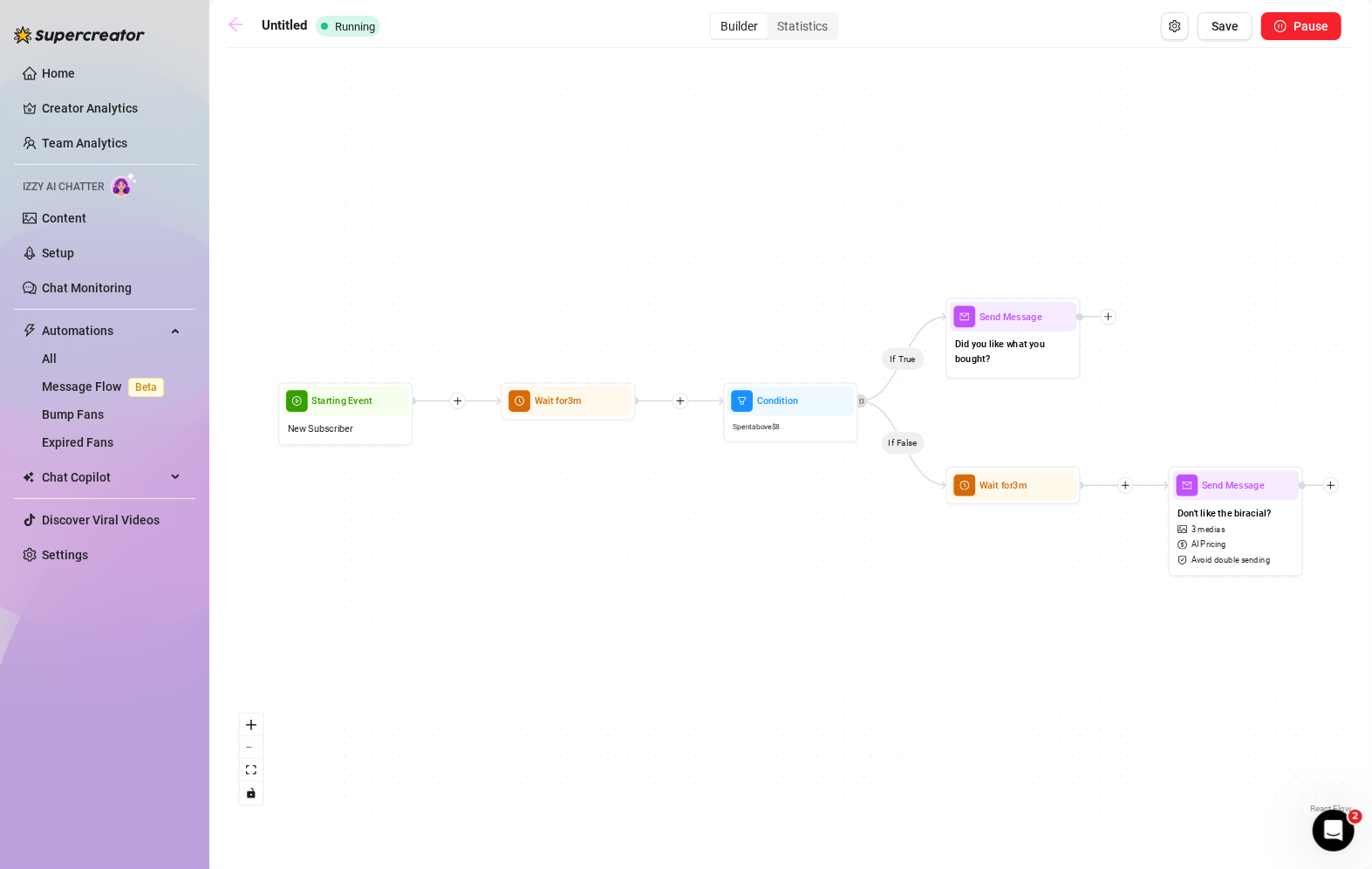
click at [238, 21] on icon "arrow-left" at bounding box center [235, 24] width 17 height 17
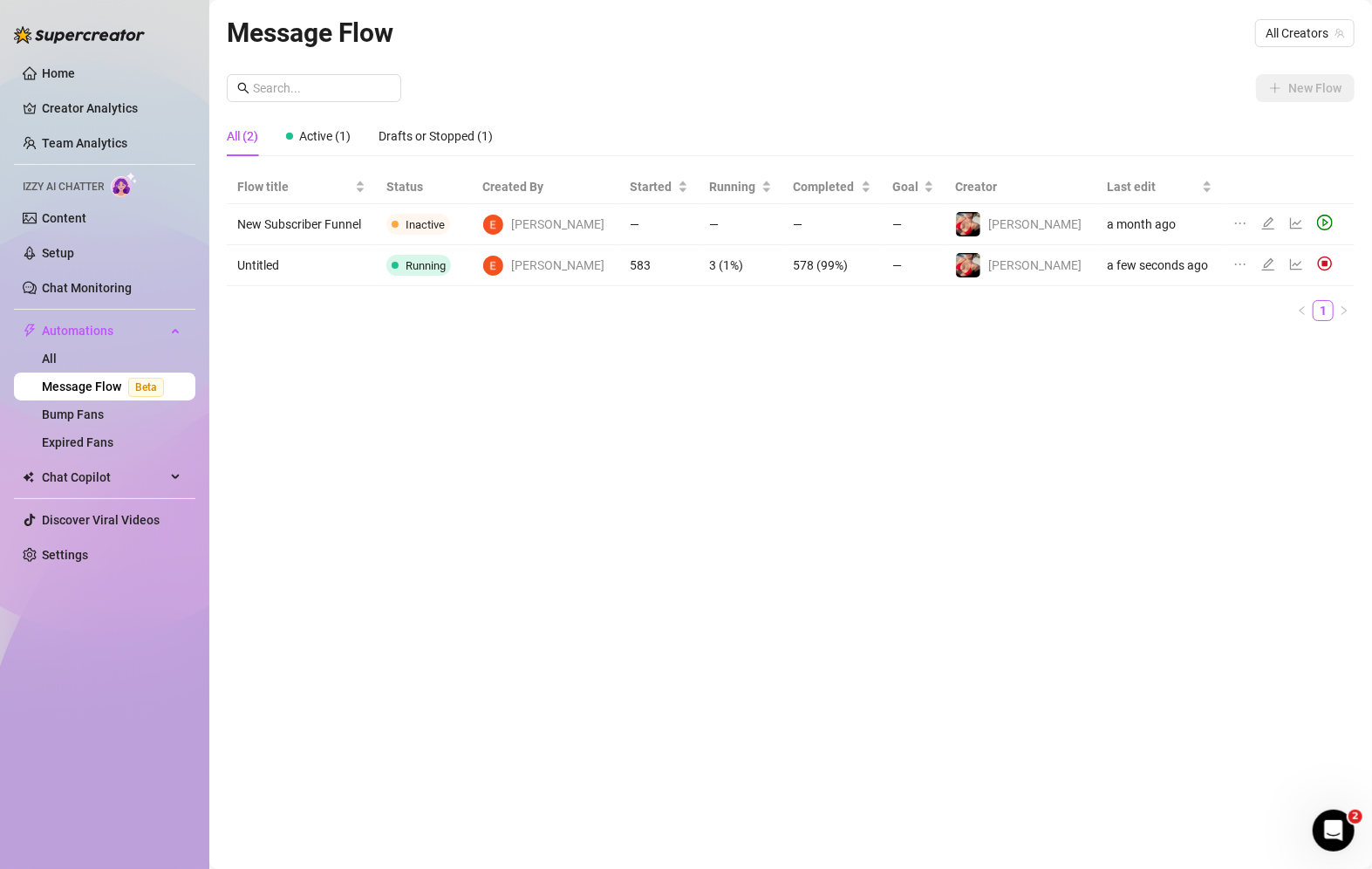
click at [106, 380] on link "Message Flow Beta" at bounding box center [106, 386] width 129 height 14
click at [59, 418] on link "Bump Fans" at bounding box center [73, 414] width 62 height 14
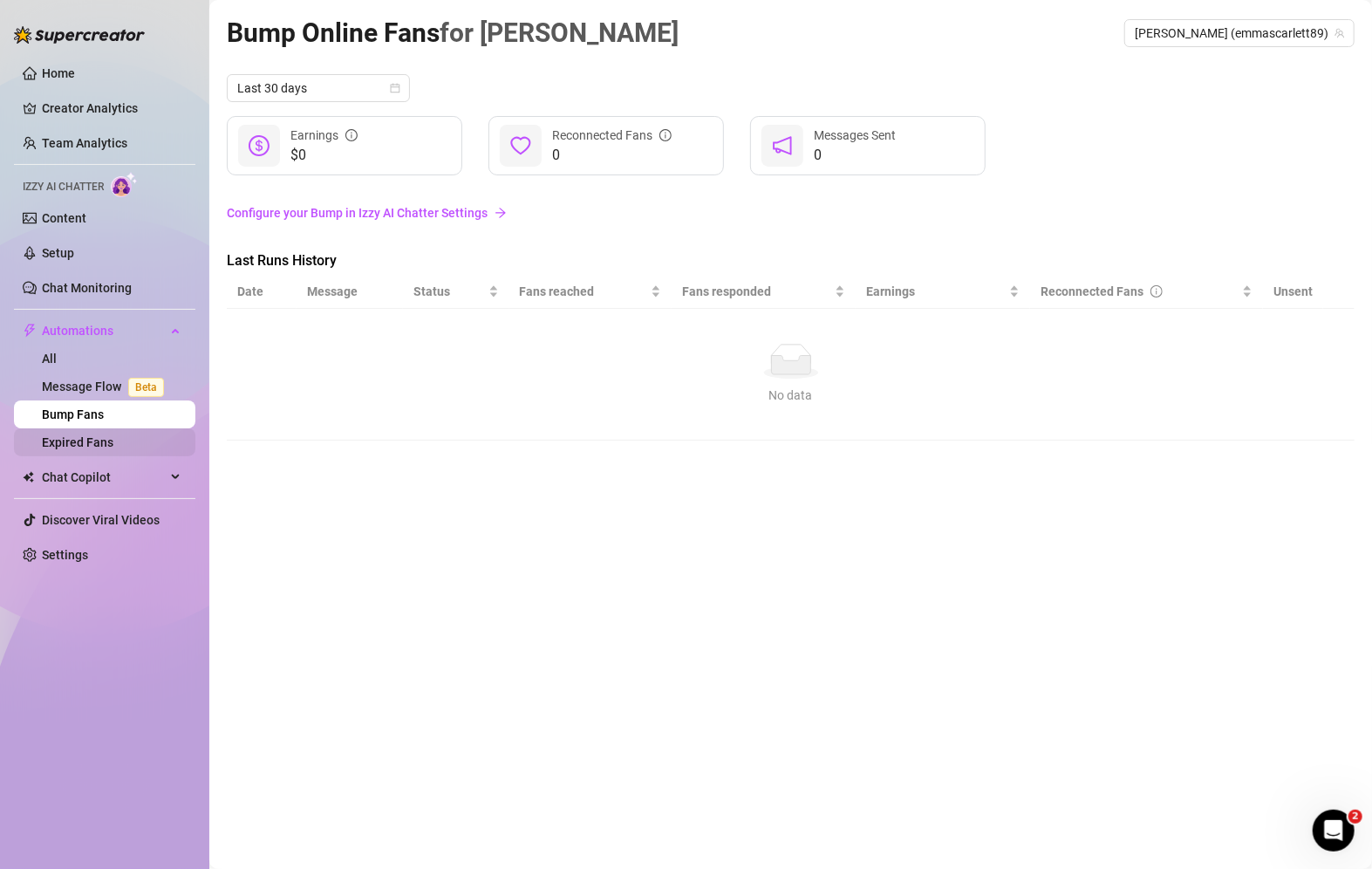
click at [97, 442] on link "Expired Fans" at bounding box center [78, 442] width 71 height 14
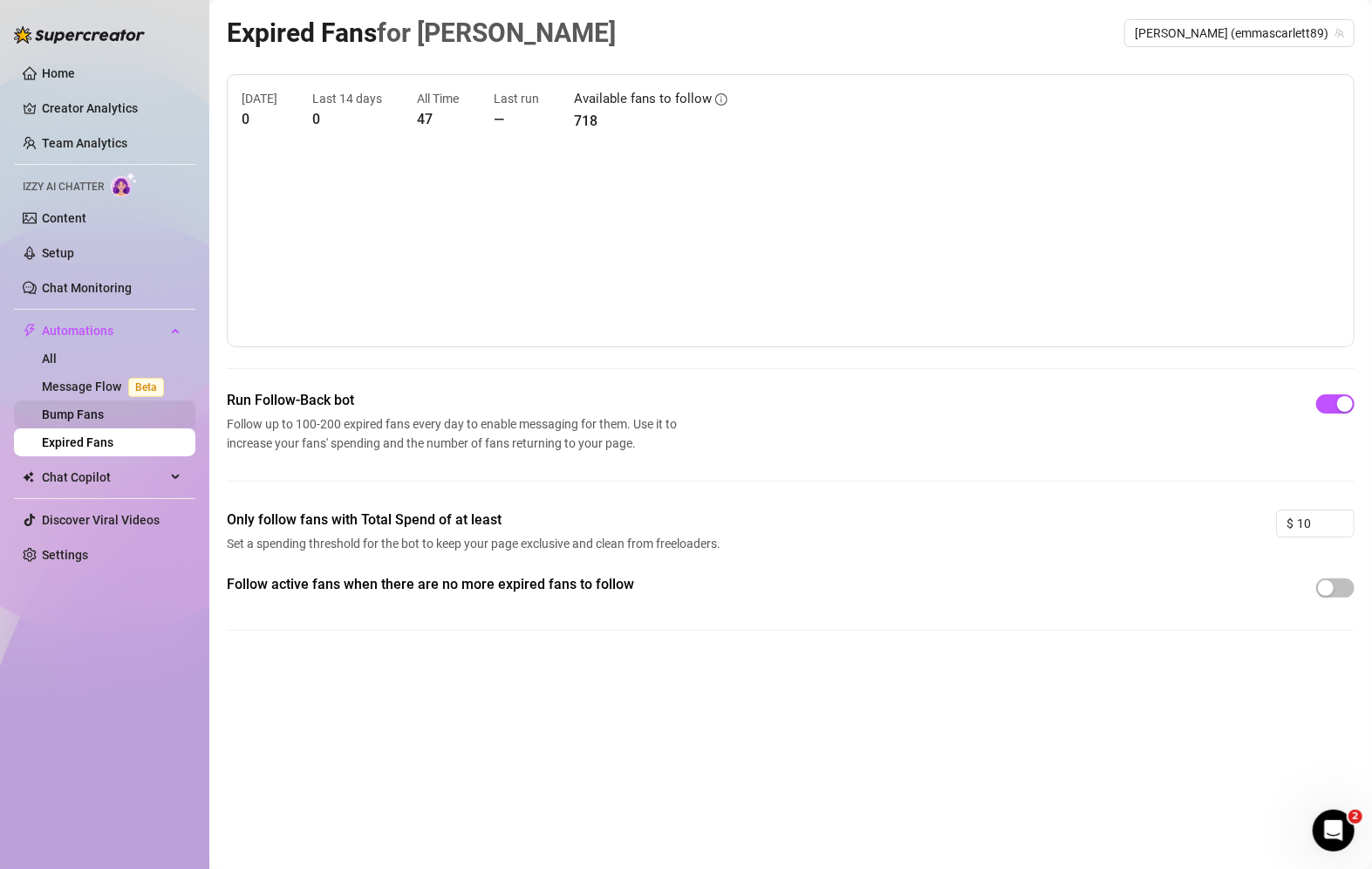
click at [104, 414] on link "Bump Fans" at bounding box center [73, 414] width 62 height 14
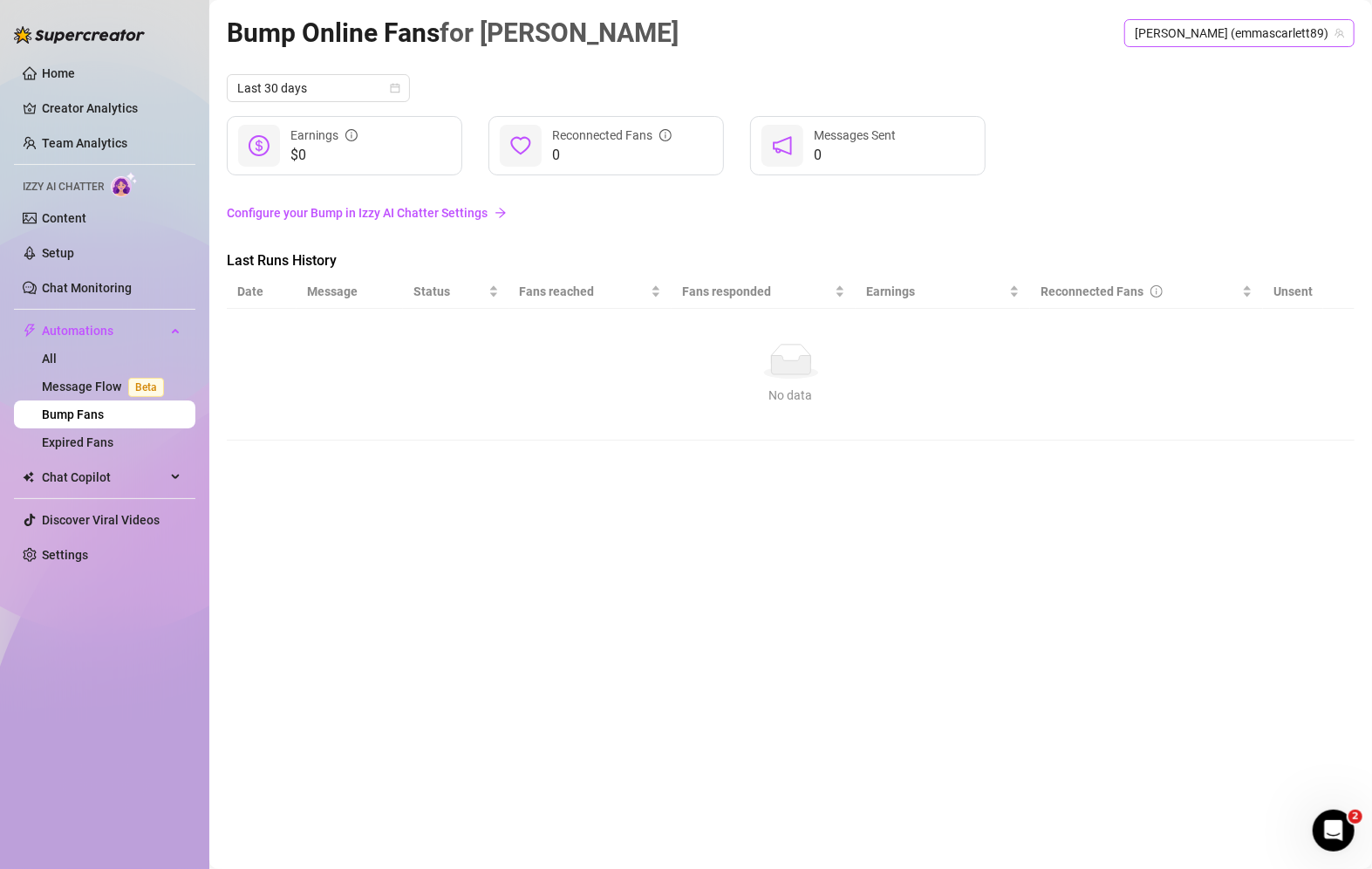
click at [1233, 31] on span "[PERSON_NAME] (emmascarlett89)" at bounding box center [1239, 33] width 209 height 26
click at [1215, 73] on span "[PERSON_NAME]" at bounding box center [1204, 68] width 93 height 19
click at [97, 339] on span "Automations" at bounding box center [104, 330] width 124 height 28
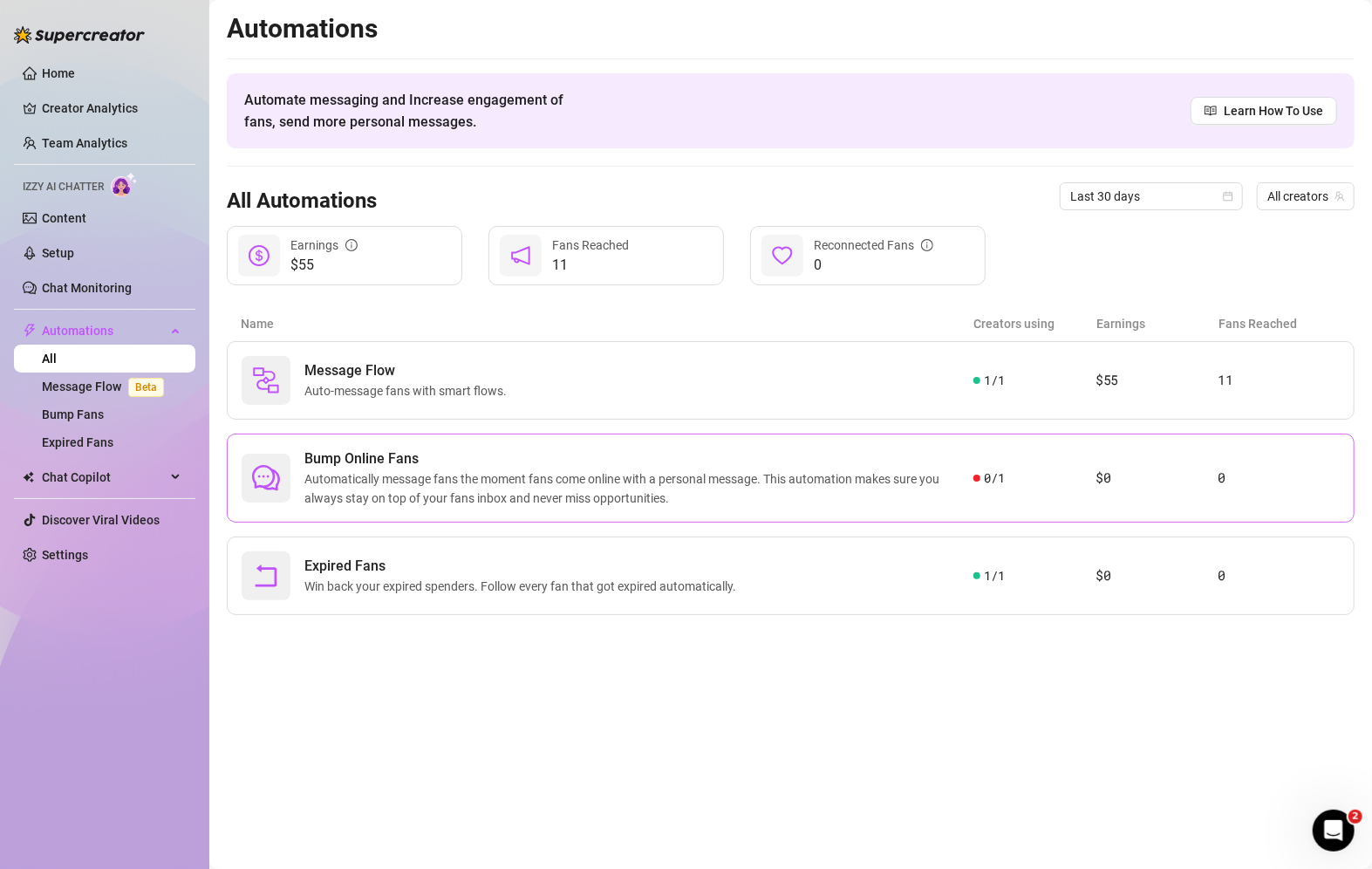
click at [852, 497] on span "Automatically message fans the moment fans come online with a personal message.…" at bounding box center [639, 488] width 669 height 38
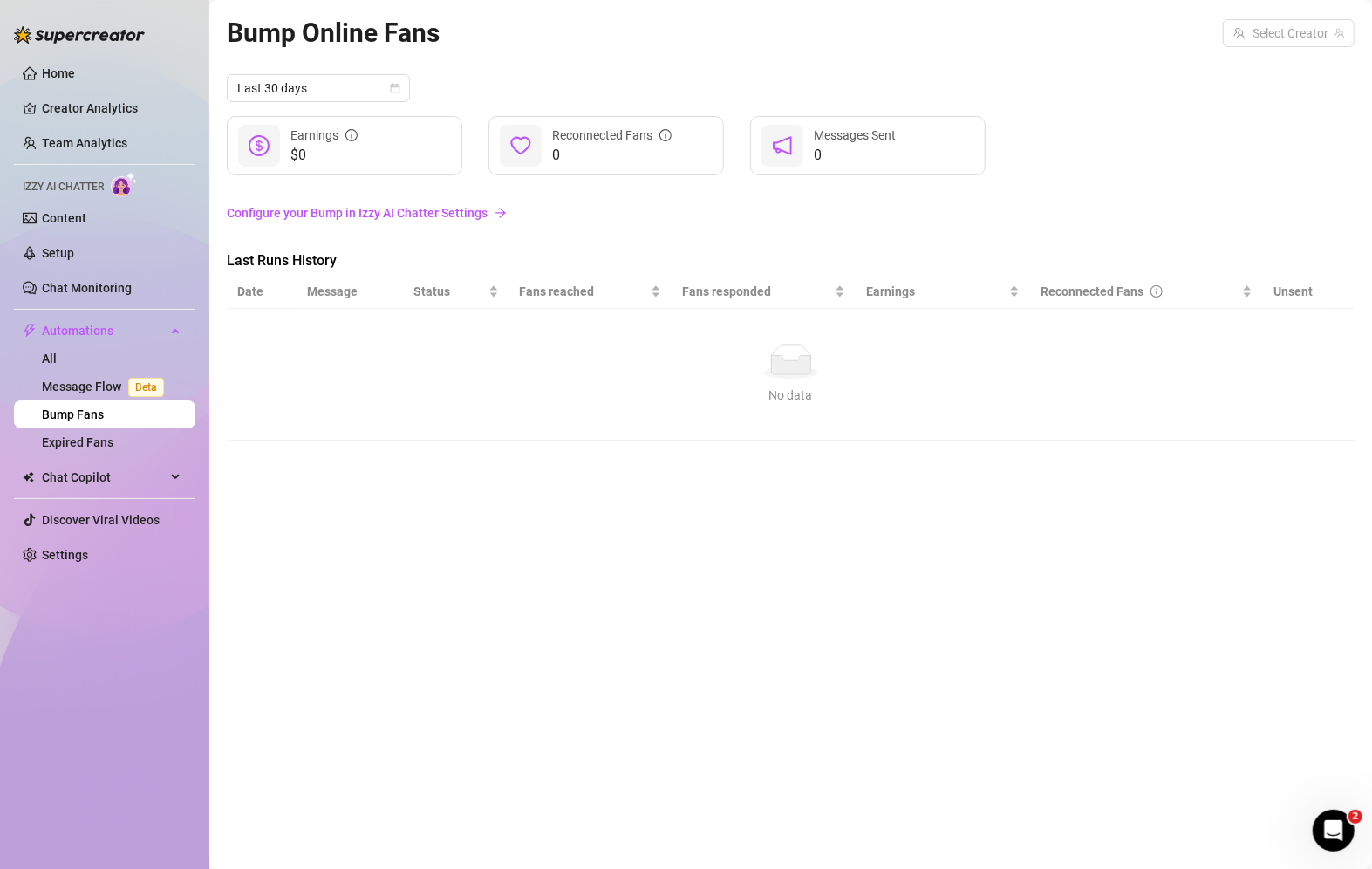
click at [794, 384] on div "No data No data" at bounding box center [791, 374] width 1094 height 61
click at [456, 218] on link "Configure your Bump in Izzy AI Chatter Settings" at bounding box center [791, 213] width 1128 height 19
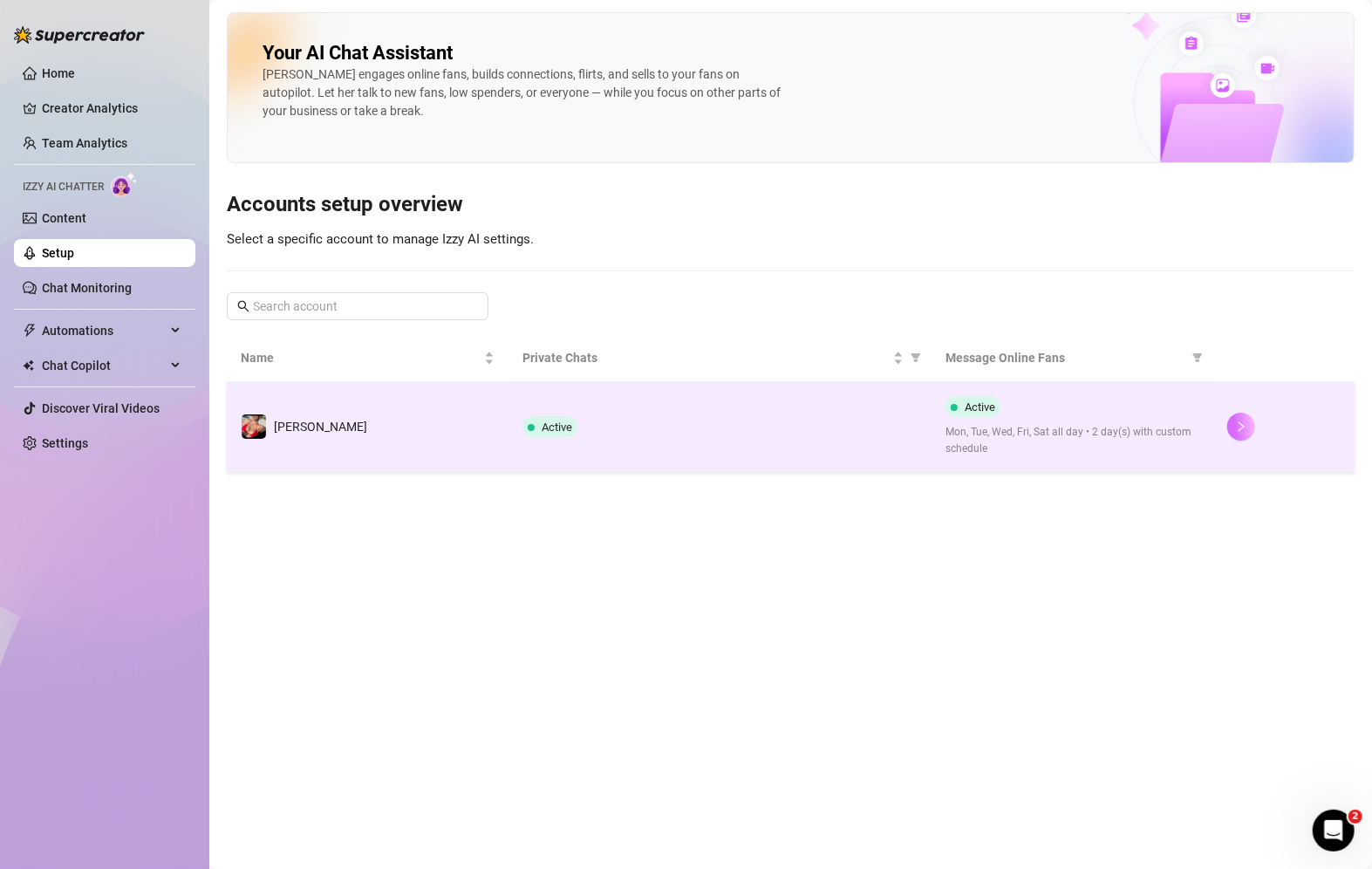
click at [1252, 429] on button "button" at bounding box center [1241, 426] width 28 height 28
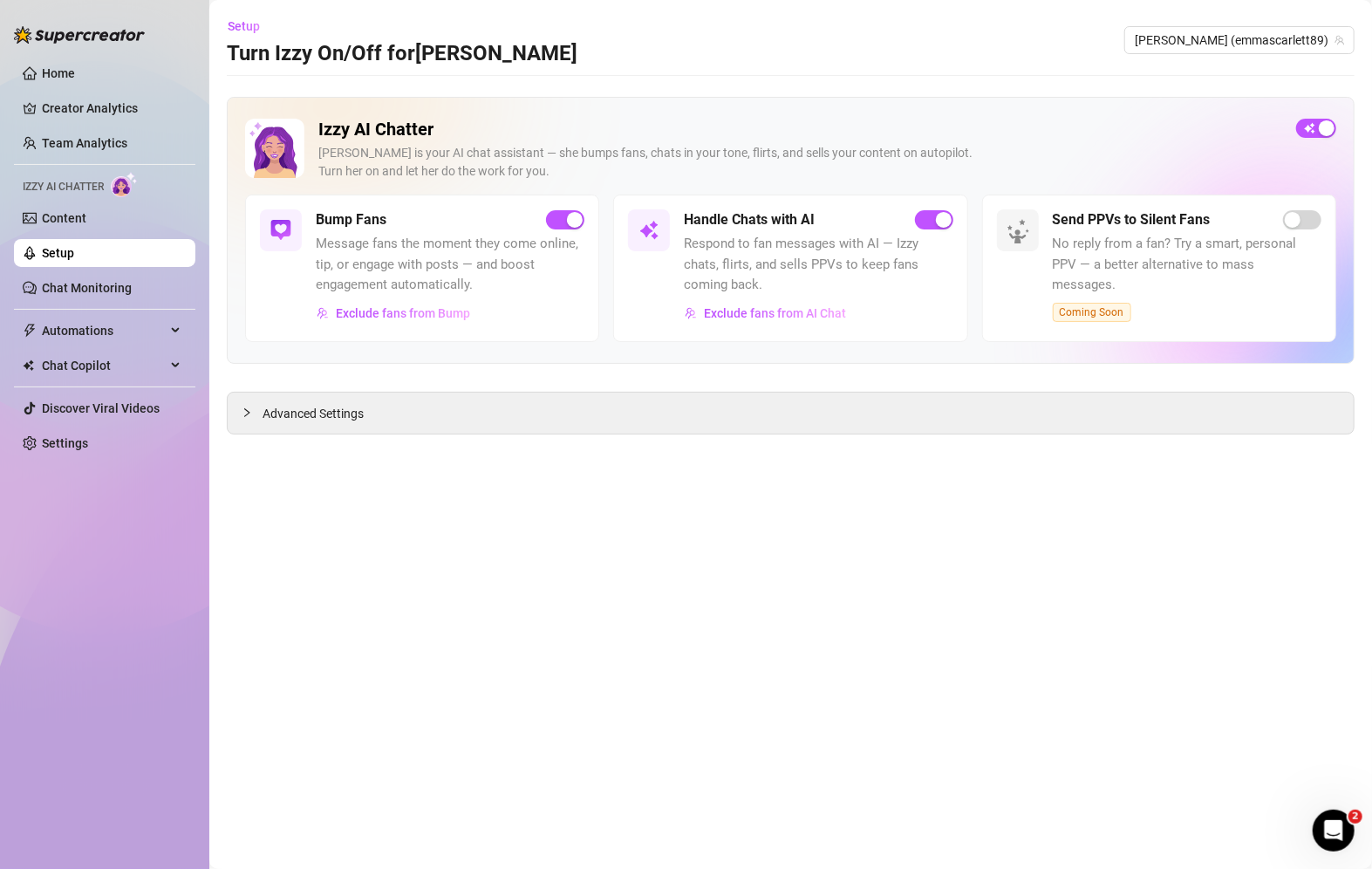
click at [425, 291] on span "Message fans the moment they come online, tip, or engage with posts — and boost…" at bounding box center [450, 265] width 268 height 62
click at [764, 249] on span "Respond to fan messages with AI — Izzy chats, flirts, and sells PPVs to keep fa…" at bounding box center [818, 265] width 268 height 62
click at [384, 245] on span "Message fans the moment they come online, tip, or engage with posts — and boost…" at bounding box center [450, 265] width 268 height 62
click at [327, 235] on span "Message fans the moment they come online, tip, or engage with posts — and boost…" at bounding box center [450, 265] width 268 height 62
click at [332, 225] on h5 "Bump Fans" at bounding box center [351, 219] width 70 height 21
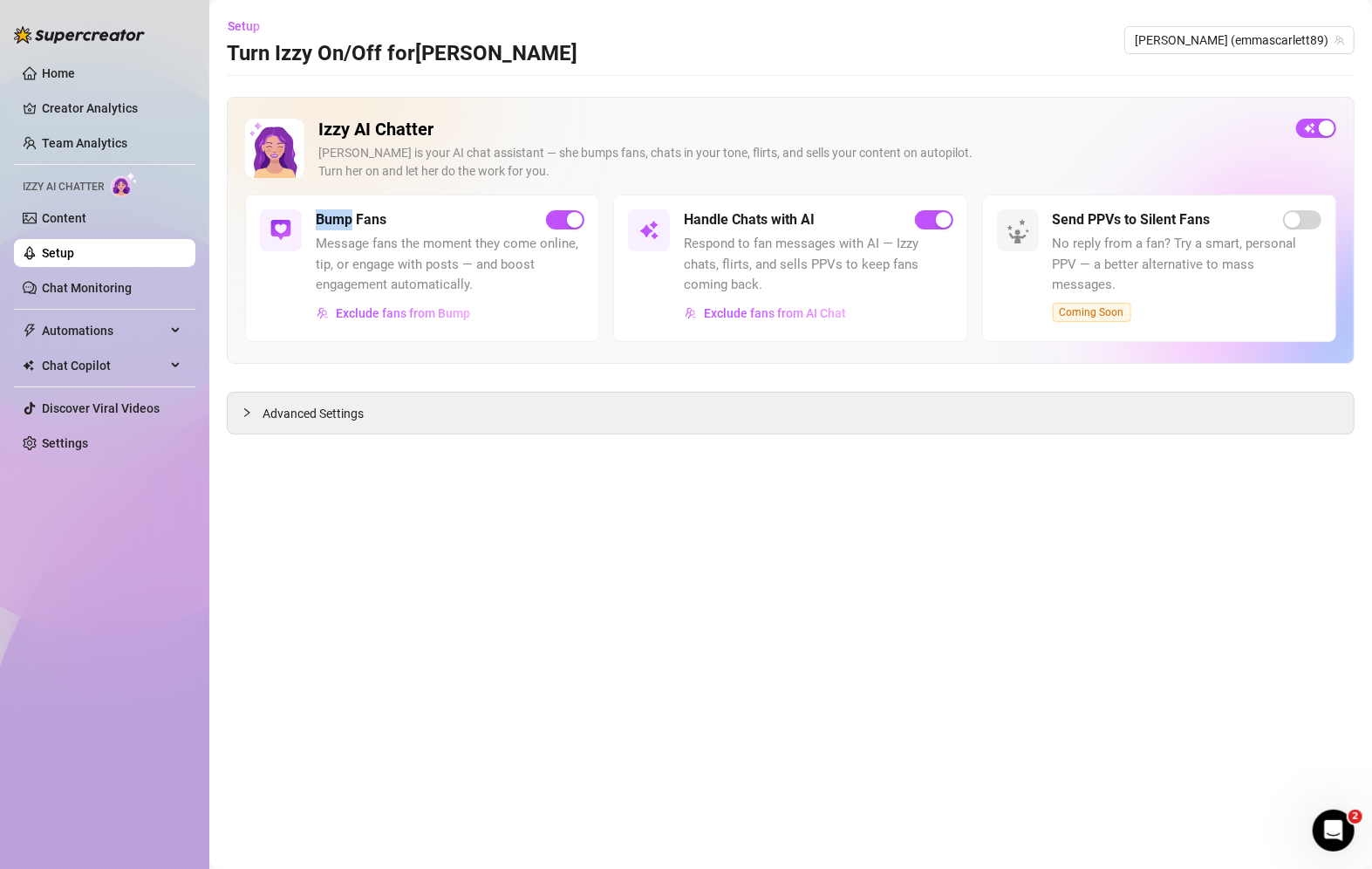
click at [334, 225] on h5 "Bump Fans" at bounding box center [351, 219] width 70 height 21
click at [311, 404] on span "Advanced Settings" at bounding box center [313, 414] width 101 height 19
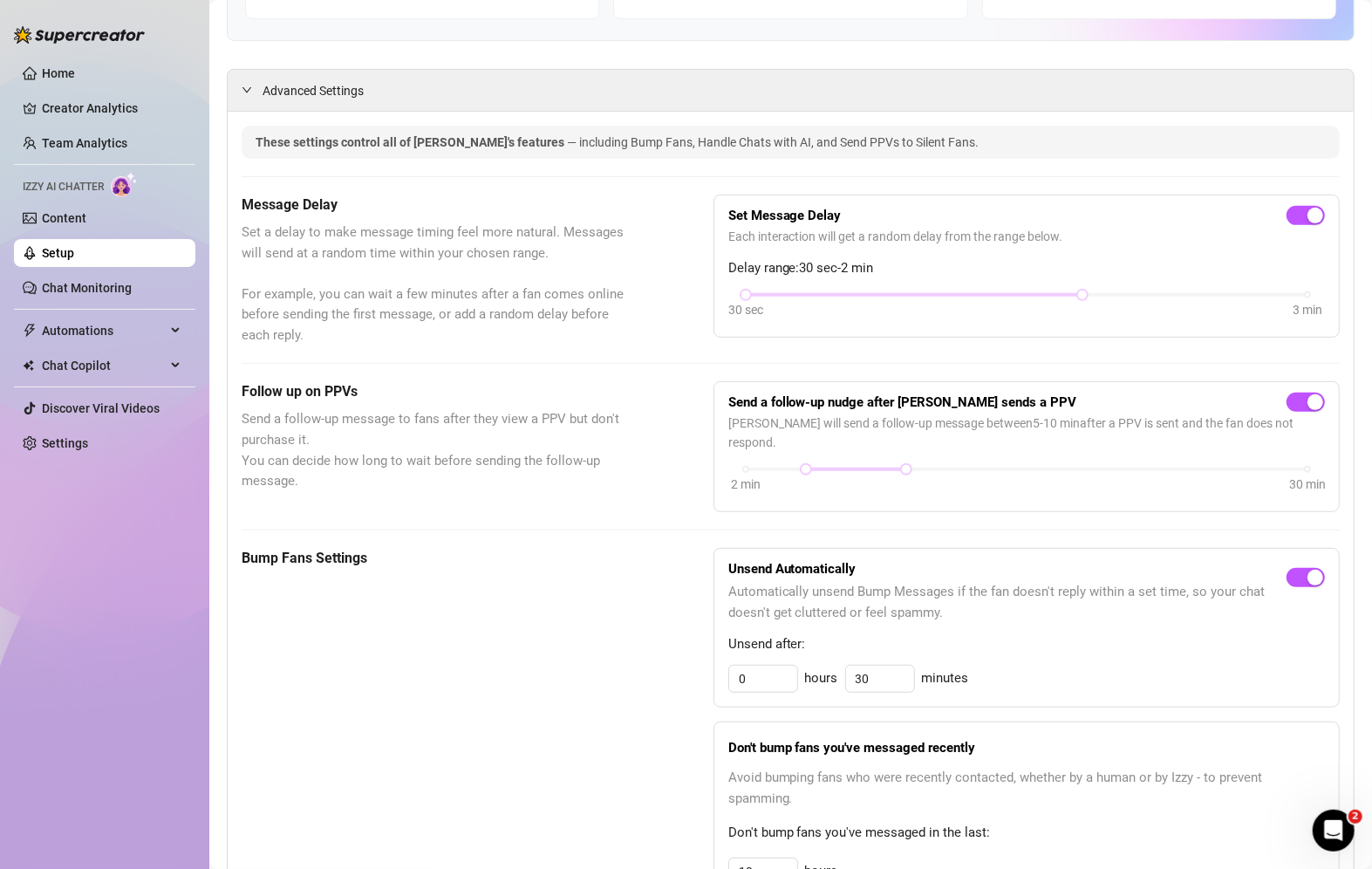
scroll to position [349, 0]
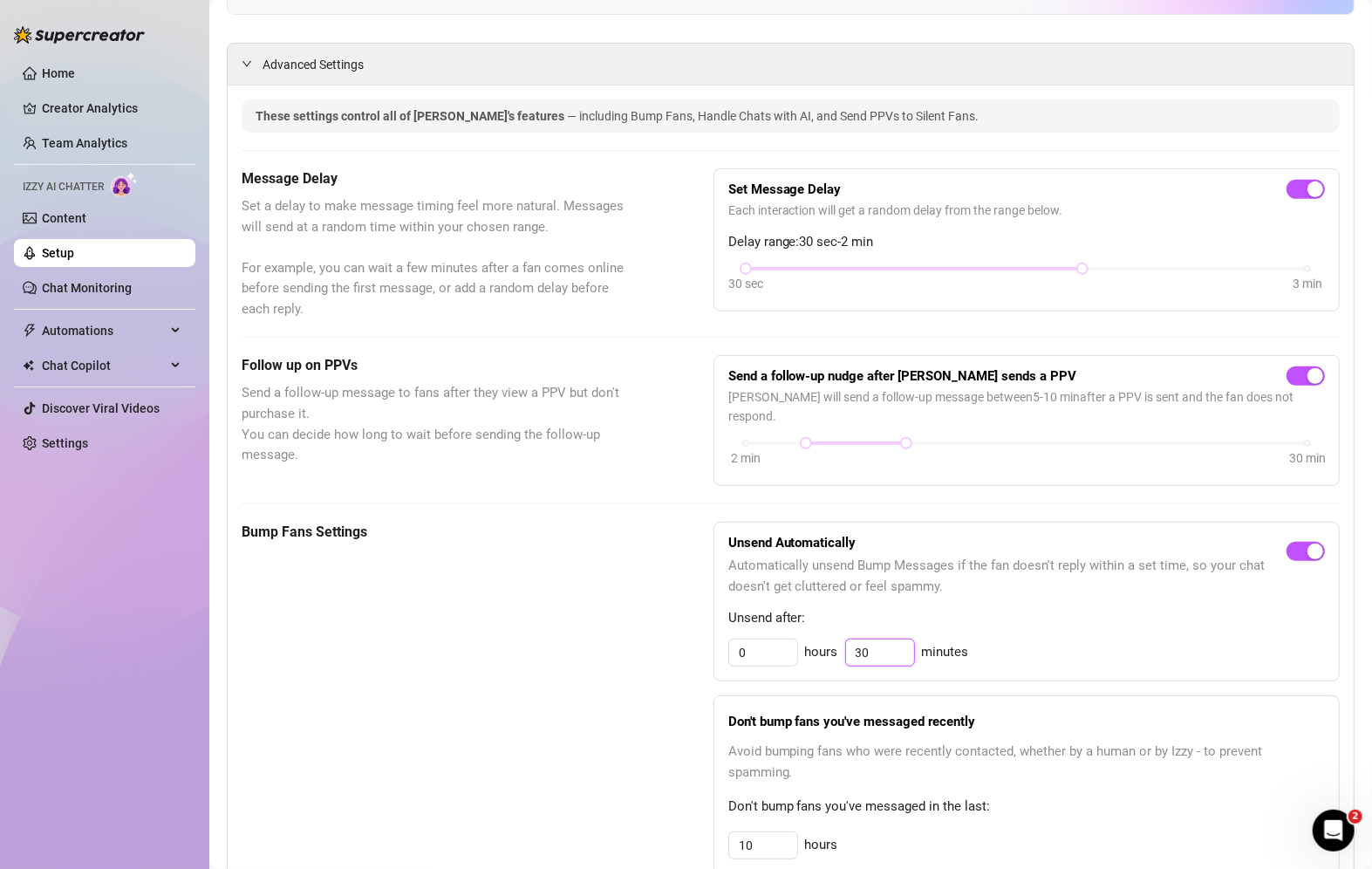
drag, startPoint x: 868, startPoint y: 634, endPoint x: 658, endPoint y: 633, distance: 210.0
click at [658, 633] on div "Bump Fans Settings Unsend Automatically Automatically unsend Bump Messages if t…" at bounding box center [791, 697] width 1098 height 351
type input "59"
click at [1048, 639] on div "0 hours 59 minutes" at bounding box center [1027, 653] width 597 height 28
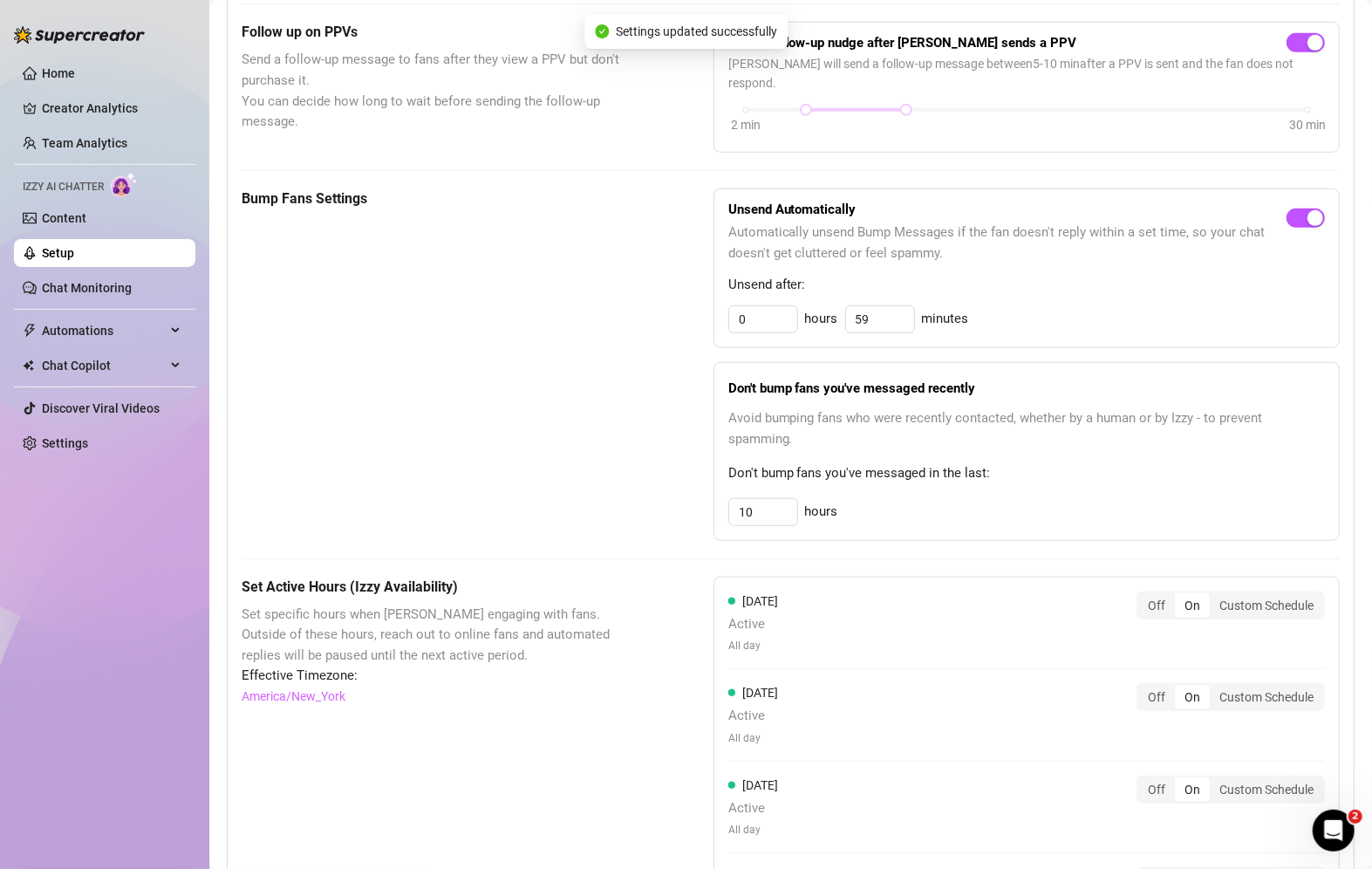
scroll to position [698, 0]
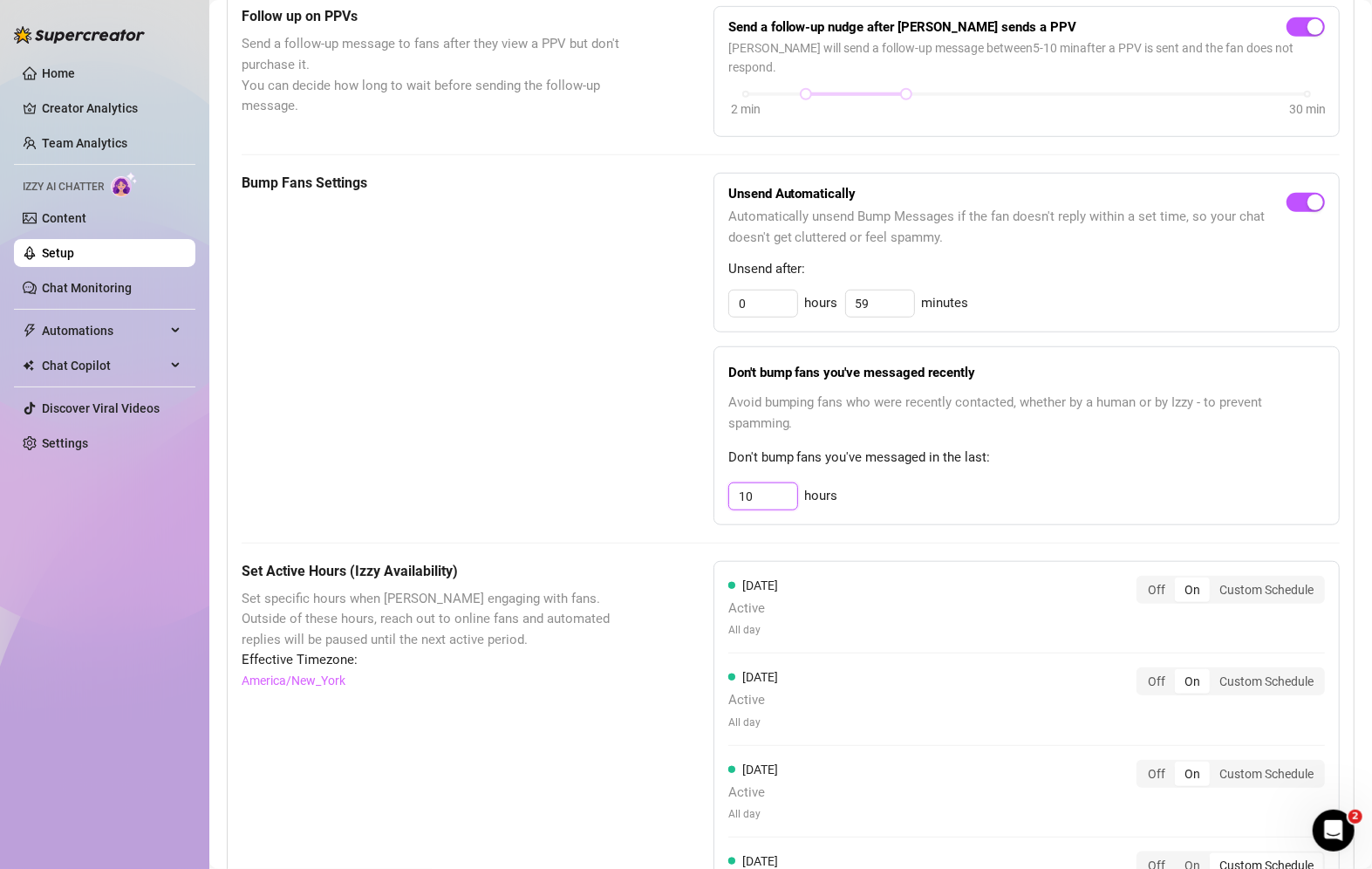
drag, startPoint x: 763, startPoint y: 467, endPoint x: 635, endPoint y: 476, distance: 128.3
click at [635, 476] on div "Bump Fans Settings Unsend Automatically Automatically unsend Bump Messages if t…" at bounding box center [791, 348] width 1098 height 351
type input "5"
click at [912, 536] on div "These settings control all of [PERSON_NAME]'s features — including Bump Fans, H…" at bounding box center [791, 601] width 1098 height 1700
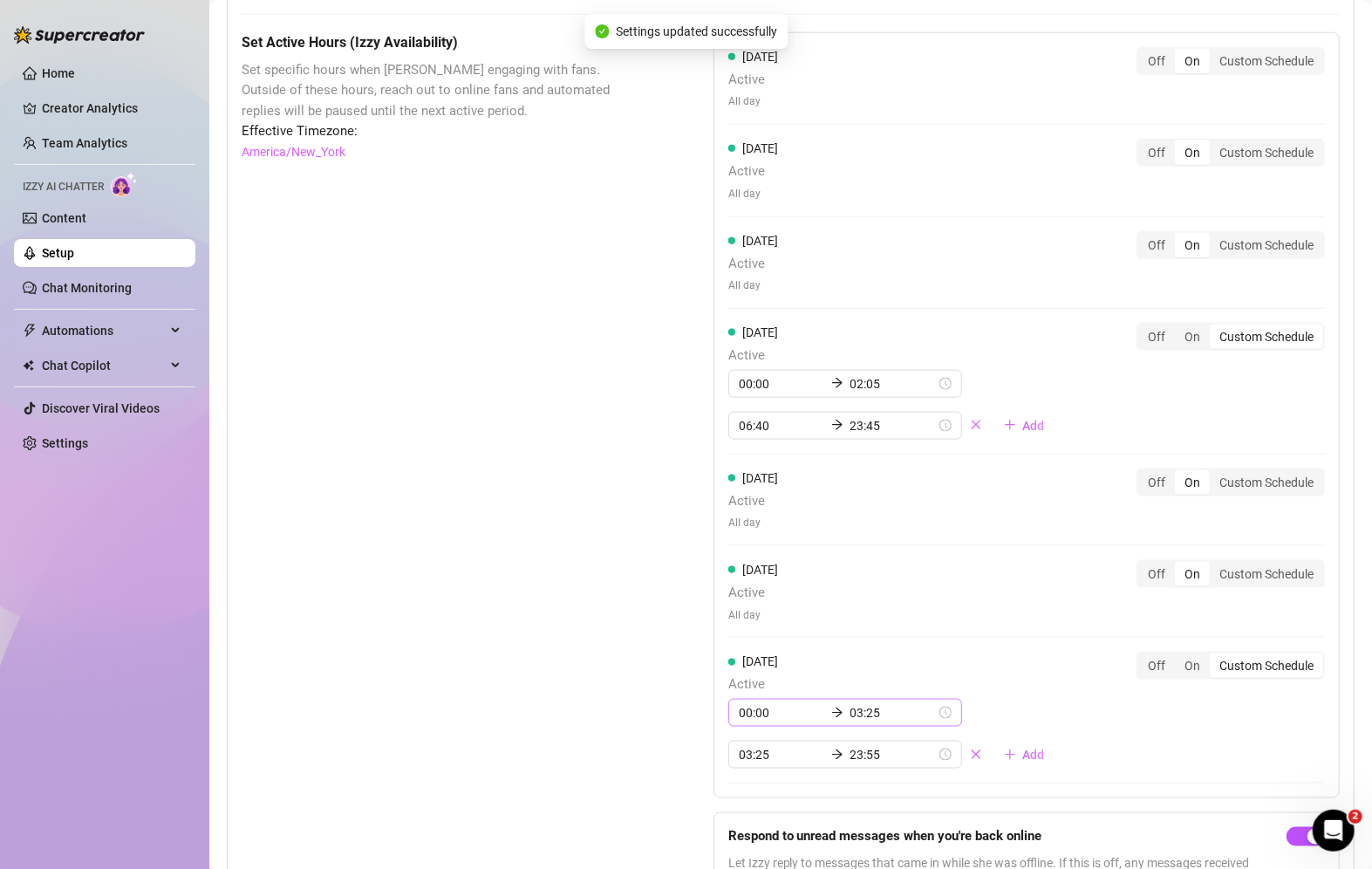
scroll to position [1317, 0]
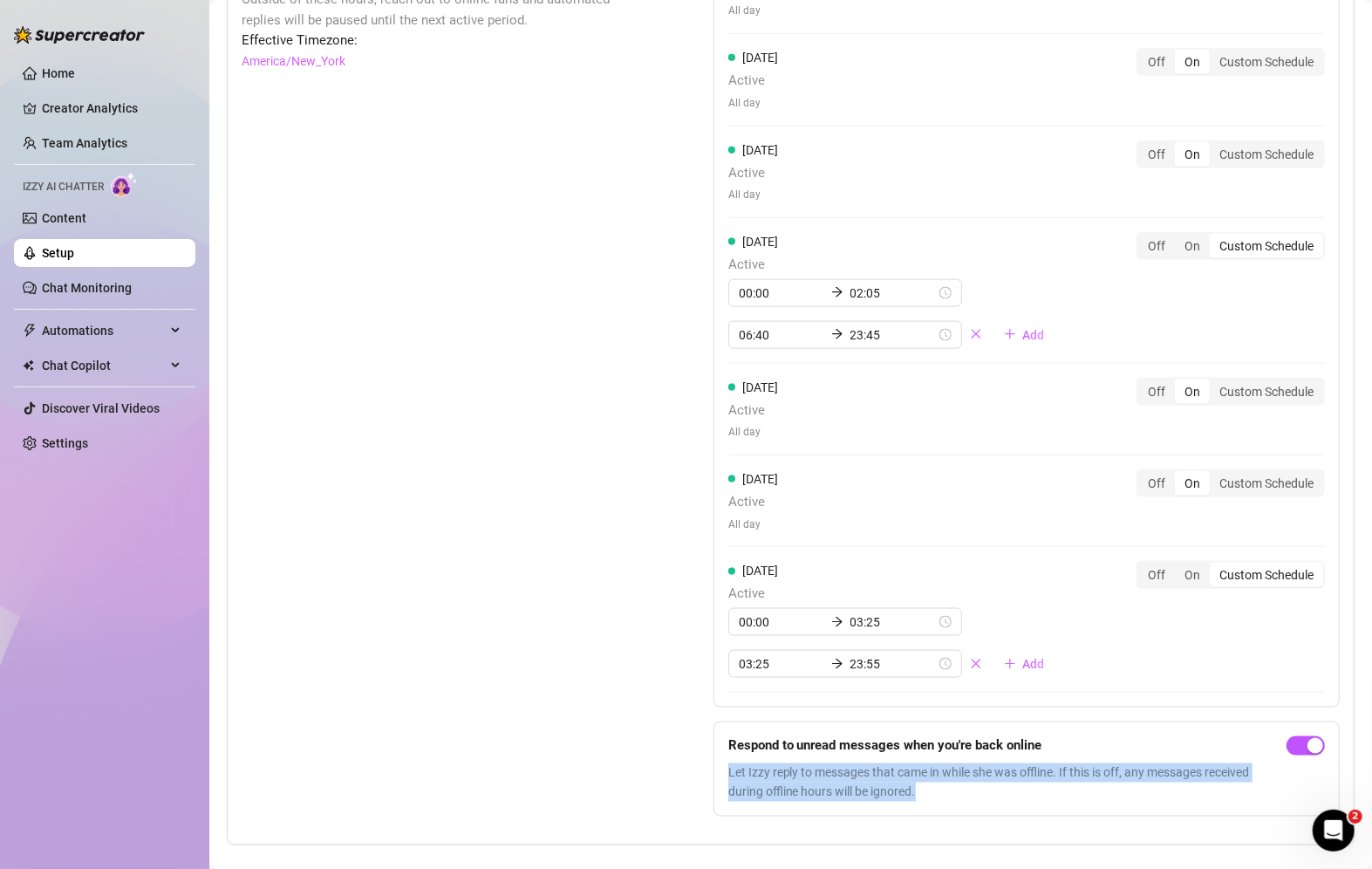
drag, startPoint x: 937, startPoint y: 775, endPoint x: 702, endPoint y: 738, distance: 237.9
click at [702, 738] on div "Set Active Hours (Izzy Availability) Set specific hours when Izzy engaging with…" at bounding box center [791, 386] width 1098 height 890
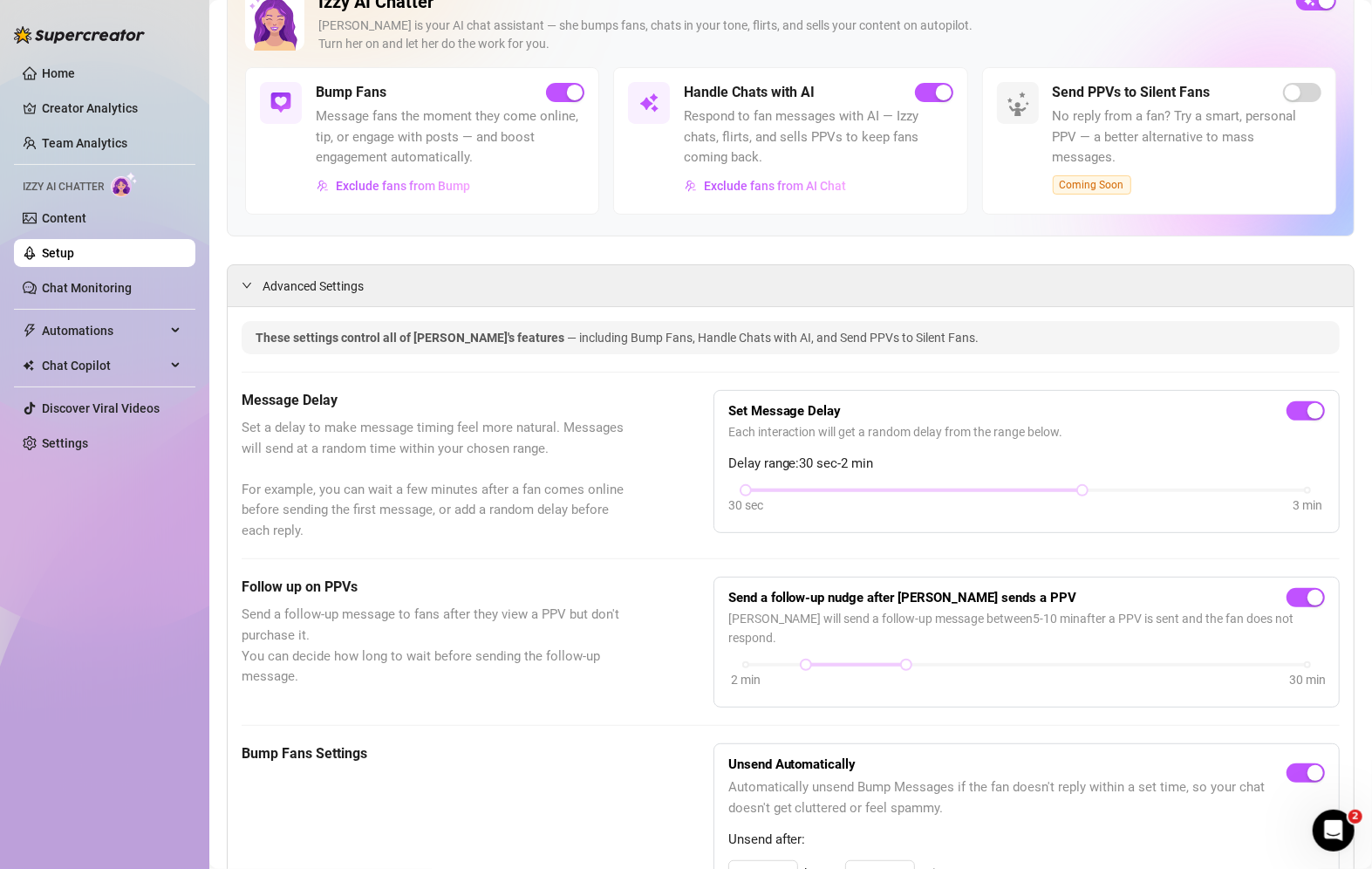
scroll to position [0, 0]
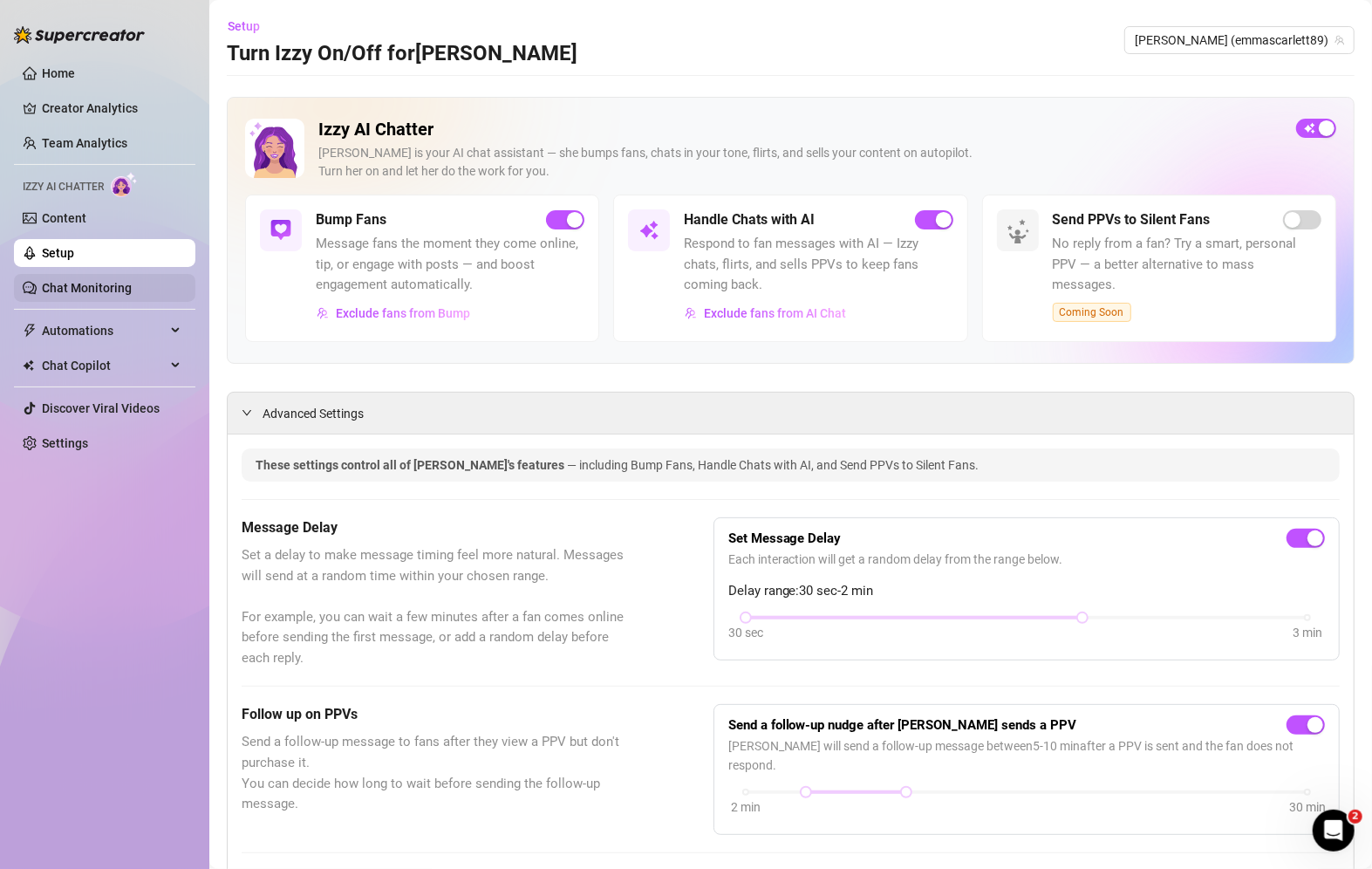
click at [76, 288] on link "Chat Monitoring" at bounding box center [87, 288] width 89 height 14
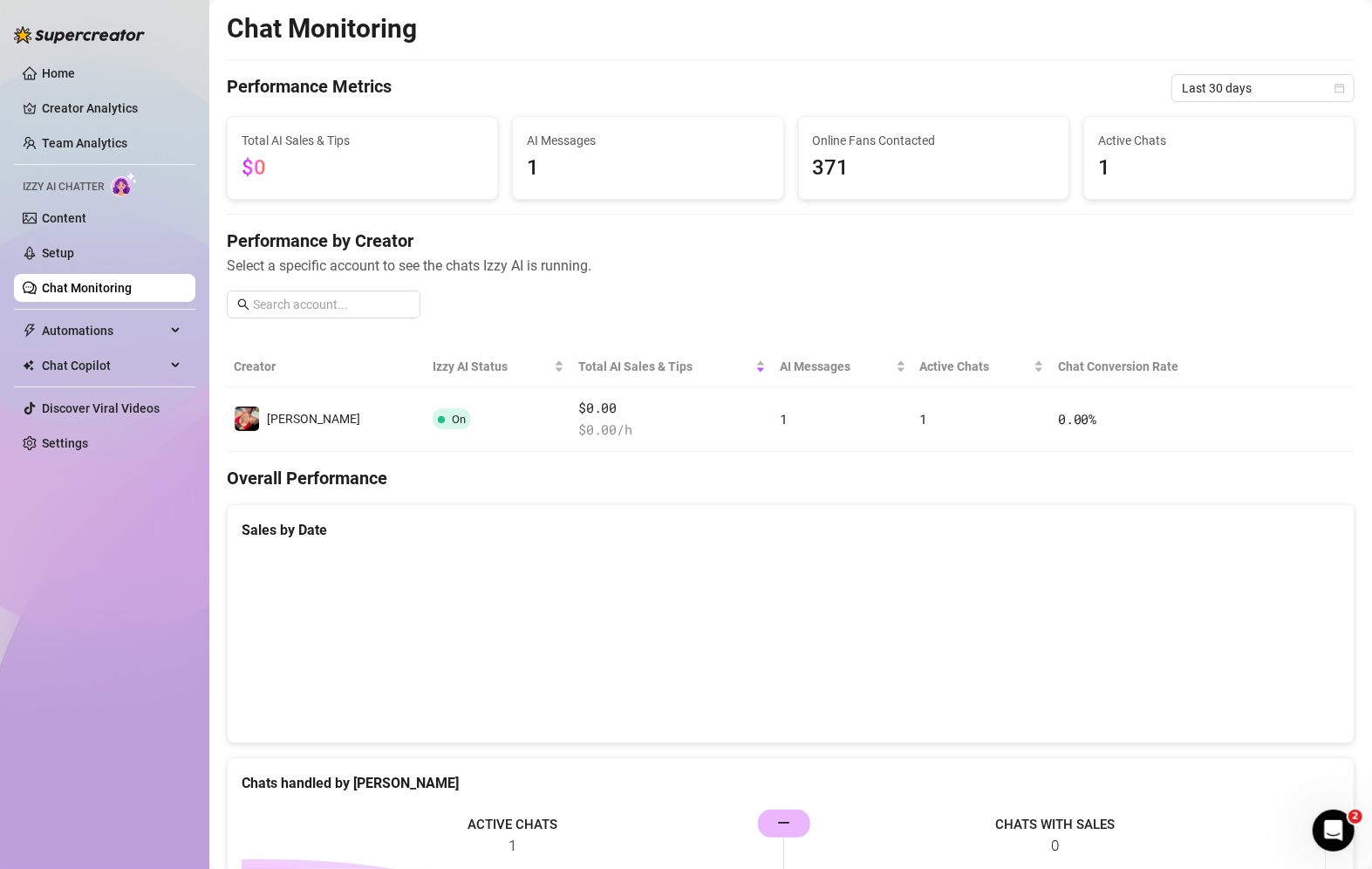
click at [51, 237] on ul "Home Creator Analytics Team Analytics Izzy AI Chatter Content Setup Chat Monito…" at bounding box center [104, 257] width 182 height 412
click at [57, 214] on link "Content" at bounding box center [64, 217] width 45 height 14
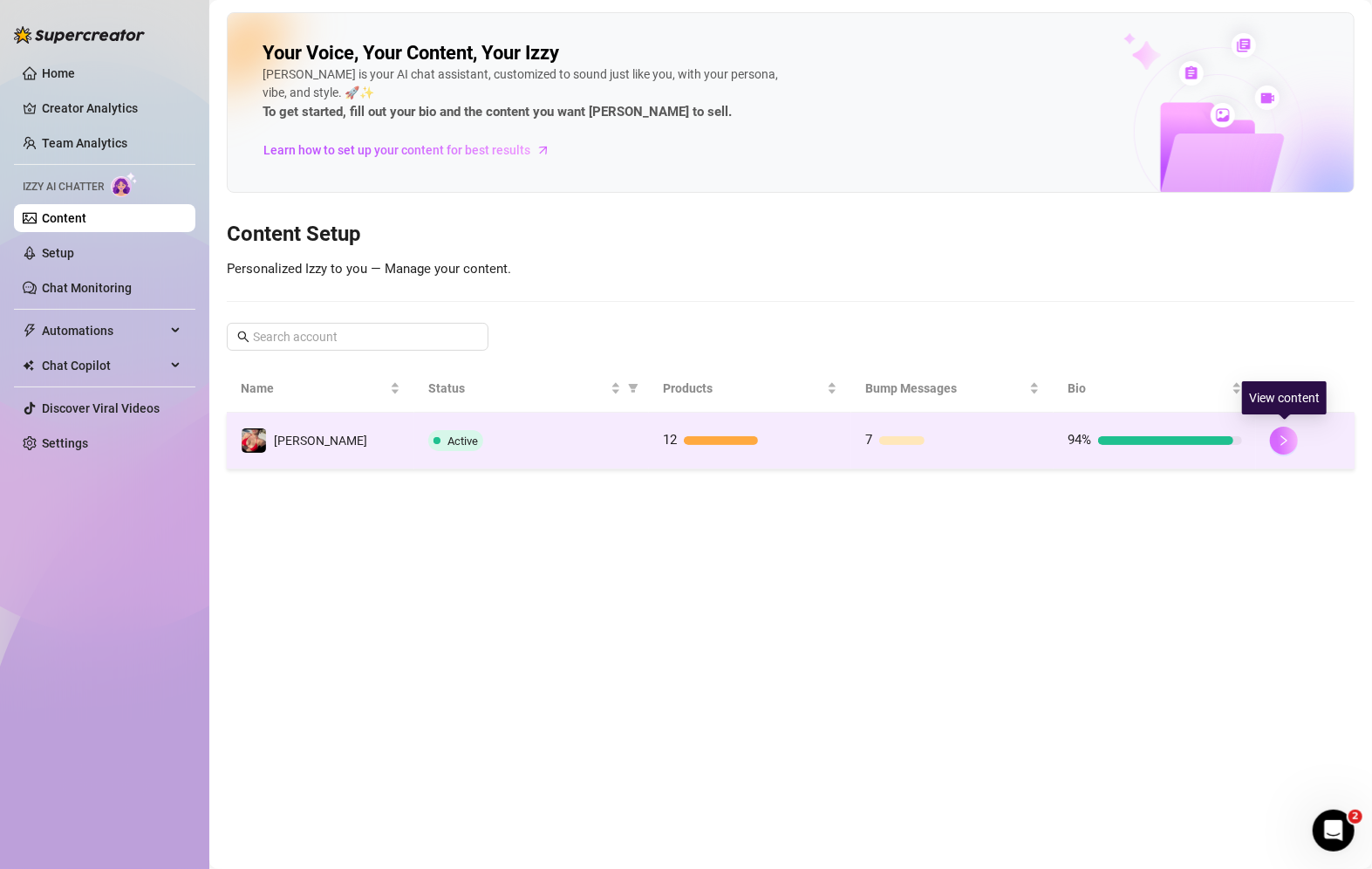
click at [1289, 434] on icon "right" at bounding box center [1283, 440] width 12 height 12
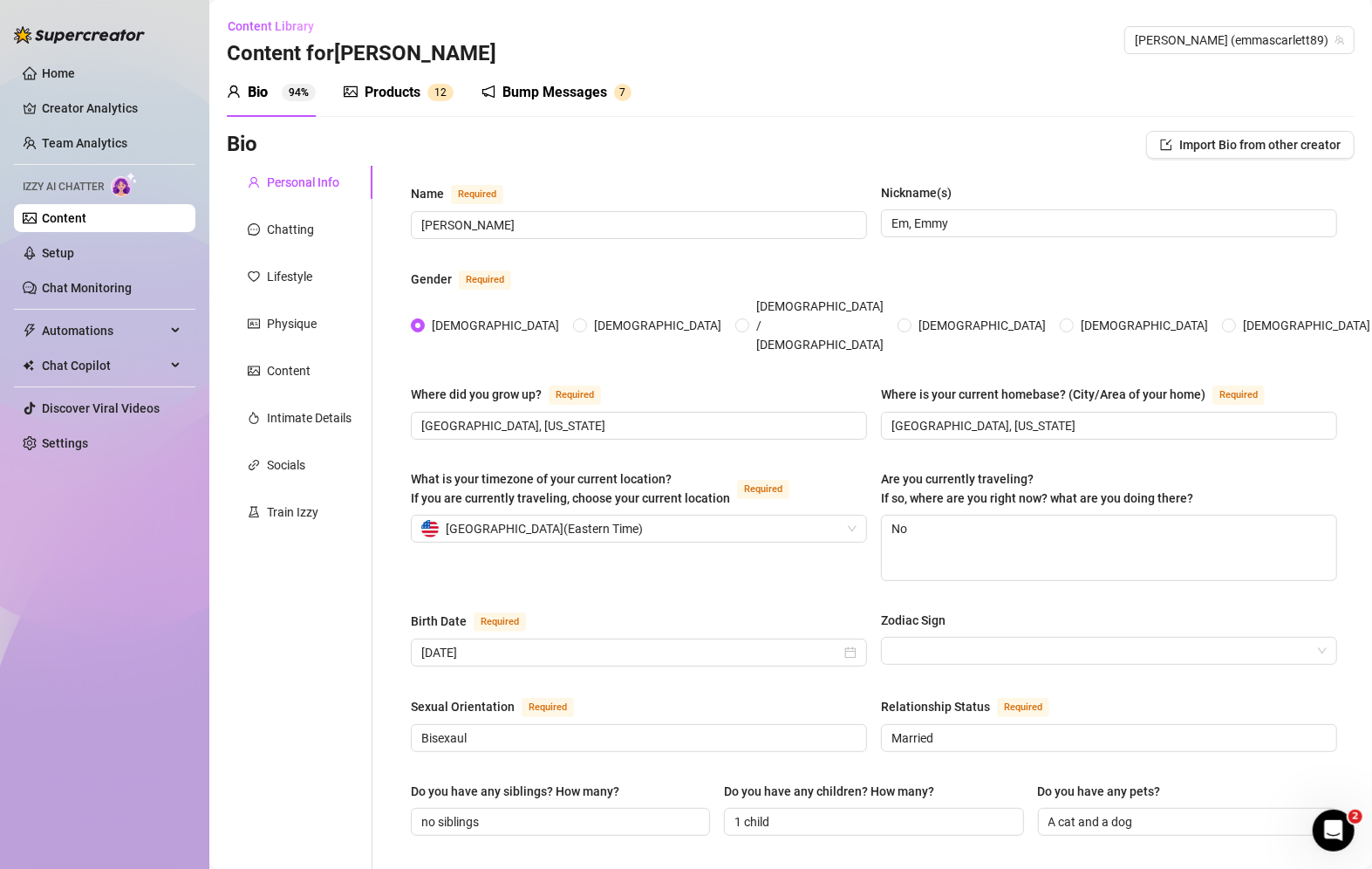
click at [564, 86] on div "Bump Messages" at bounding box center [554, 92] width 105 height 21
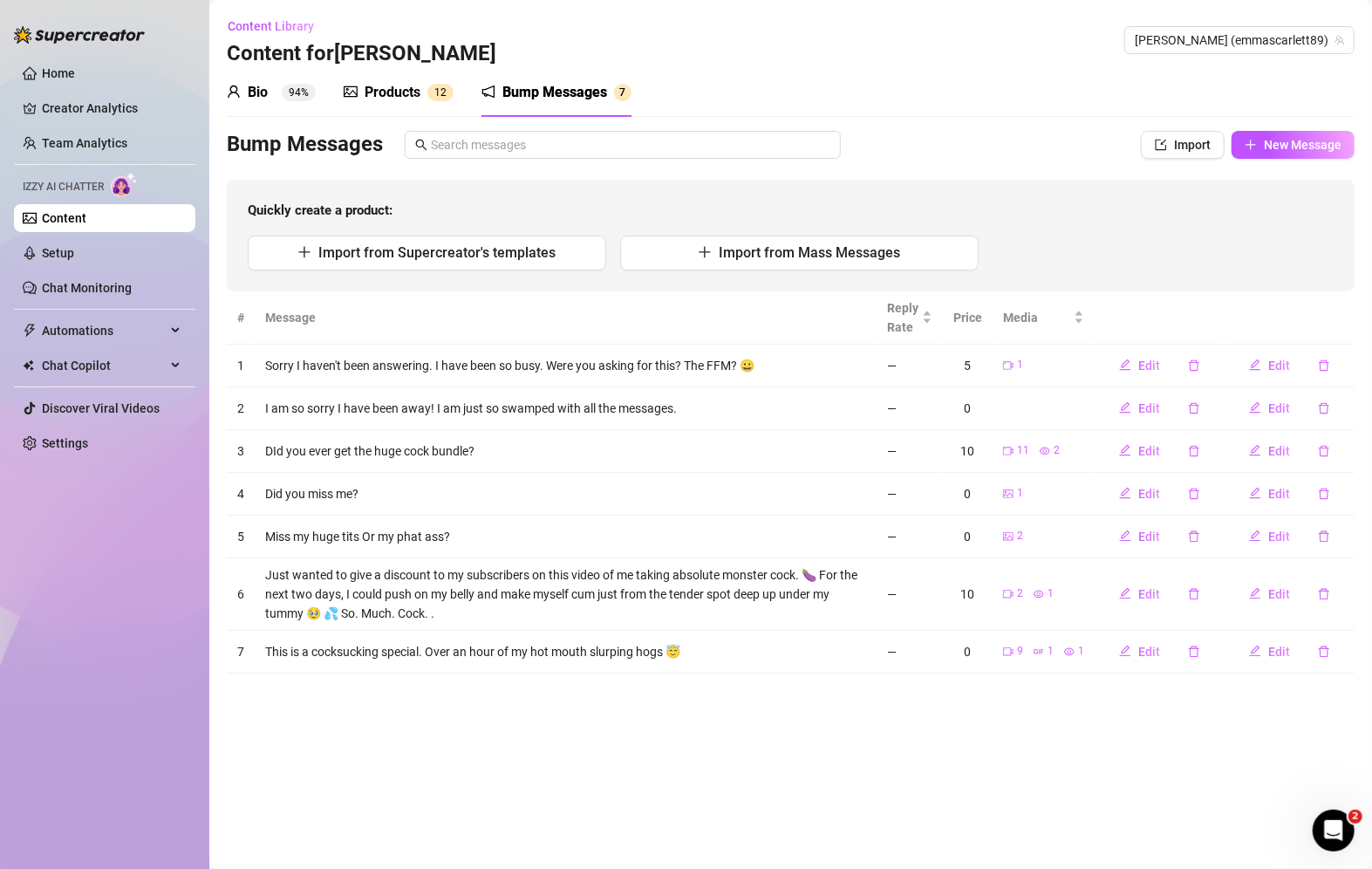
click at [380, 87] on div "Products" at bounding box center [392, 92] width 56 height 21
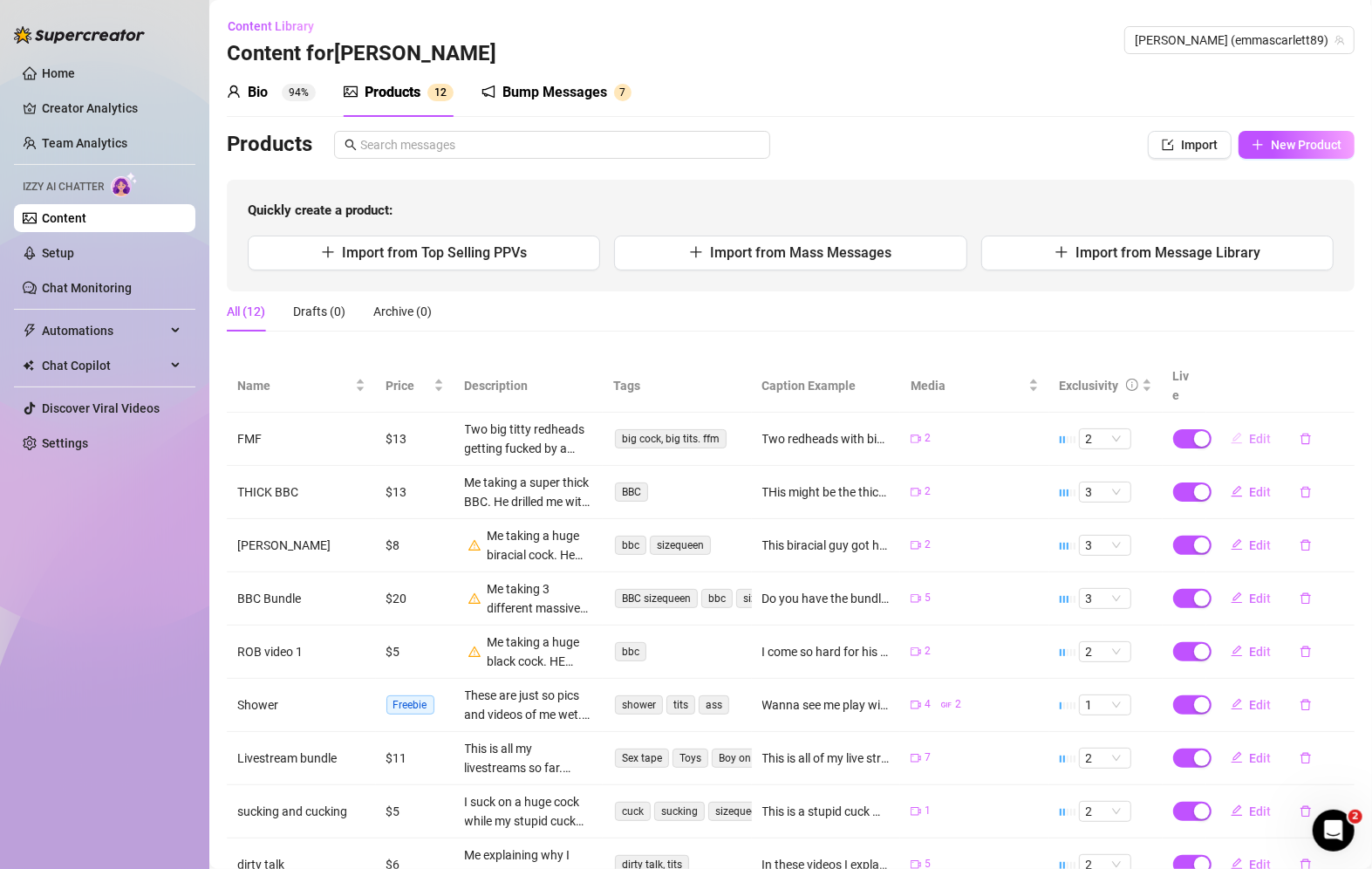
click at [1251, 432] on span "Edit" at bounding box center [1262, 438] width 22 height 14
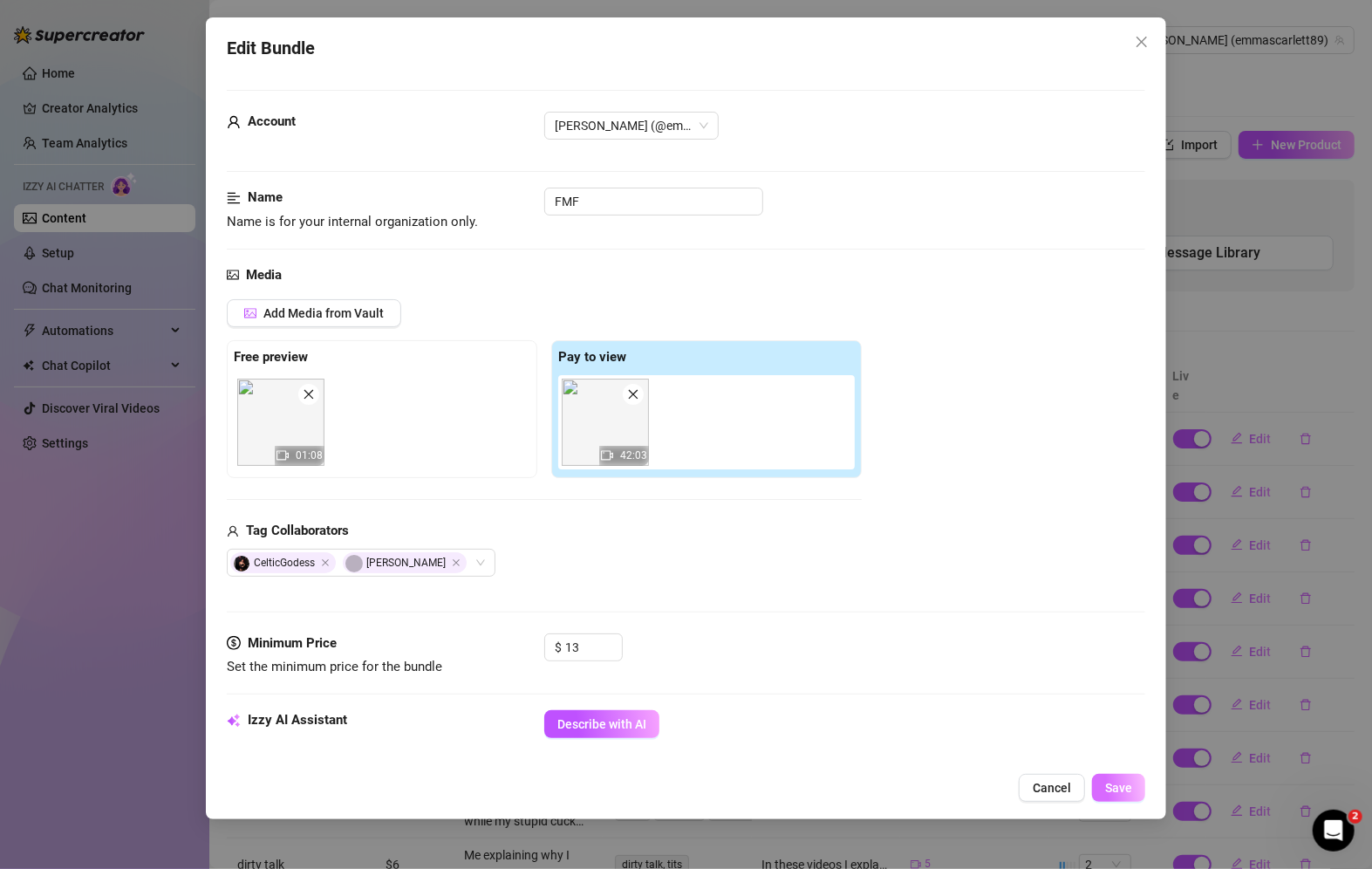
click at [1109, 788] on span "Save" at bounding box center [1119, 787] width 27 height 14
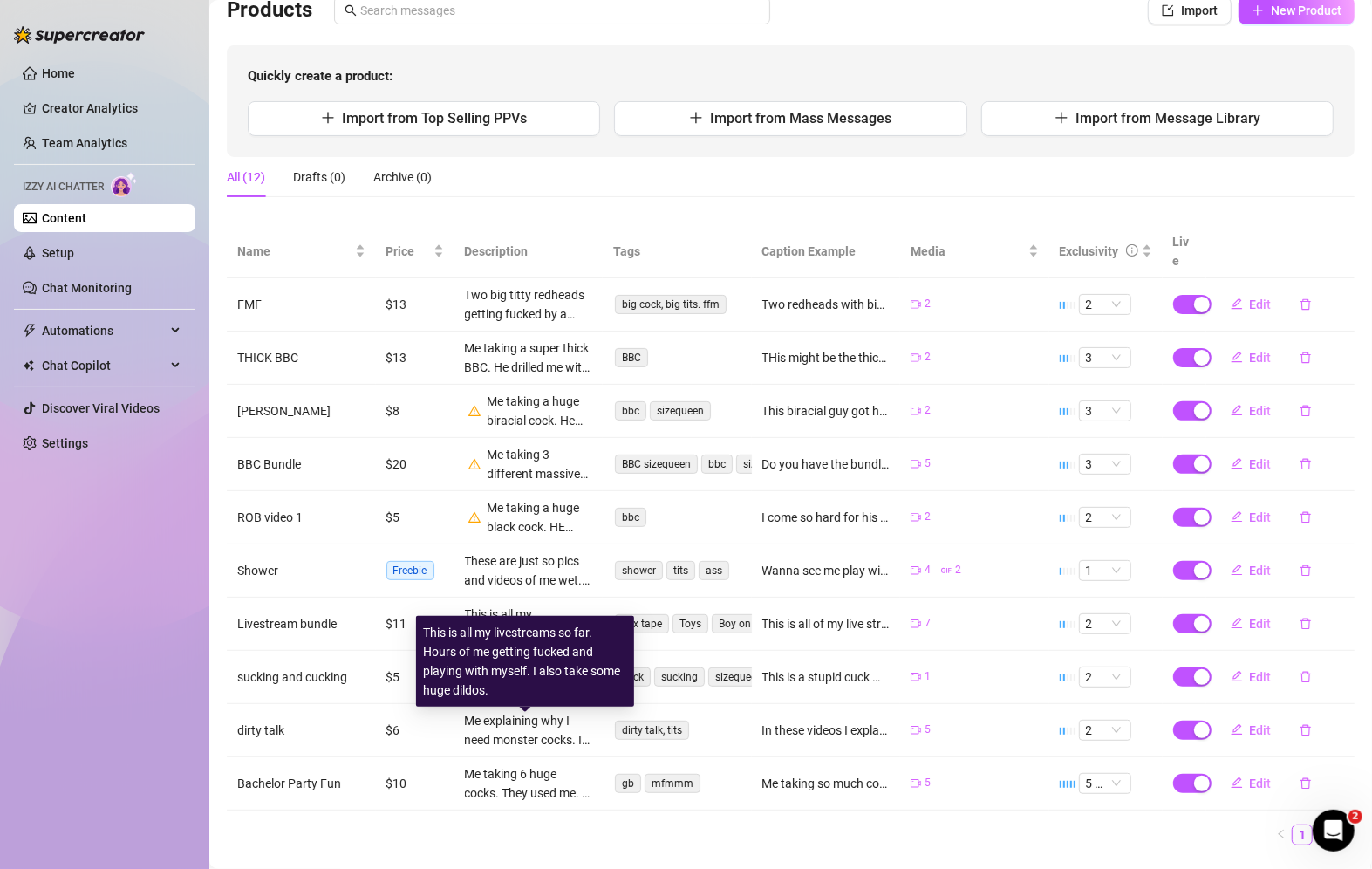
scroll to position [153, 0]
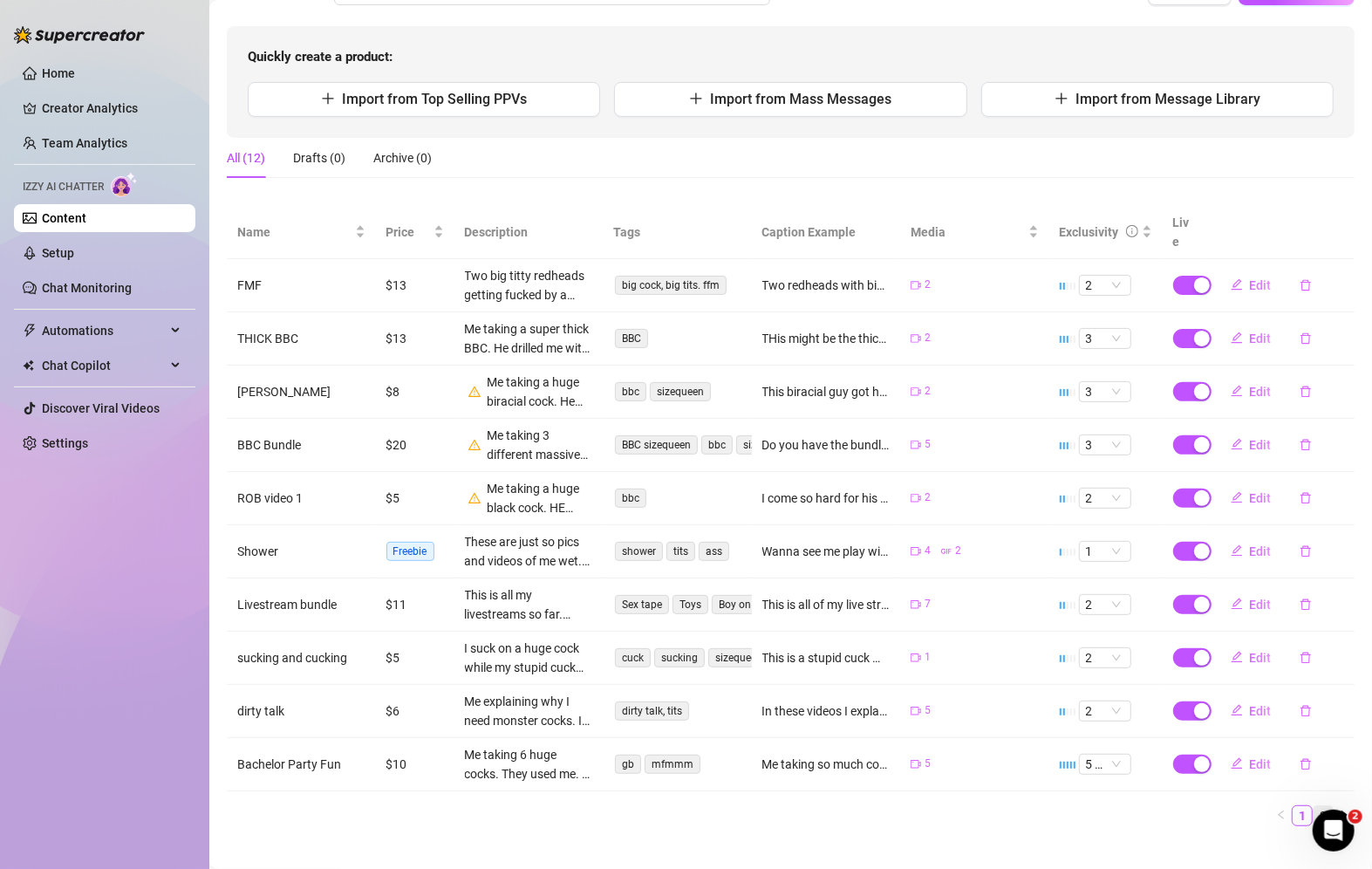
click at [1314, 806] on link "2" at bounding box center [1323, 815] width 19 height 19
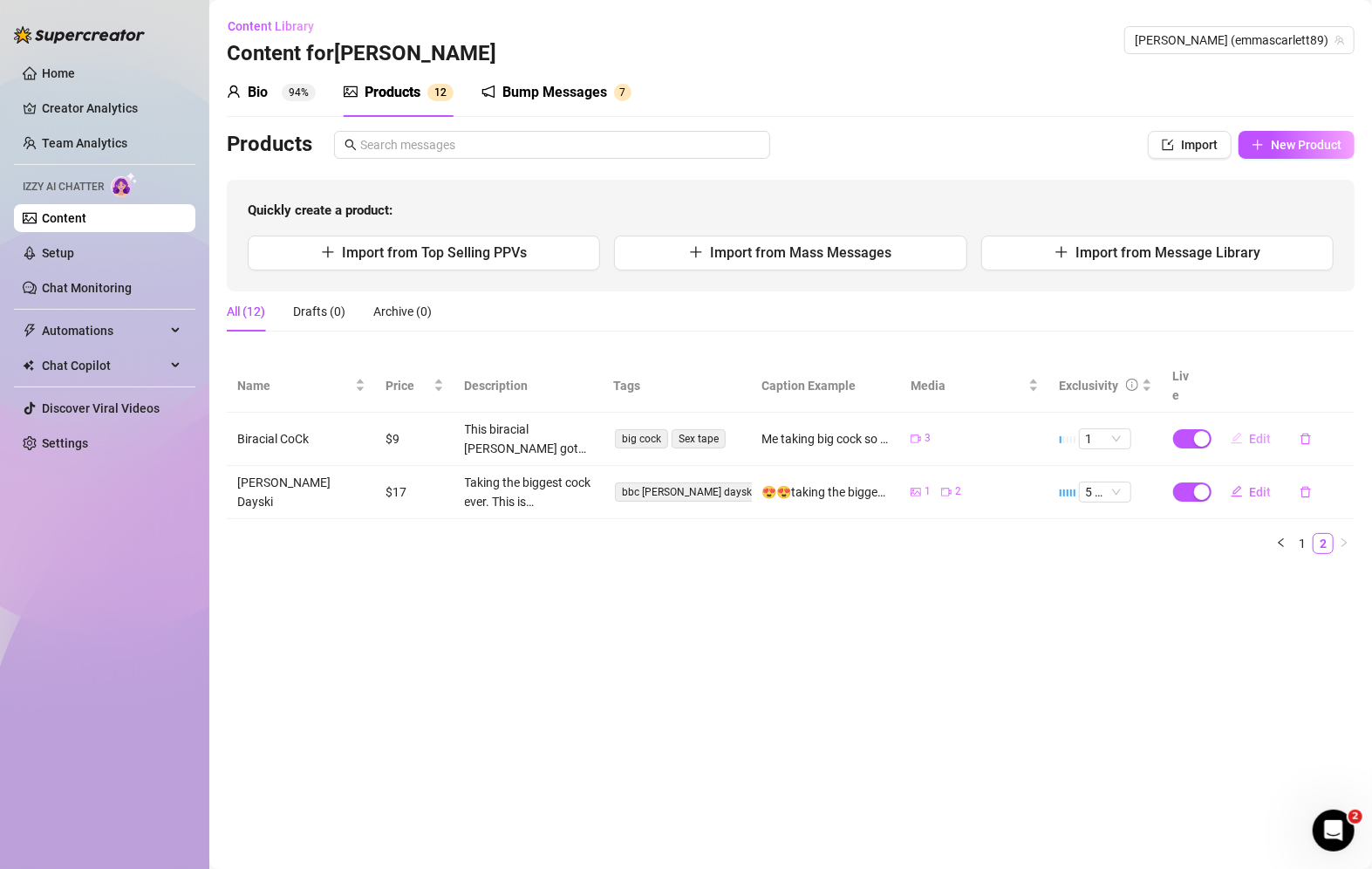
click at [1244, 424] on button "Edit" at bounding box center [1252, 438] width 69 height 28
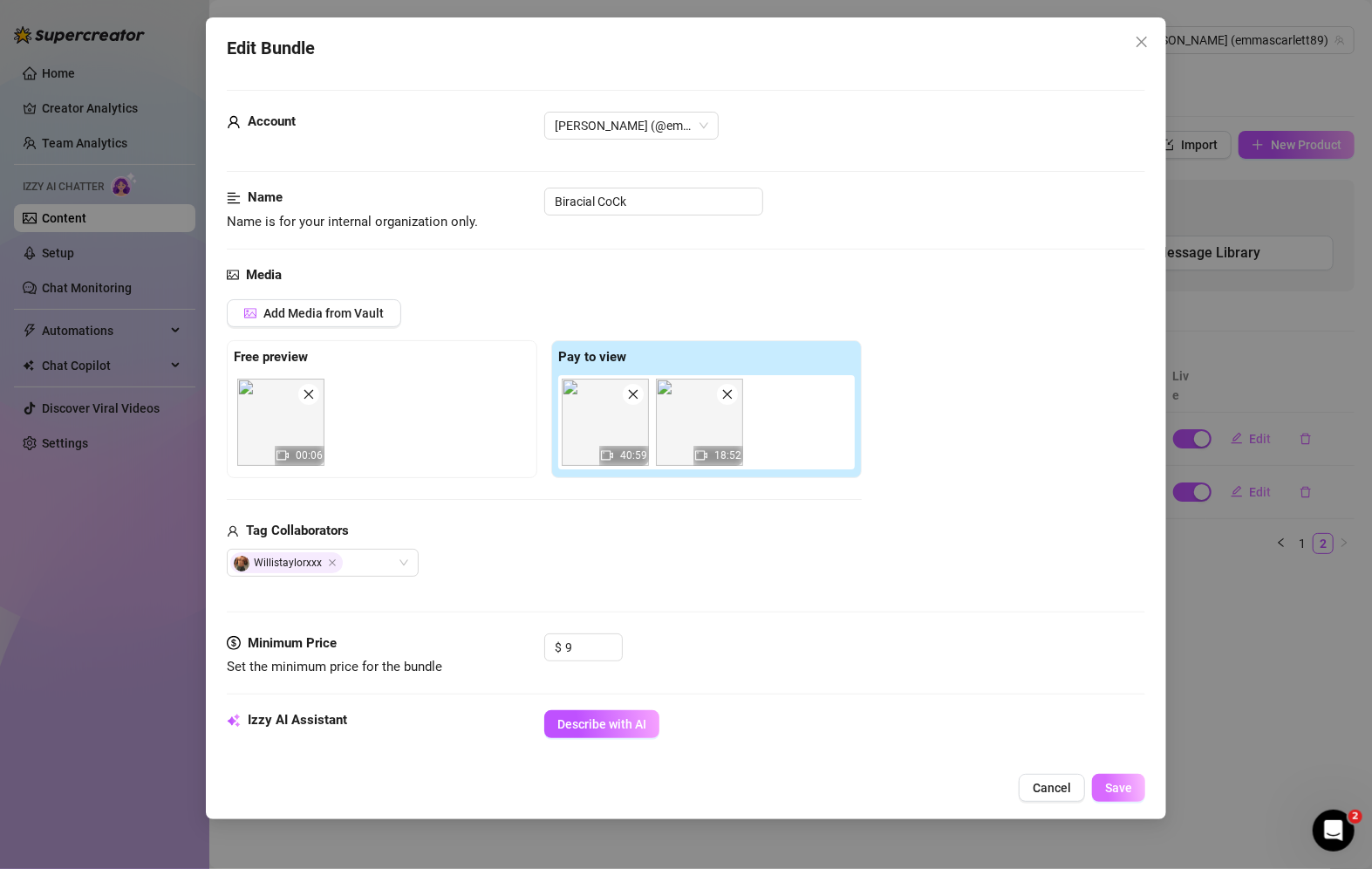
click at [1104, 790] on button "Save" at bounding box center [1119, 788] width 53 height 28
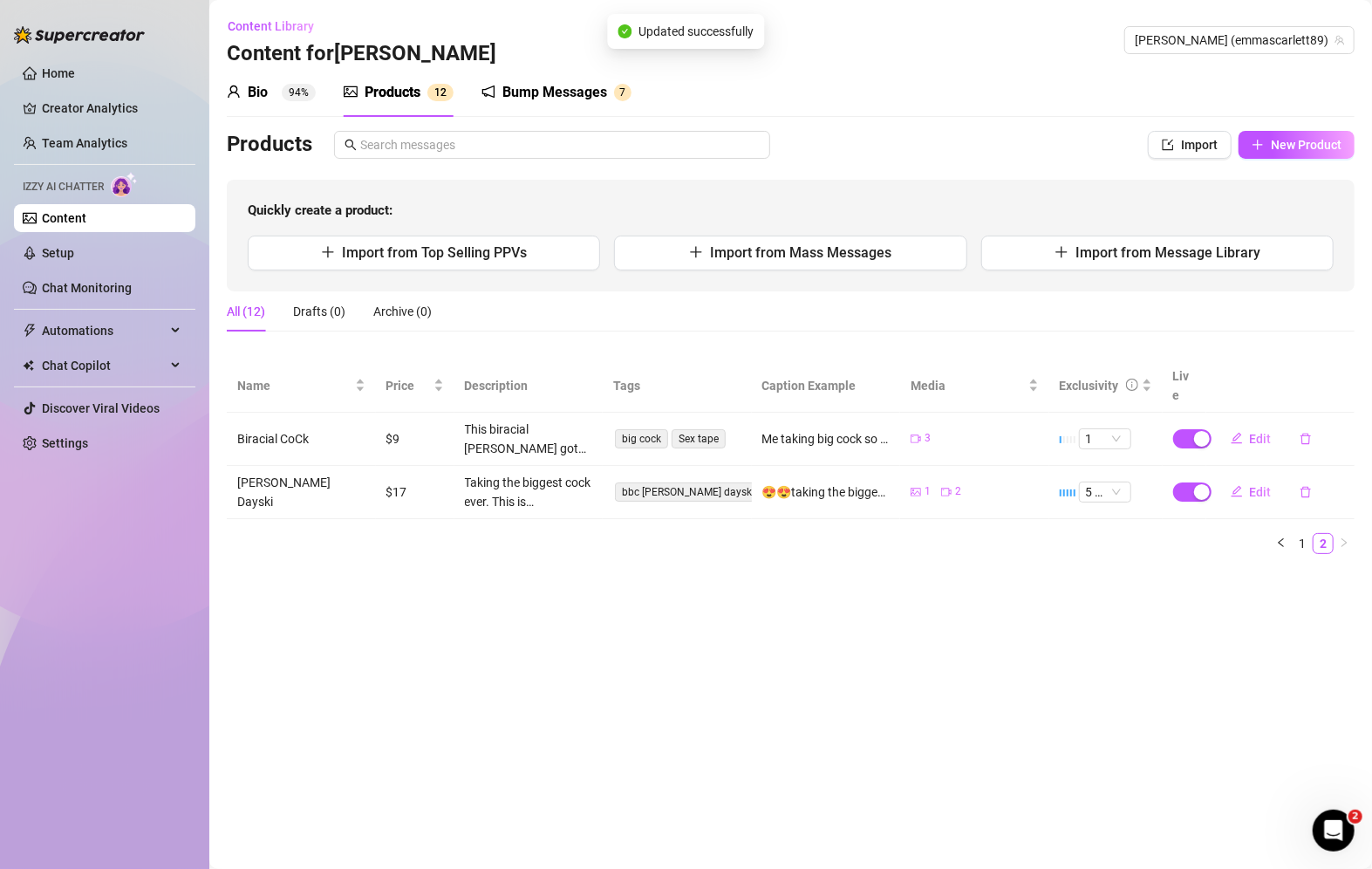
click at [524, 89] on div "Bump Messages" at bounding box center [554, 92] width 105 height 21
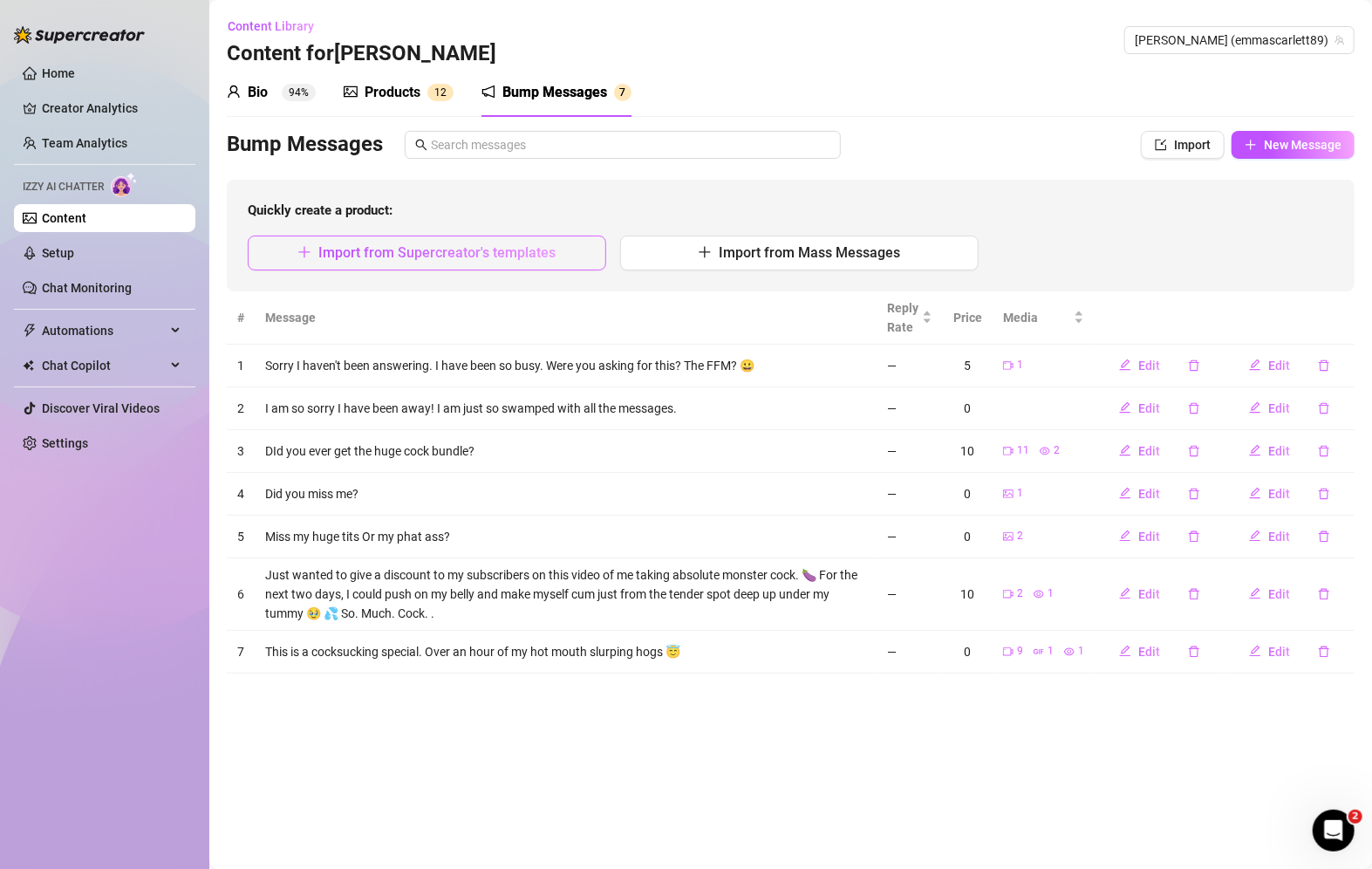
click at [397, 251] on span "Import from Supercreator's templates" at bounding box center [437, 253] width 237 height 16
type textarea "Type your message here..."
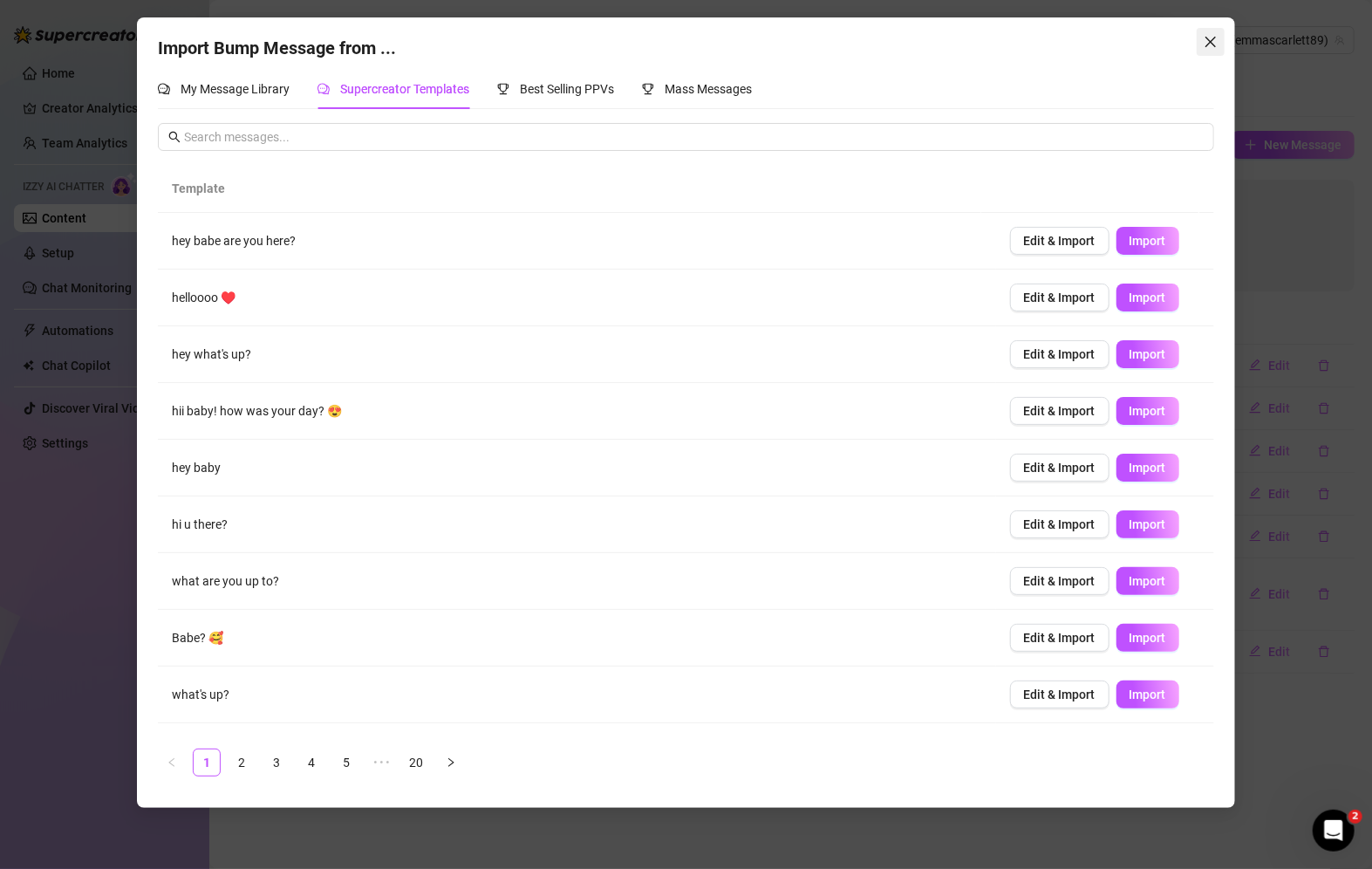
click at [1224, 41] on span "Close" at bounding box center [1210, 41] width 28 height 14
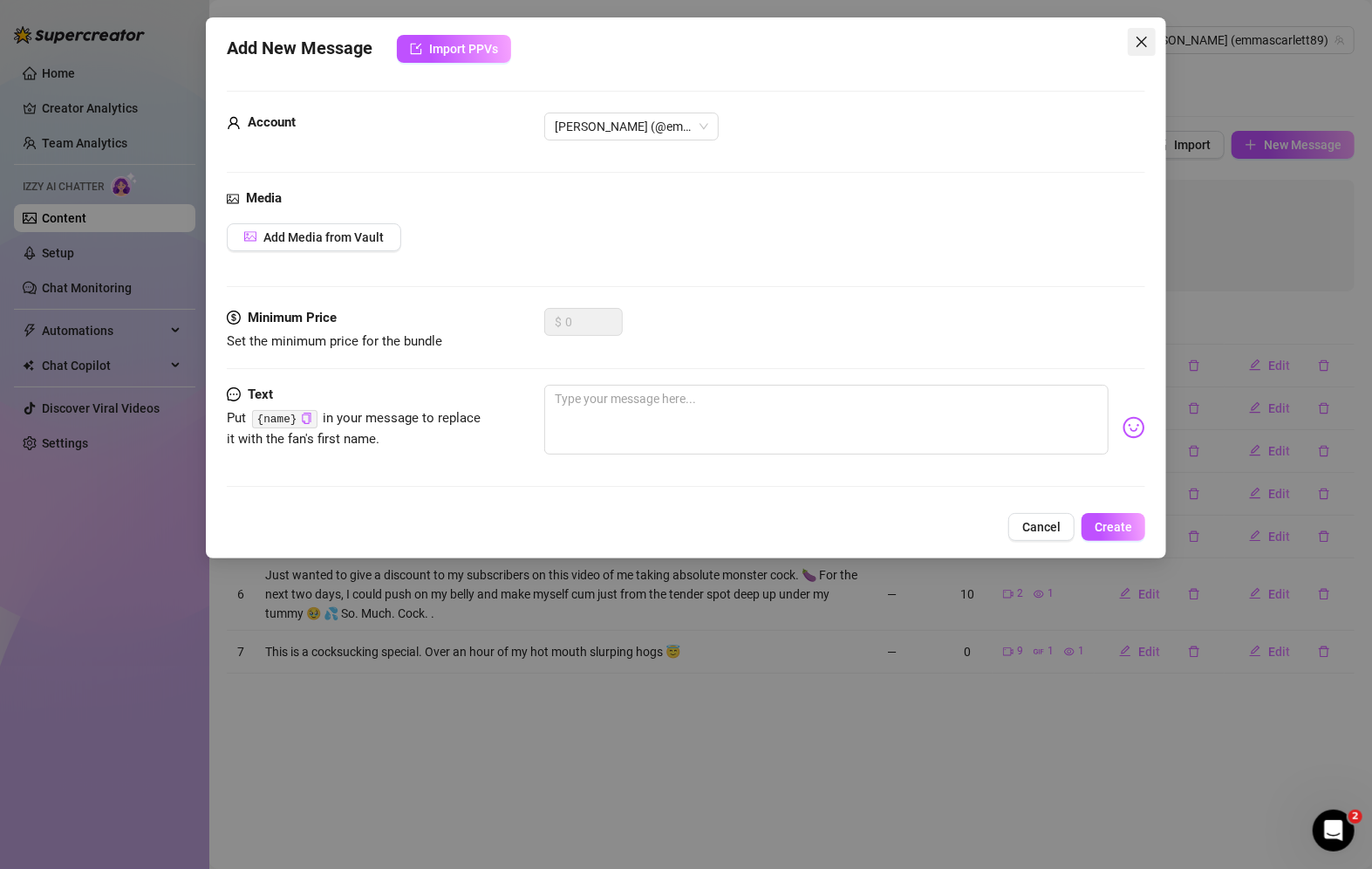
click at [1137, 37] on icon "close" at bounding box center [1141, 41] width 10 height 10
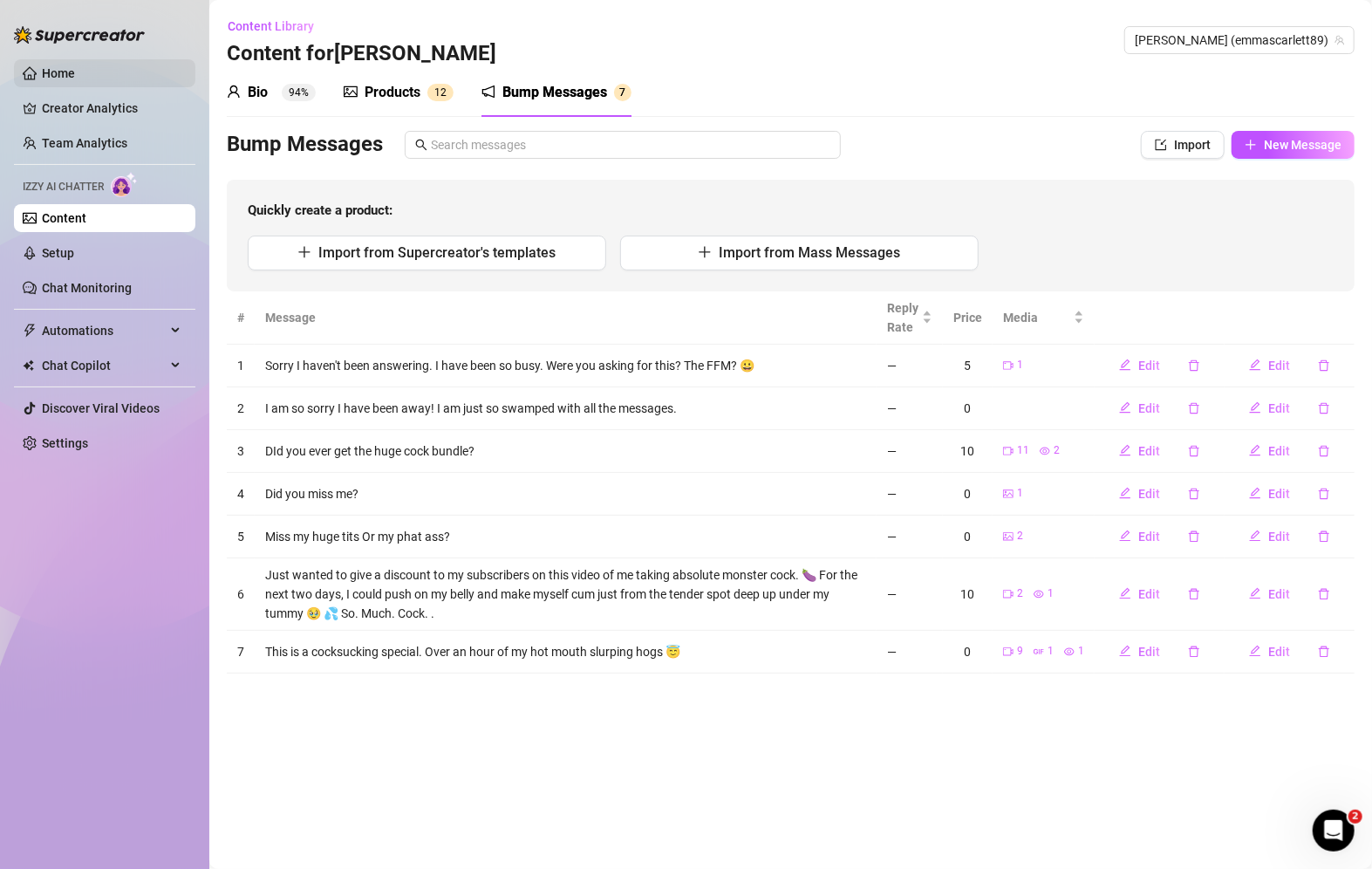
click at [49, 67] on link "Home" at bounding box center [58, 73] width 33 height 14
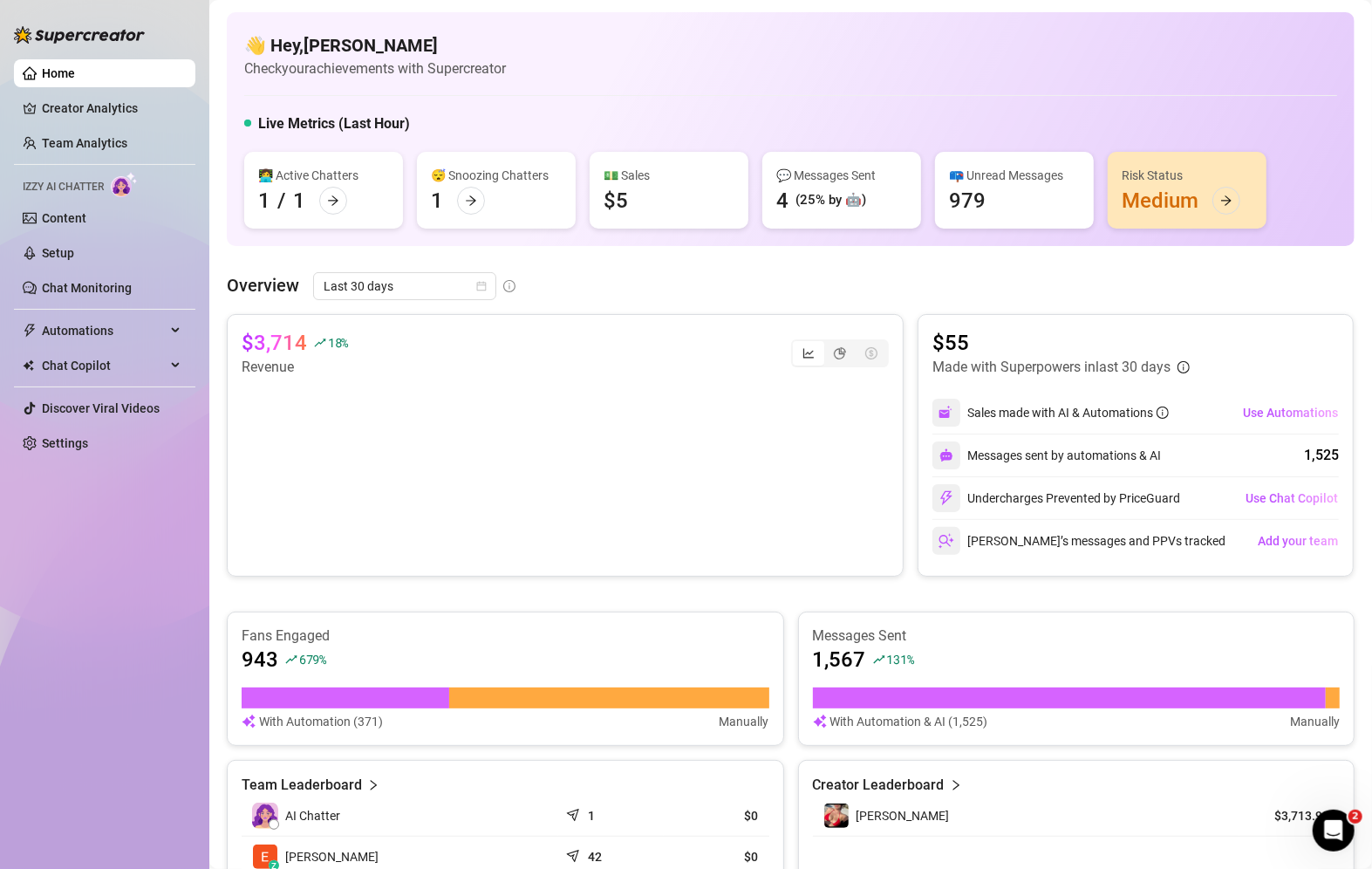
click at [853, 200] on div "(25% by 🤖)" at bounding box center [831, 200] width 70 height 21
click at [824, 202] on div "(25% by 🤖)" at bounding box center [831, 200] width 70 height 21
click at [1236, 204] on div at bounding box center [1226, 201] width 28 height 28
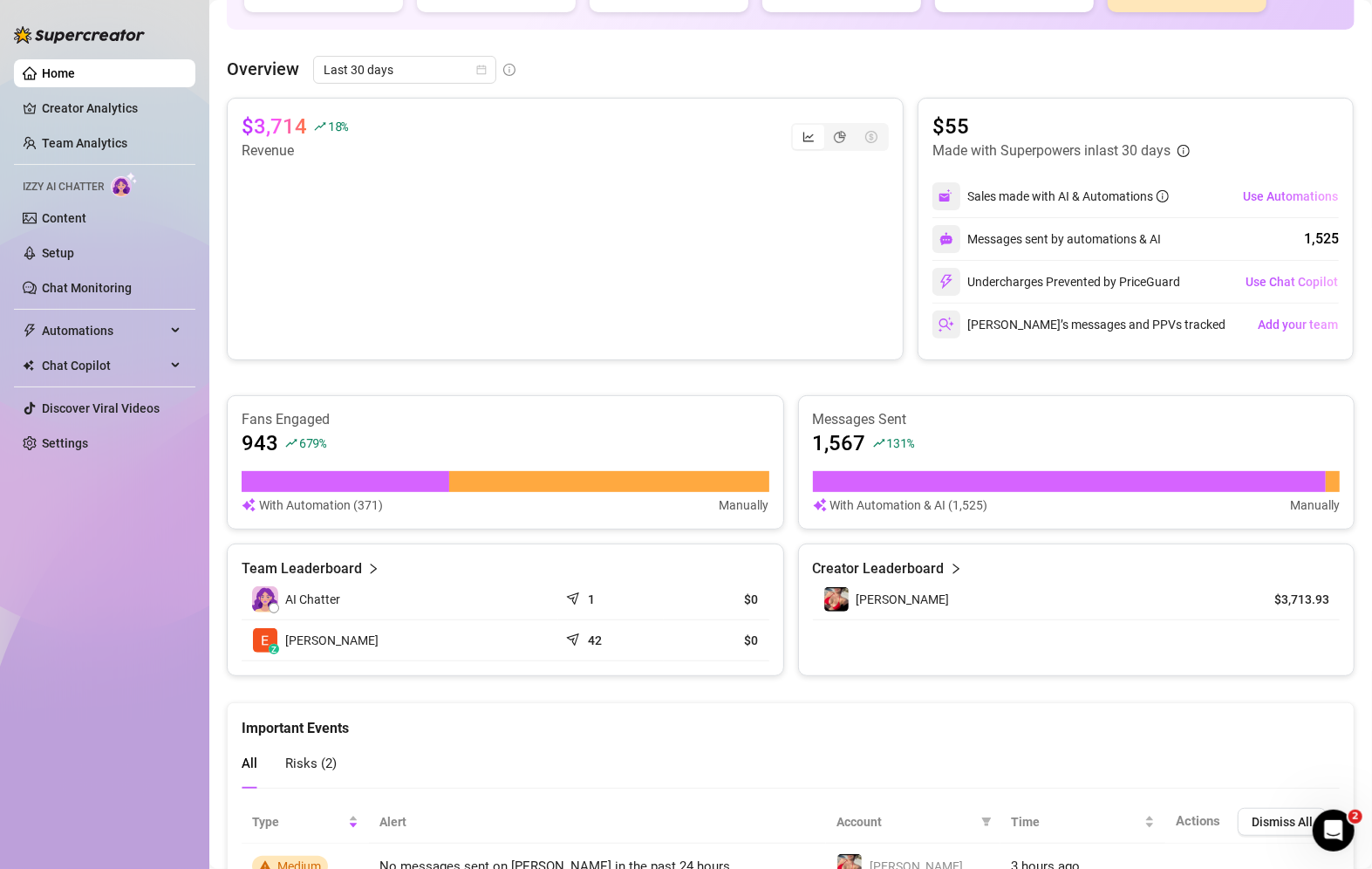
scroll to position [347, 0]
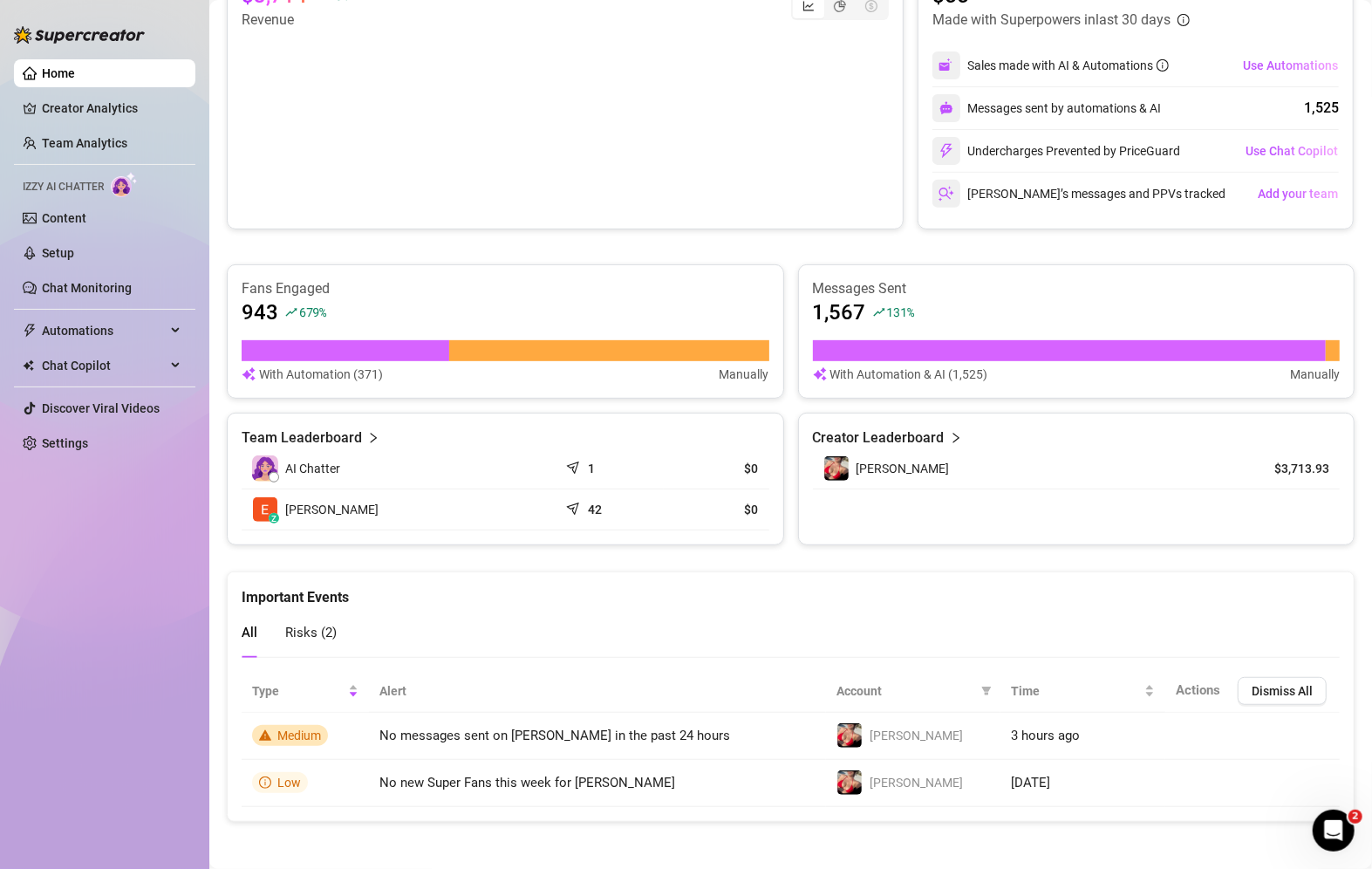
click at [54, 69] on link "Home" at bounding box center [58, 73] width 33 height 14
